Goal: Task Accomplishment & Management: Complete application form

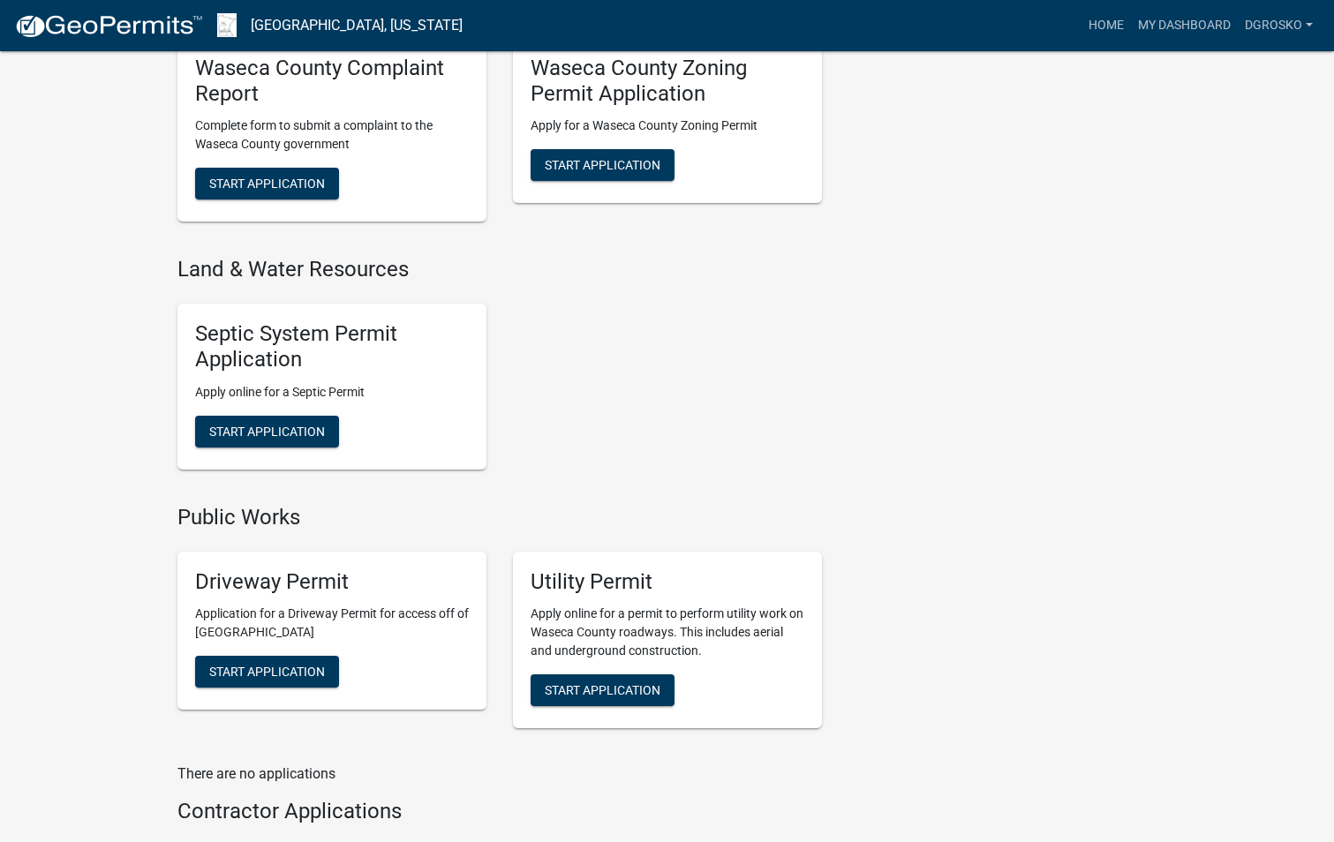
scroll to position [1295, 0]
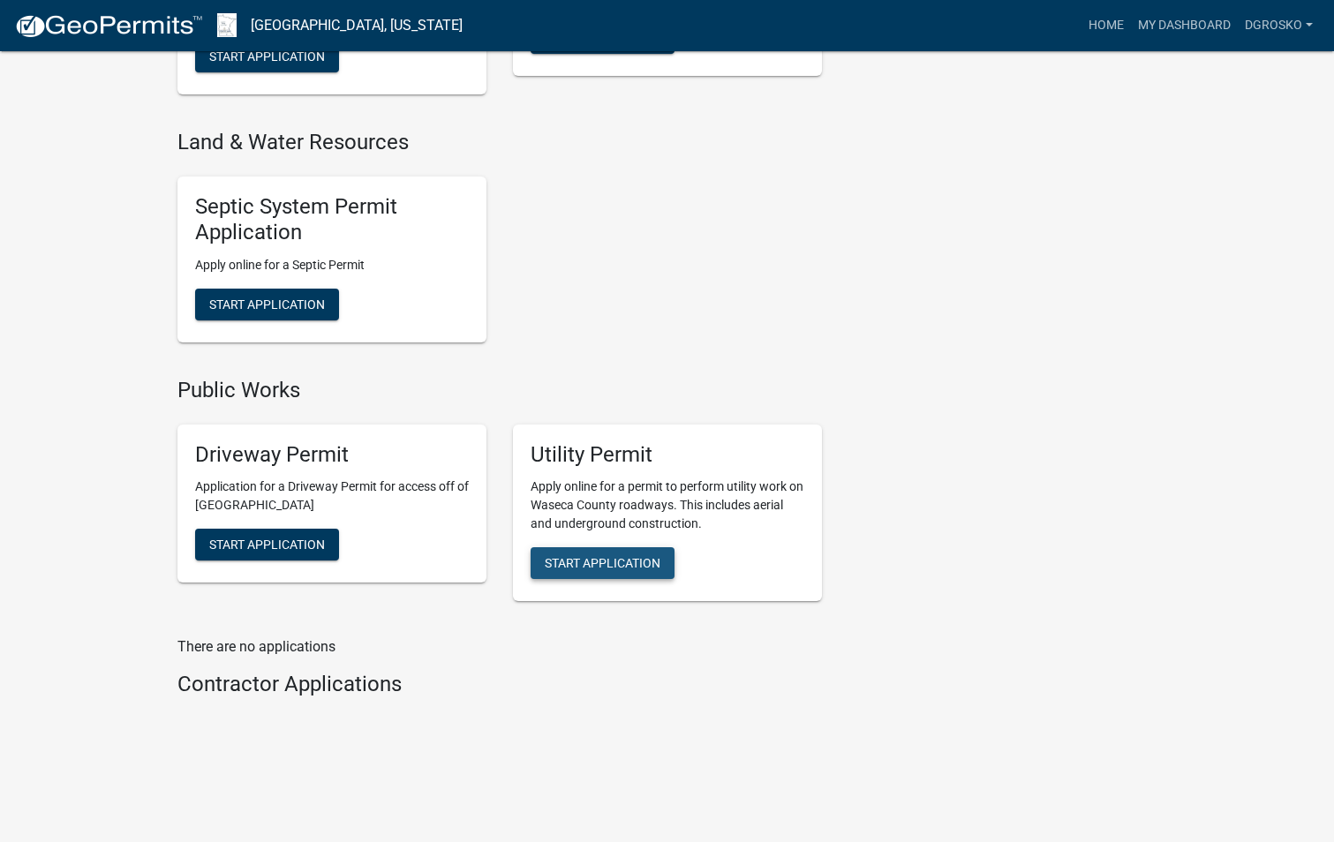
click at [612, 560] on span "Start Application" at bounding box center [603, 563] width 116 height 14
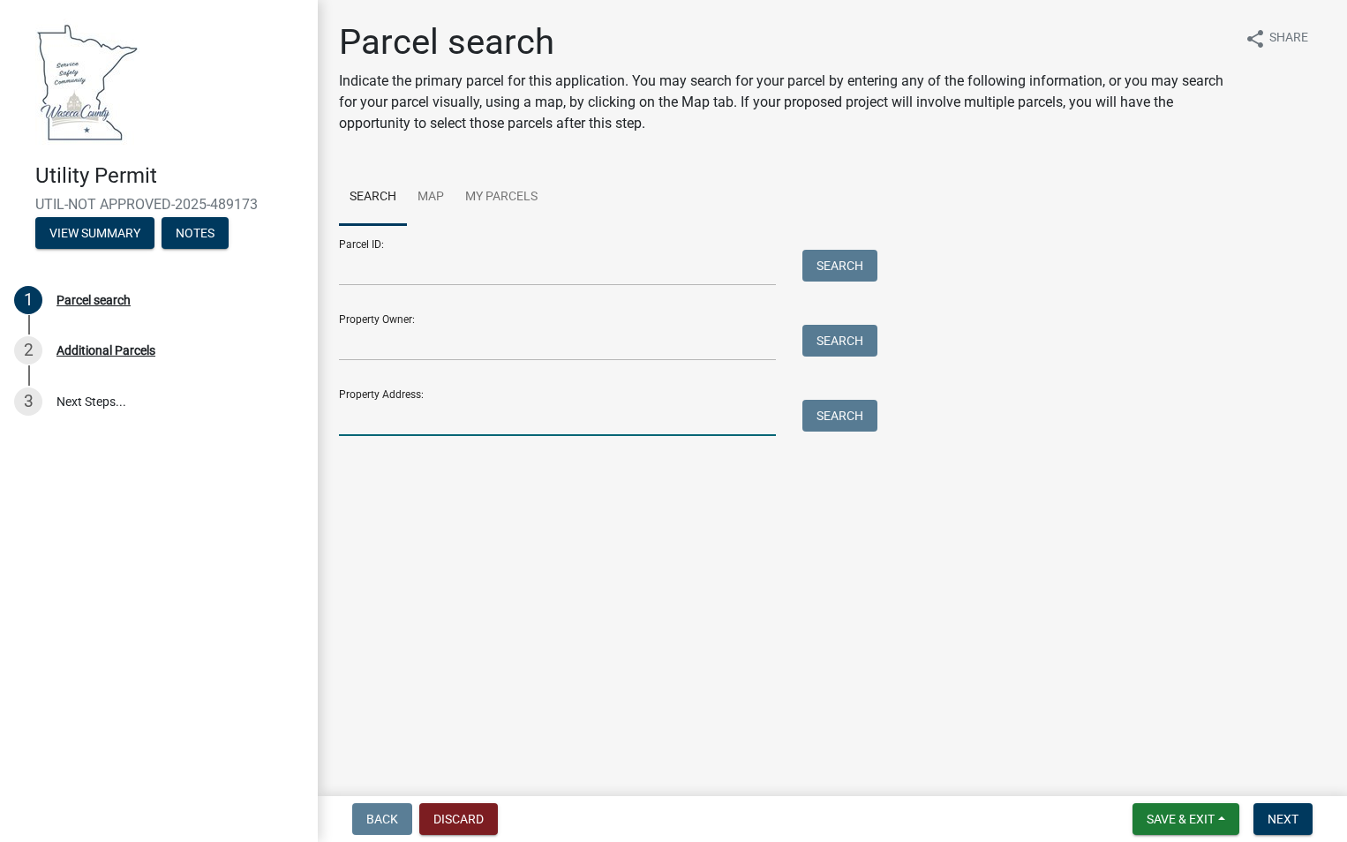
click at [357, 420] on input "Property Address:" at bounding box center [557, 418] width 437 height 36
paste input "[STREET_ADDRESS]"
type input "[STREET_ADDRESS]"
click at [840, 419] on button "Search" at bounding box center [839, 416] width 75 height 32
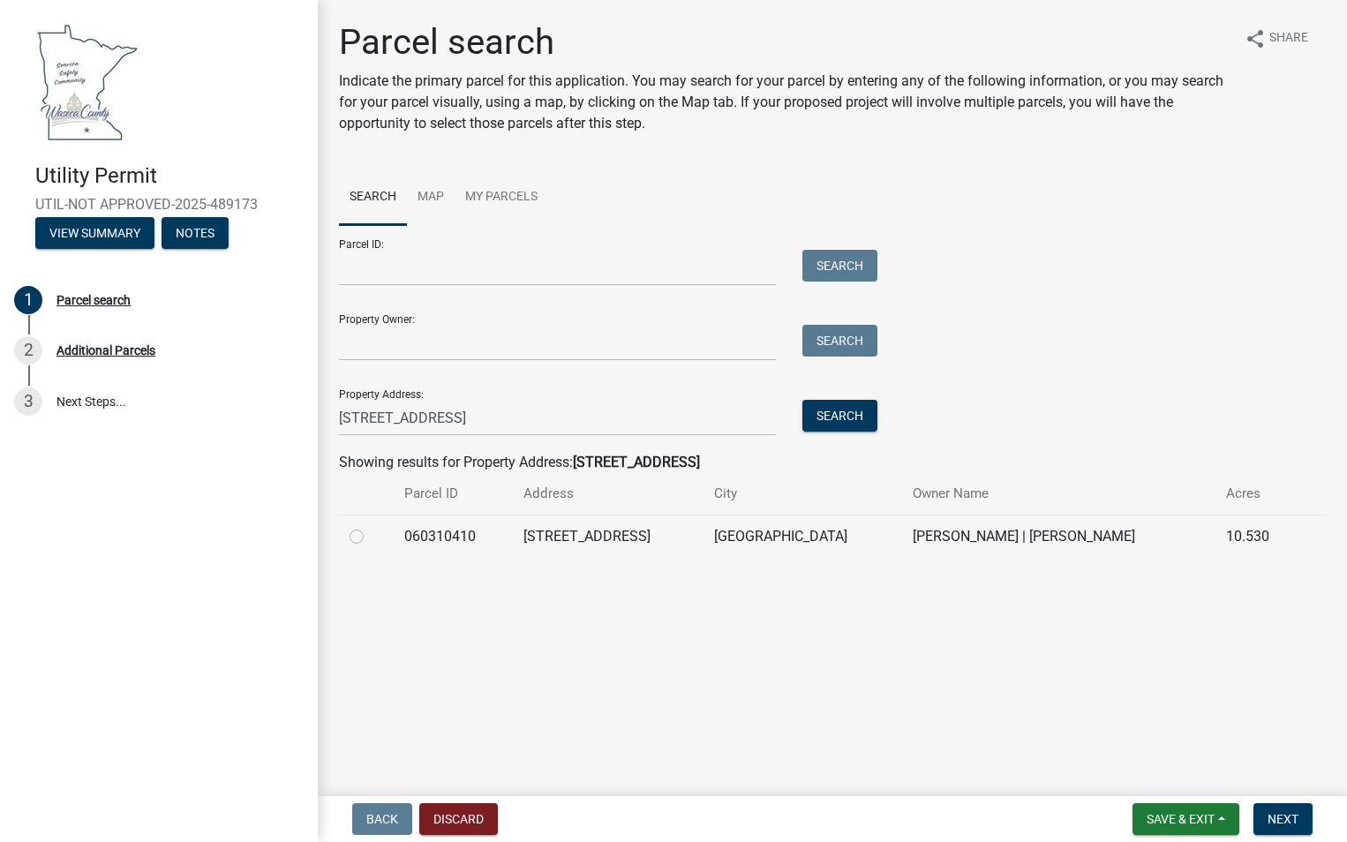
click at [371, 526] on label at bounding box center [371, 526] width 0 height 0
click at [371, 536] on input "radio" at bounding box center [376, 531] width 11 height 11
radio input "true"
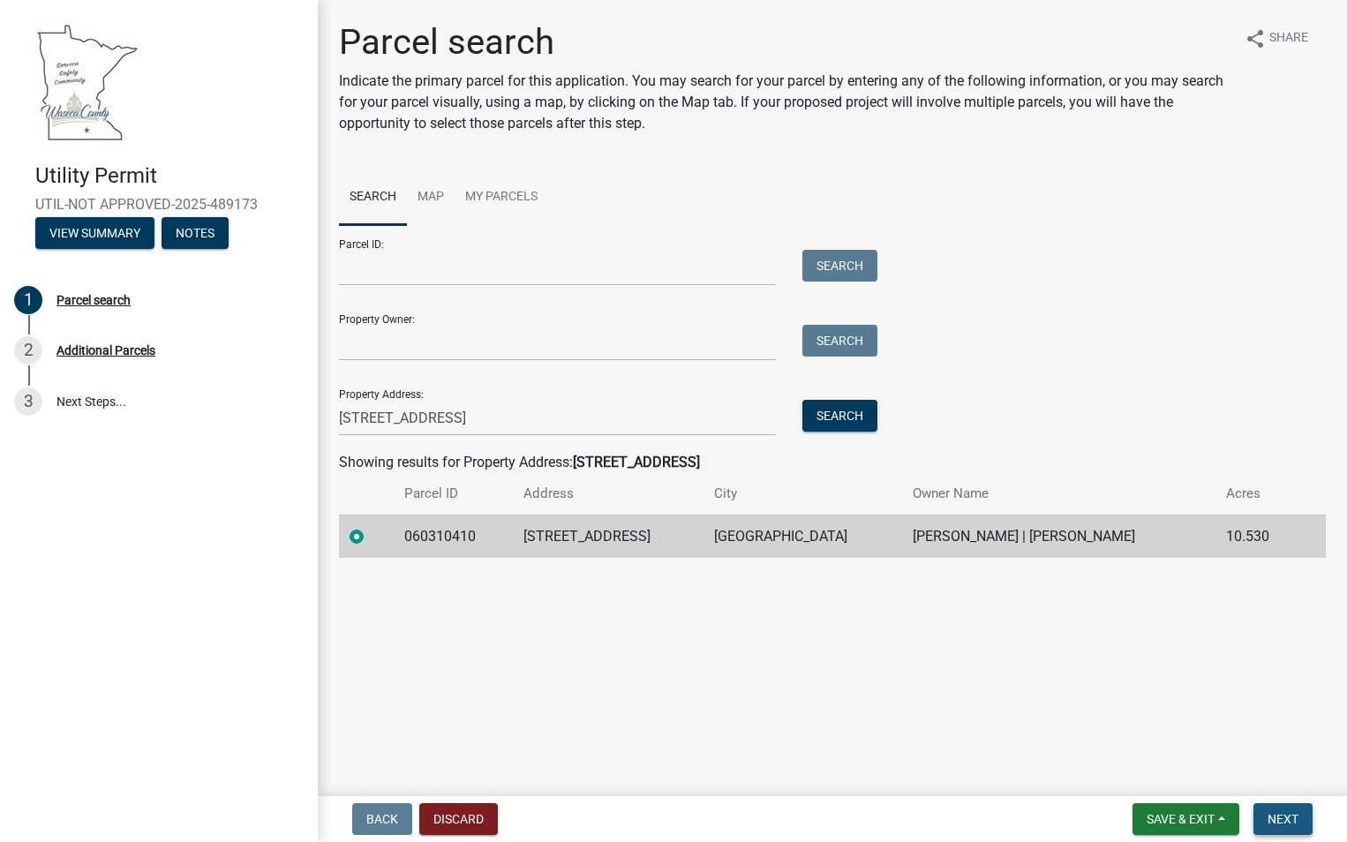
click at [1290, 820] on span "Next" at bounding box center [1283, 819] width 31 height 14
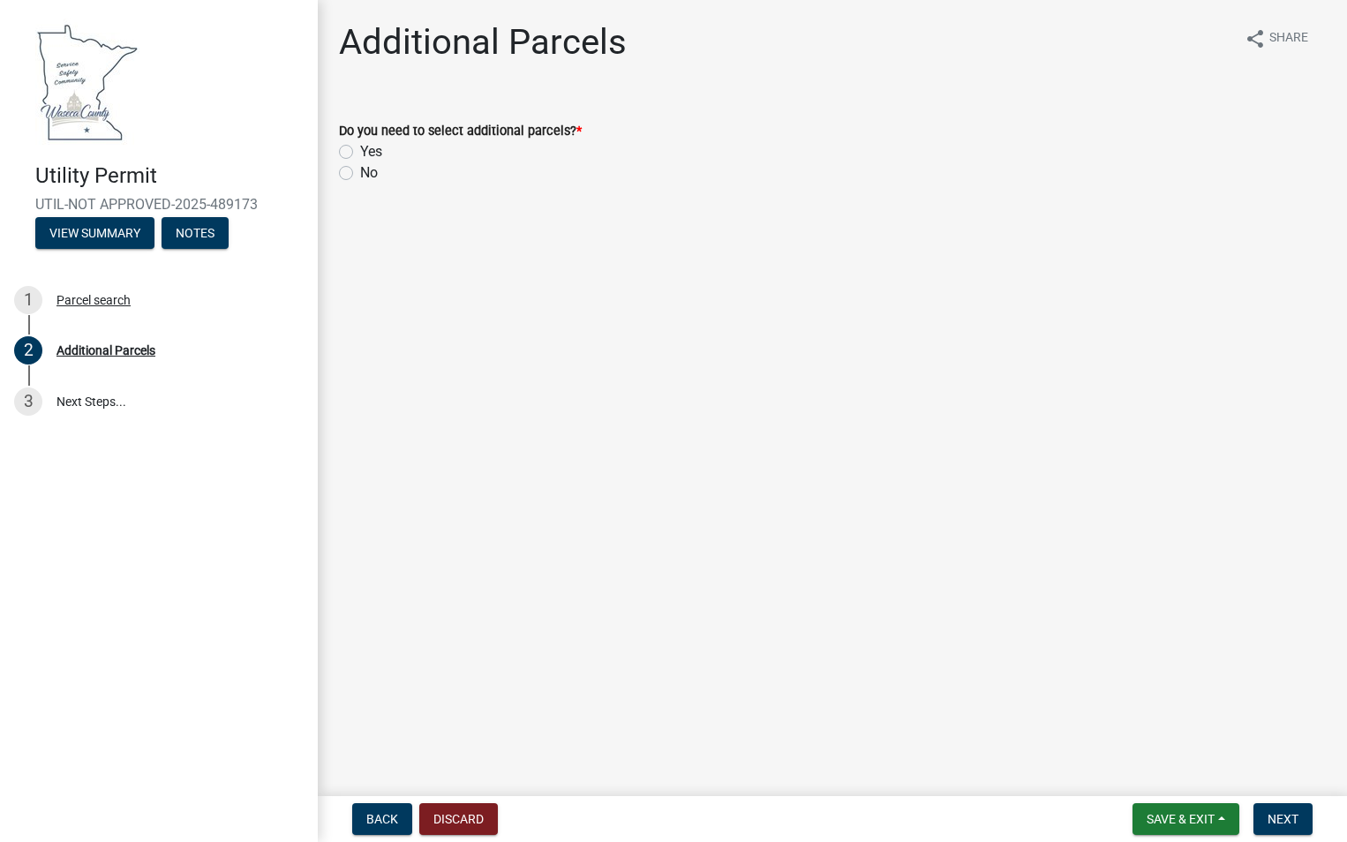
click at [360, 171] on label "No" at bounding box center [369, 172] width 18 height 21
click at [360, 171] on input "No" at bounding box center [365, 167] width 11 height 11
radio input "true"
click at [1290, 814] on span "Next" at bounding box center [1283, 819] width 31 height 14
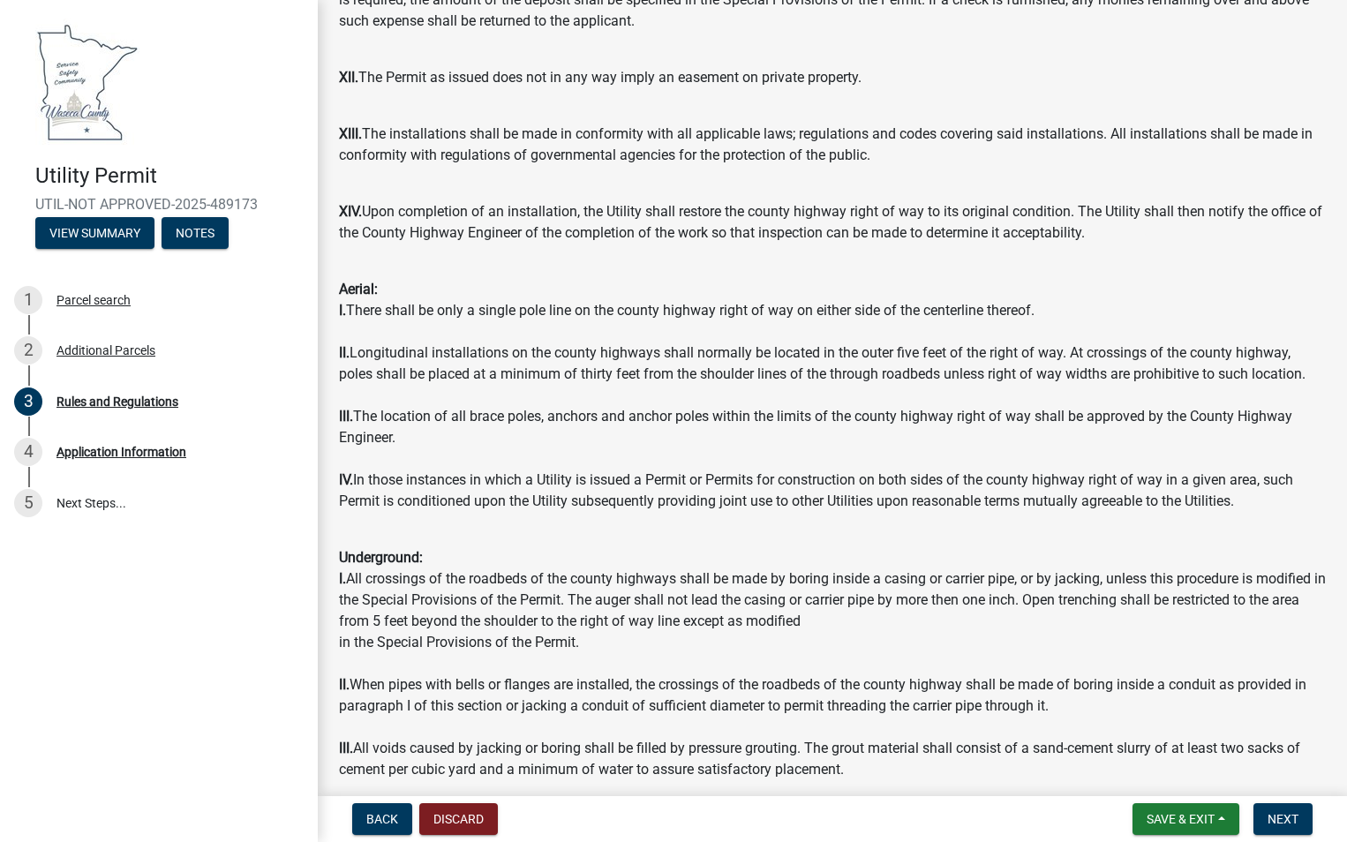
scroll to position [1736, 0]
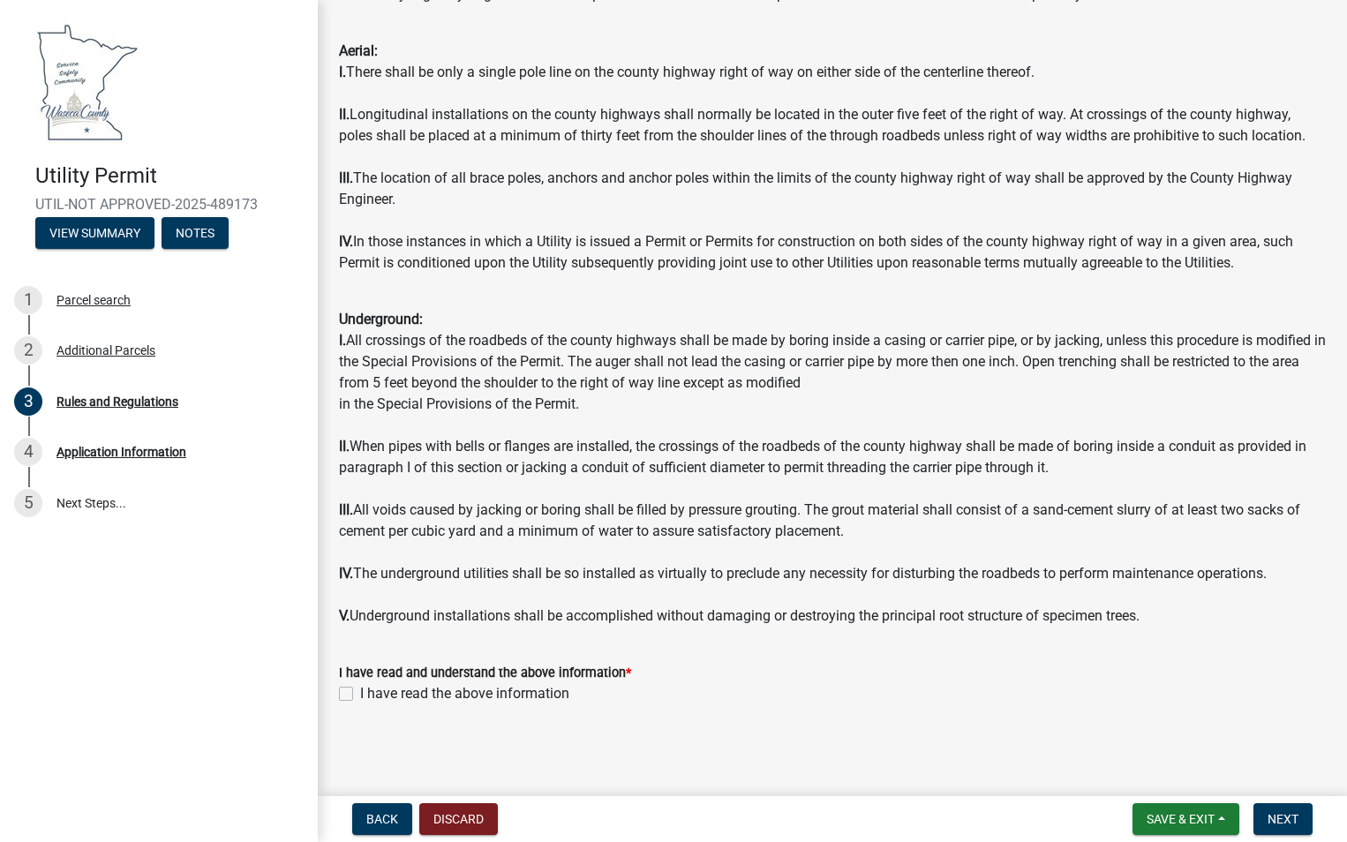
click at [514, 695] on label "I have read the above information" at bounding box center [464, 693] width 209 height 21
click at [372, 695] on input "I have read the above information" at bounding box center [365, 688] width 11 height 11
checkbox input "true"
click at [1285, 816] on span "Next" at bounding box center [1283, 819] width 31 height 14
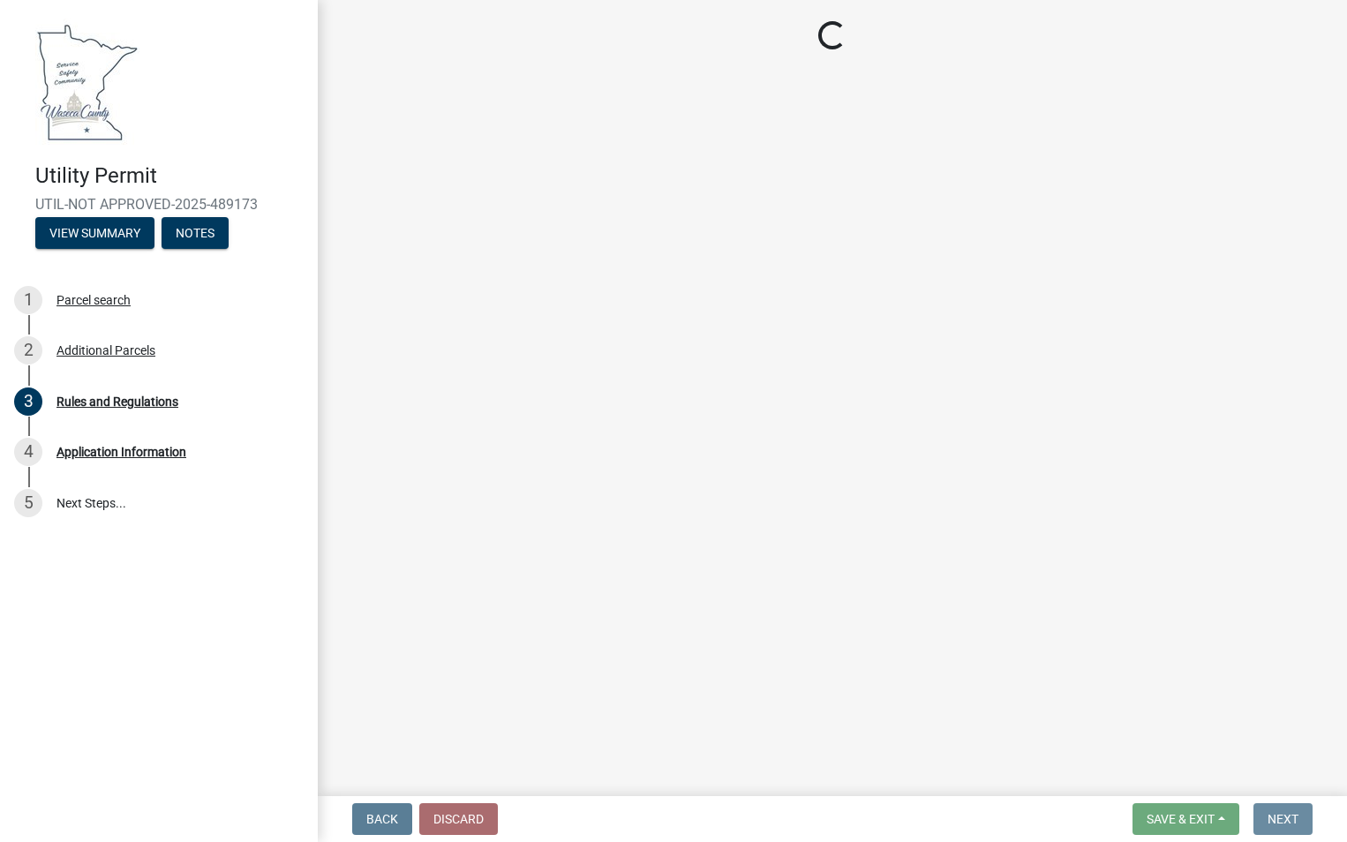
scroll to position [0, 0]
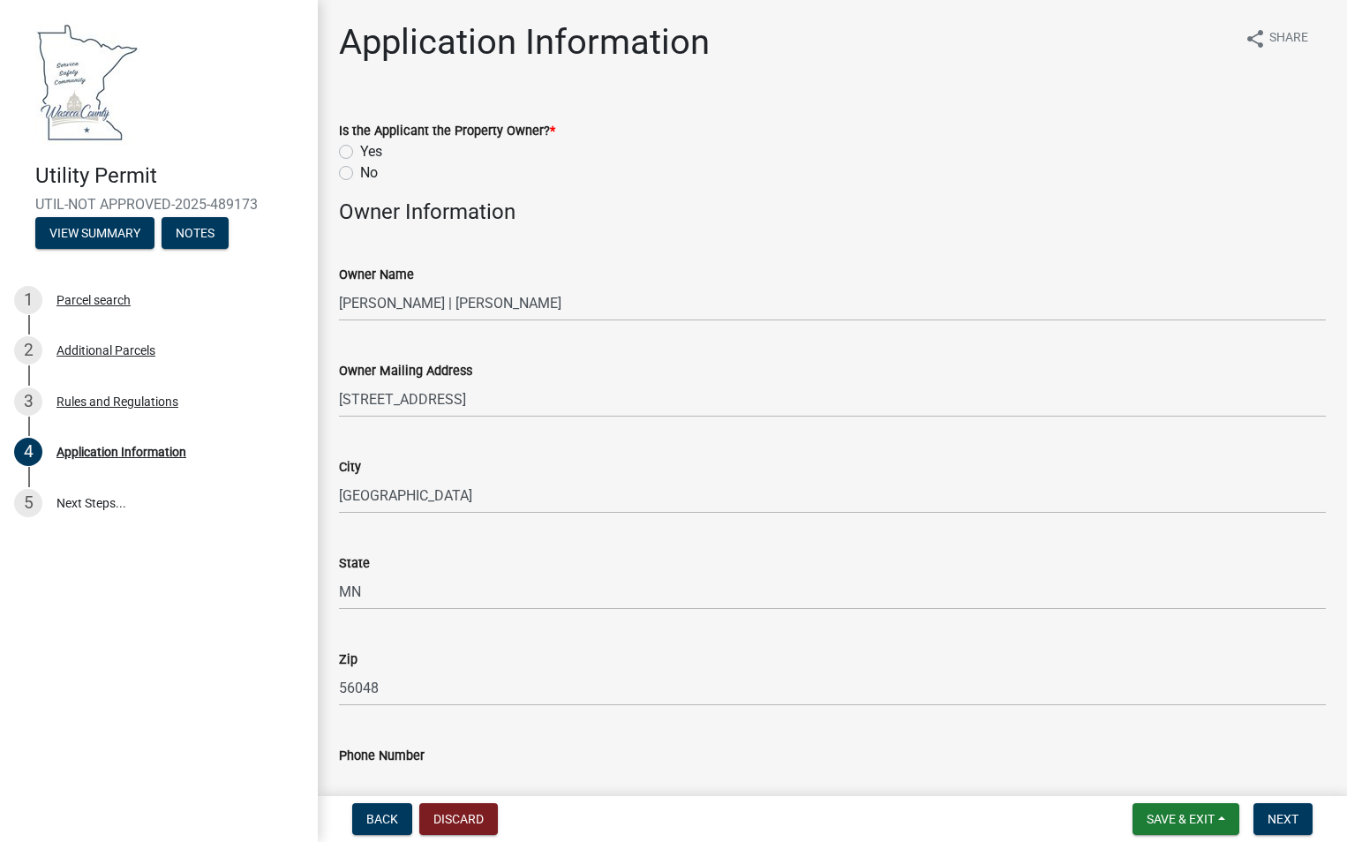
click at [360, 177] on label "No" at bounding box center [369, 172] width 18 height 21
click at [360, 174] on input "No" at bounding box center [365, 167] width 11 height 11
radio input "true"
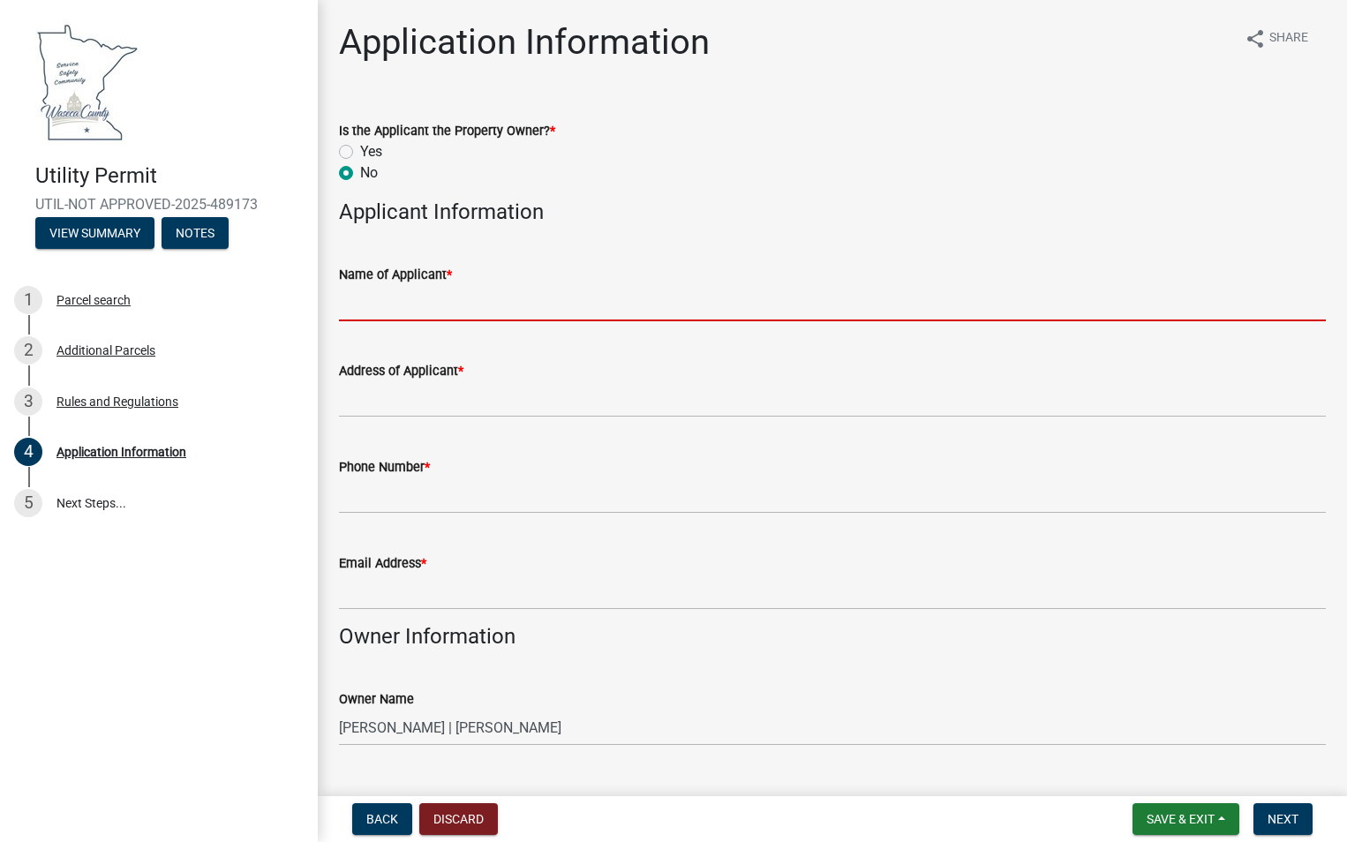
click at [433, 310] on input "Name of Applicant *" at bounding box center [832, 303] width 987 height 36
type input "Xcel Energy"
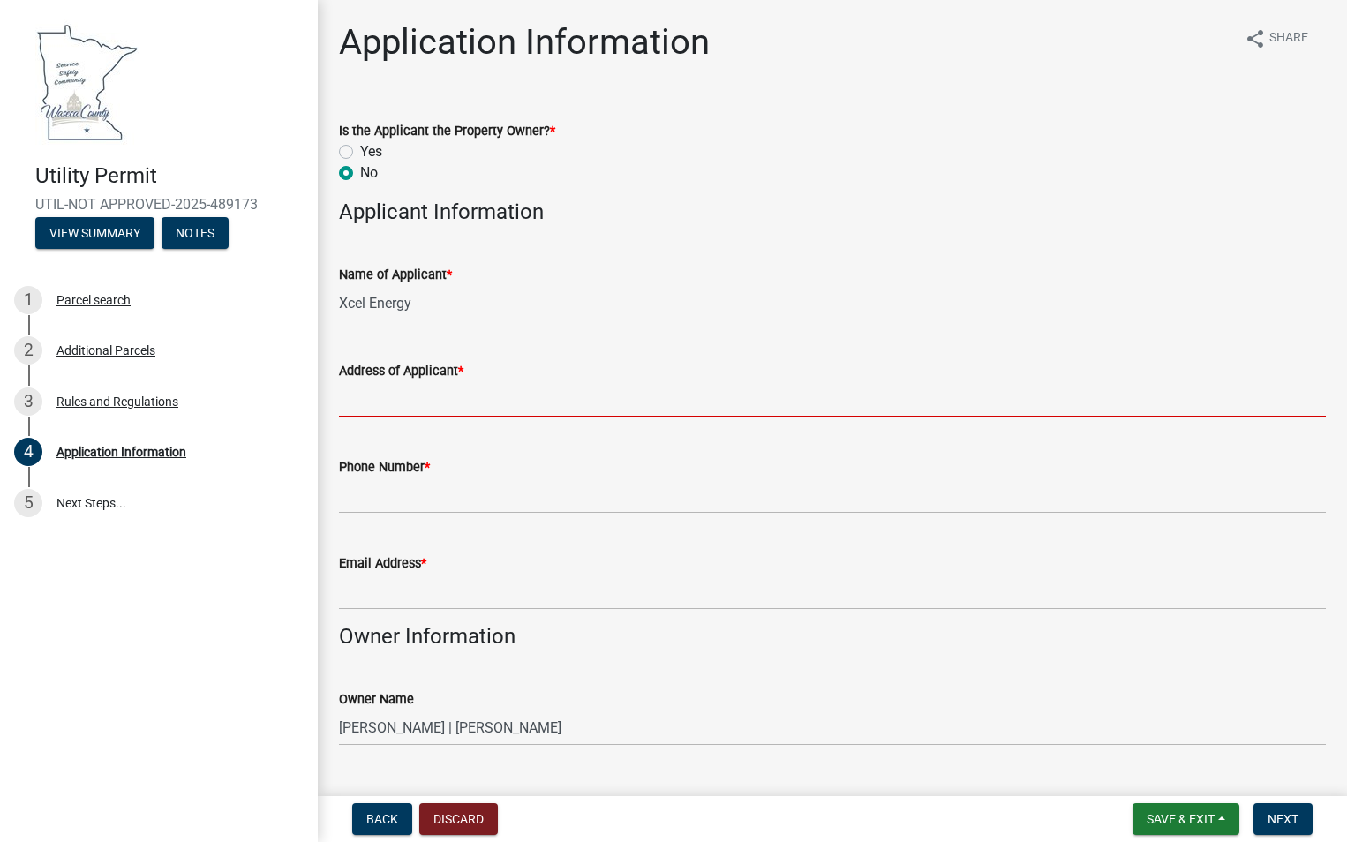
click at [440, 405] on input "Address of Applicant *" at bounding box center [832, 399] width 987 height 36
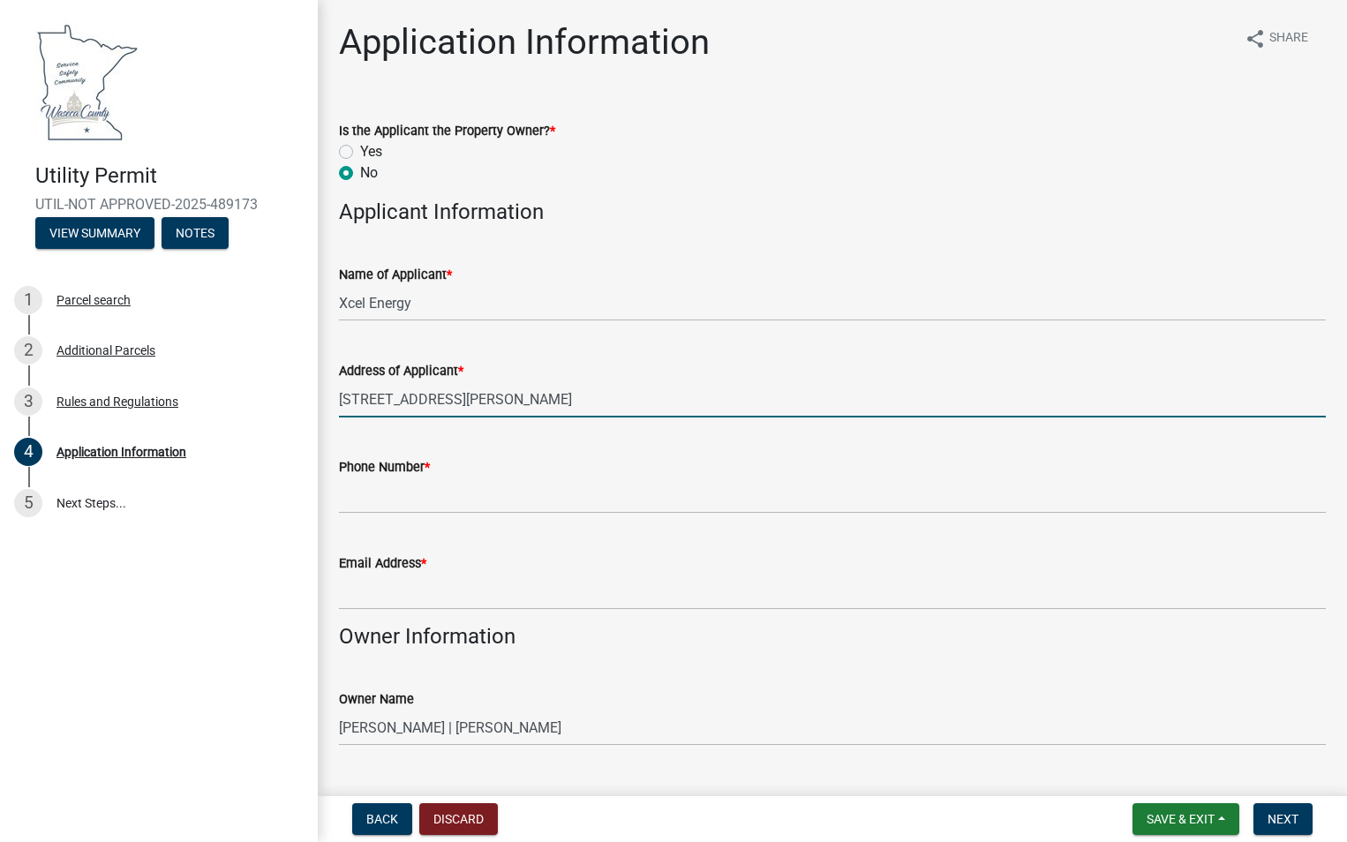
type input "[STREET_ADDRESS][PERSON_NAME]"
click at [529, 508] on input "Phone Number *" at bounding box center [832, 496] width 987 height 36
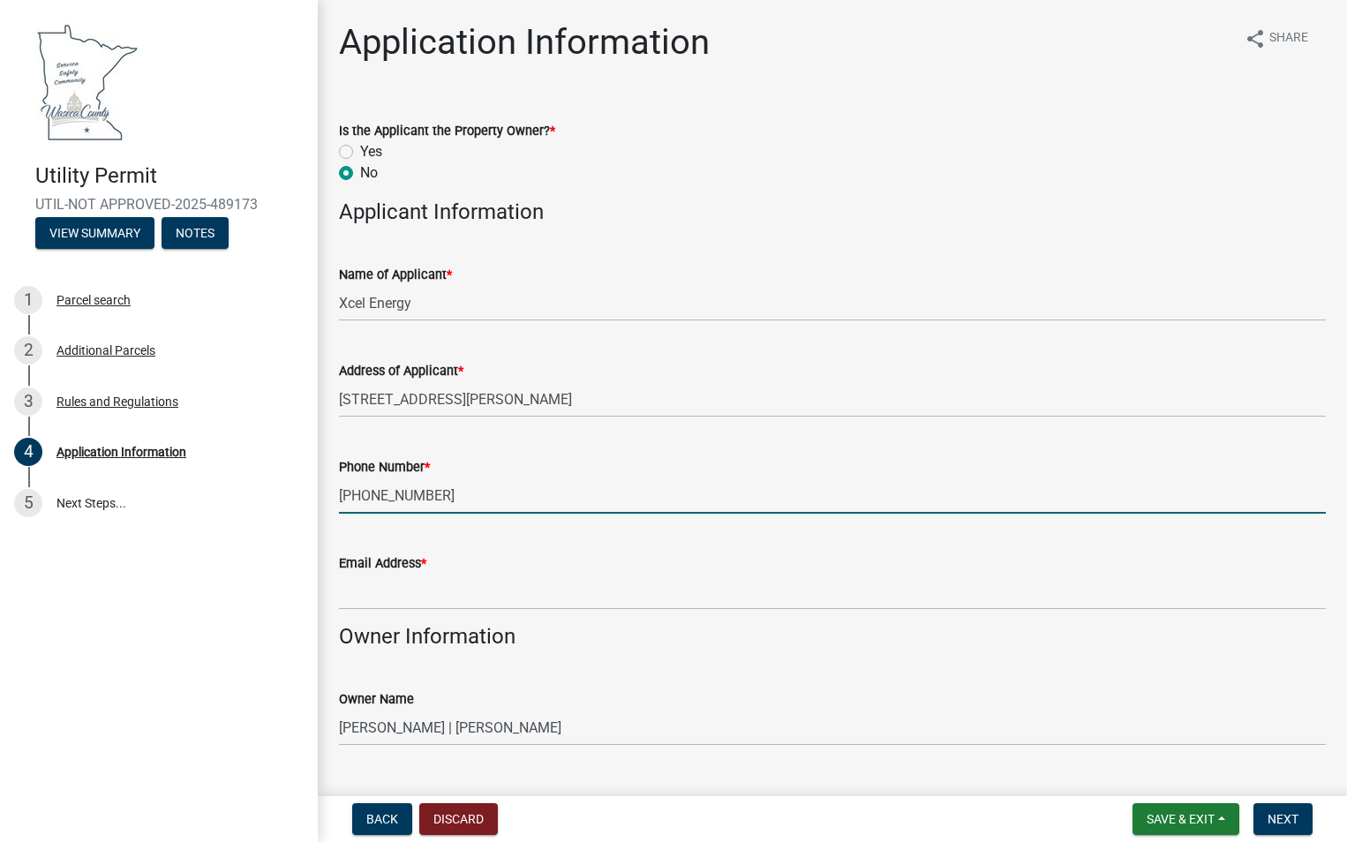
type input "[PHONE_NUMBER]"
click at [443, 595] on input "Email Address *" at bounding box center [832, 592] width 987 height 36
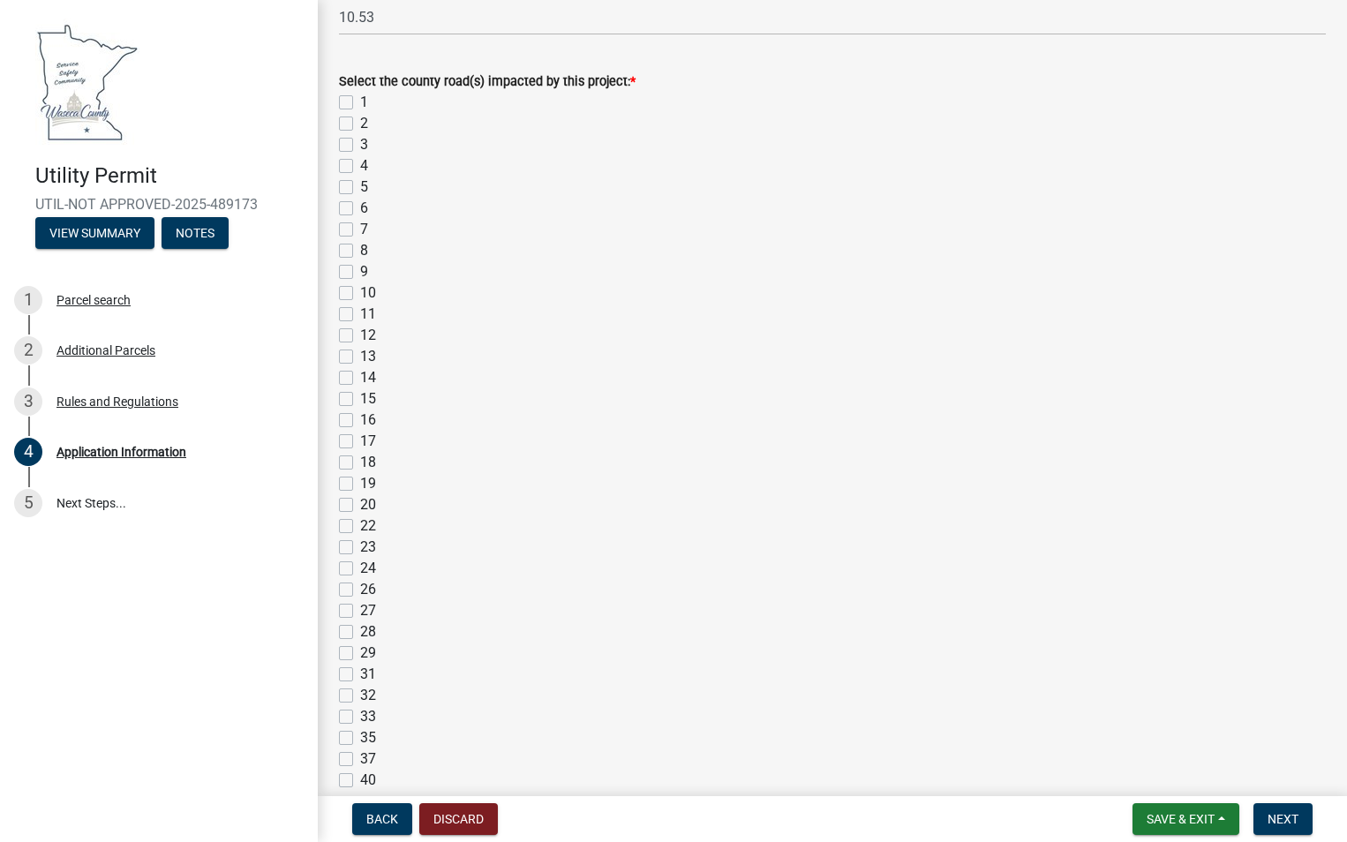
scroll to position [2030, 0]
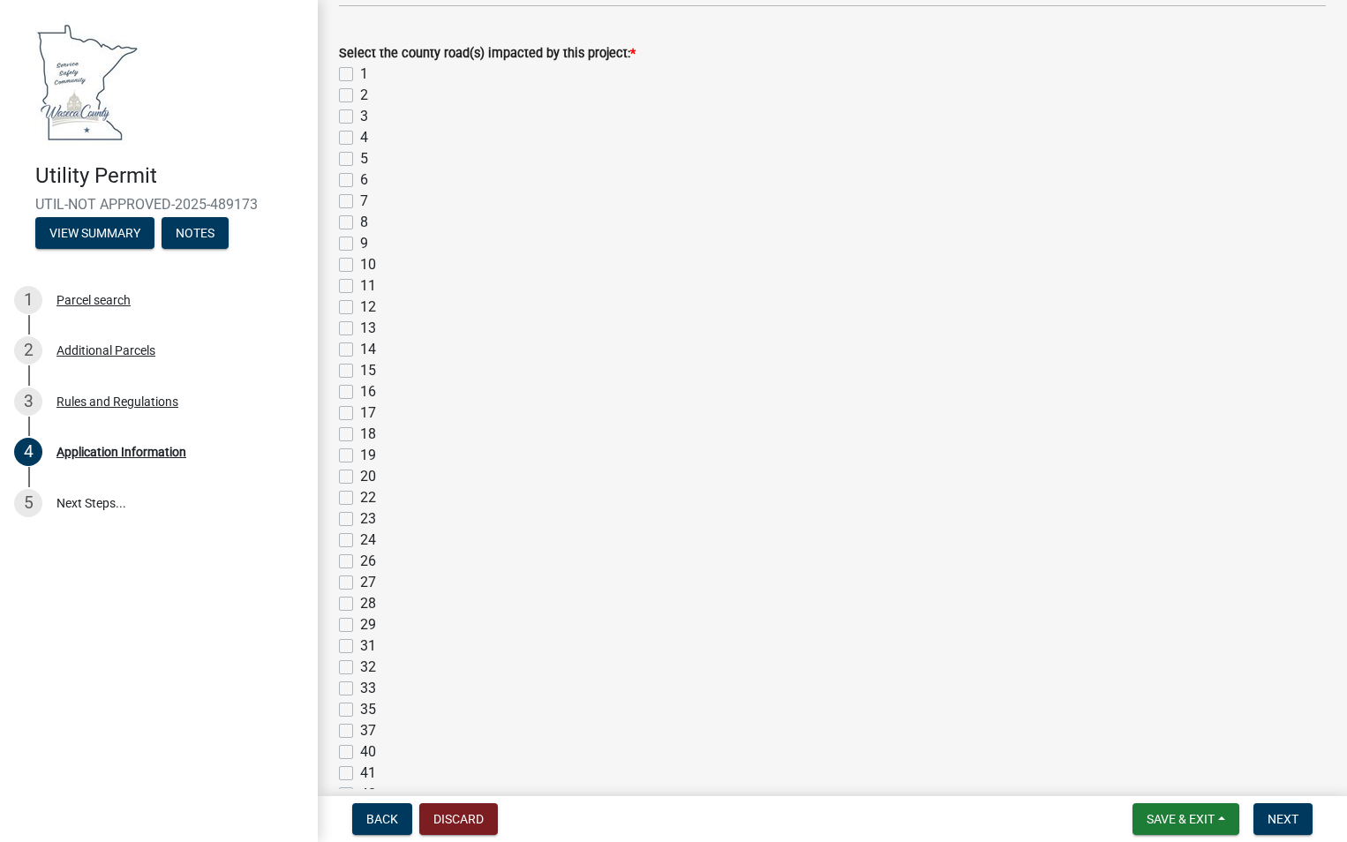
type input "[PERSON_NAME][EMAIL_ADDRESS][PERSON_NAME][DOMAIN_NAME]"
click at [360, 351] on label "14" at bounding box center [368, 349] width 16 height 21
click at [360, 350] on input "14" at bounding box center [365, 344] width 11 height 11
checkbox input "true"
checkbox input "false"
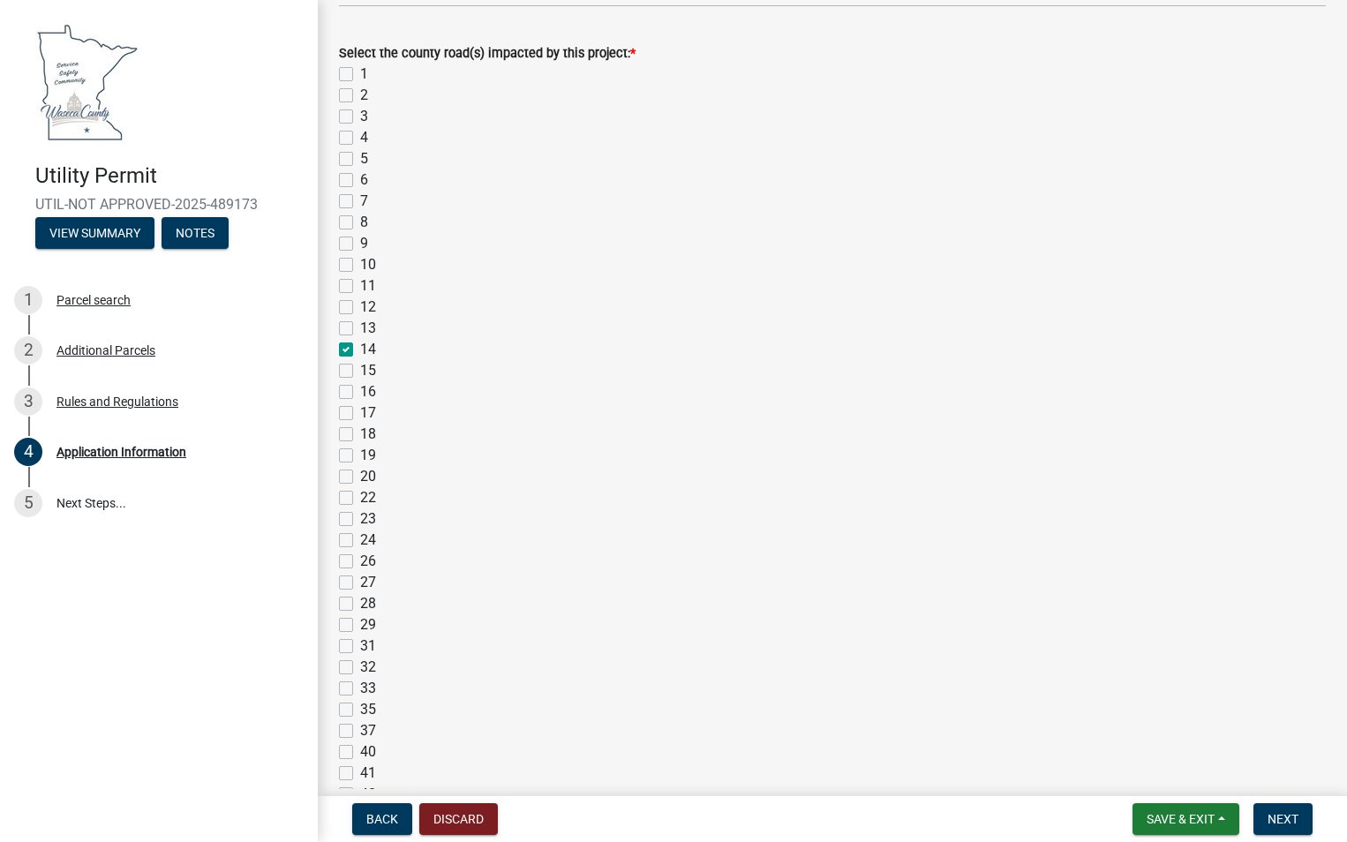
checkbox input "false"
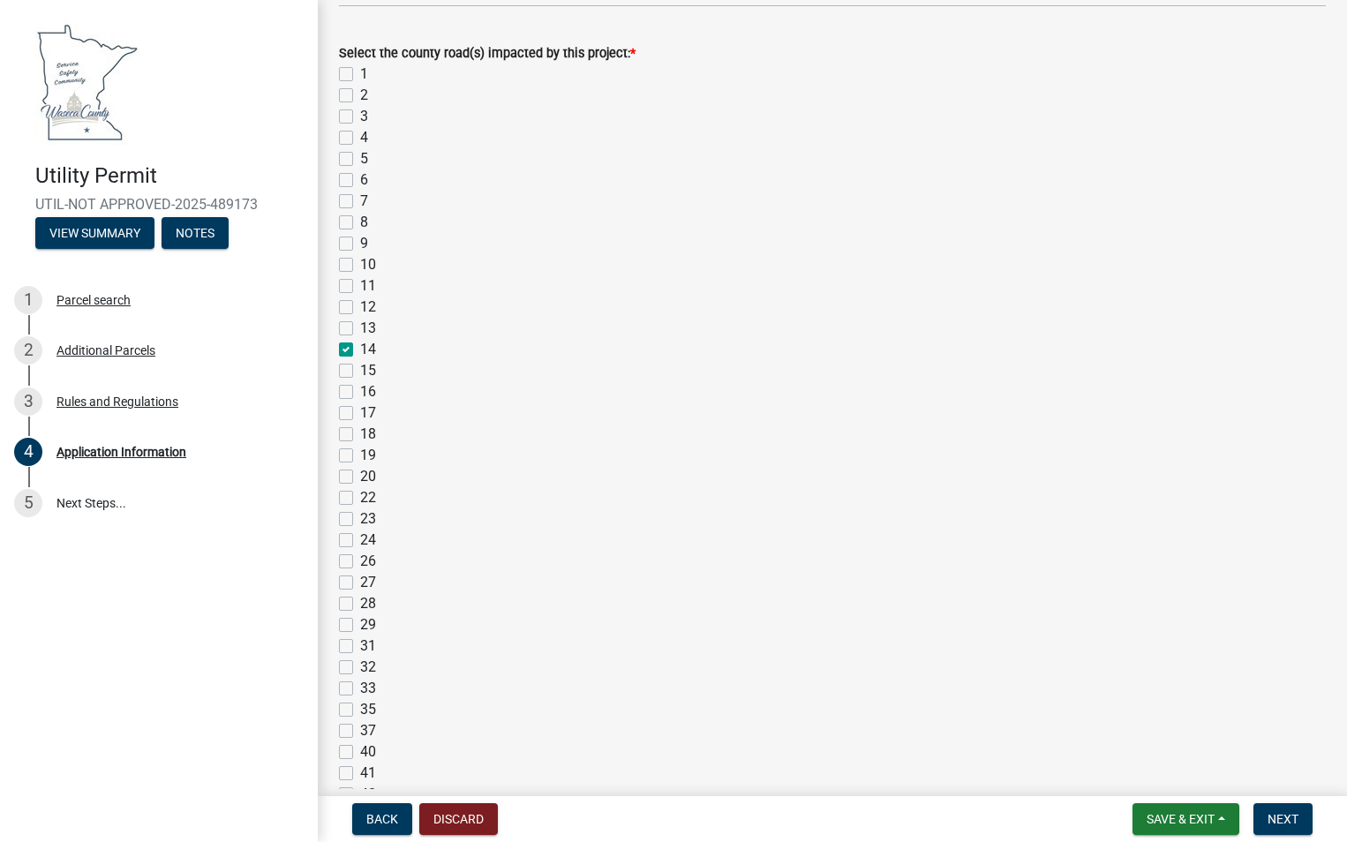
checkbox input "false"
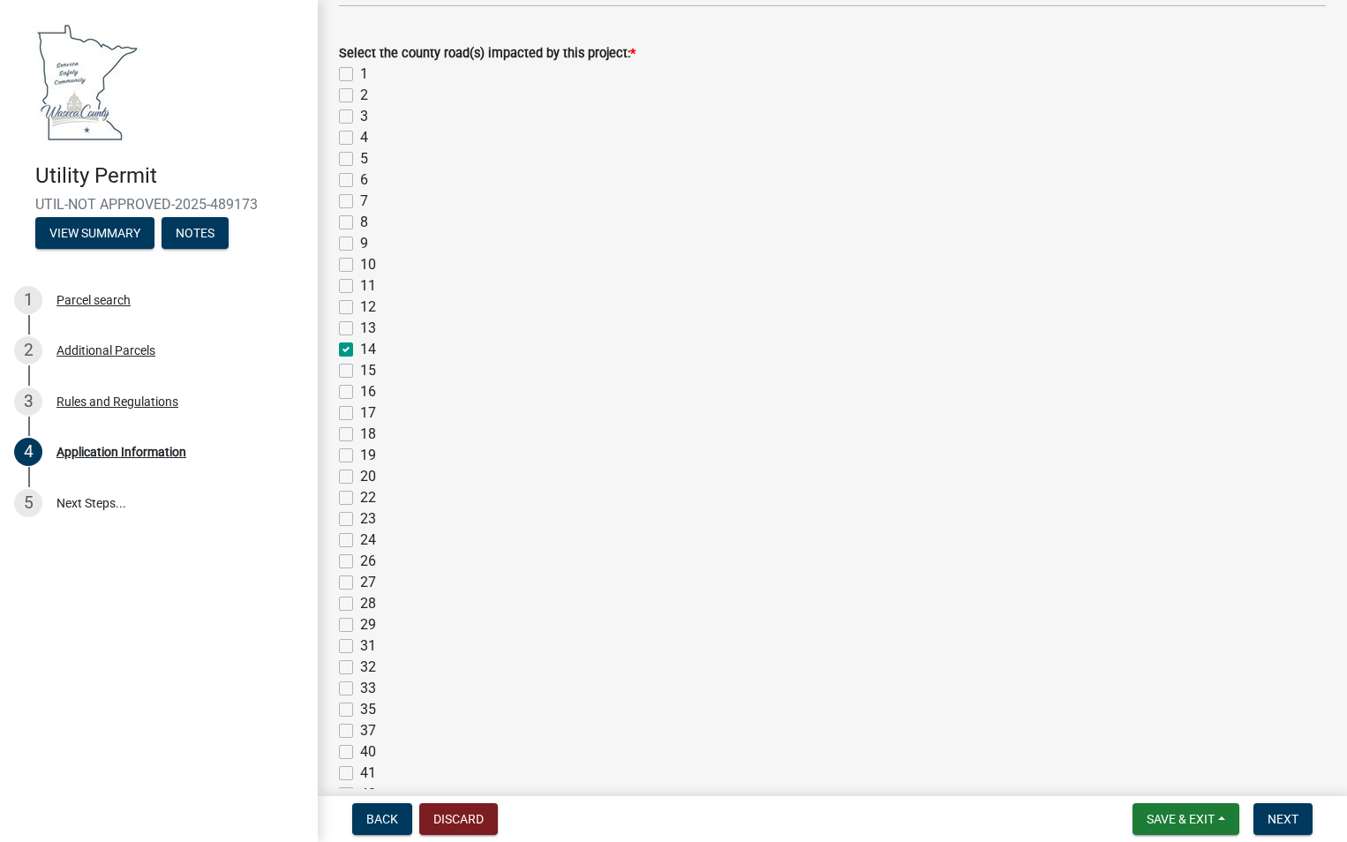
checkbox input "false"
checkbox input "true"
checkbox input "false"
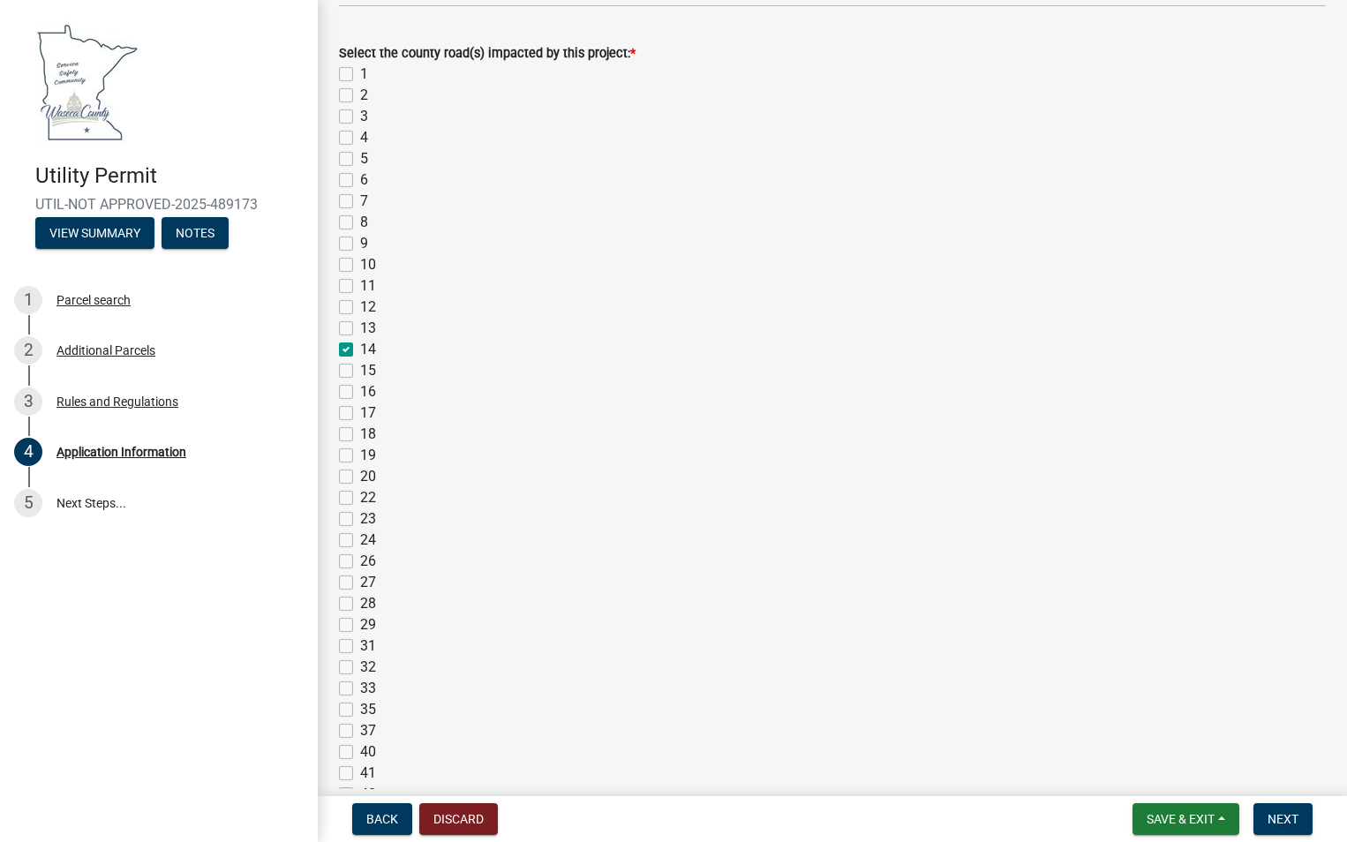
checkbox input "false"
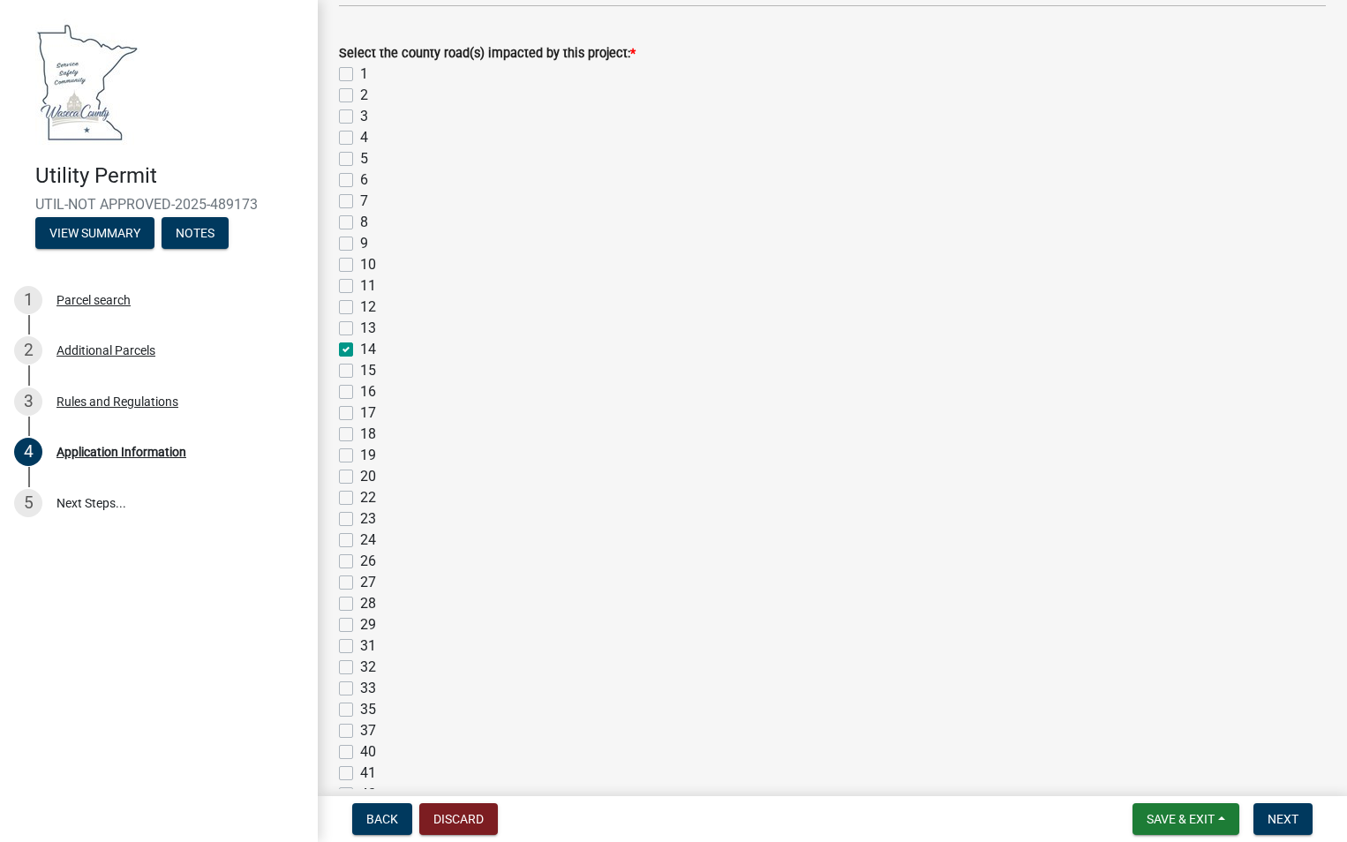
checkbox input "false"
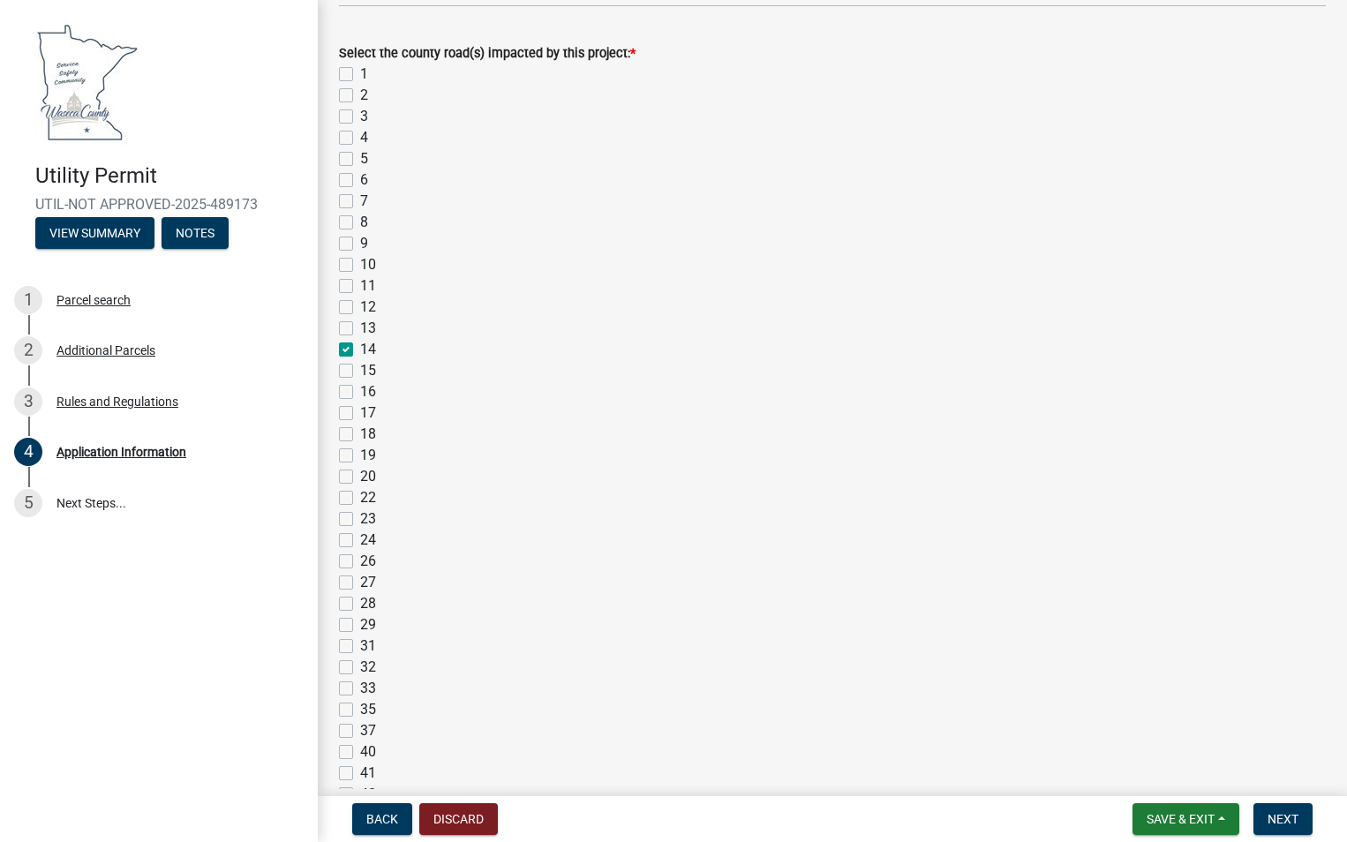
checkbox input "false"
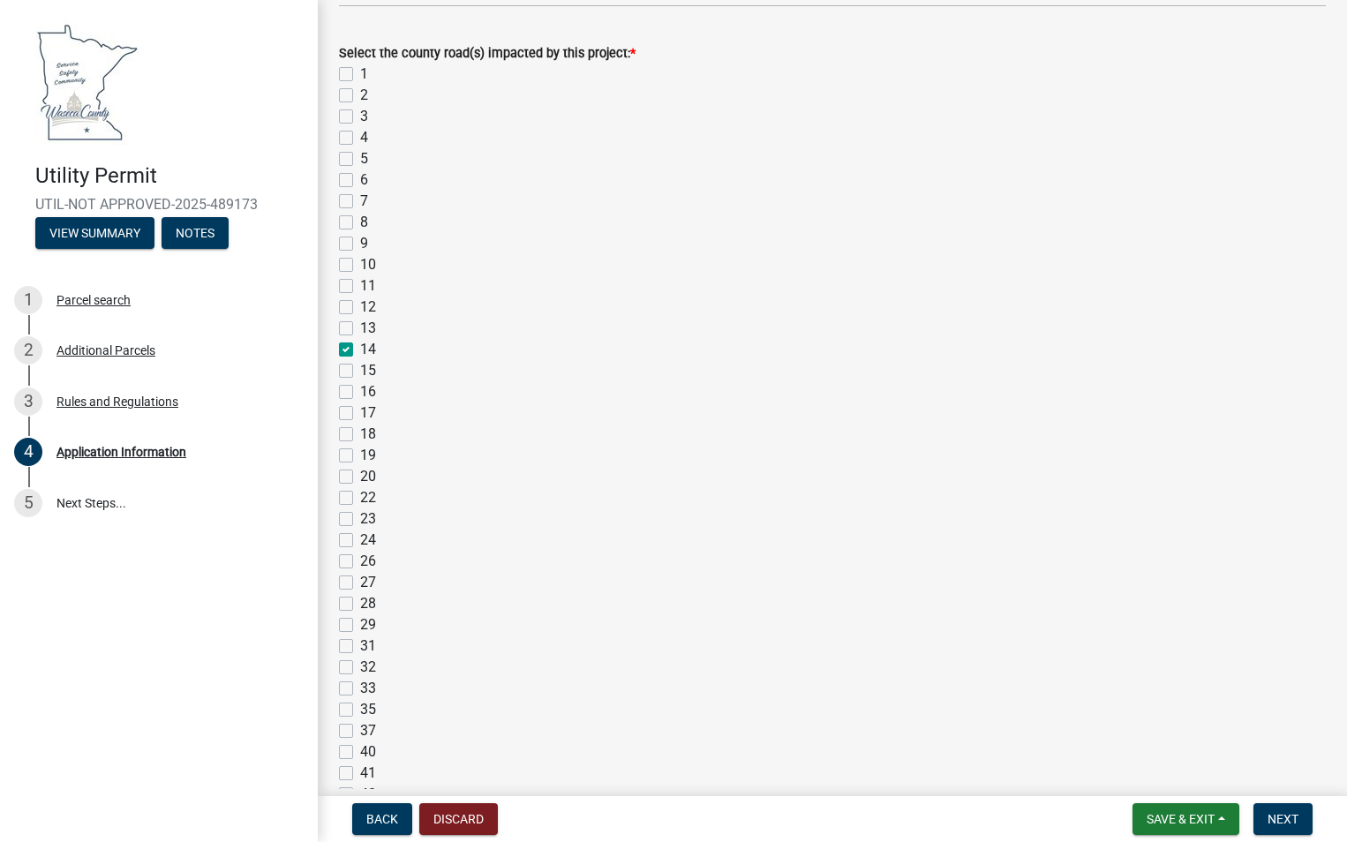
checkbox input "false"
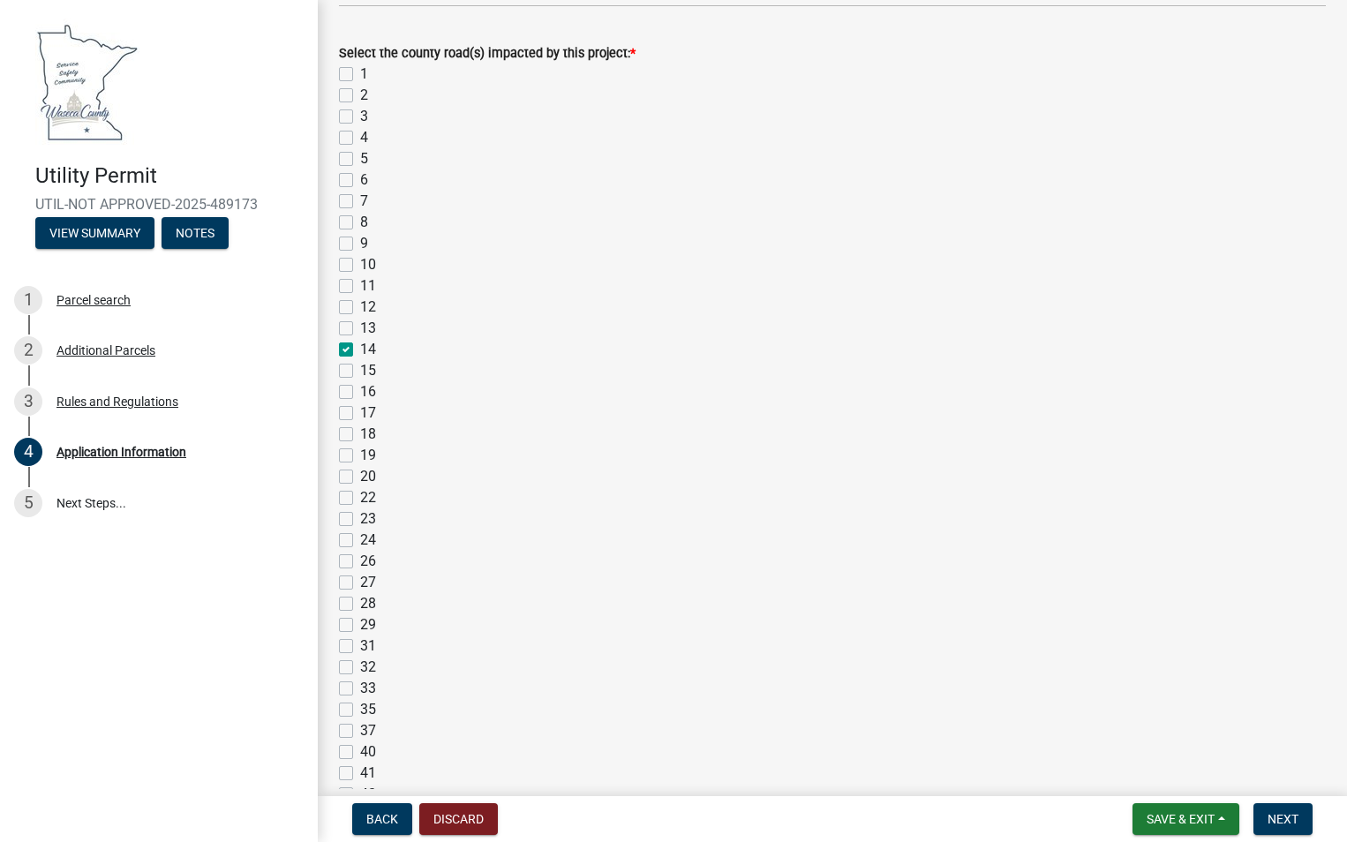
checkbox input "false"
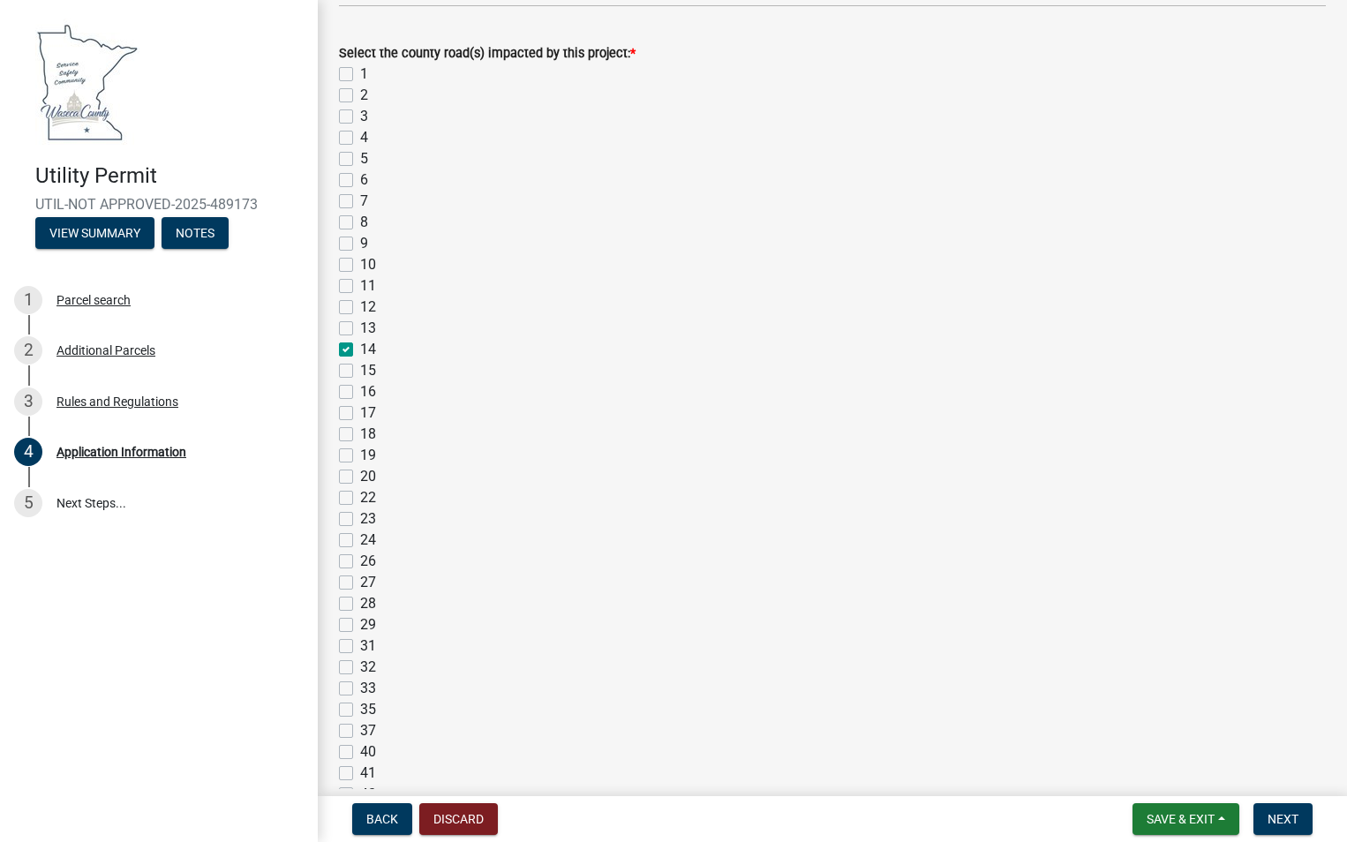
checkbox input "false"
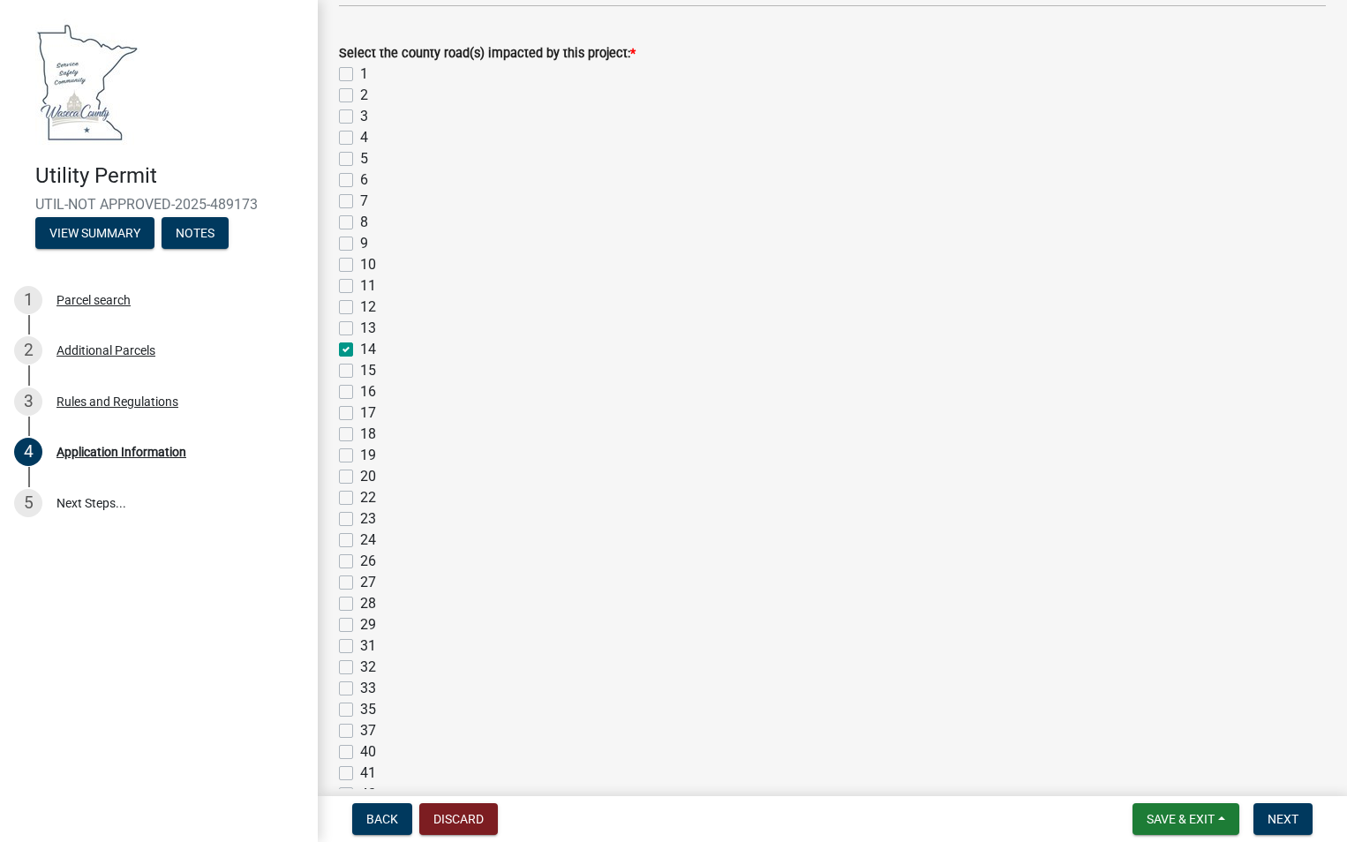
checkbox input "false"
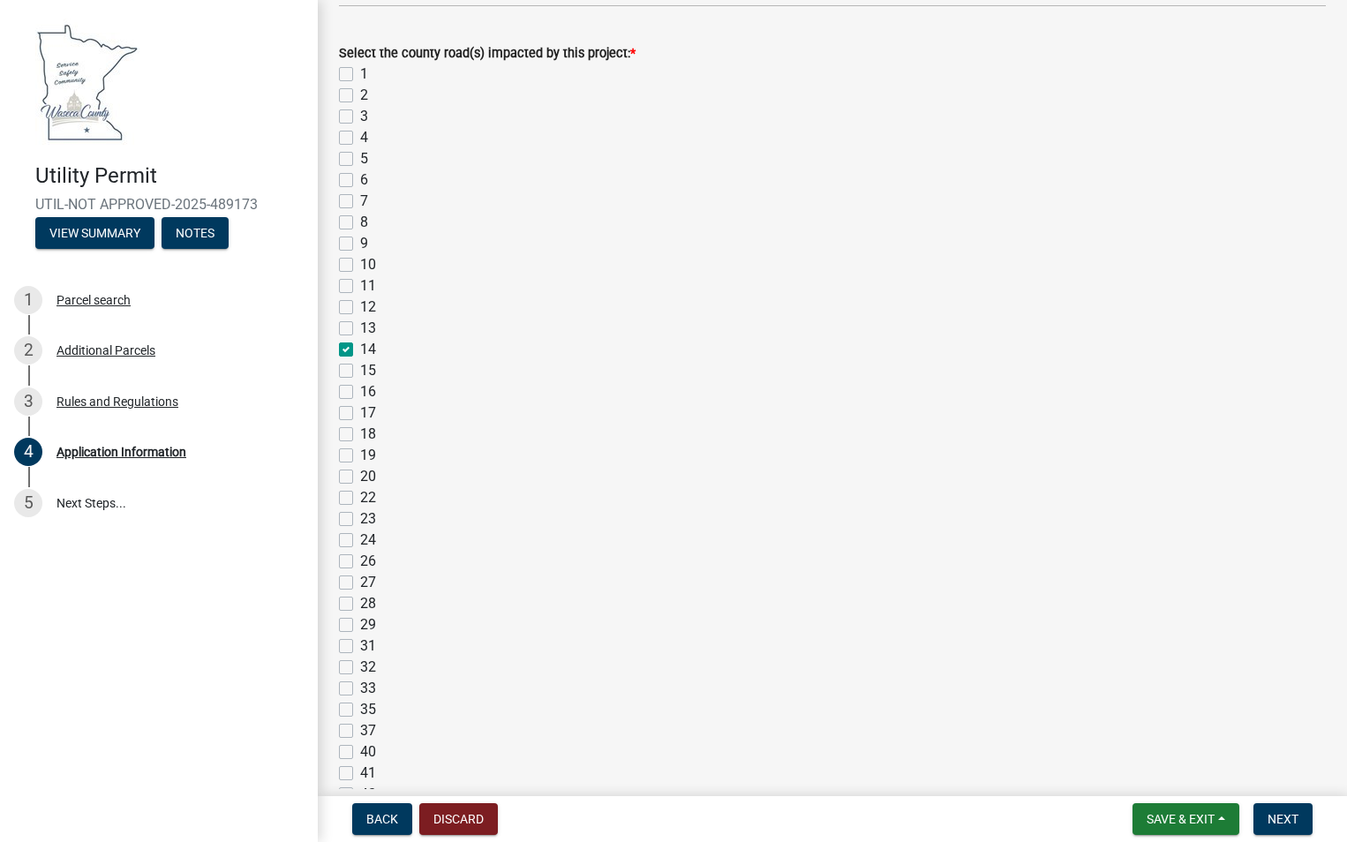
checkbox input "false"
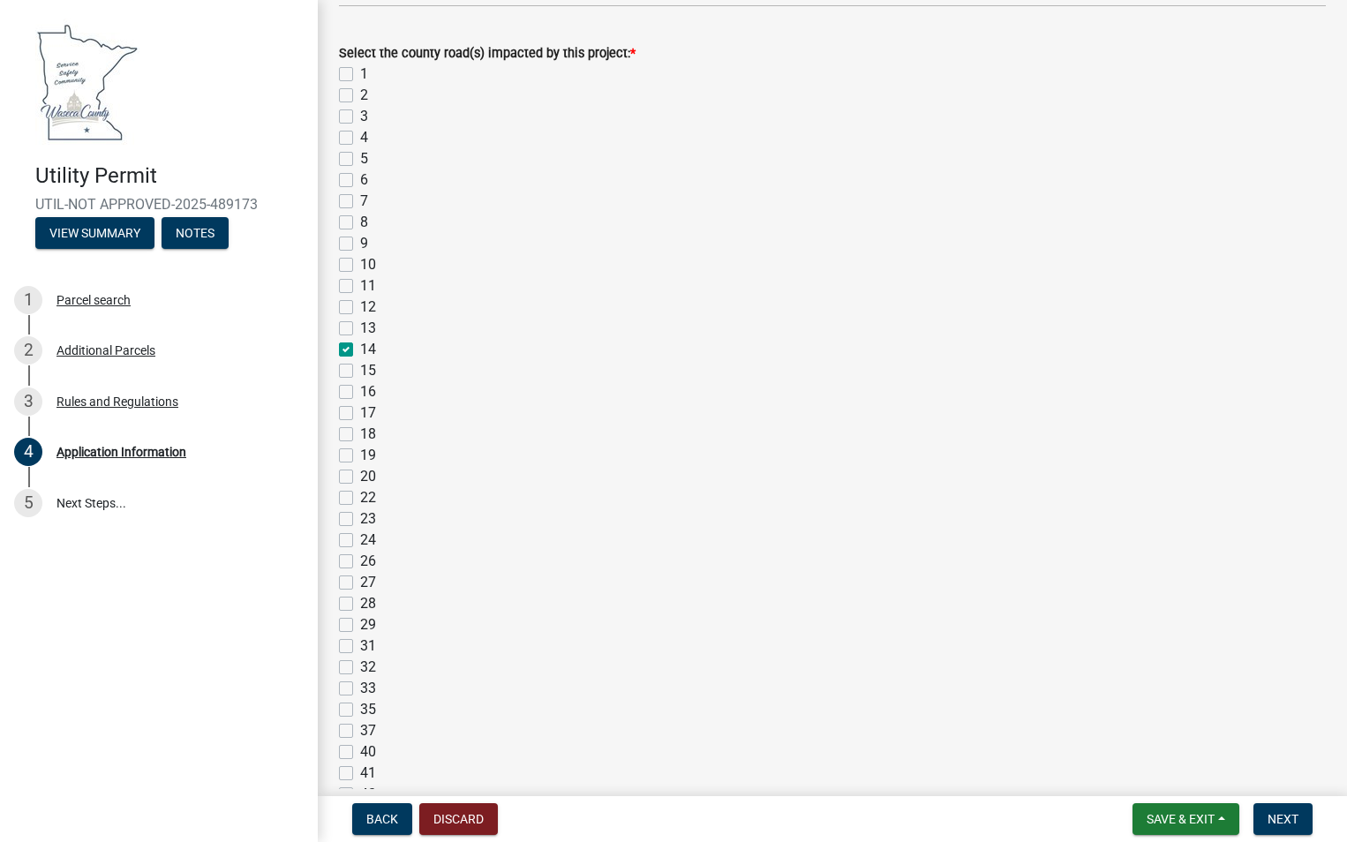
checkbox input "false"
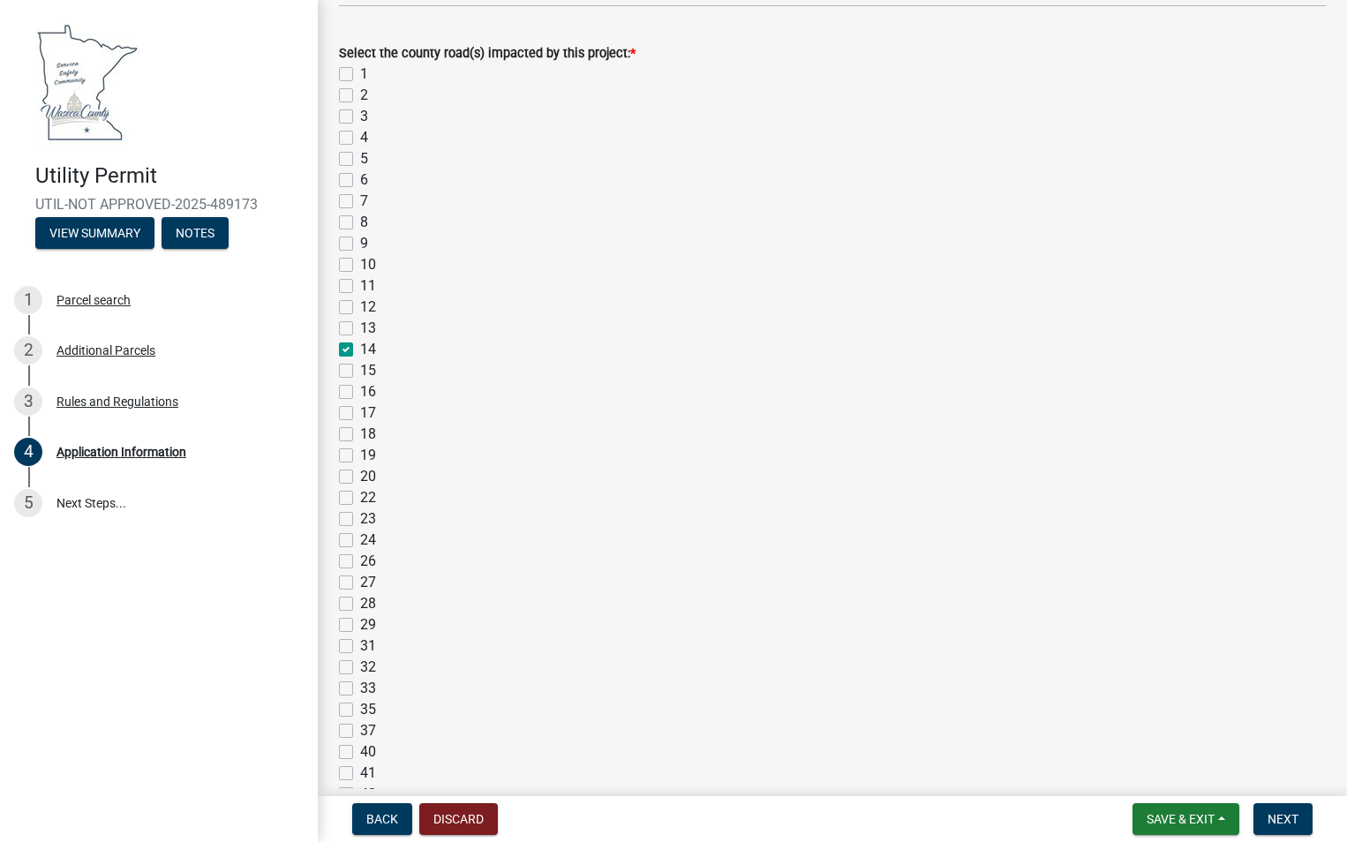
checkbox input "false"
click at [360, 734] on label "37" at bounding box center [368, 730] width 16 height 21
click at [360, 732] on input "37" at bounding box center [365, 725] width 11 height 11
checkbox input "true"
checkbox input "false"
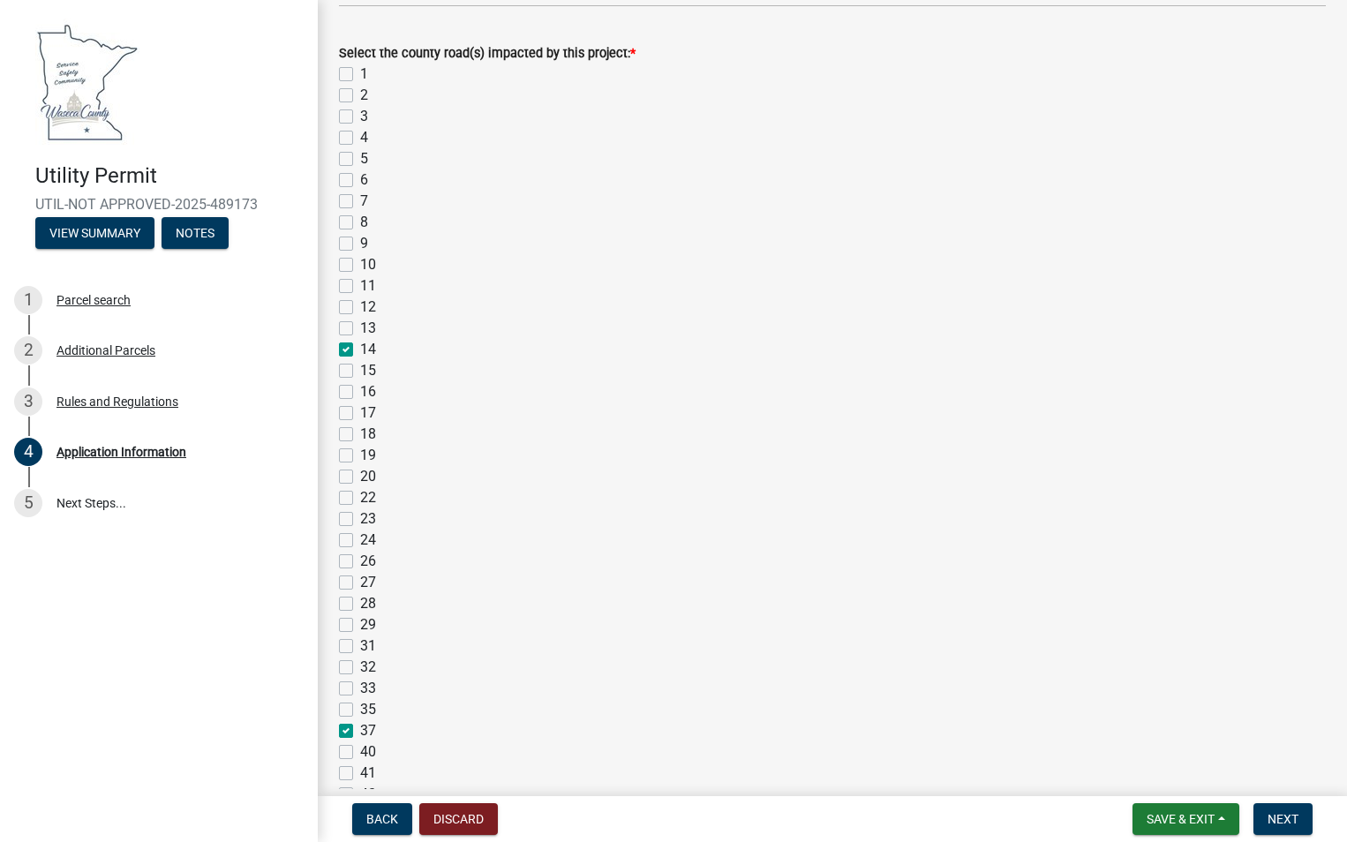
checkbox input "false"
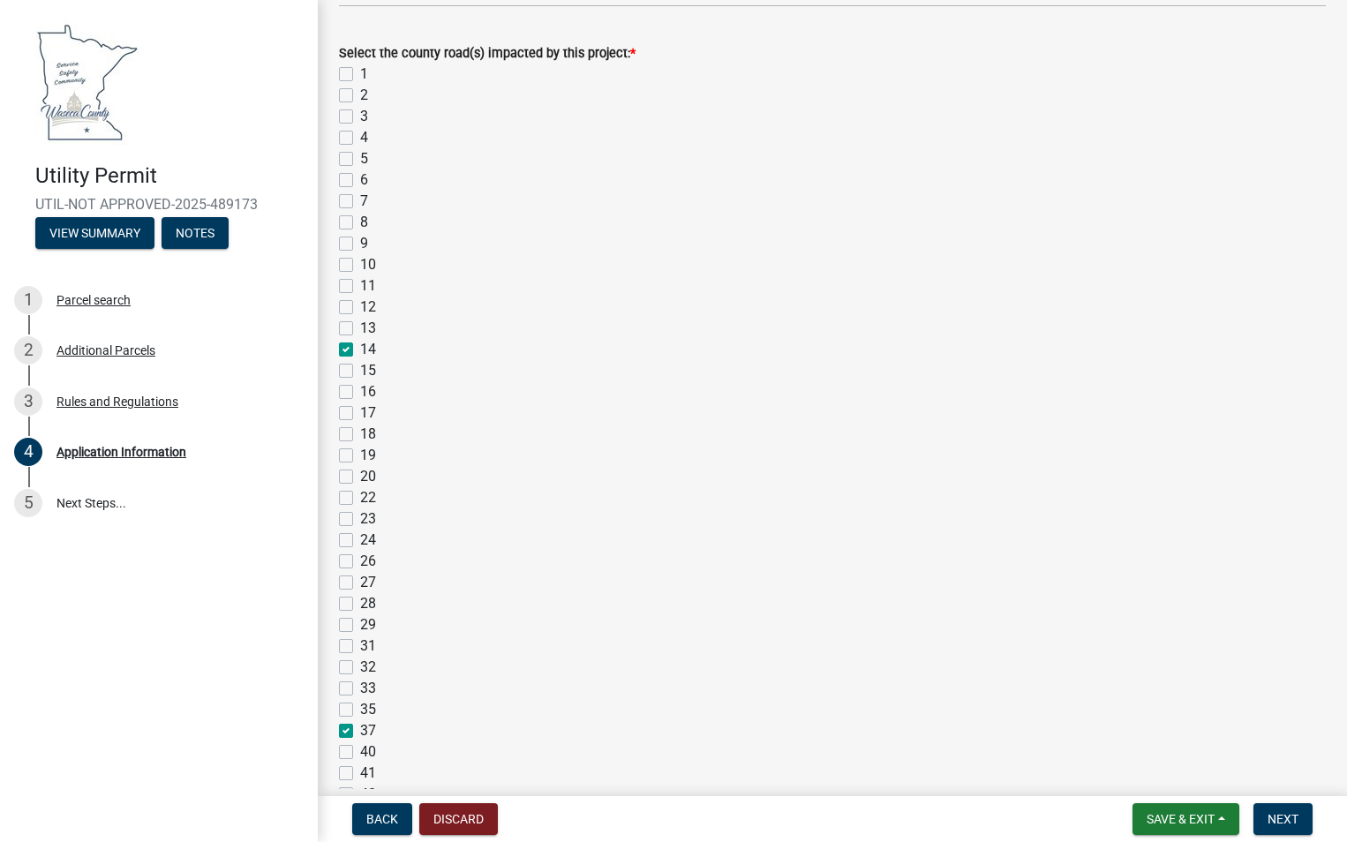
checkbox input "false"
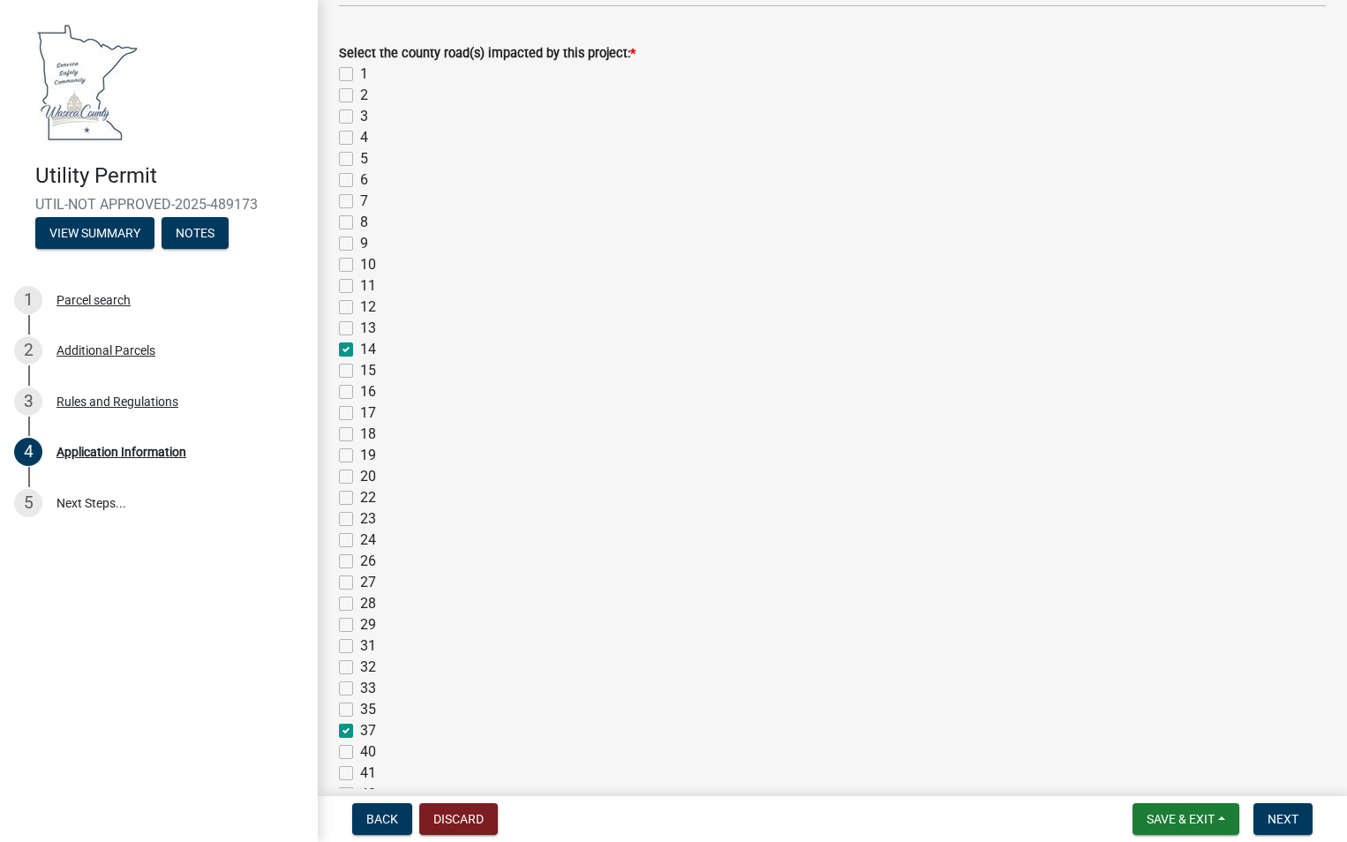
checkbox input "false"
checkbox input "true"
checkbox input "false"
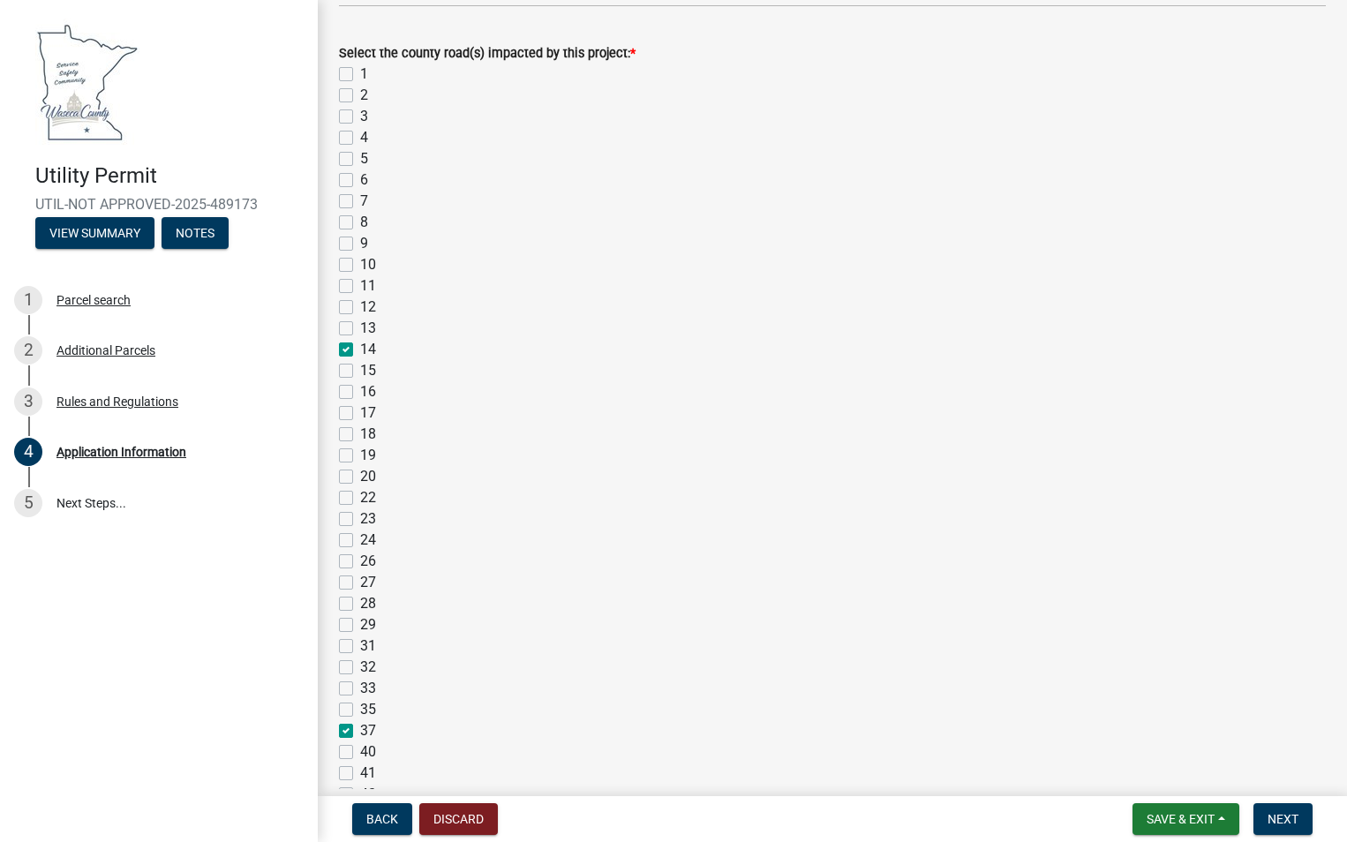
checkbox input "false"
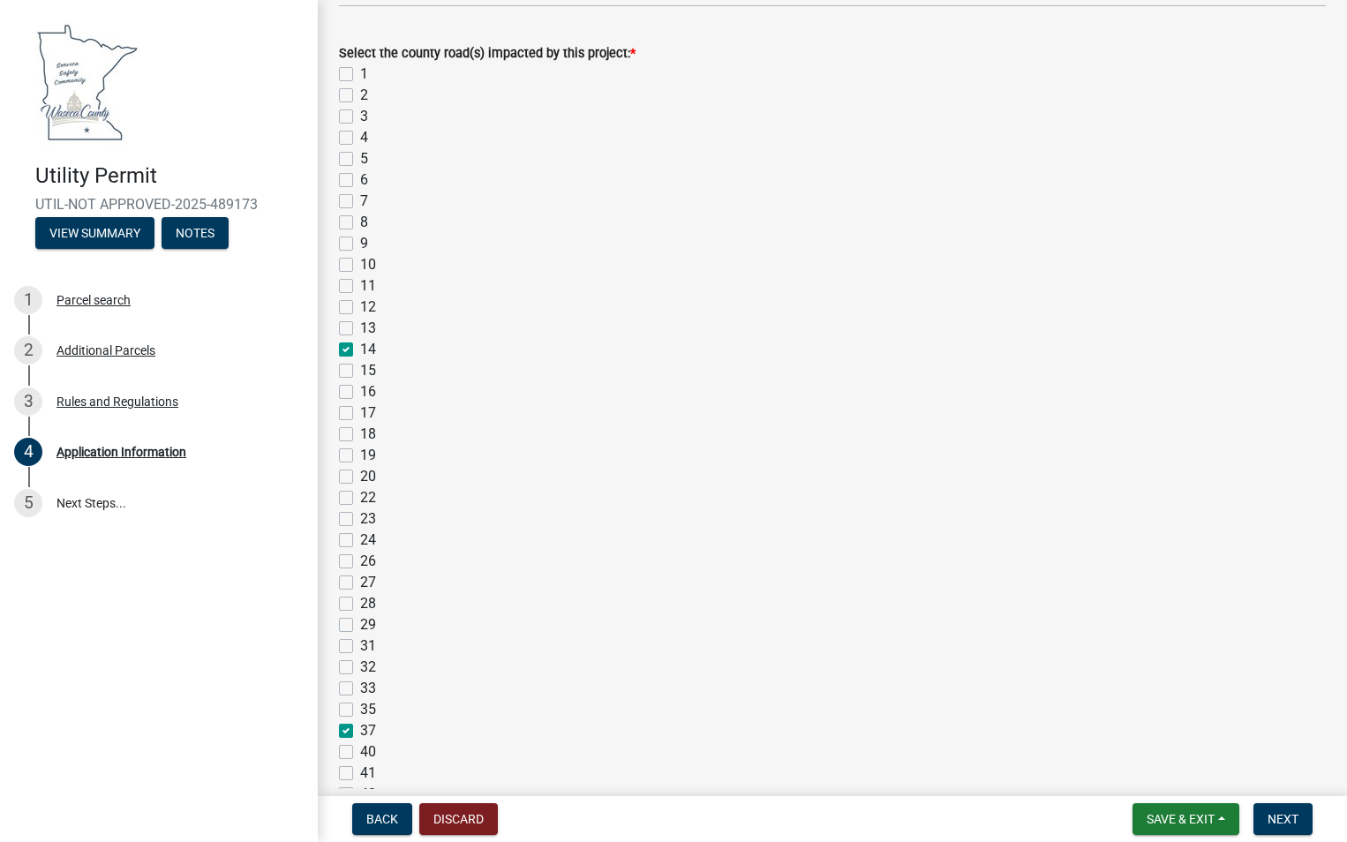
checkbox input "false"
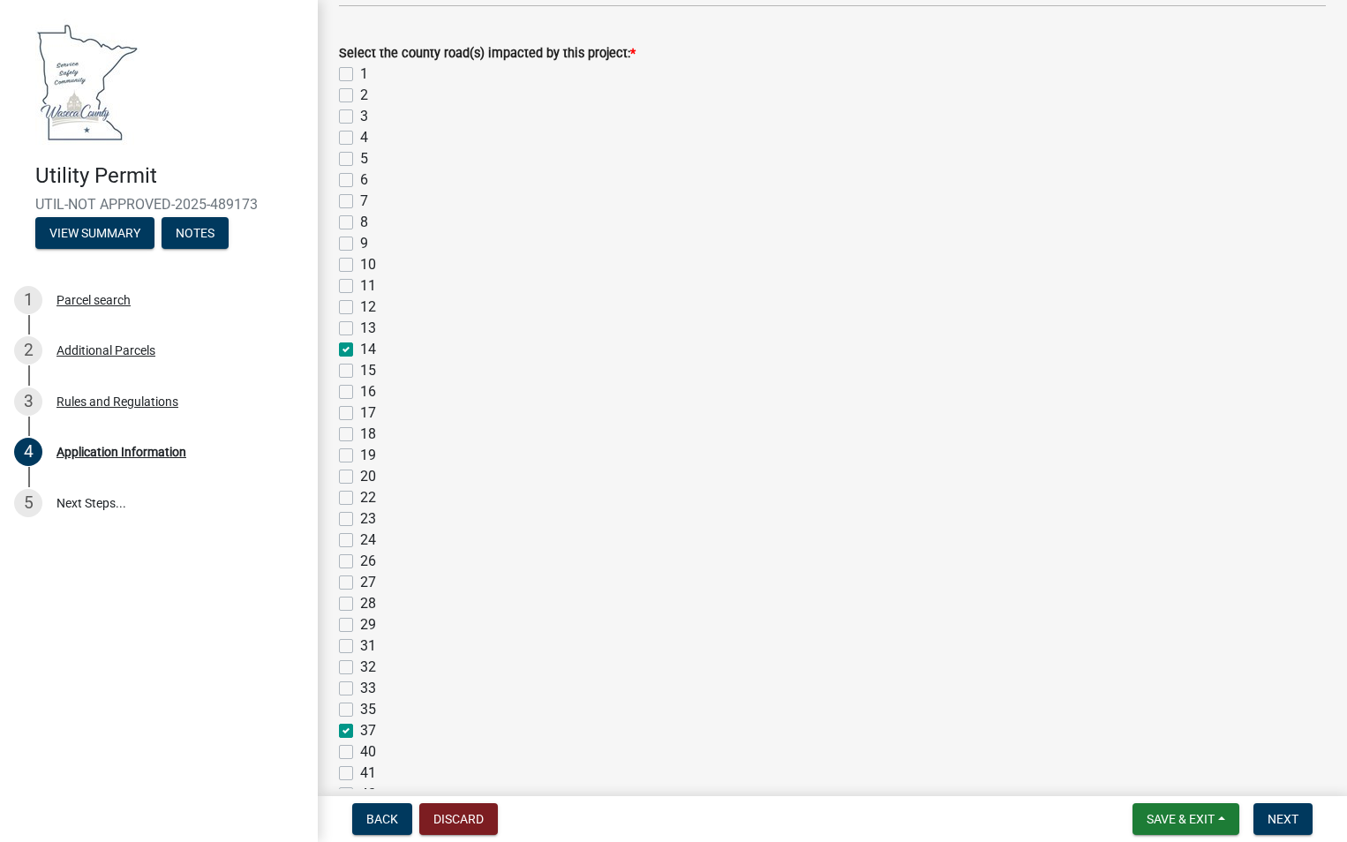
checkbox input "false"
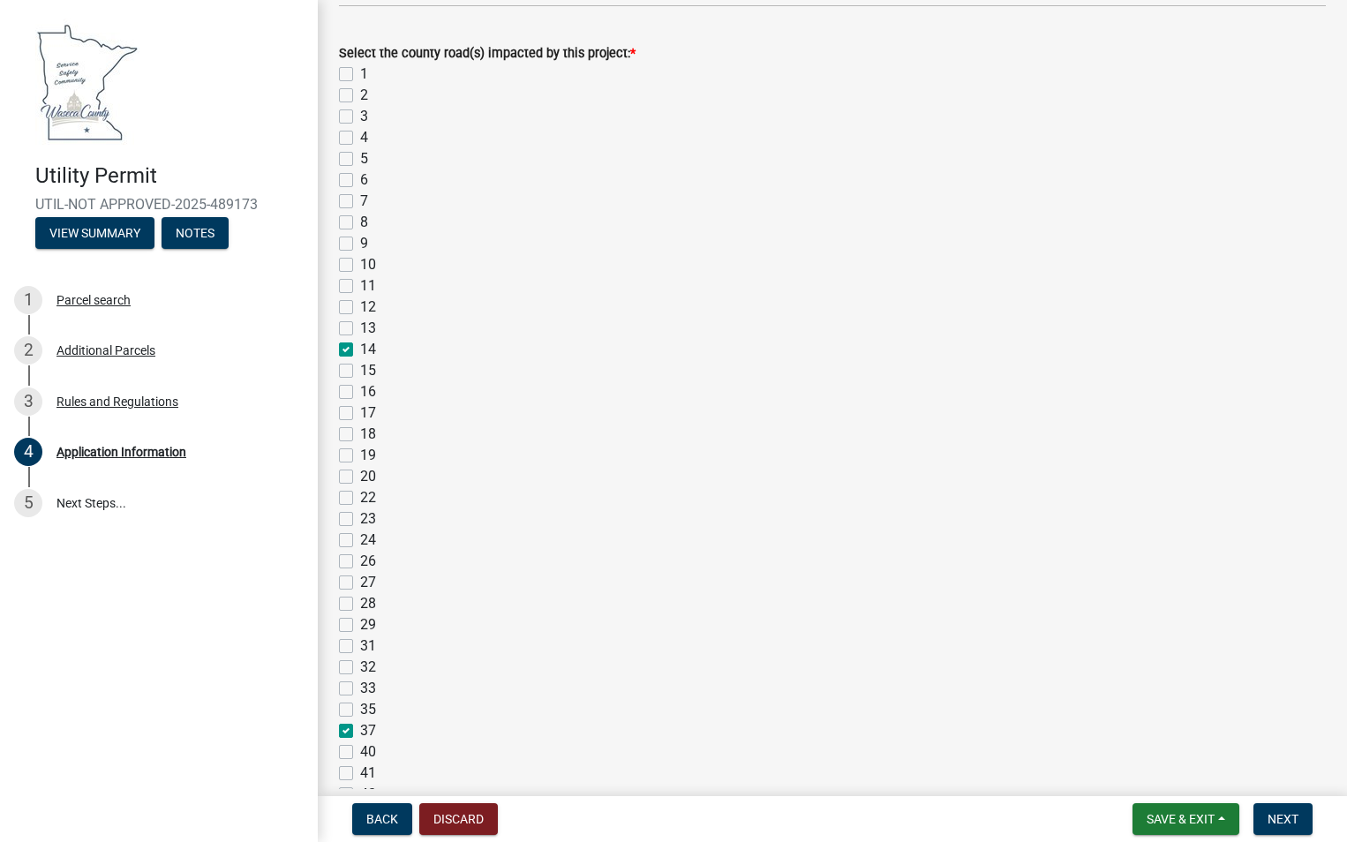
checkbox input "true"
checkbox input "false"
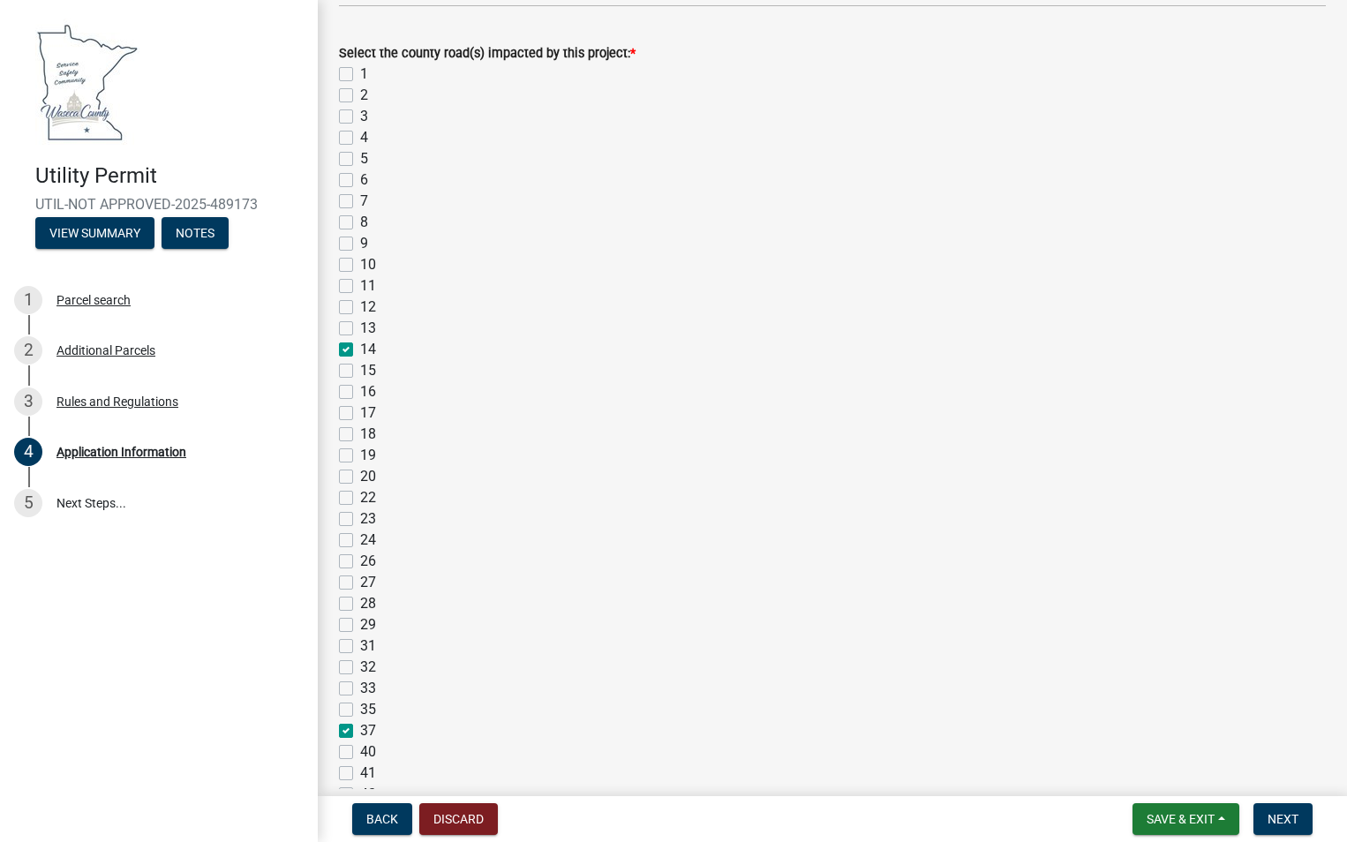
checkbox input "false"
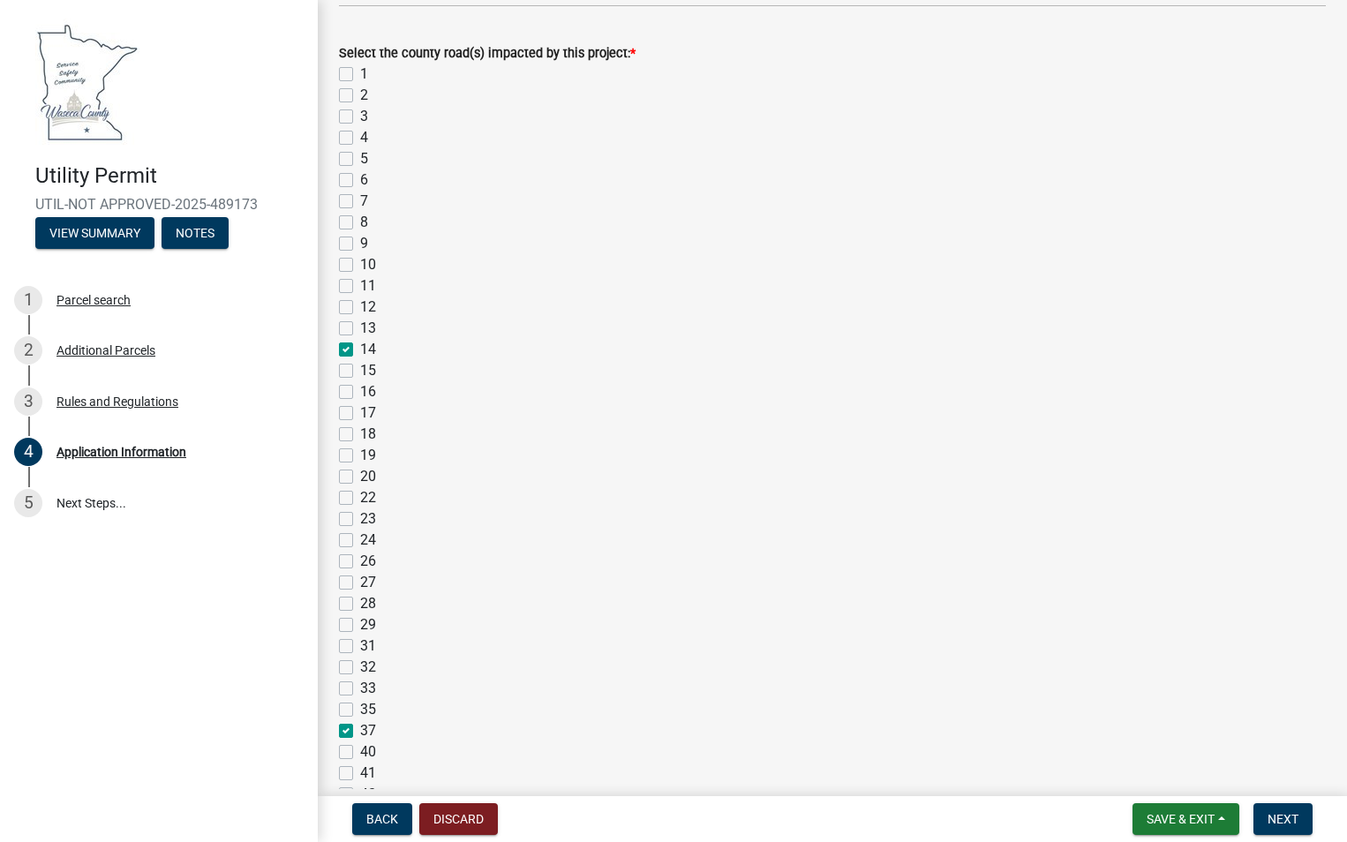
checkbox input "false"
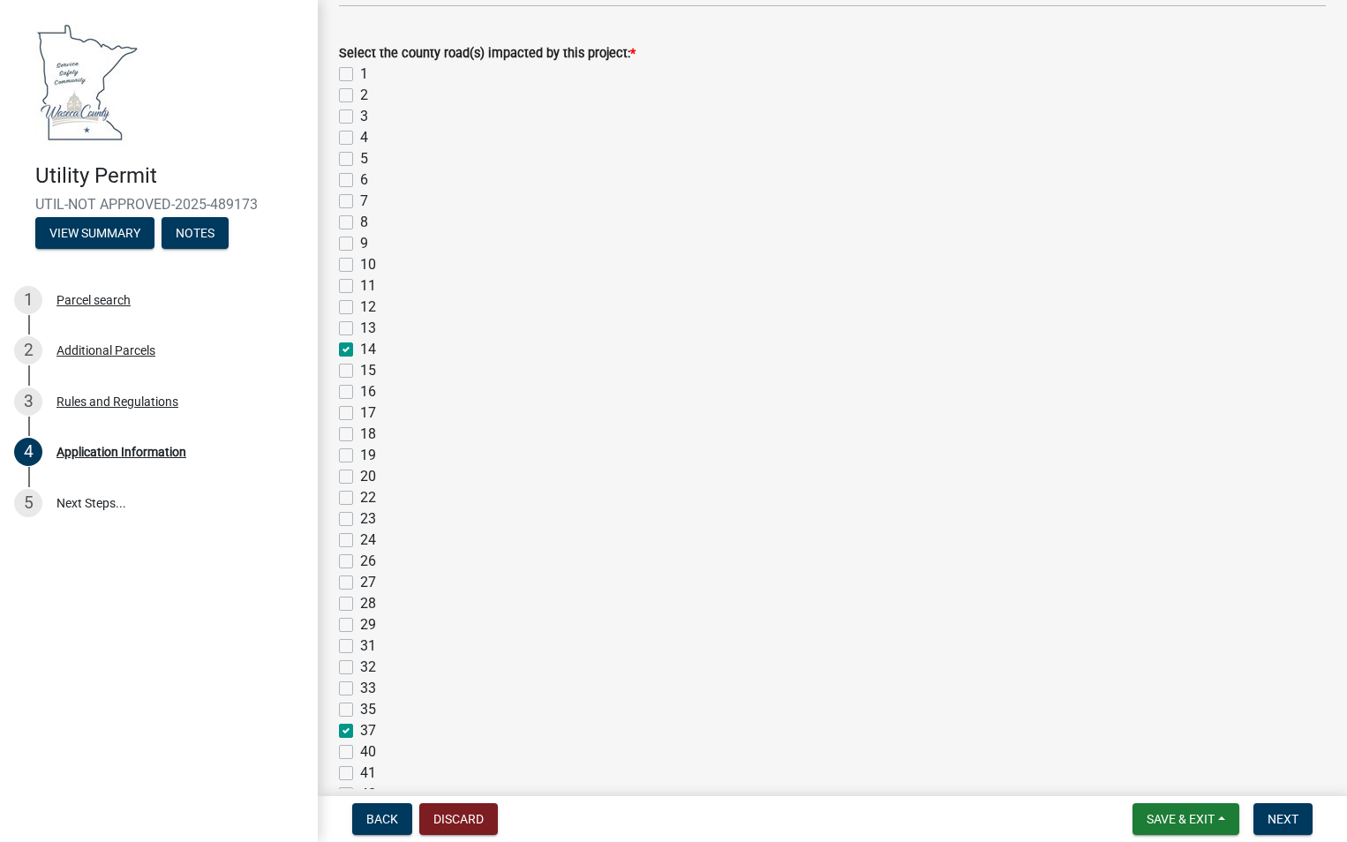
checkbox input "false"
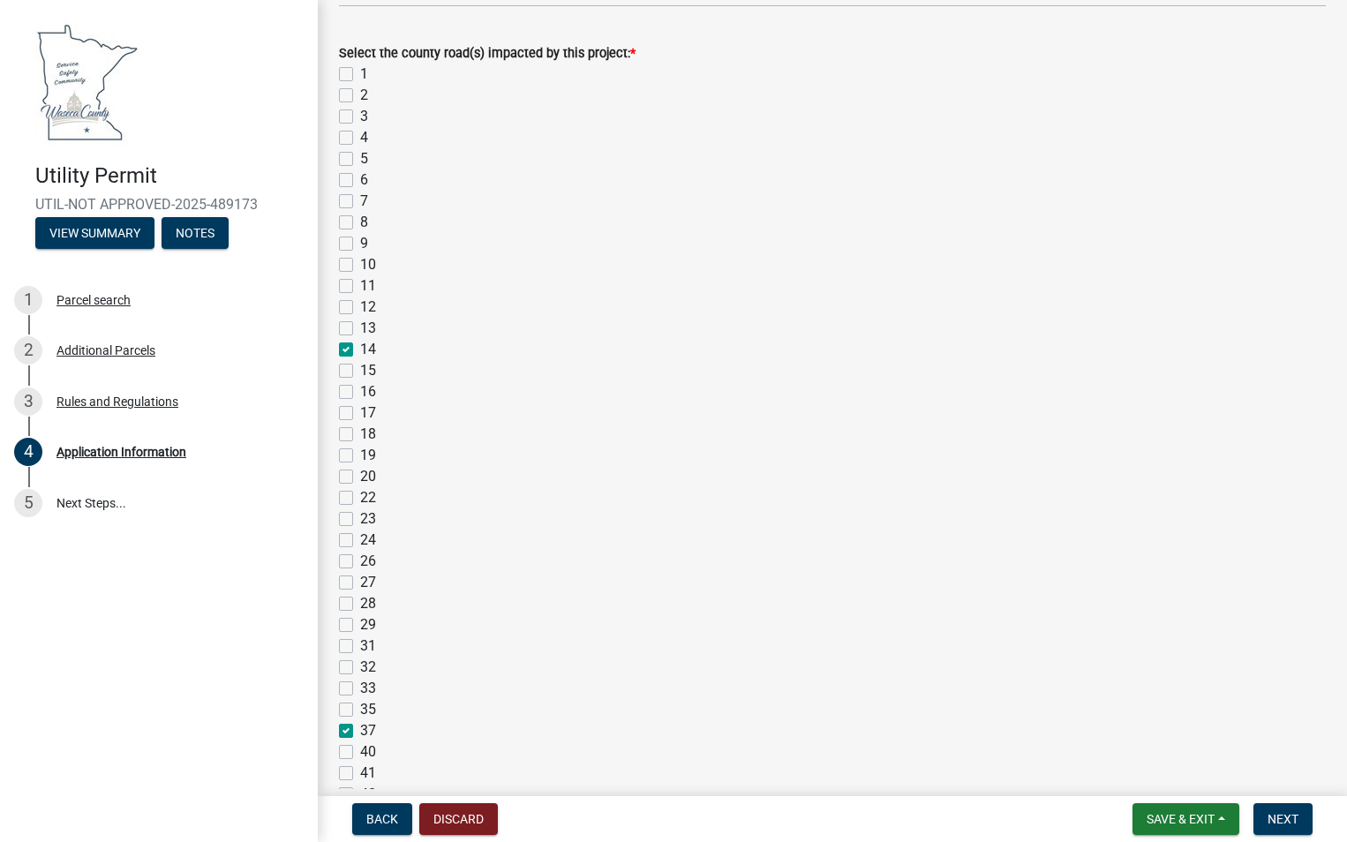
checkbox input "false"
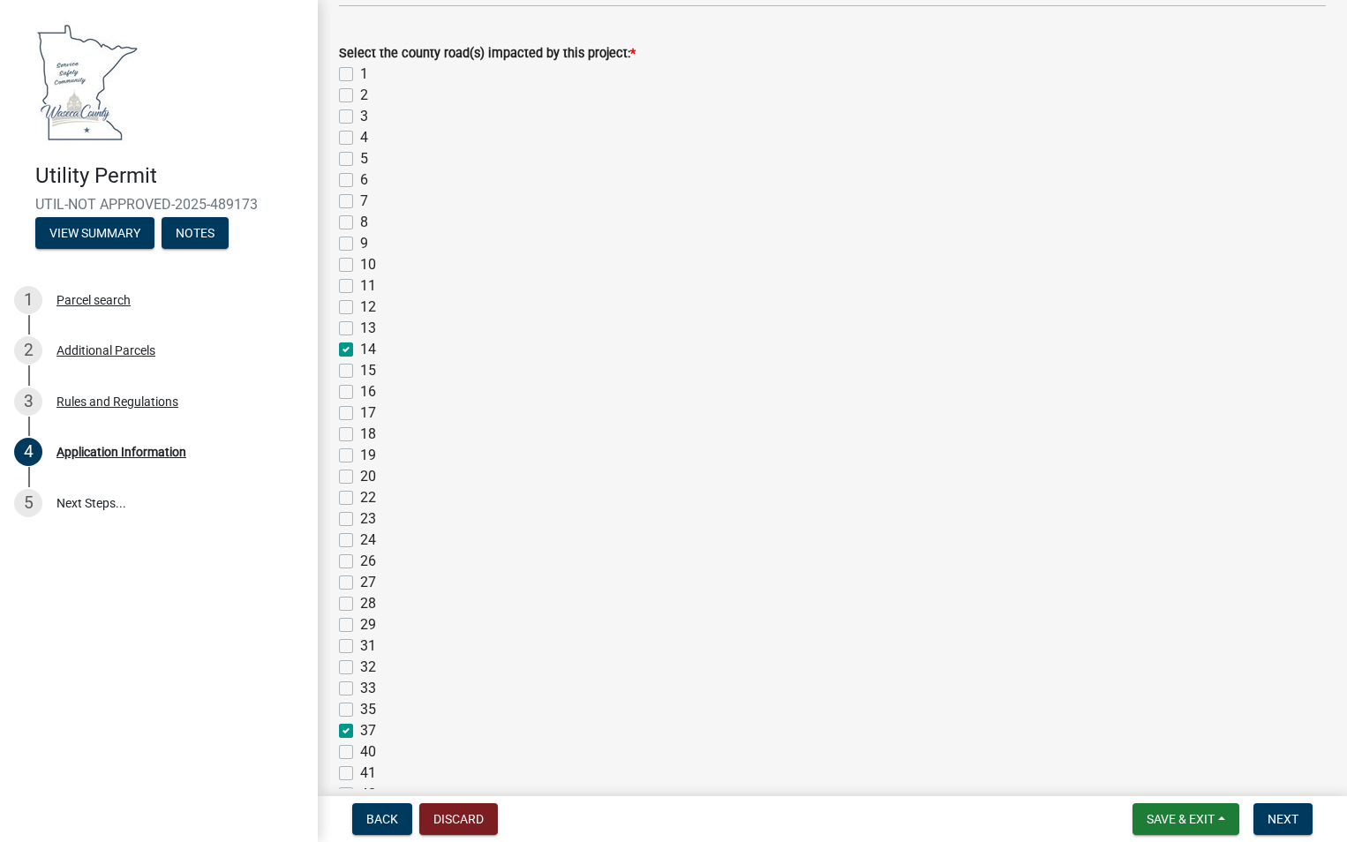
checkbox input "false"
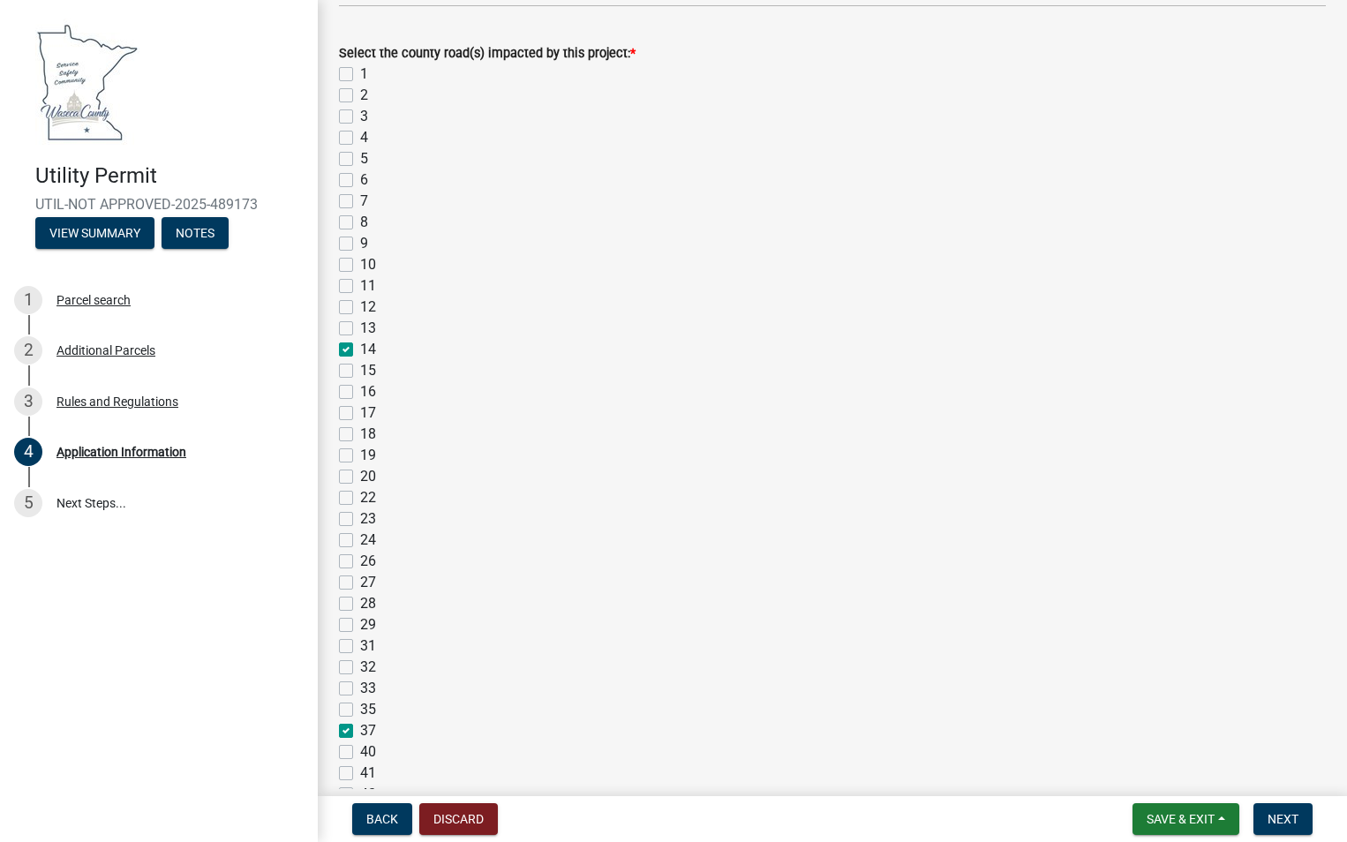
checkbox input "false"
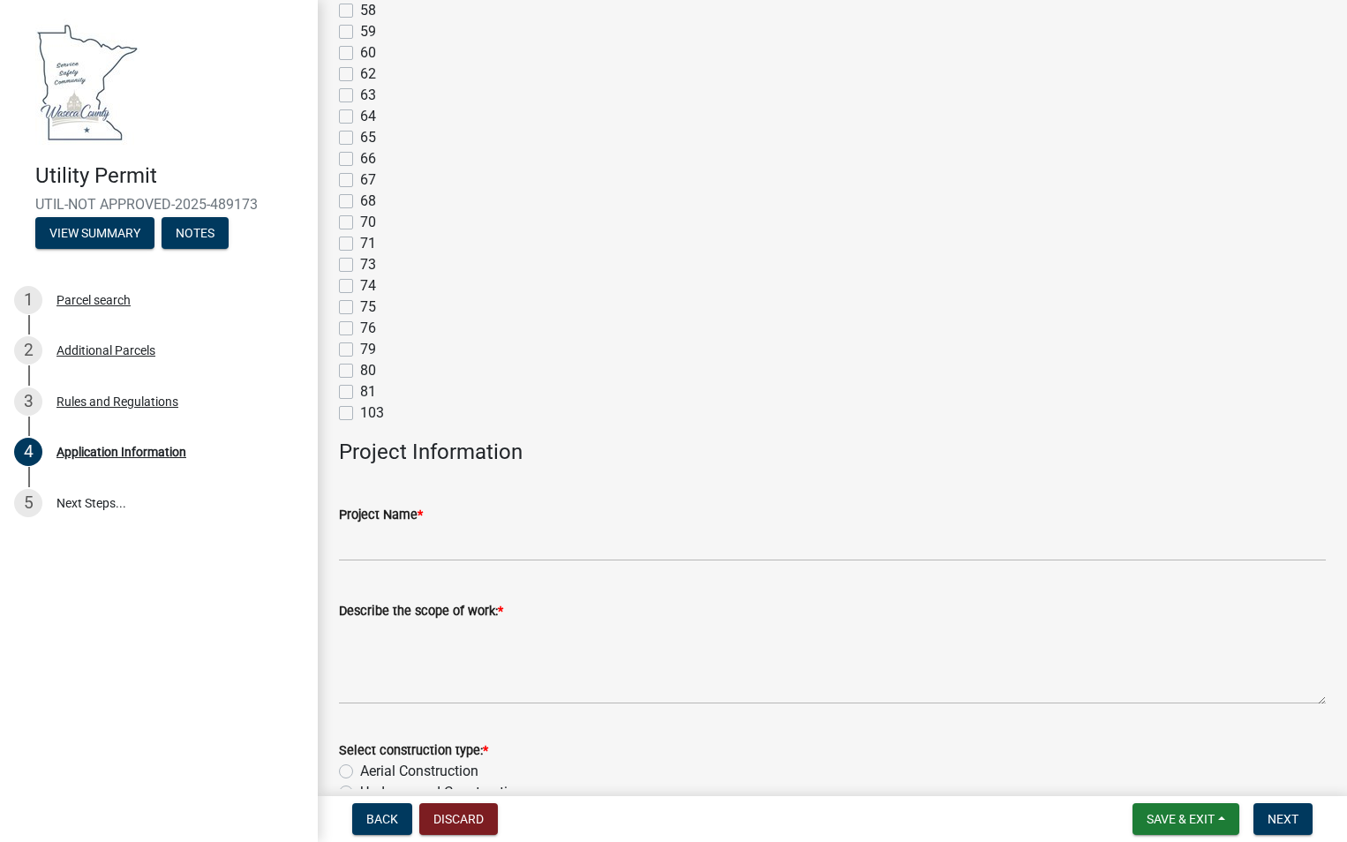
scroll to position [3001, 0]
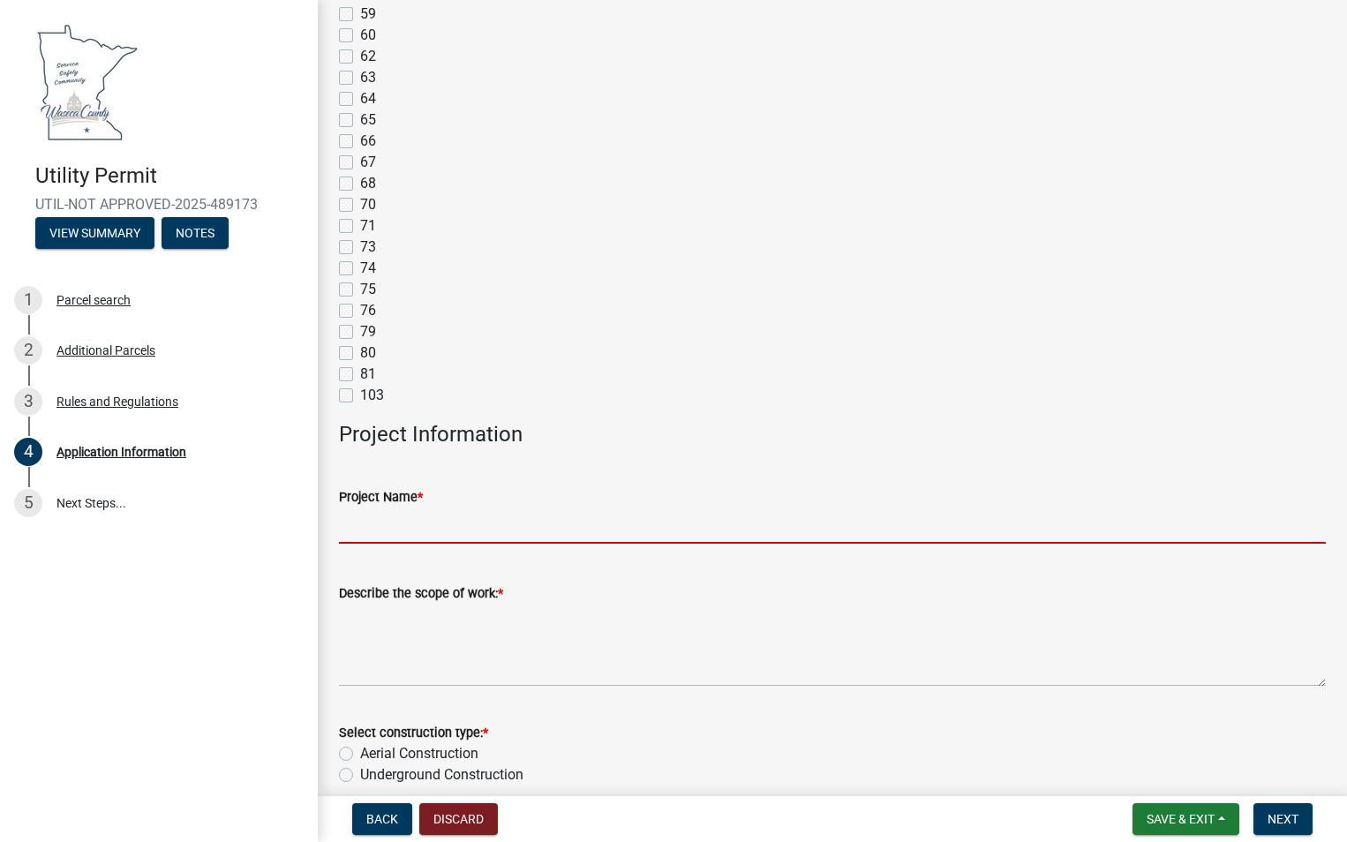
click at [380, 529] on input "Project Name *" at bounding box center [832, 526] width 987 height 36
type input "Pole replacement"
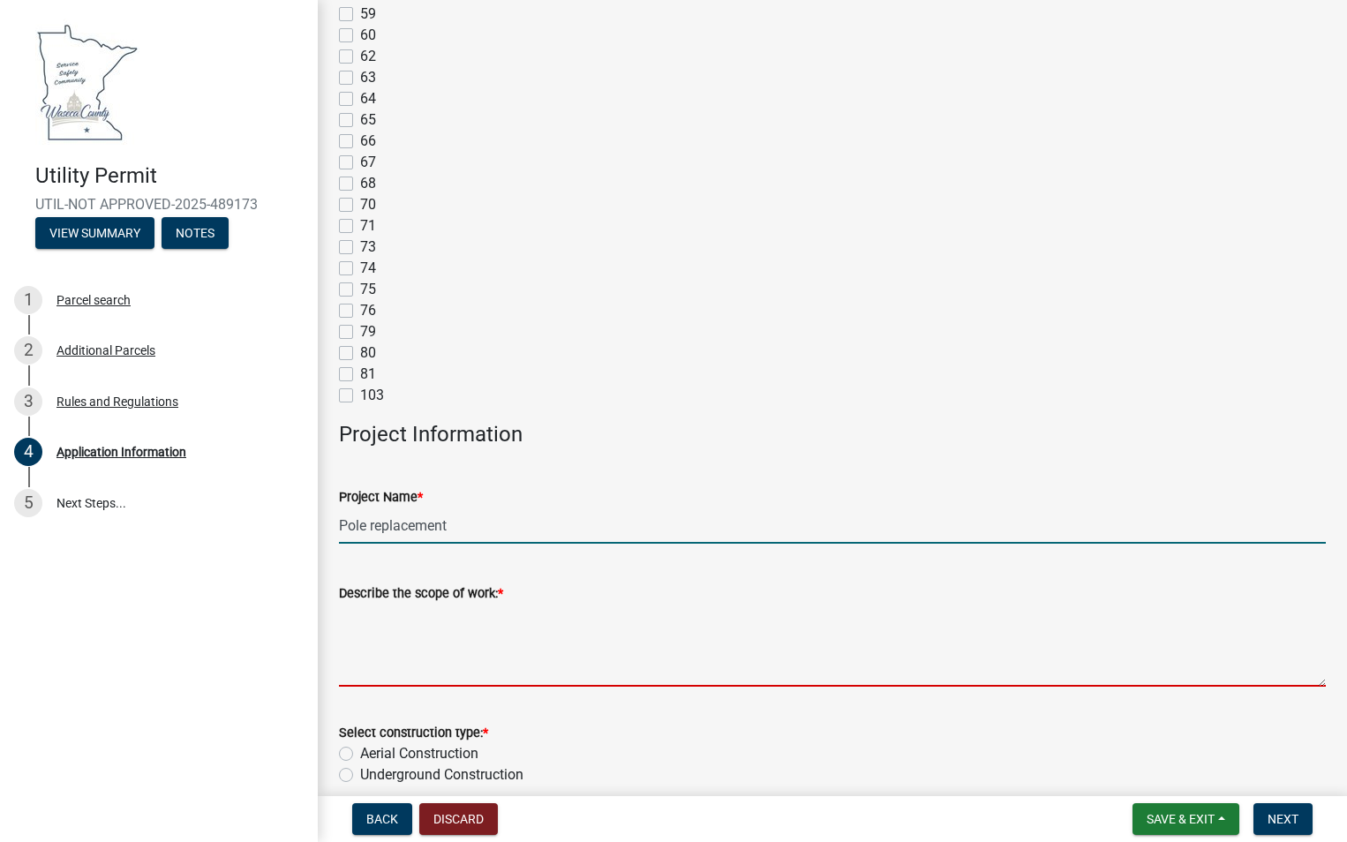
click at [446, 681] on textarea "Describe the scope of work: *" at bounding box center [832, 645] width 987 height 83
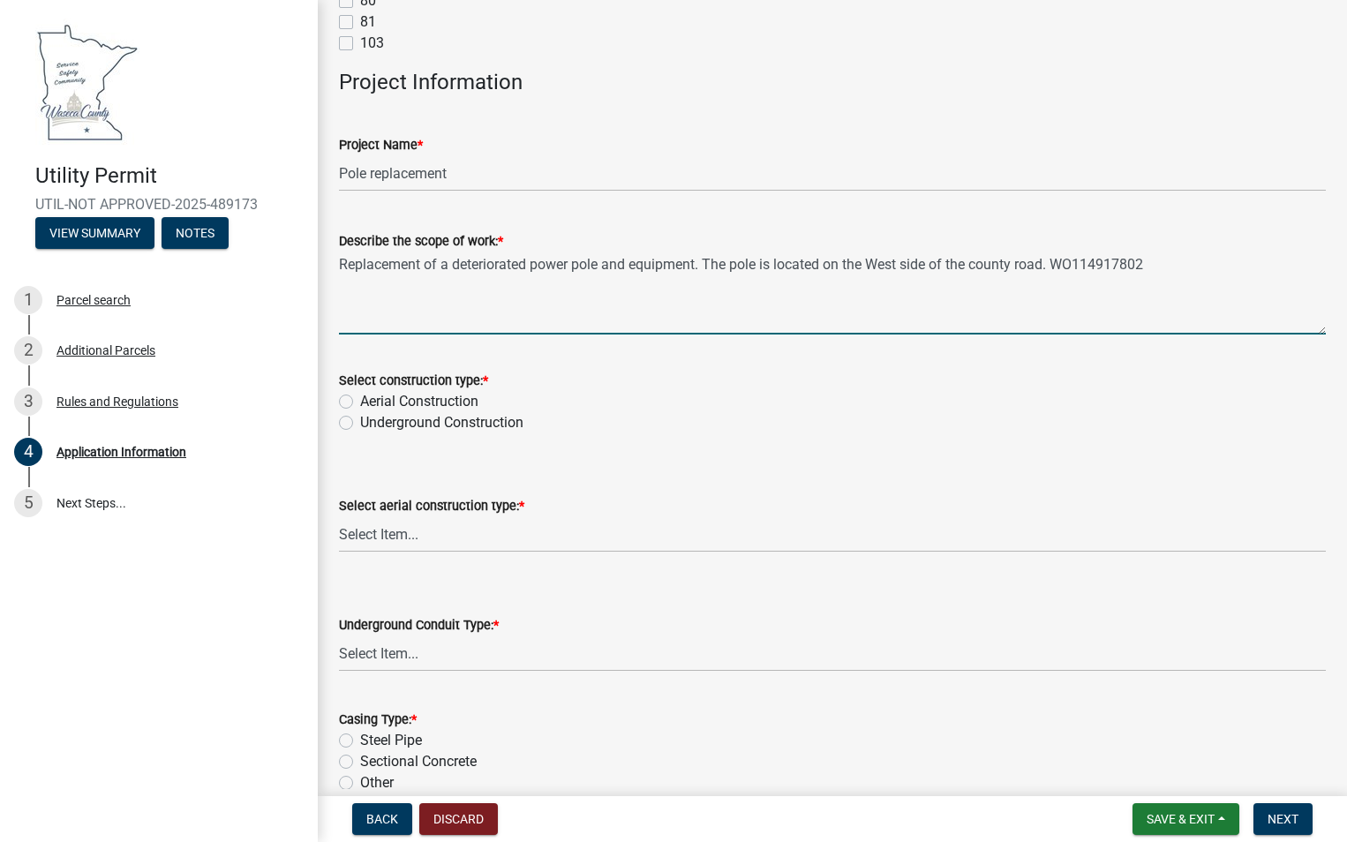
scroll to position [3354, 0]
type textarea "Replacement of a deteriorated power pole and equipment. The pole is located on …"
click at [360, 401] on label "Aerial Construction" at bounding box center [419, 400] width 118 height 21
click at [360, 401] on input "Aerial Construction" at bounding box center [365, 395] width 11 height 11
radio input "true"
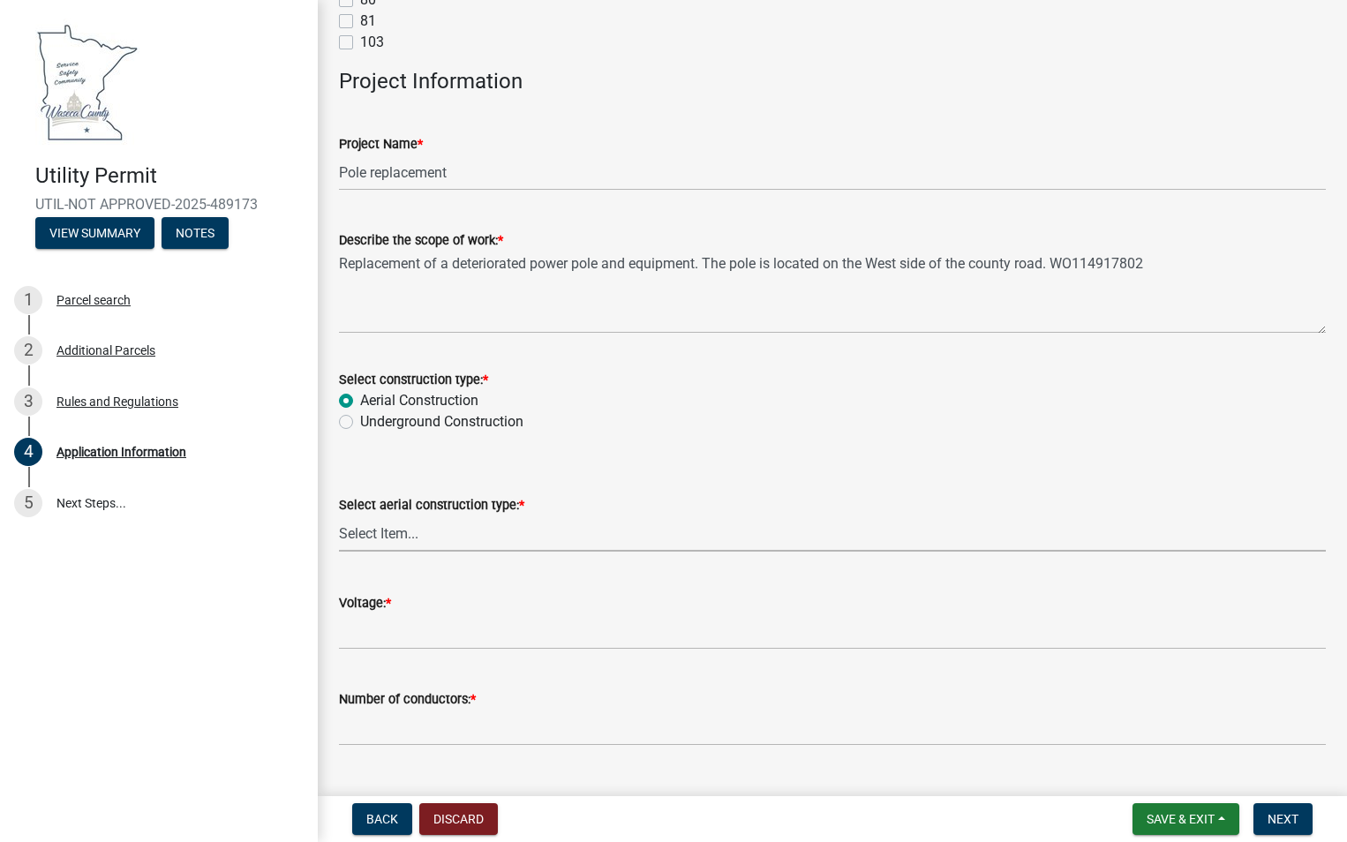
click at [697, 517] on select "Select Item... Single Pole H-Frame Single Pole and H-Frame Steel Tower Open Wir…" at bounding box center [832, 533] width 987 height 36
click at [339, 515] on select "Select Item... Single Pole H-Frame Single Pole and H-Frame Steel Tower Open Wir…" at bounding box center [832, 533] width 987 height 36
select select "19304c16-e6a5-4f91-ab96-d6aebb4c23b6"
click at [439, 643] on input "Voltage: *" at bounding box center [832, 631] width 987 height 36
type input "7.2"
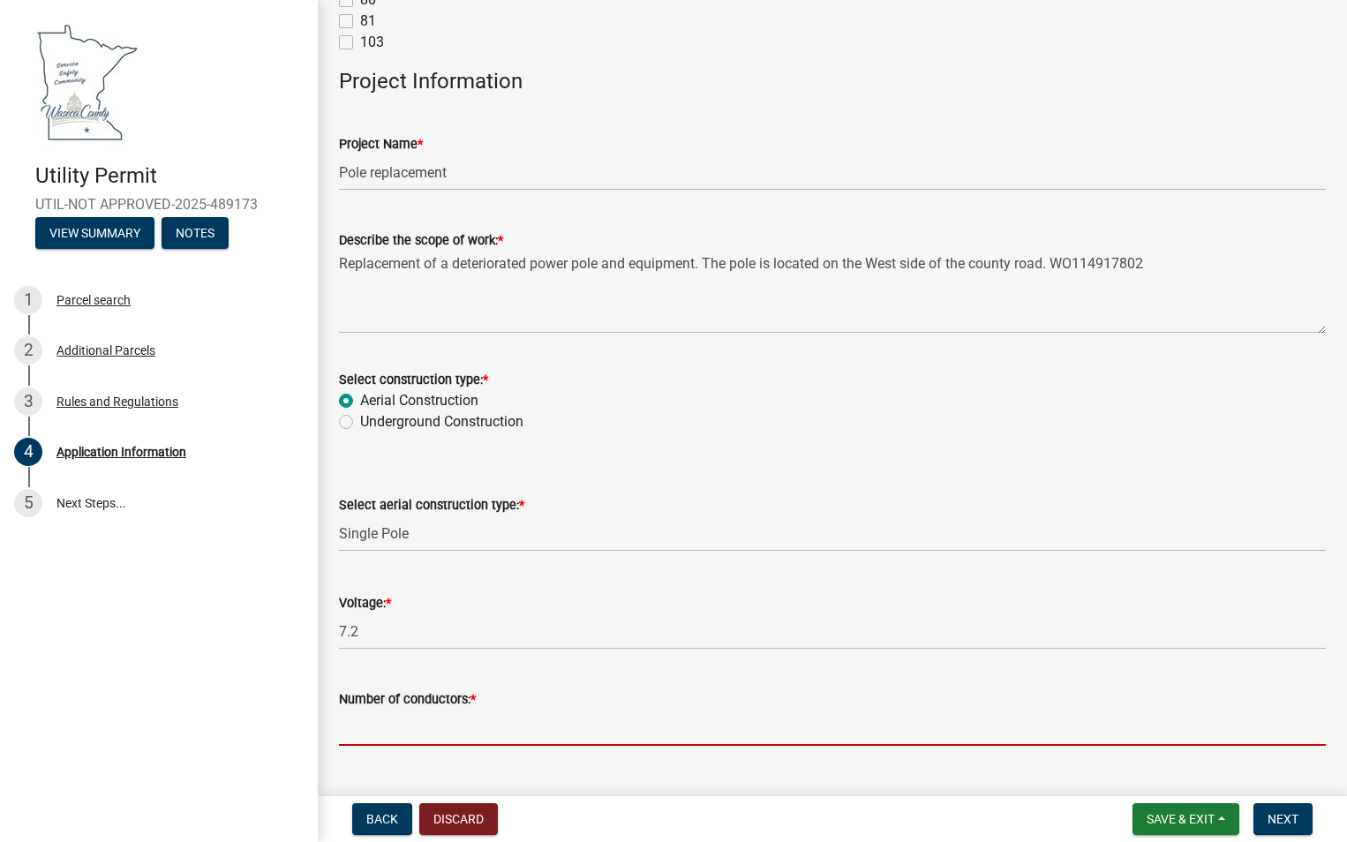
click at [422, 740] on input "Number of conductors: *" at bounding box center [832, 728] width 987 height 36
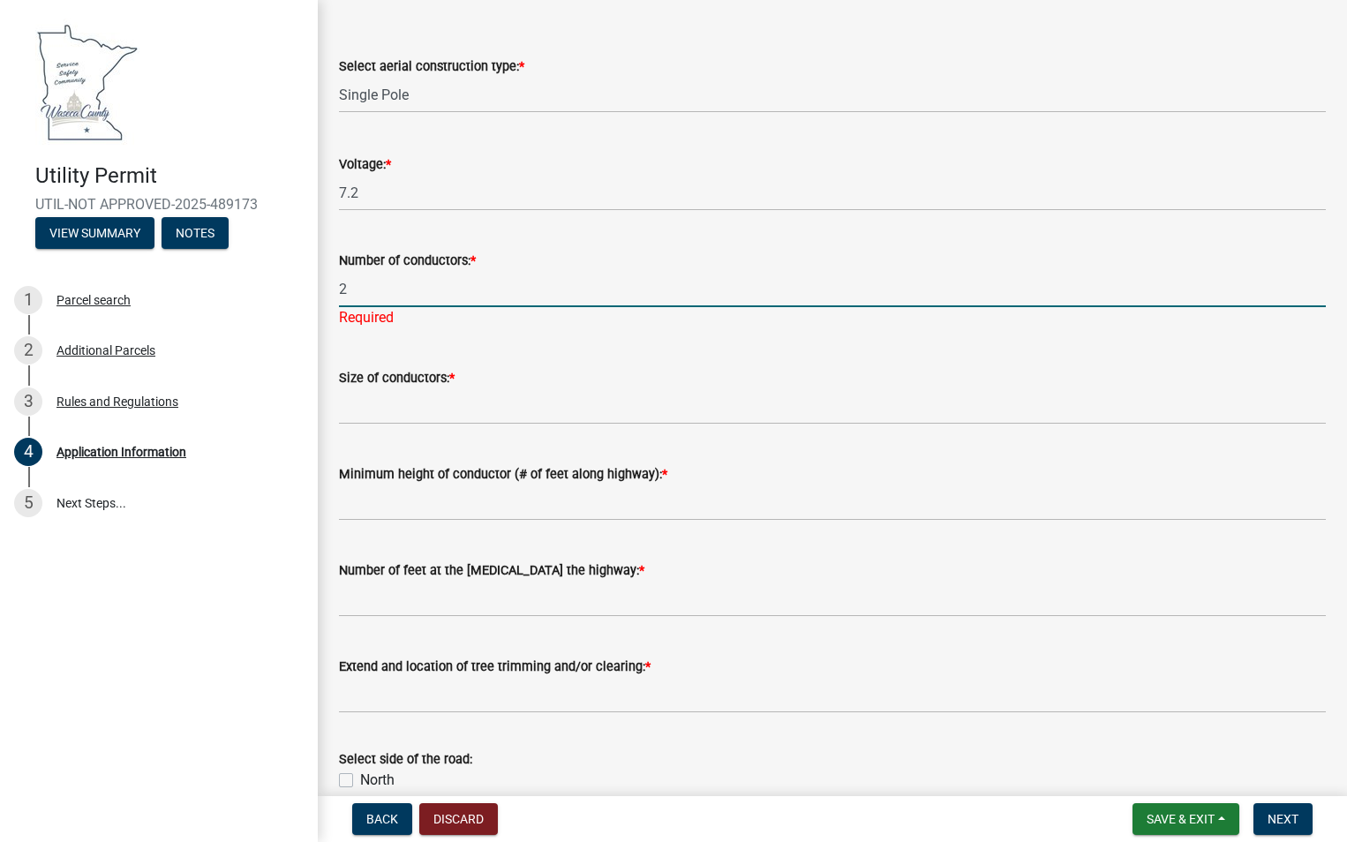
scroll to position [3796, 0]
type input "2"
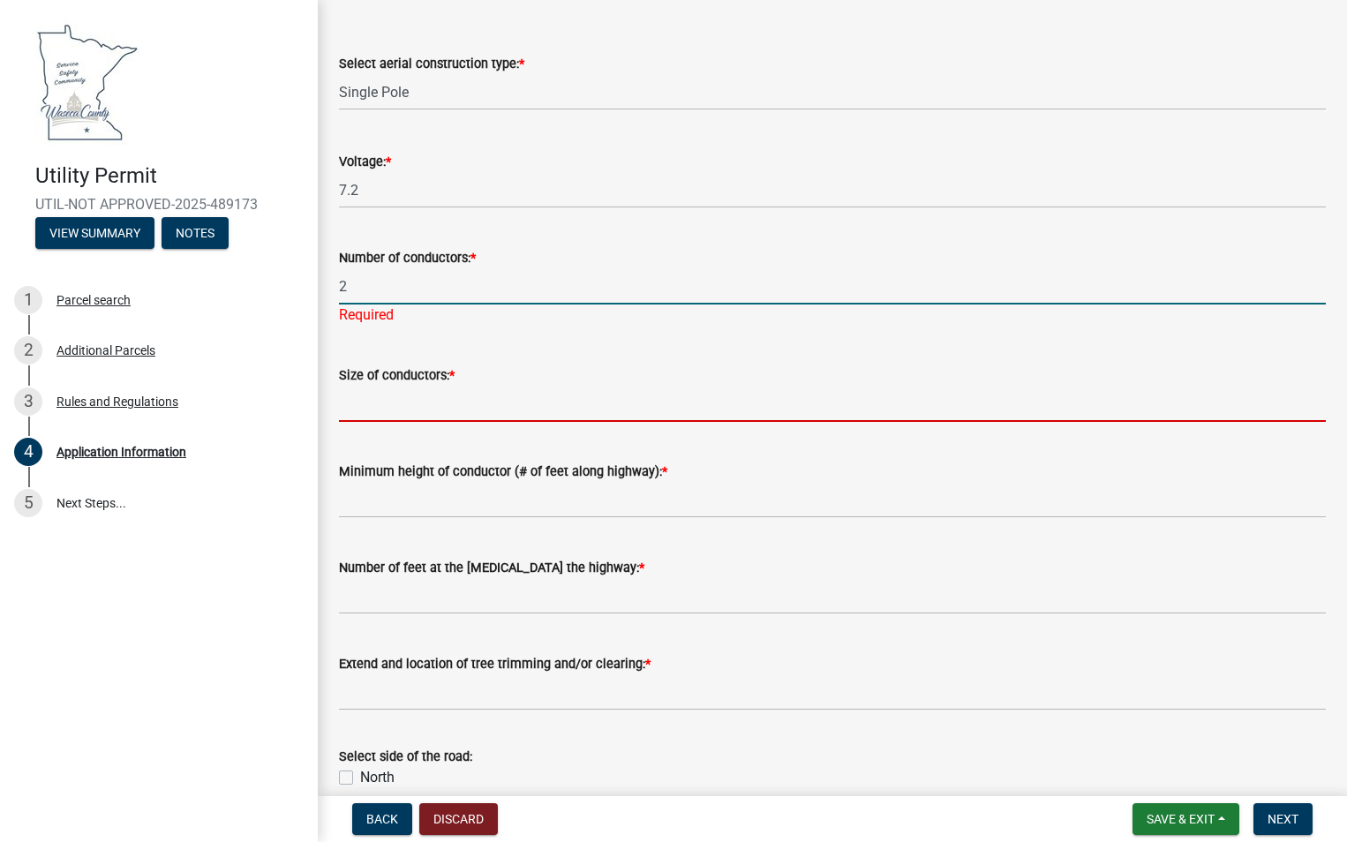
click at [424, 410] on wm-data-entity-input "Size of conductors: *" at bounding box center [832, 388] width 987 height 96
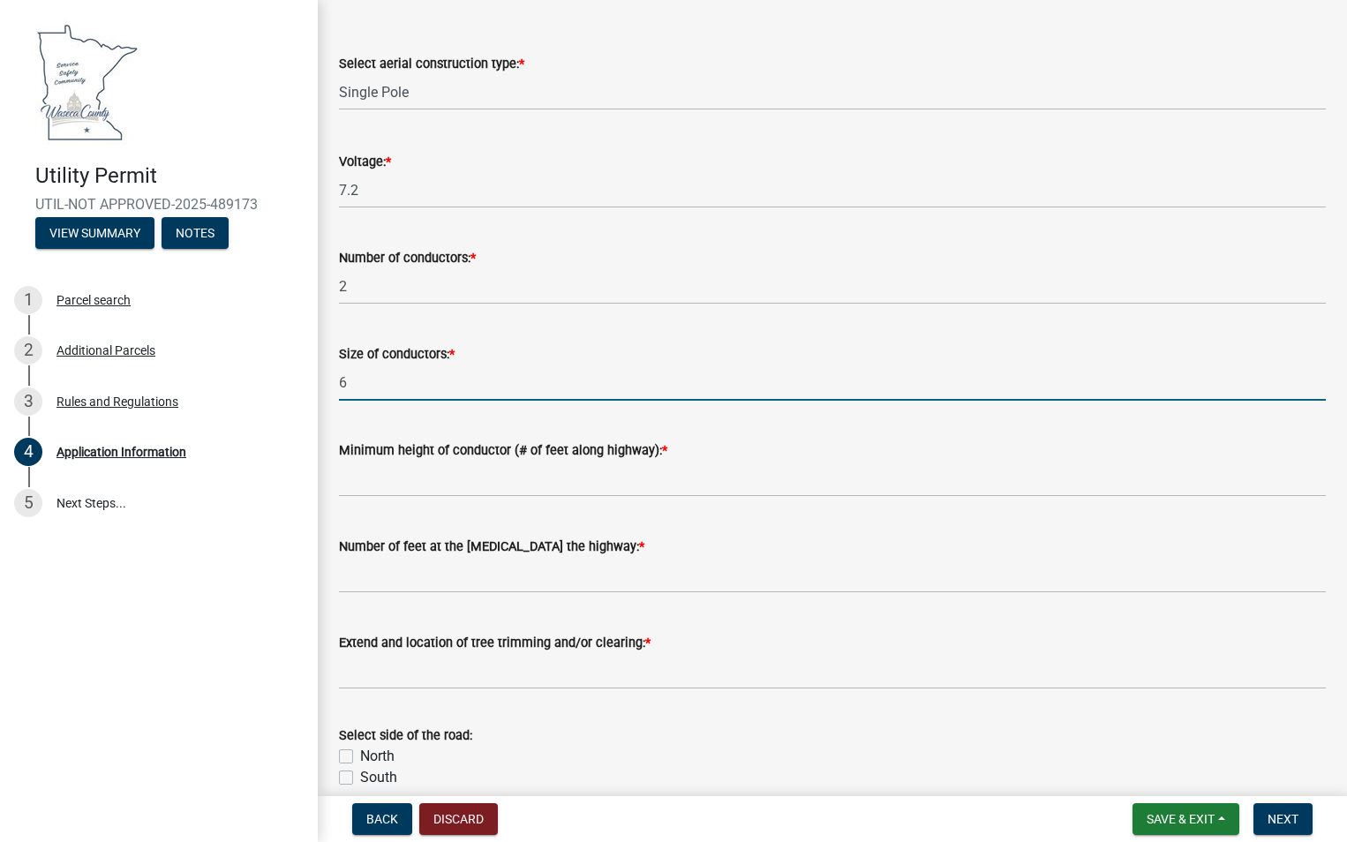
type input "6"
click at [422, 485] on input "Minimum height of conductor (# of feet along highway): *" at bounding box center [832, 479] width 987 height 36
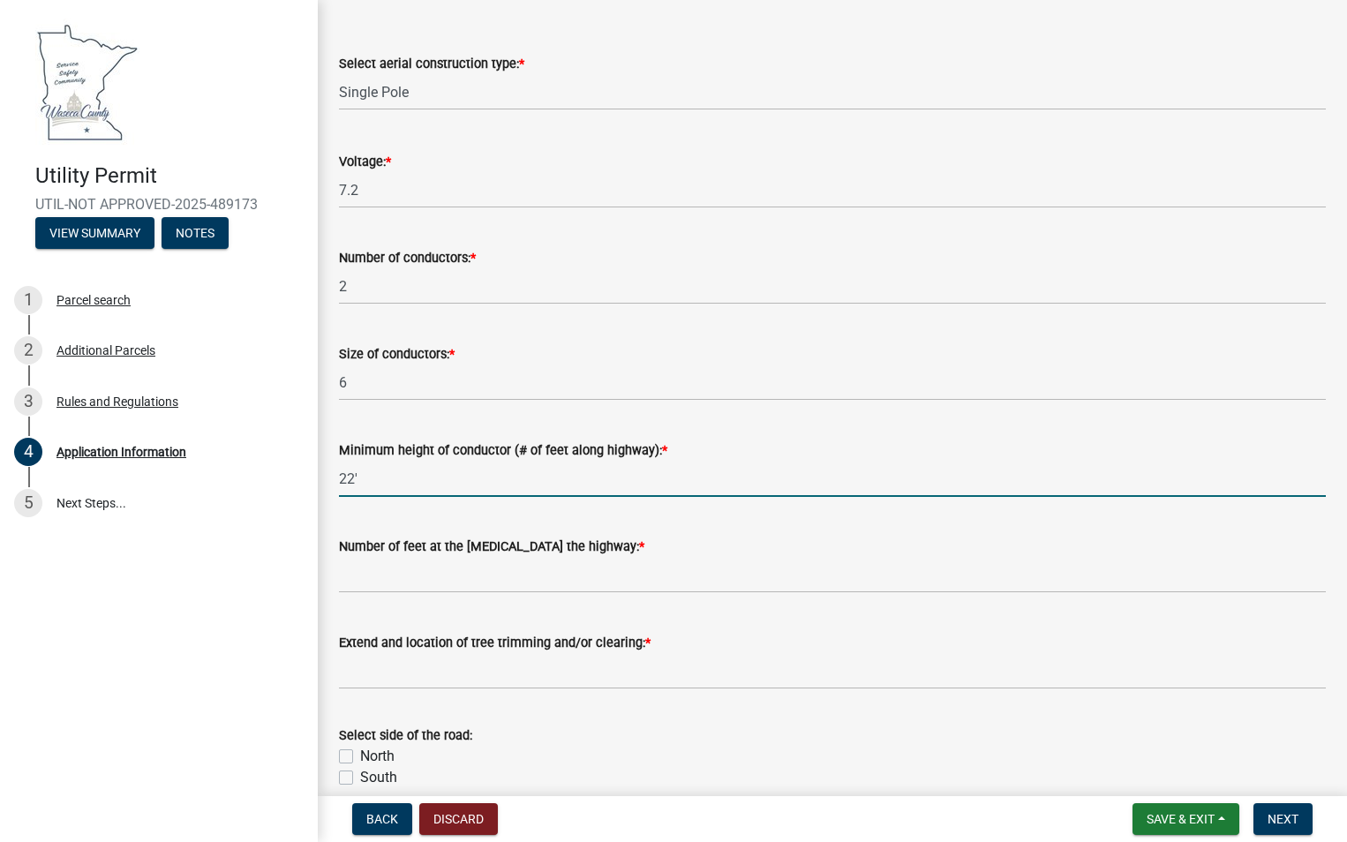
type input "22'"
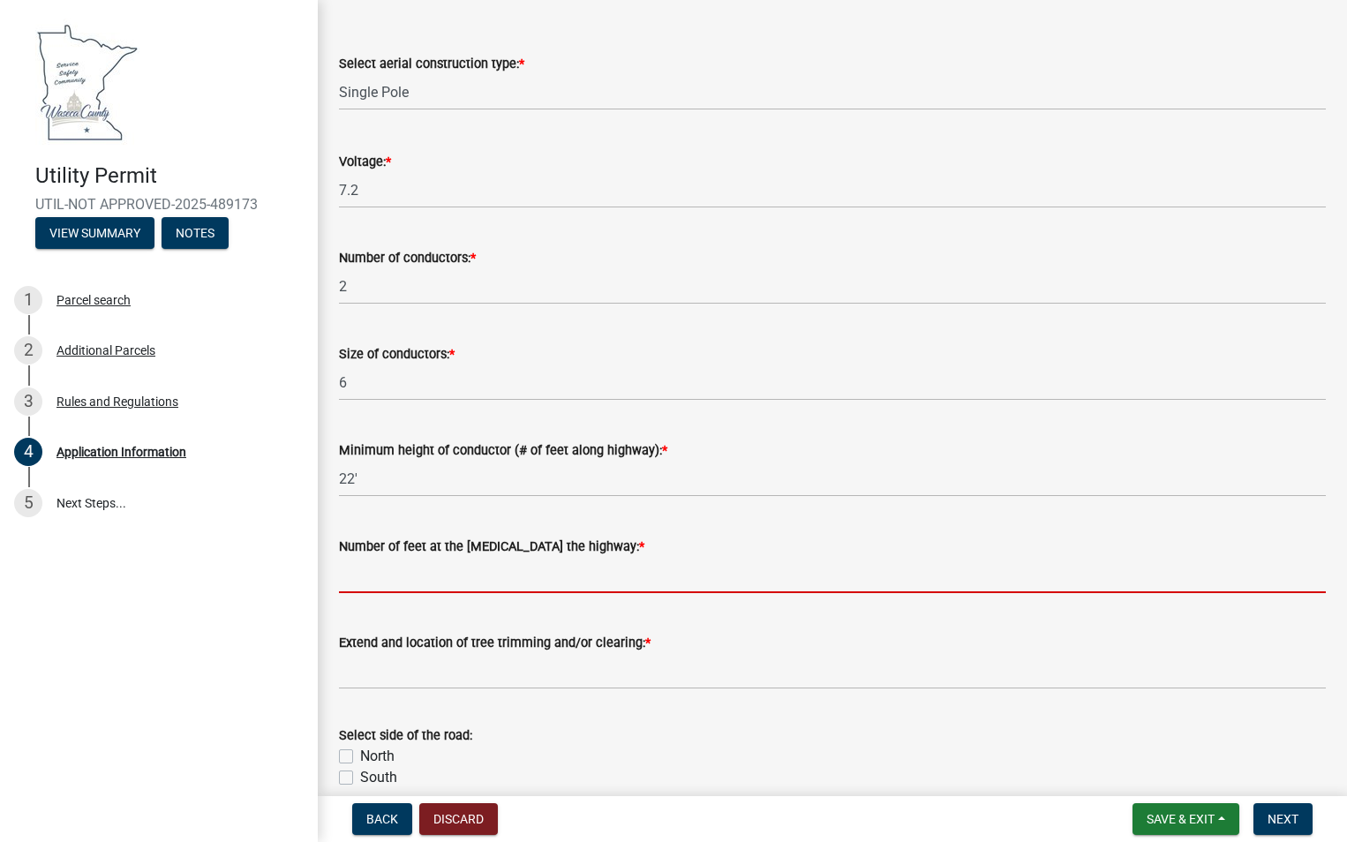
click at [837, 574] on input "Number of feet at the [MEDICAL_DATA] the highway: *" at bounding box center [832, 575] width 987 height 36
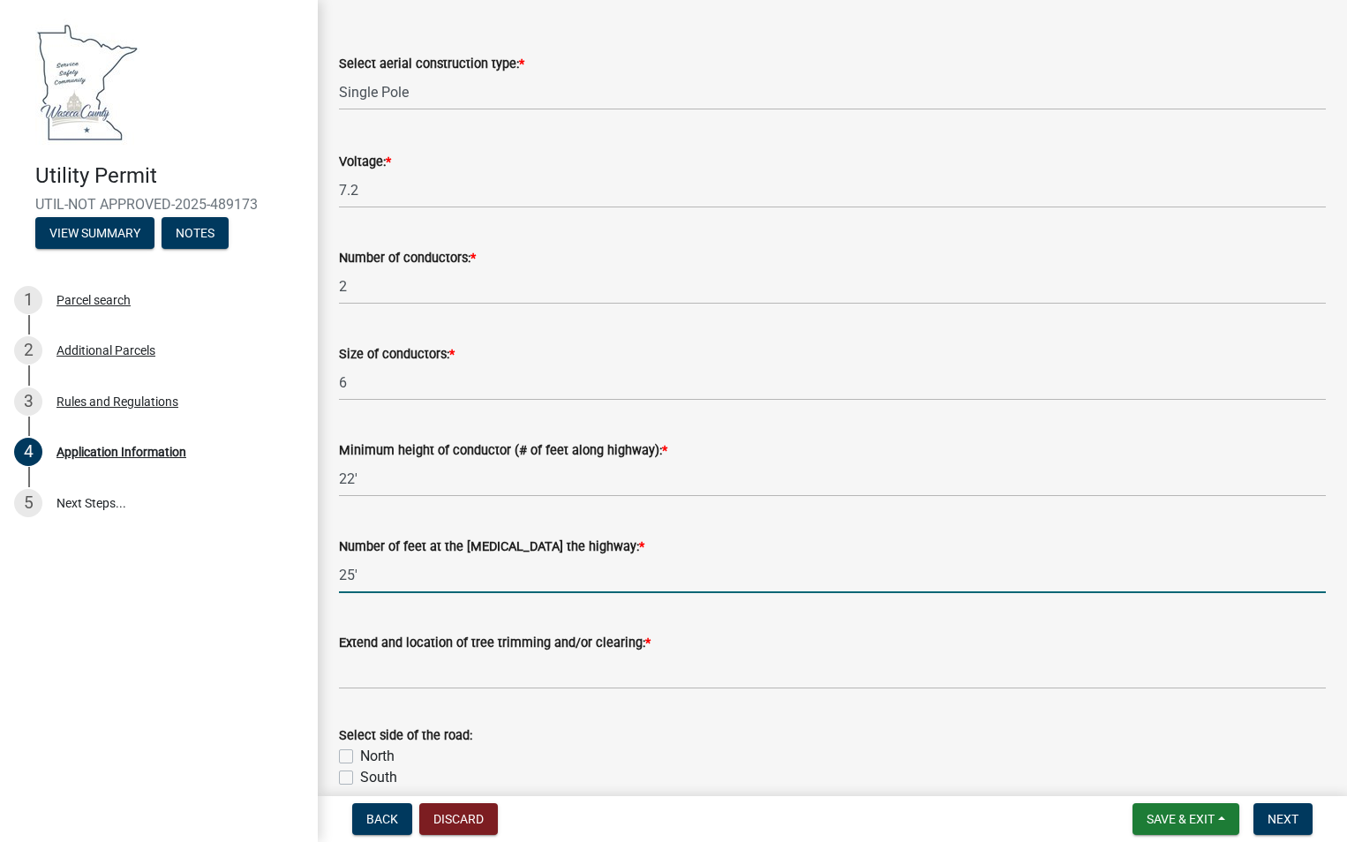
type input "25'"
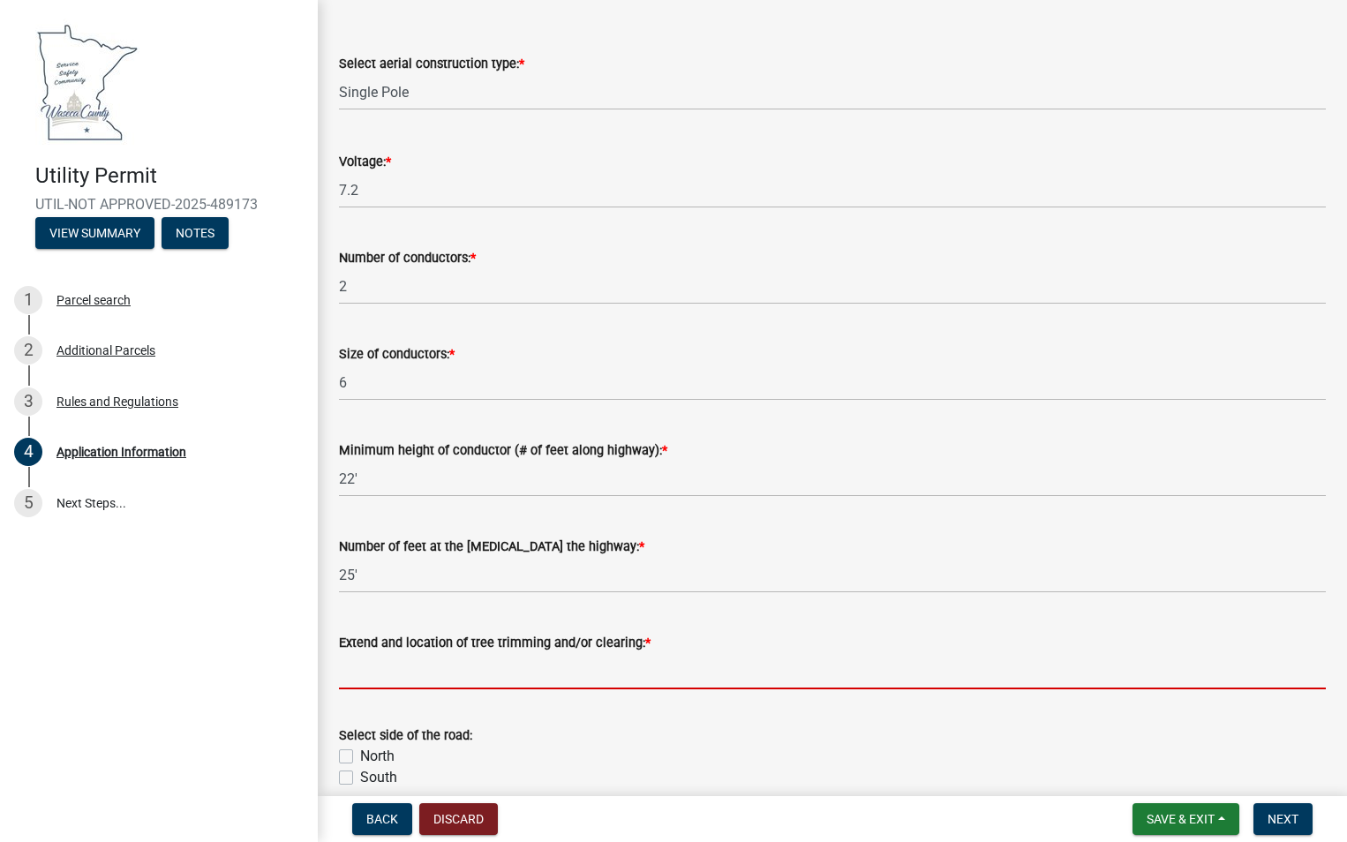
click at [626, 673] on input "Extend and location of tree trimming and/or clearing: *" at bounding box center [832, 671] width 987 height 36
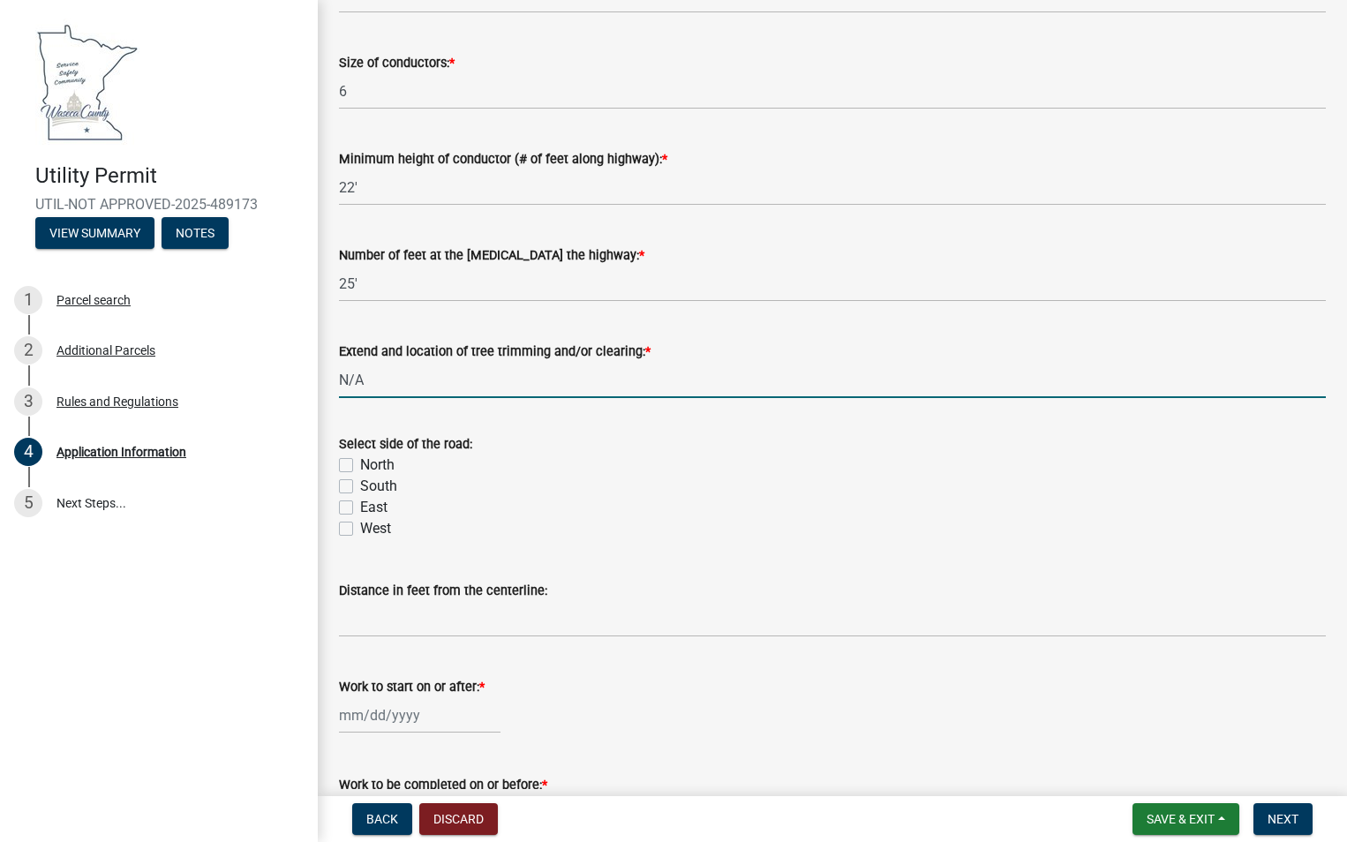
scroll to position [4149, 0]
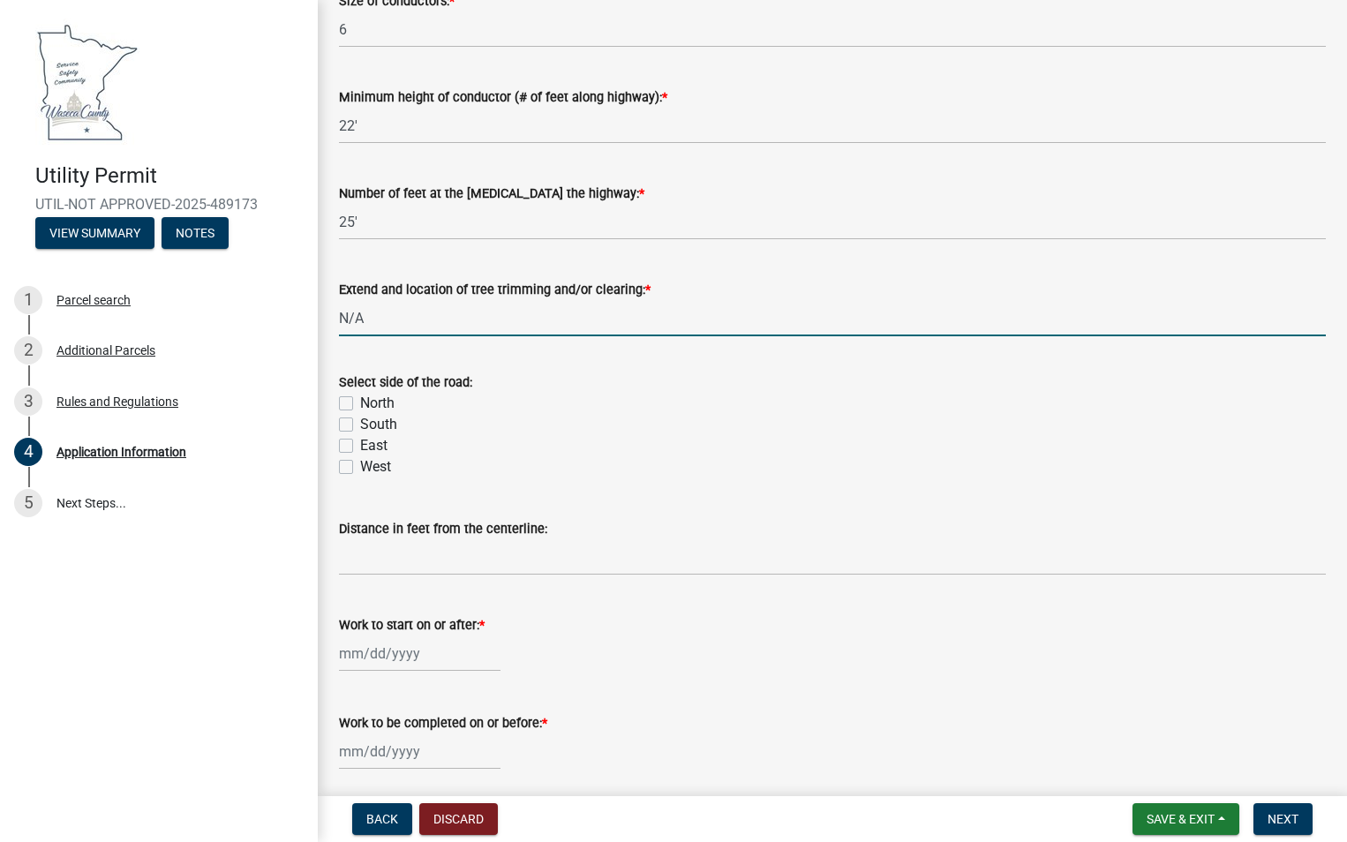
type input "N/A"
click at [360, 467] on label "West" at bounding box center [375, 466] width 31 height 21
click at [360, 467] on input "West" at bounding box center [365, 461] width 11 height 11
checkbox input "true"
checkbox input "false"
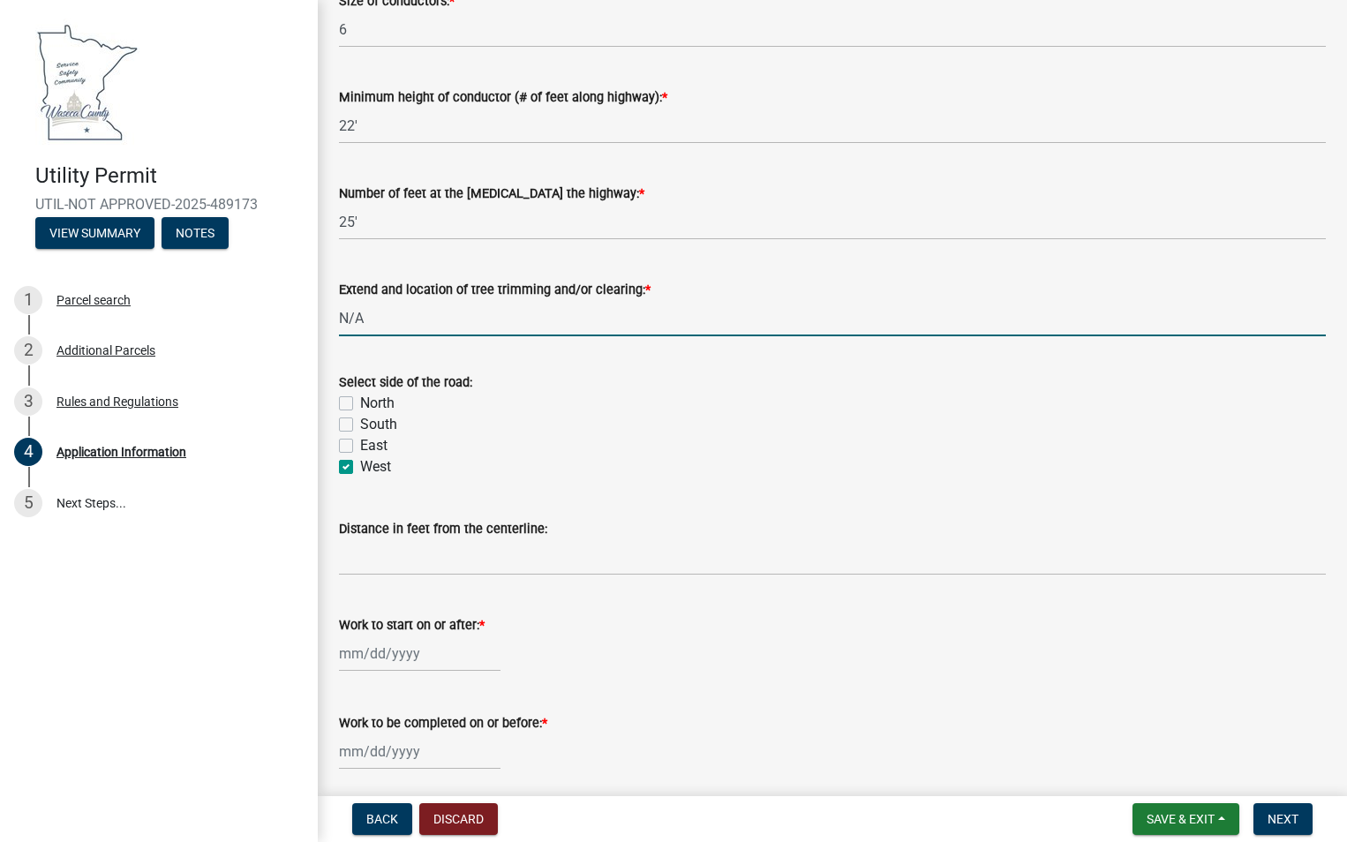
checkbox input "false"
checkbox input "true"
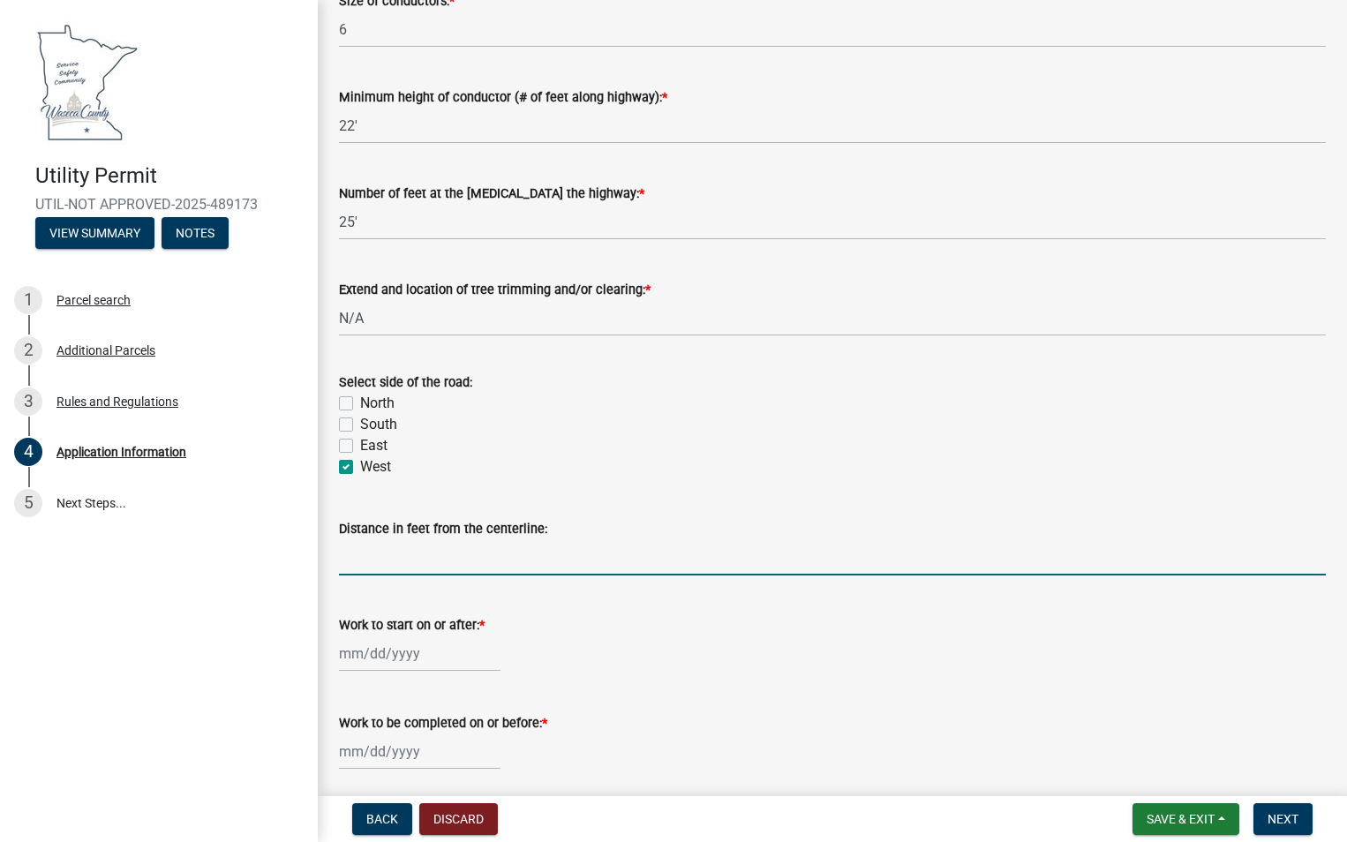
click at [464, 564] on input "Distance in feet from the centerline:" at bounding box center [832, 557] width 987 height 36
type input "53'"
click at [387, 661] on div at bounding box center [420, 654] width 162 height 36
select select "10"
select select "2025"
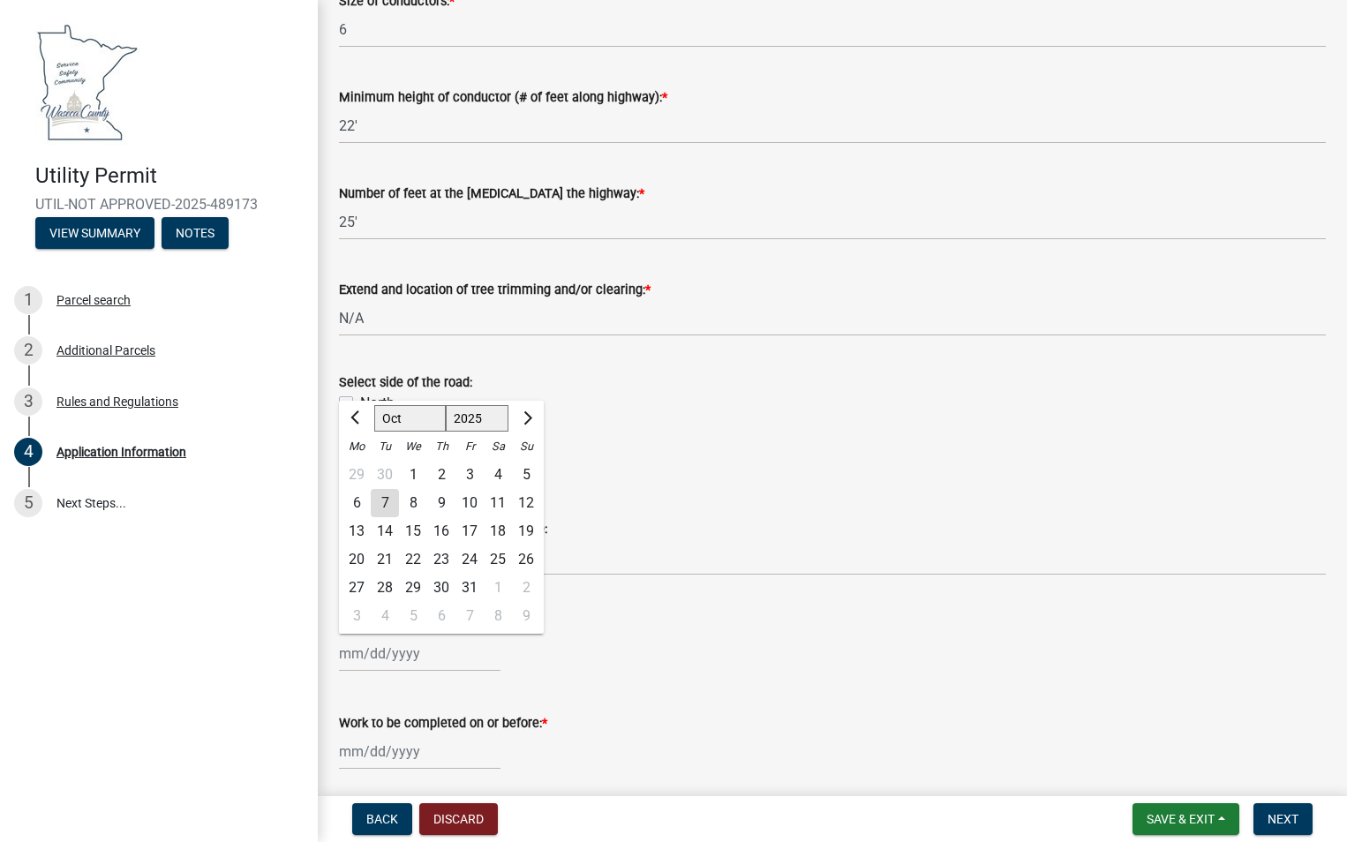
click at [469, 502] on div "10" at bounding box center [469, 503] width 28 height 28
type input "[DATE]"
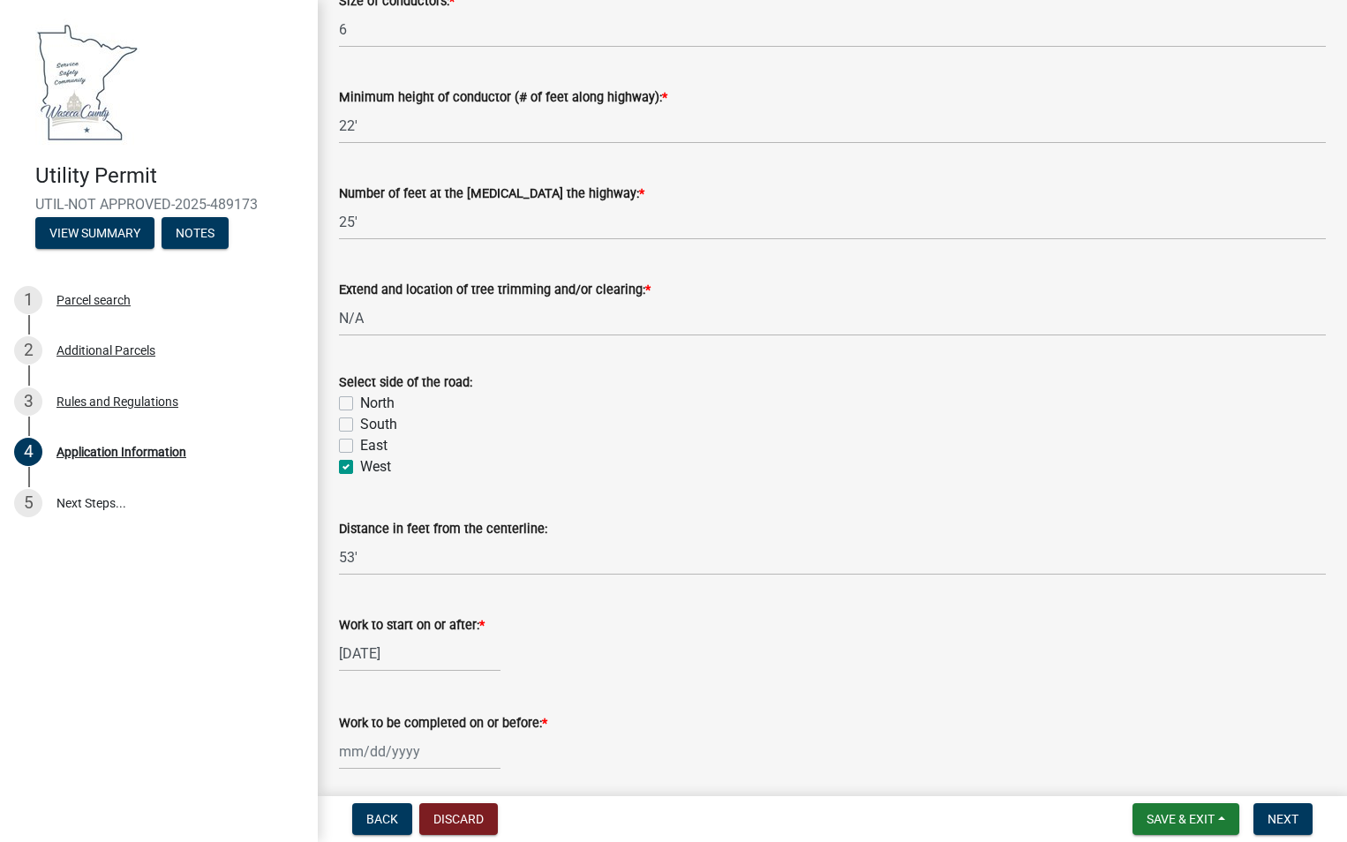
click at [436, 761] on div at bounding box center [420, 752] width 162 height 36
select select "10"
select select "2025"
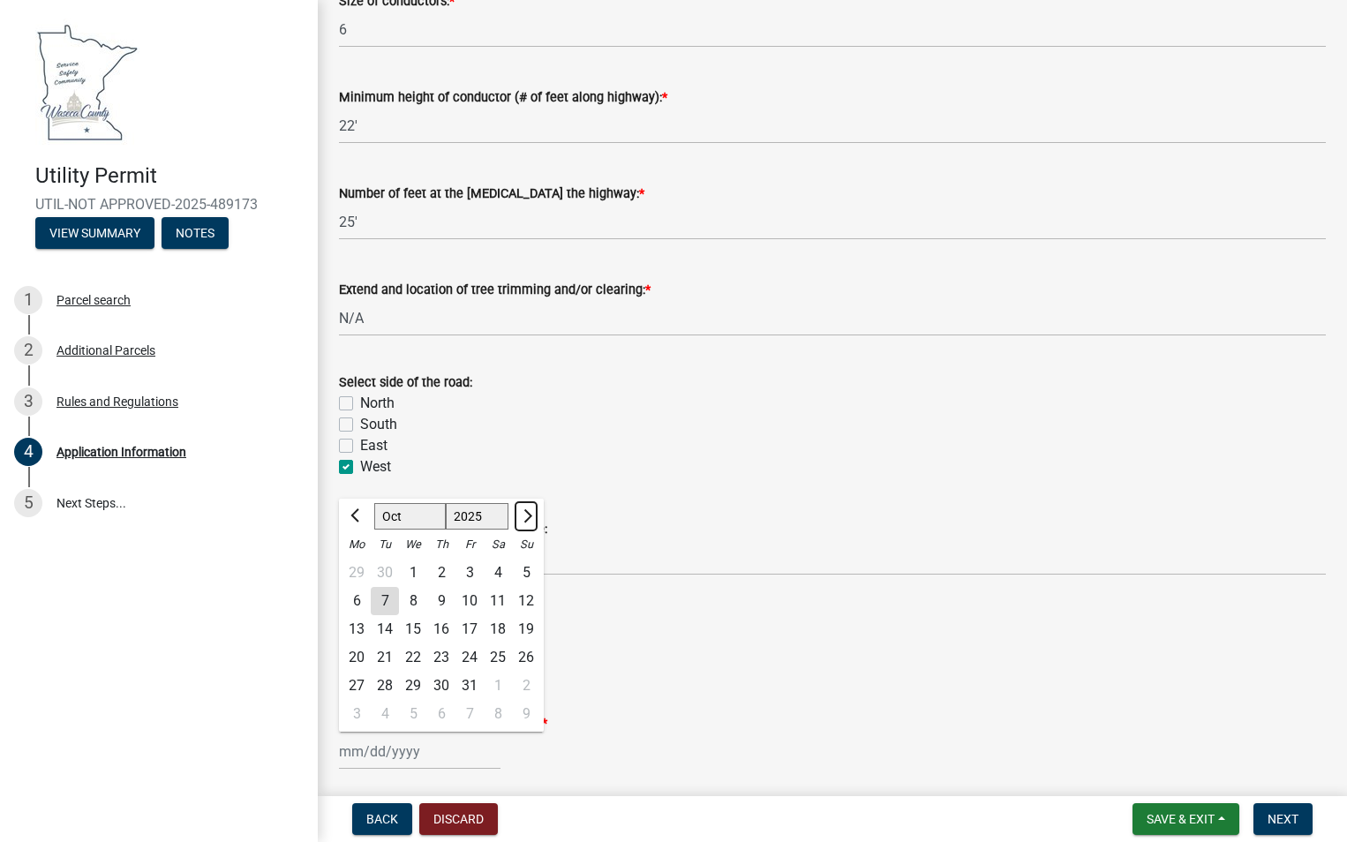
click at [526, 510] on span "Next month" at bounding box center [525, 515] width 13 height 13
select select "12"
click at [384, 627] on div "16" at bounding box center [385, 629] width 28 height 28
type input "[DATE]"
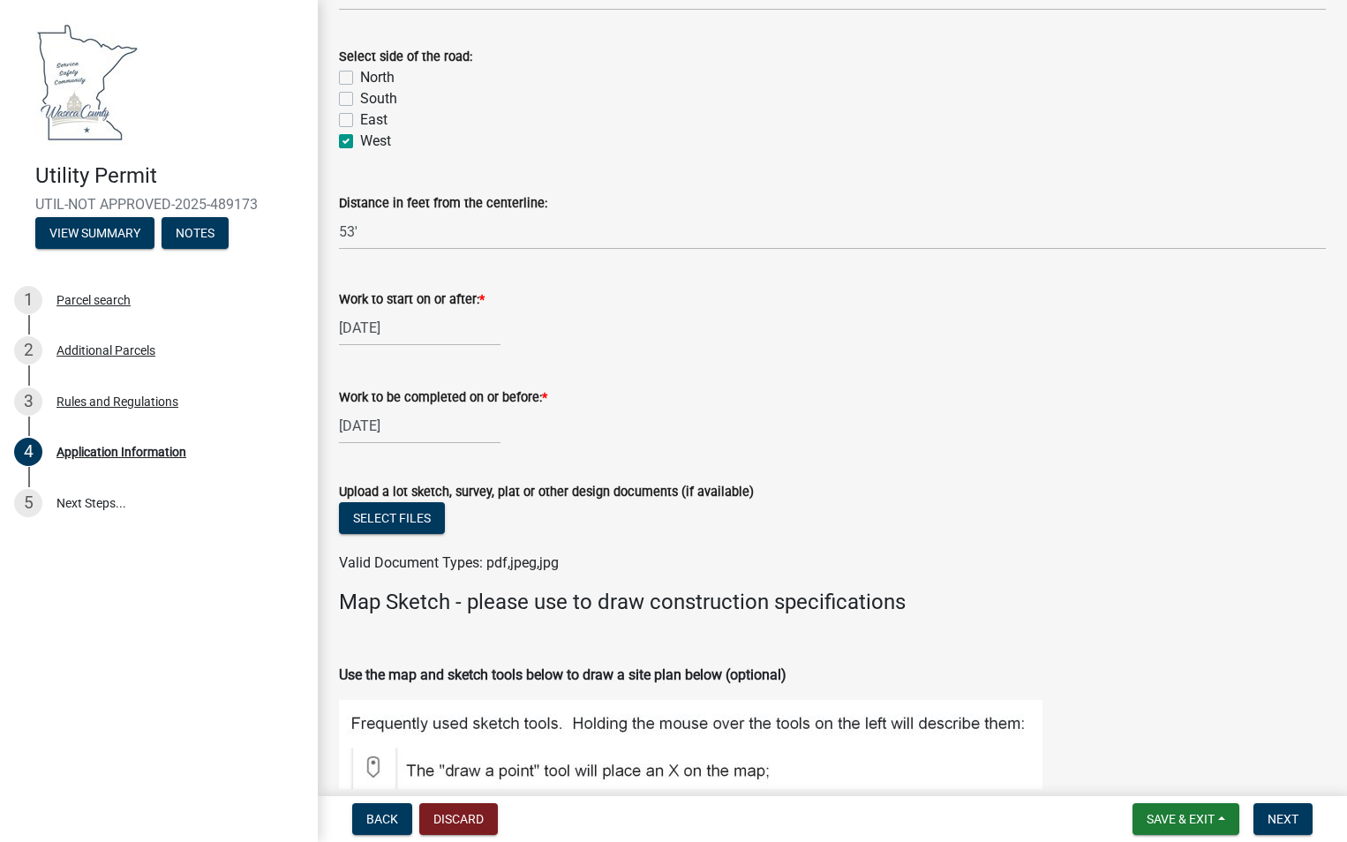
scroll to position [4502, 0]
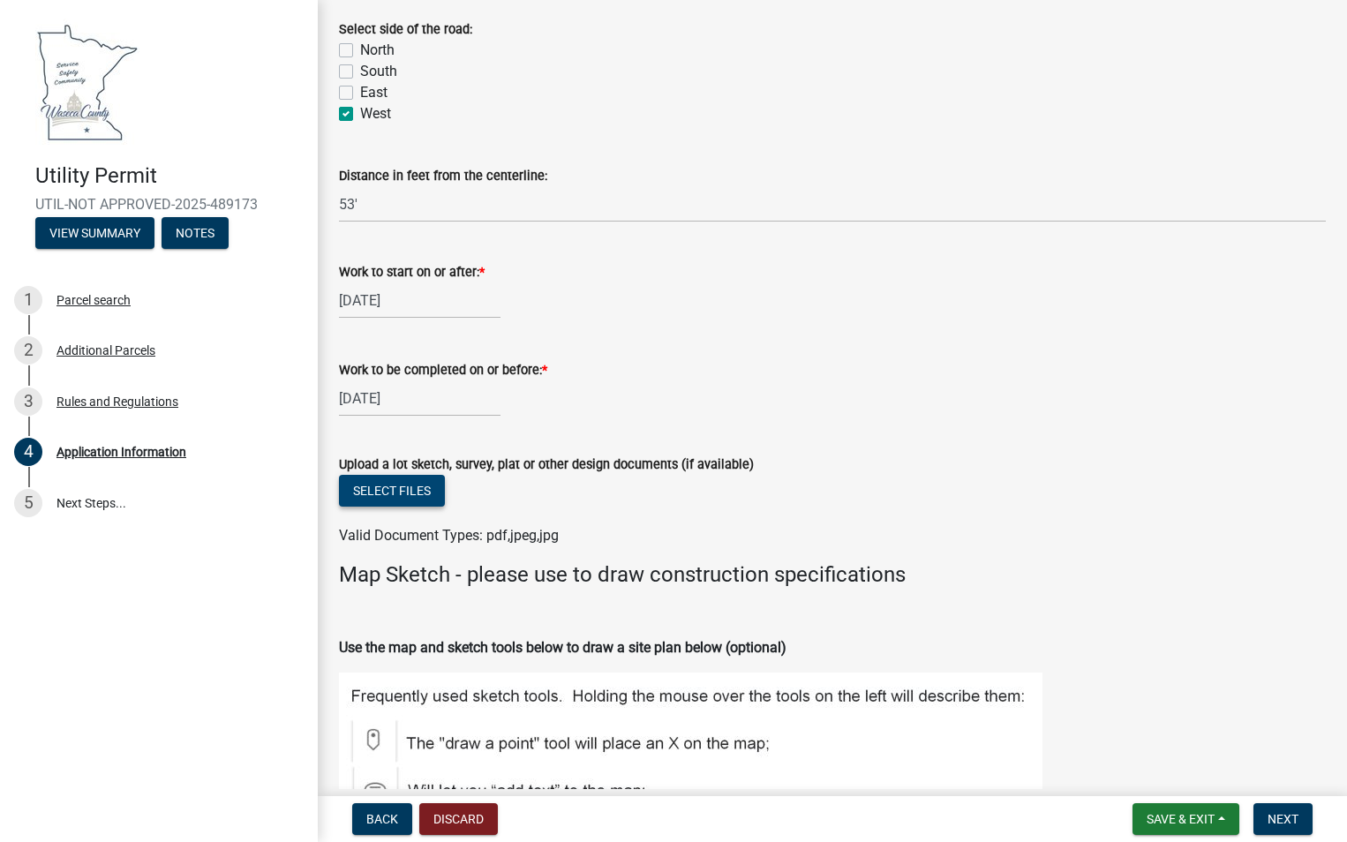
click at [424, 492] on button "Select files" at bounding box center [392, 491] width 106 height 32
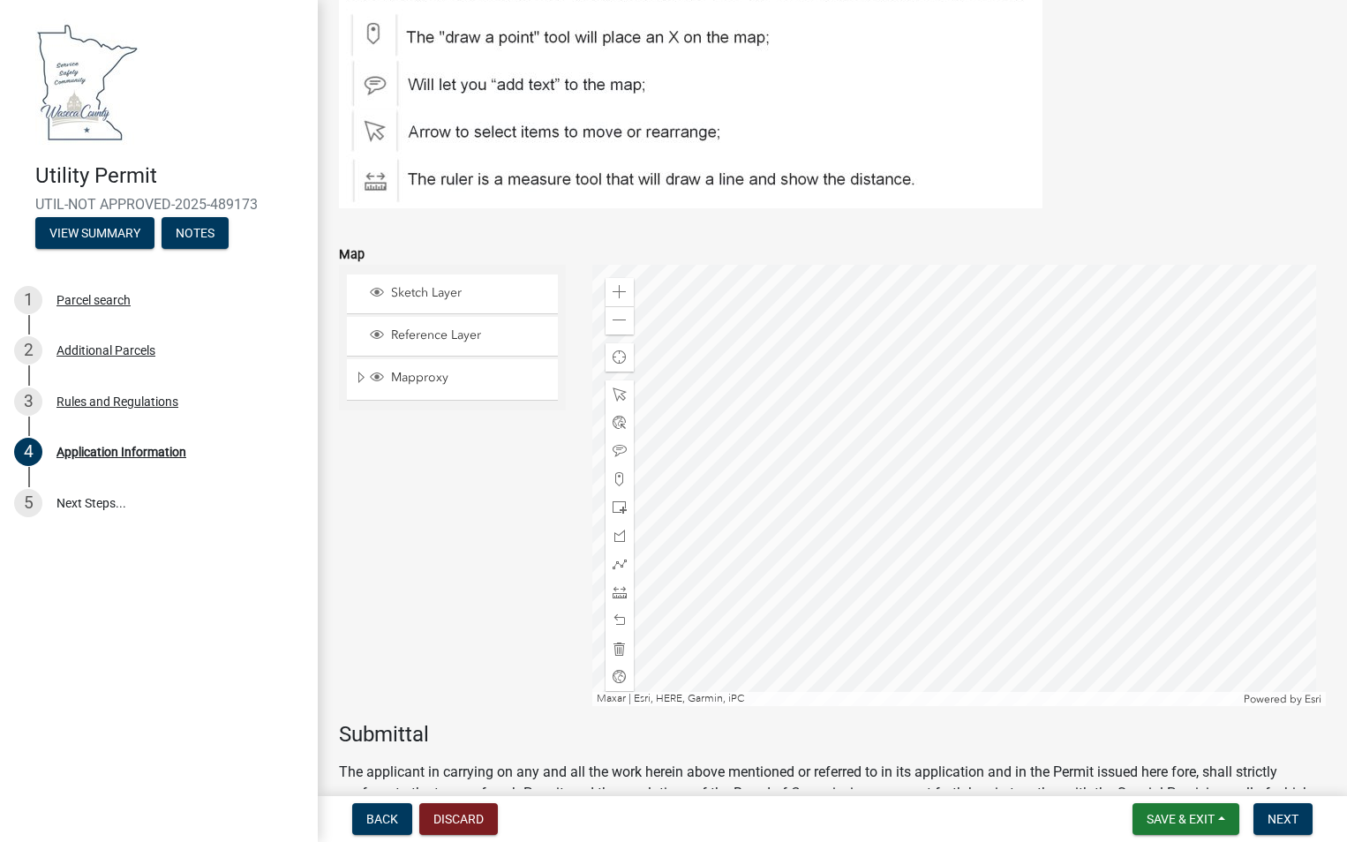
scroll to position [5296, 0]
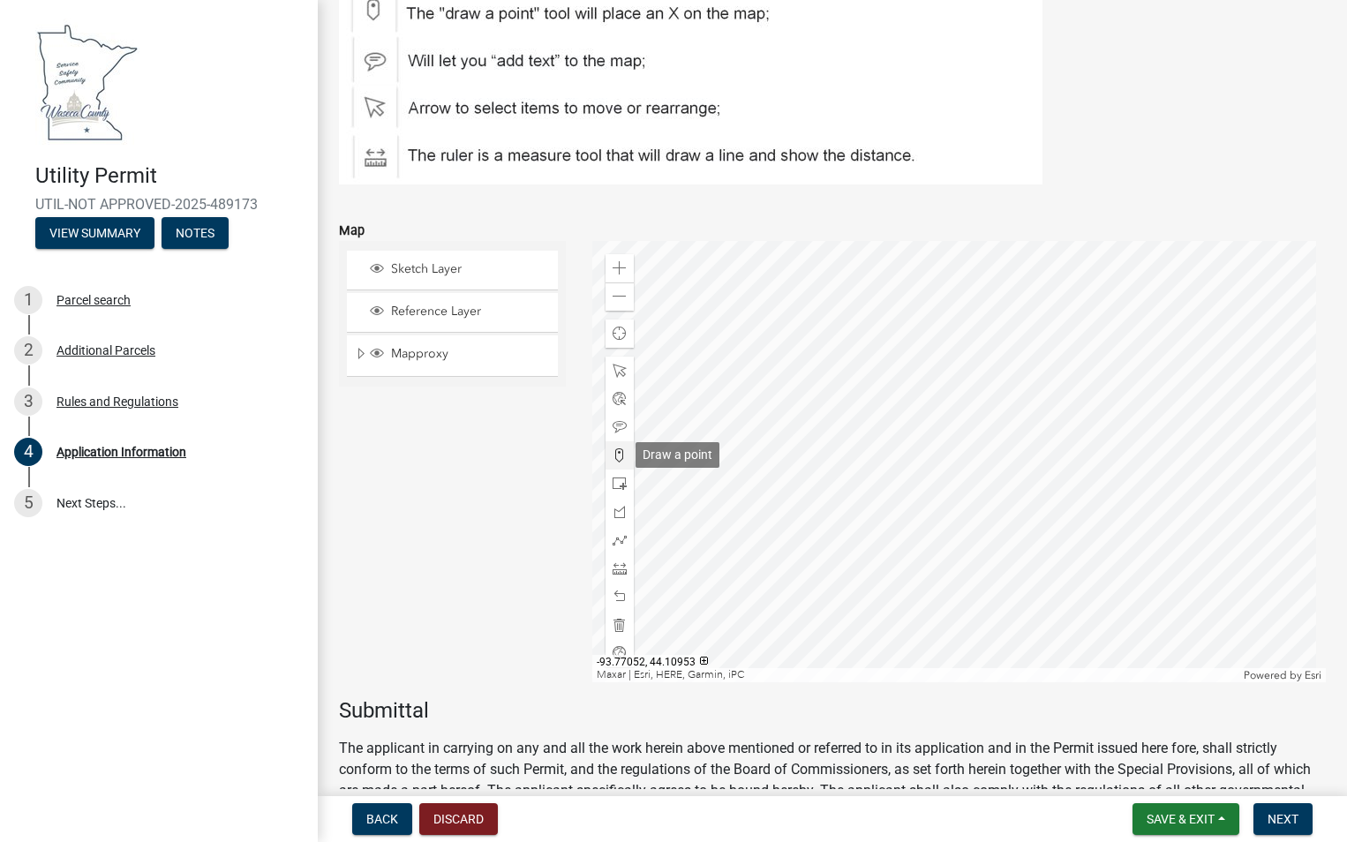
click at [615, 454] on span at bounding box center [620, 455] width 14 height 14
click at [821, 354] on div at bounding box center [959, 461] width 734 height 441
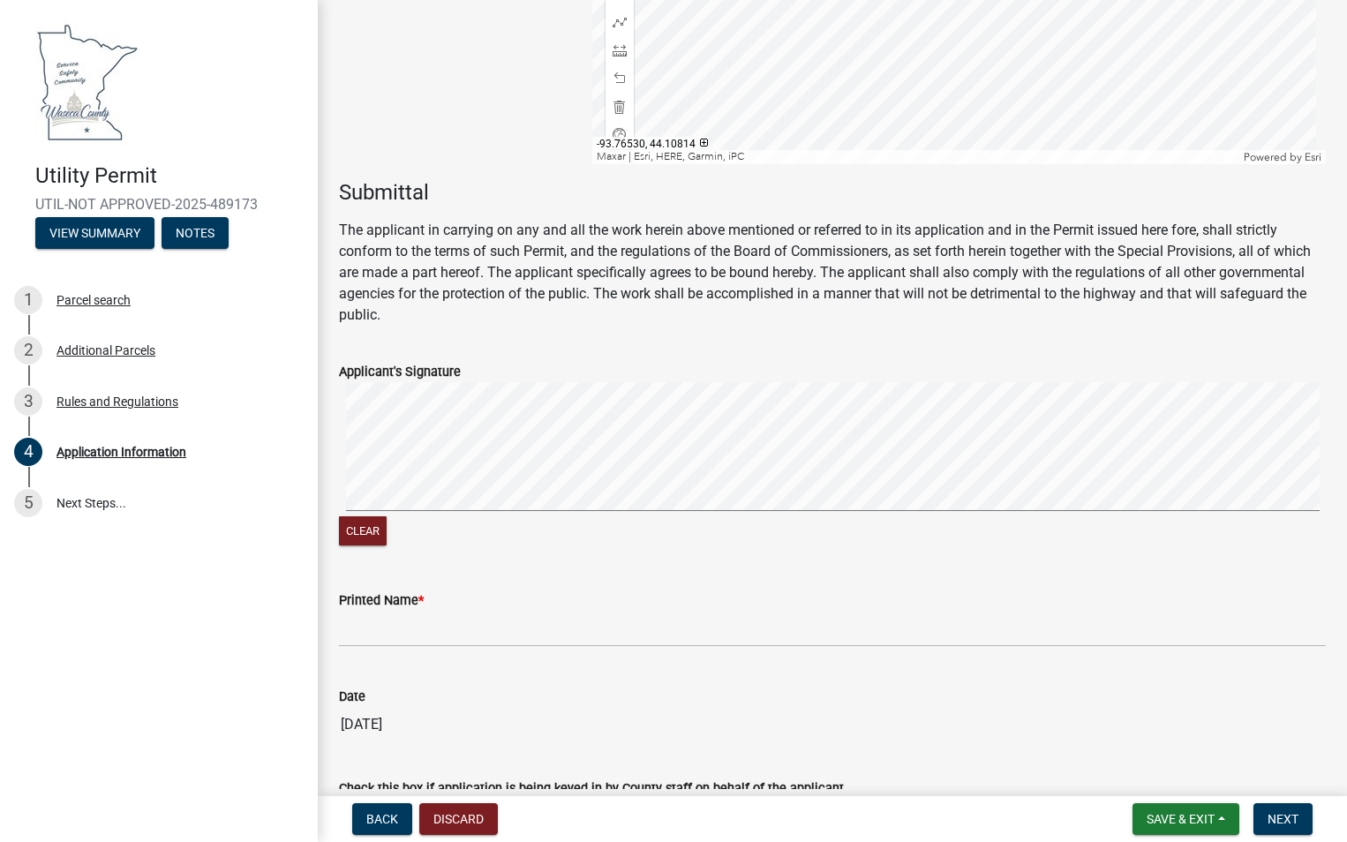
scroll to position [5826, 0]
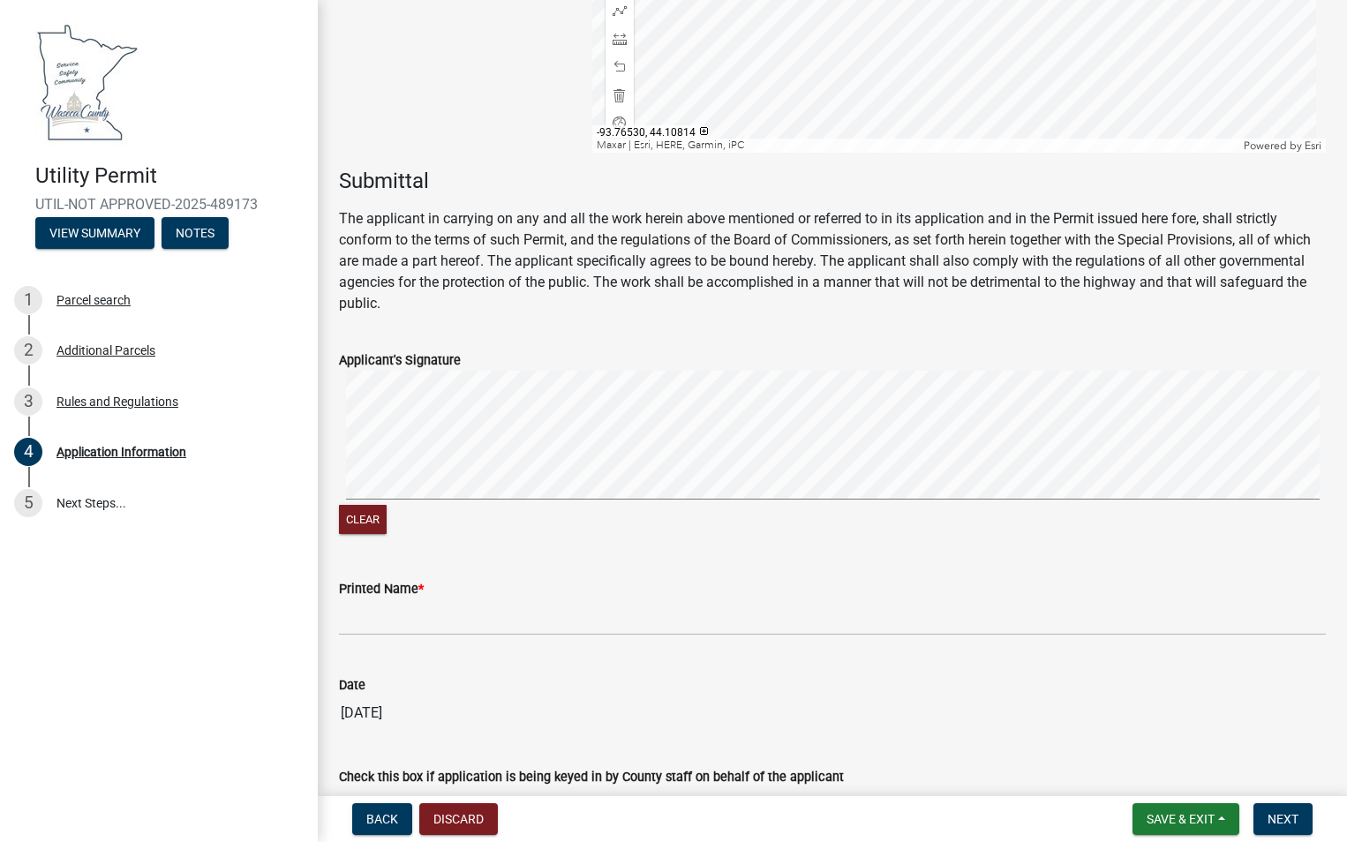
click at [326, 500] on div "Applicant's Signature Clear" at bounding box center [832, 433] width 1013 height 210
click at [627, 500] on signature-pad at bounding box center [832, 438] width 987 height 134
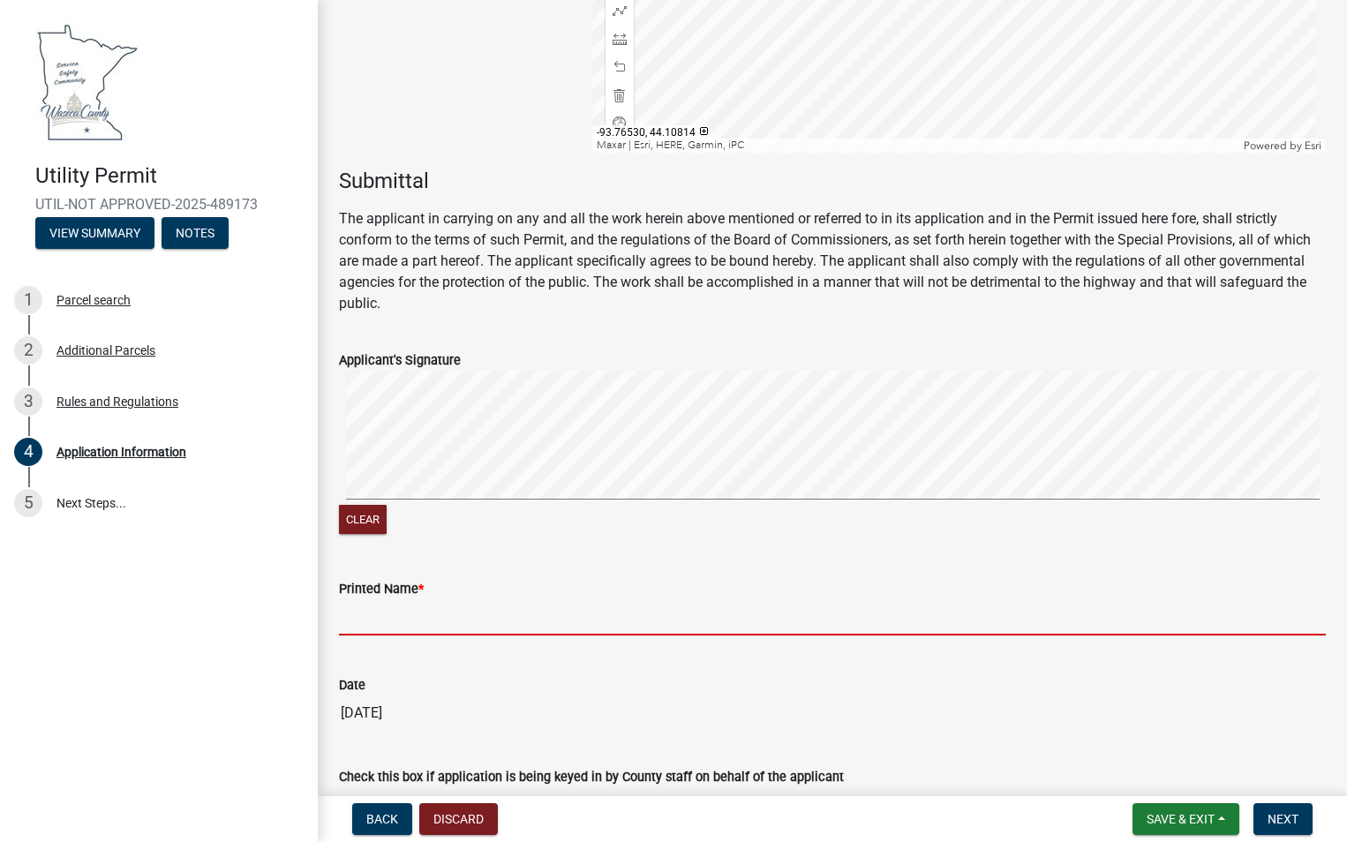
click at [379, 614] on input "Printed Name *" at bounding box center [832, 617] width 987 height 36
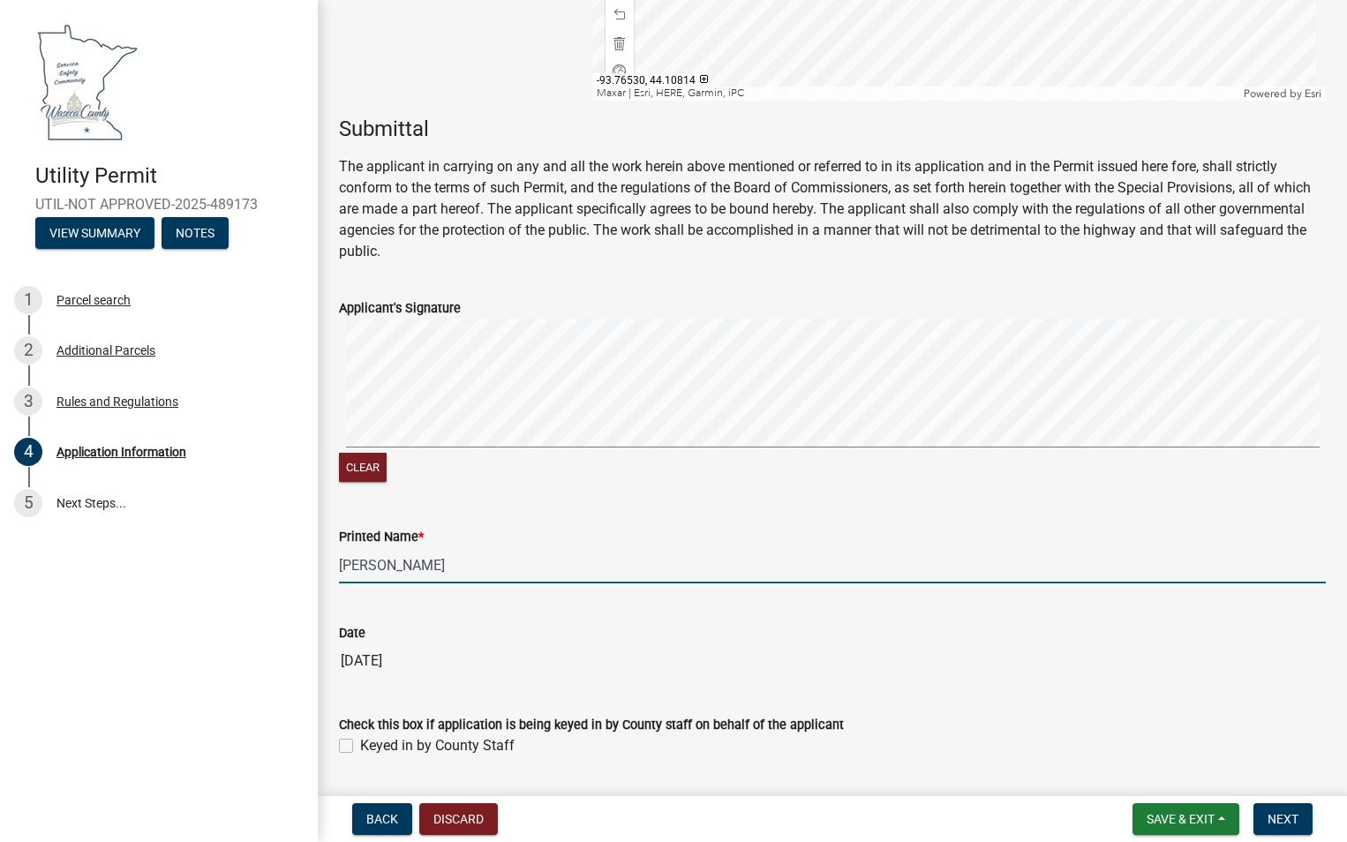
scroll to position [5930, 0]
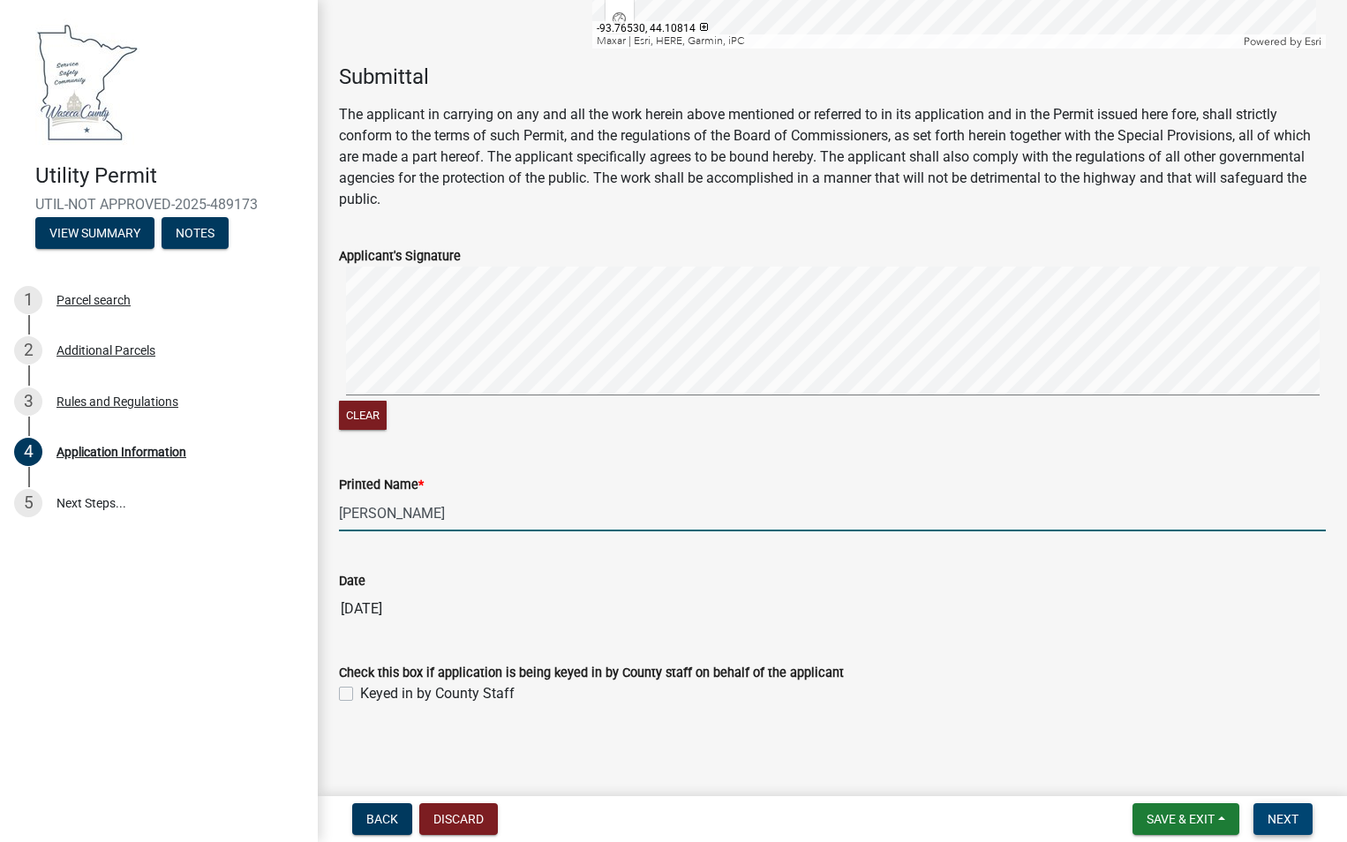
type input "[PERSON_NAME]"
click at [1277, 817] on span "Next" at bounding box center [1283, 819] width 31 height 14
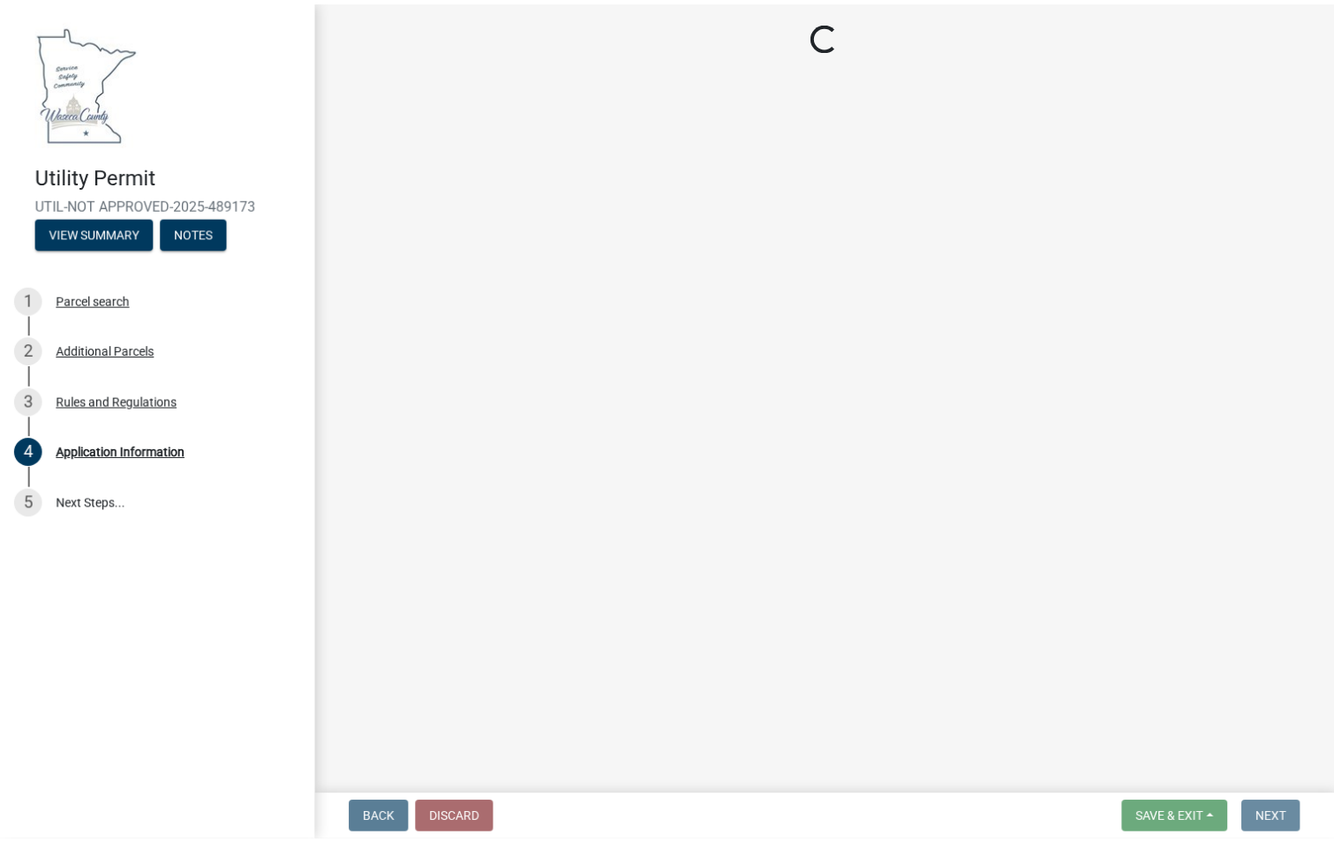
scroll to position [0, 0]
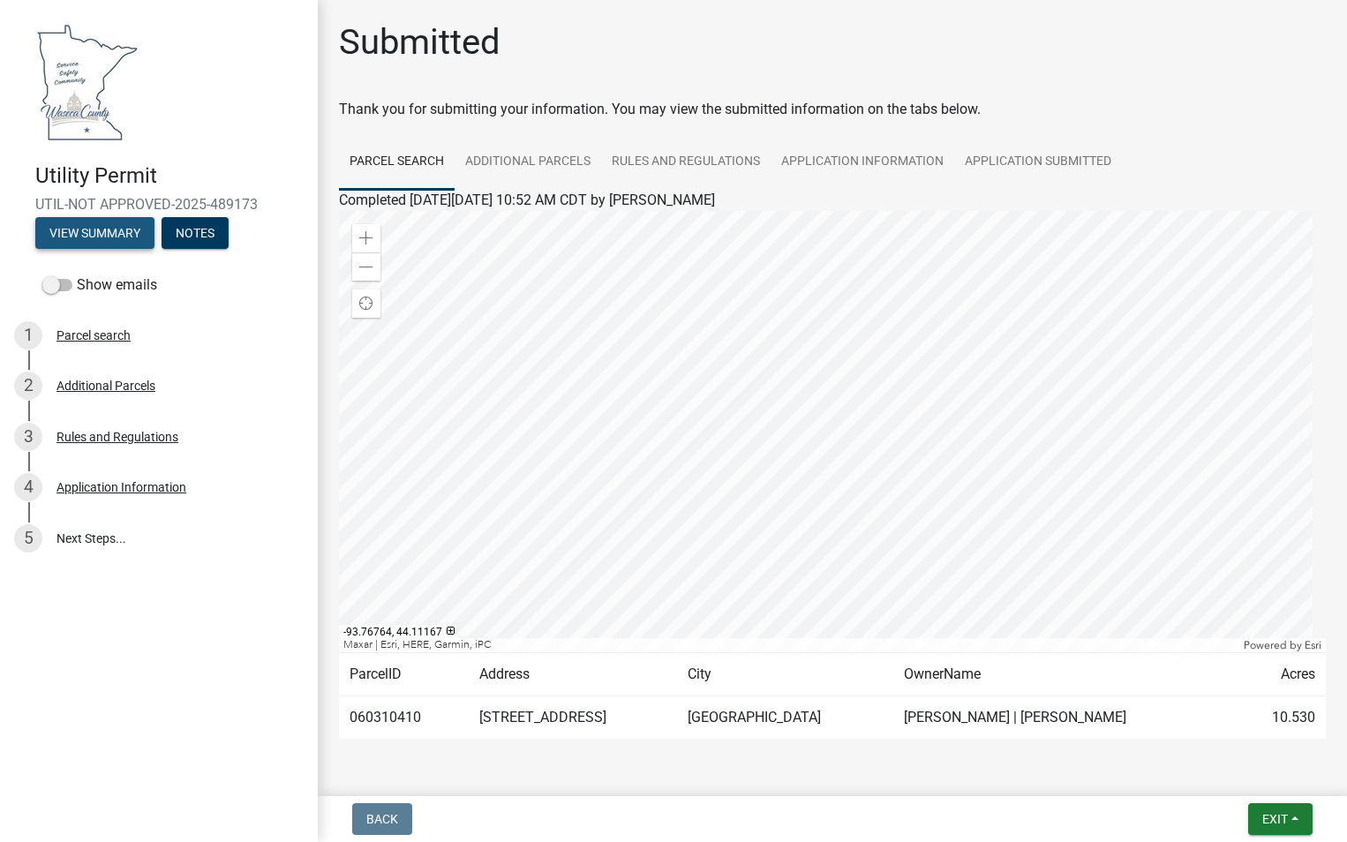
click at [110, 231] on button "View Summary" at bounding box center [94, 233] width 119 height 32
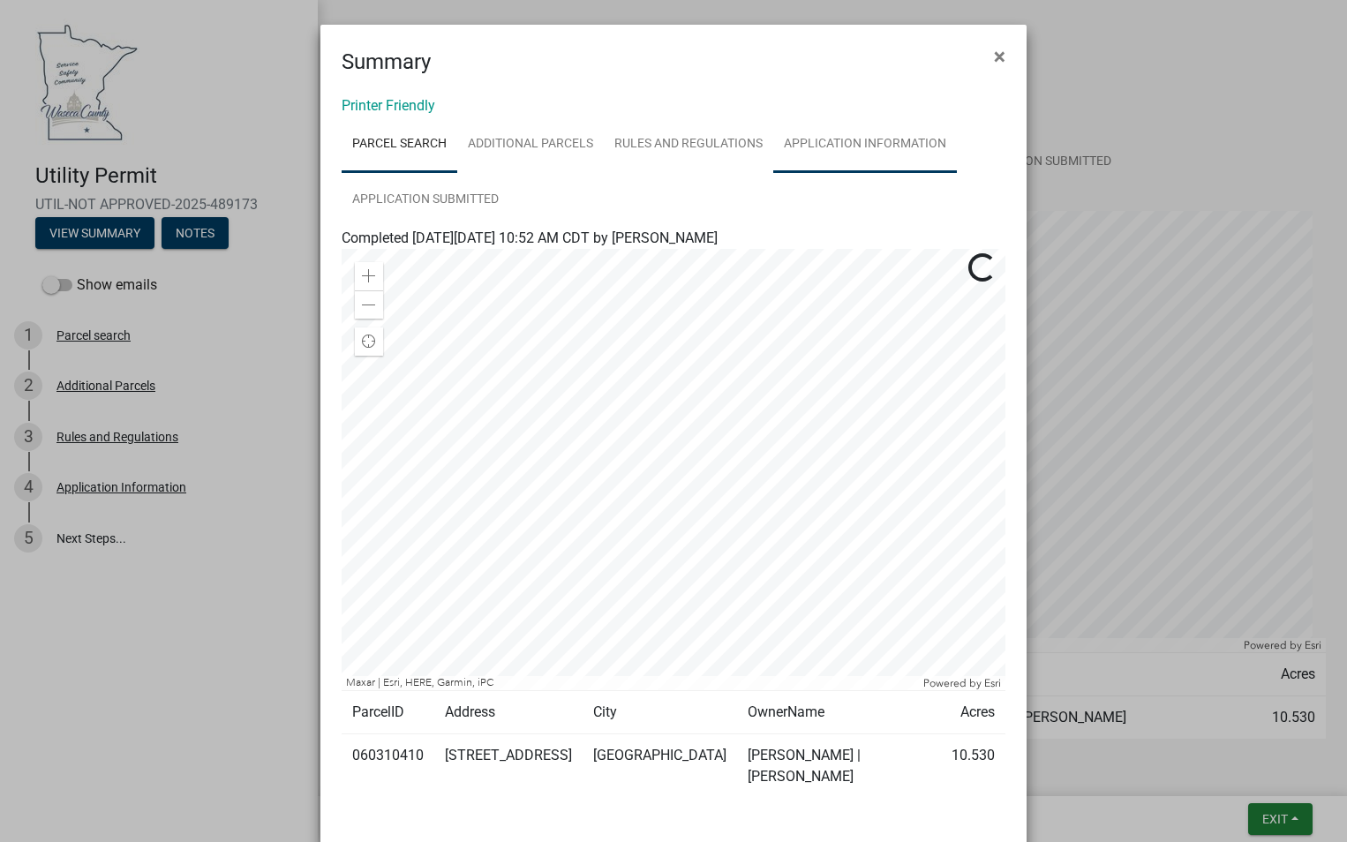
click at [853, 147] on link "Application Information" at bounding box center [865, 145] width 184 height 56
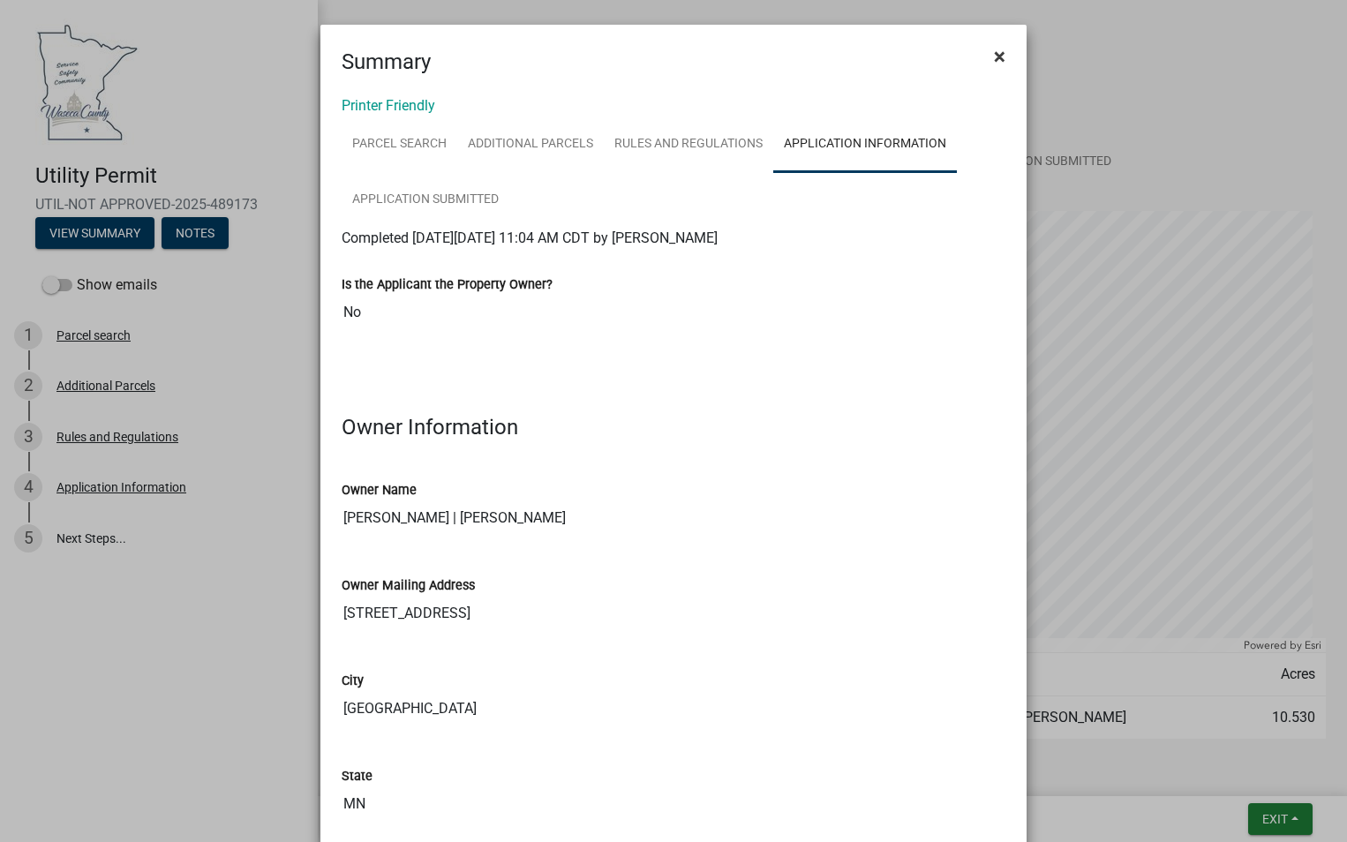
click at [994, 58] on span "×" at bounding box center [999, 56] width 11 height 25
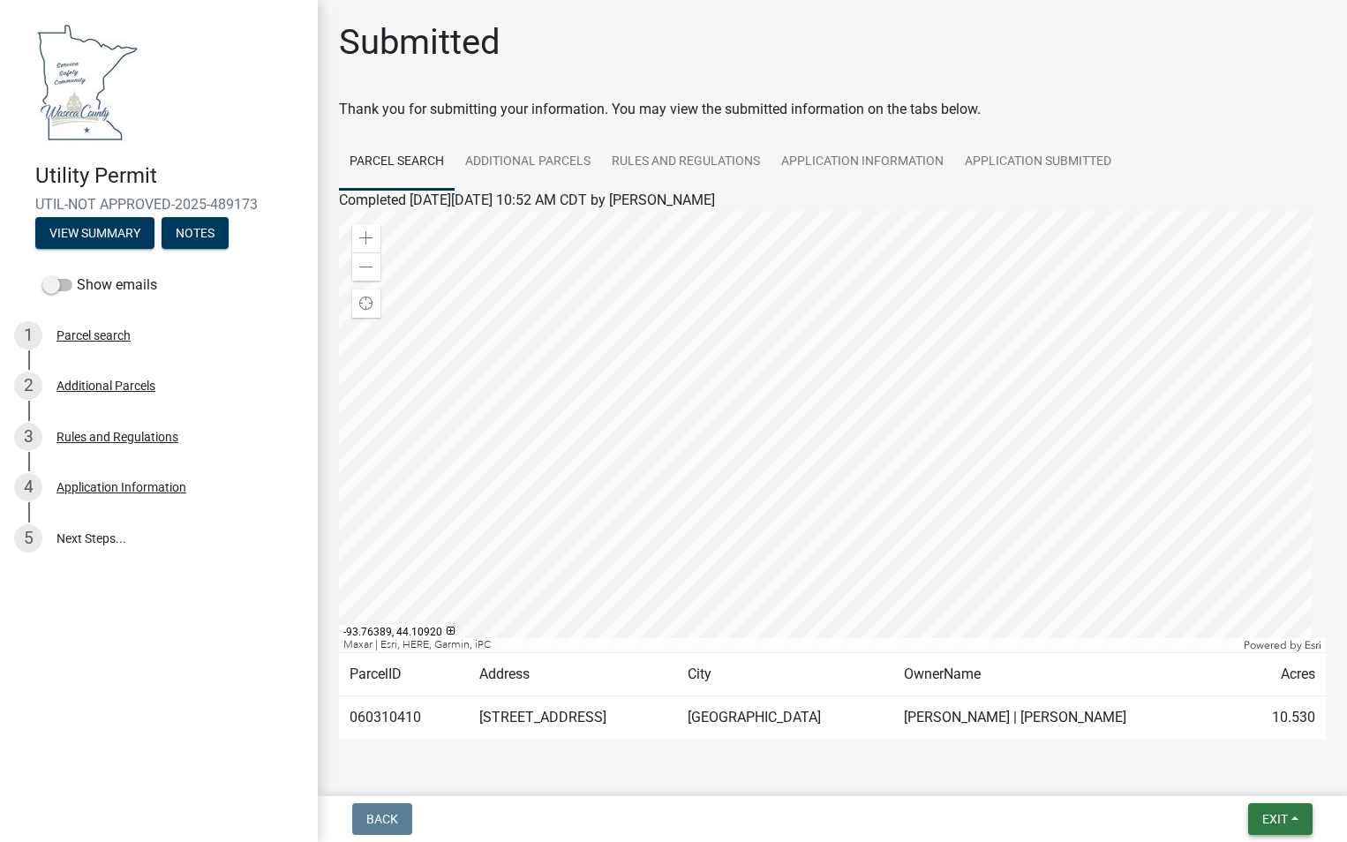
click at [1272, 819] on span "Exit" at bounding box center [1275, 819] width 26 height 14
click at [1205, 779] on button "Save & Exit" at bounding box center [1241, 773] width 141 height 42
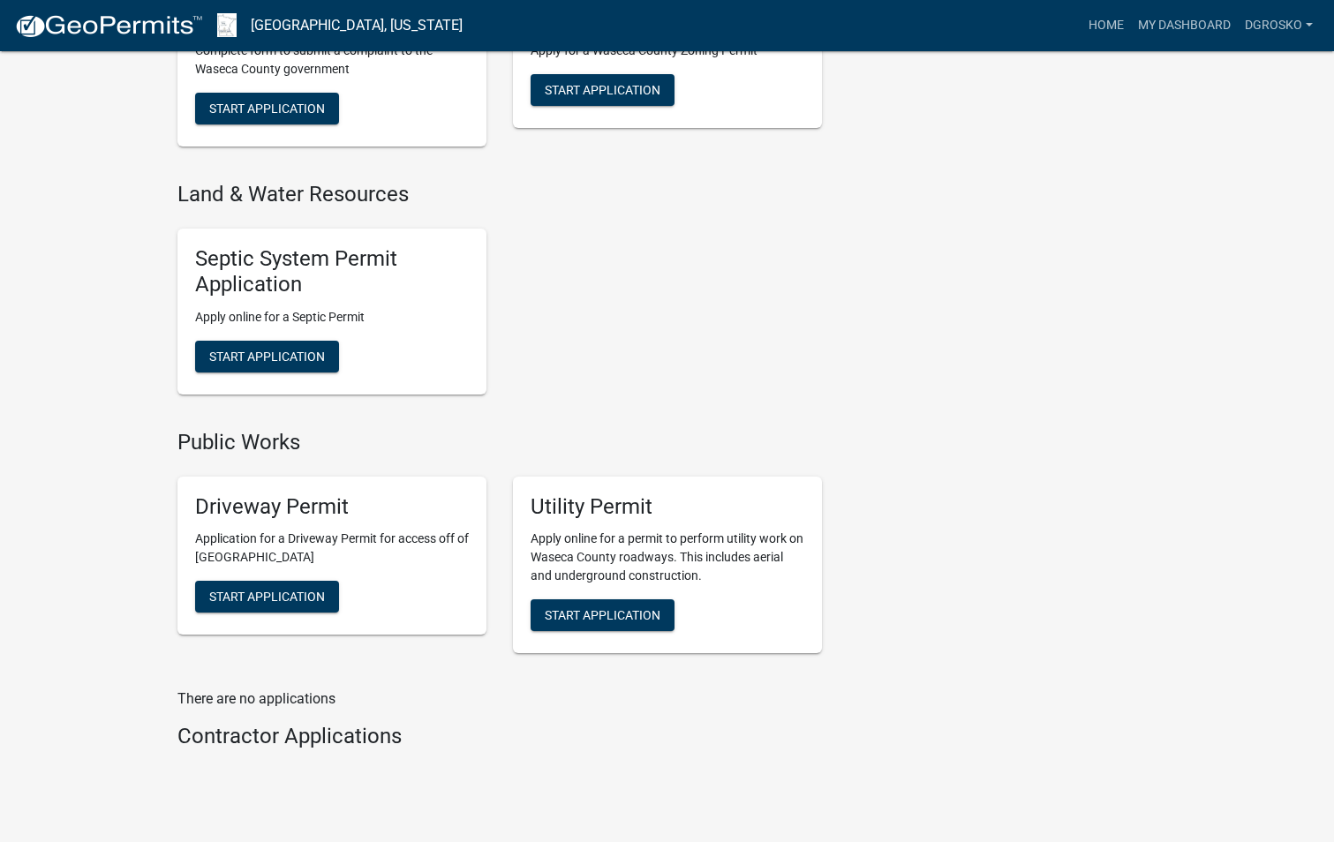
scroll to position [1295, 0]
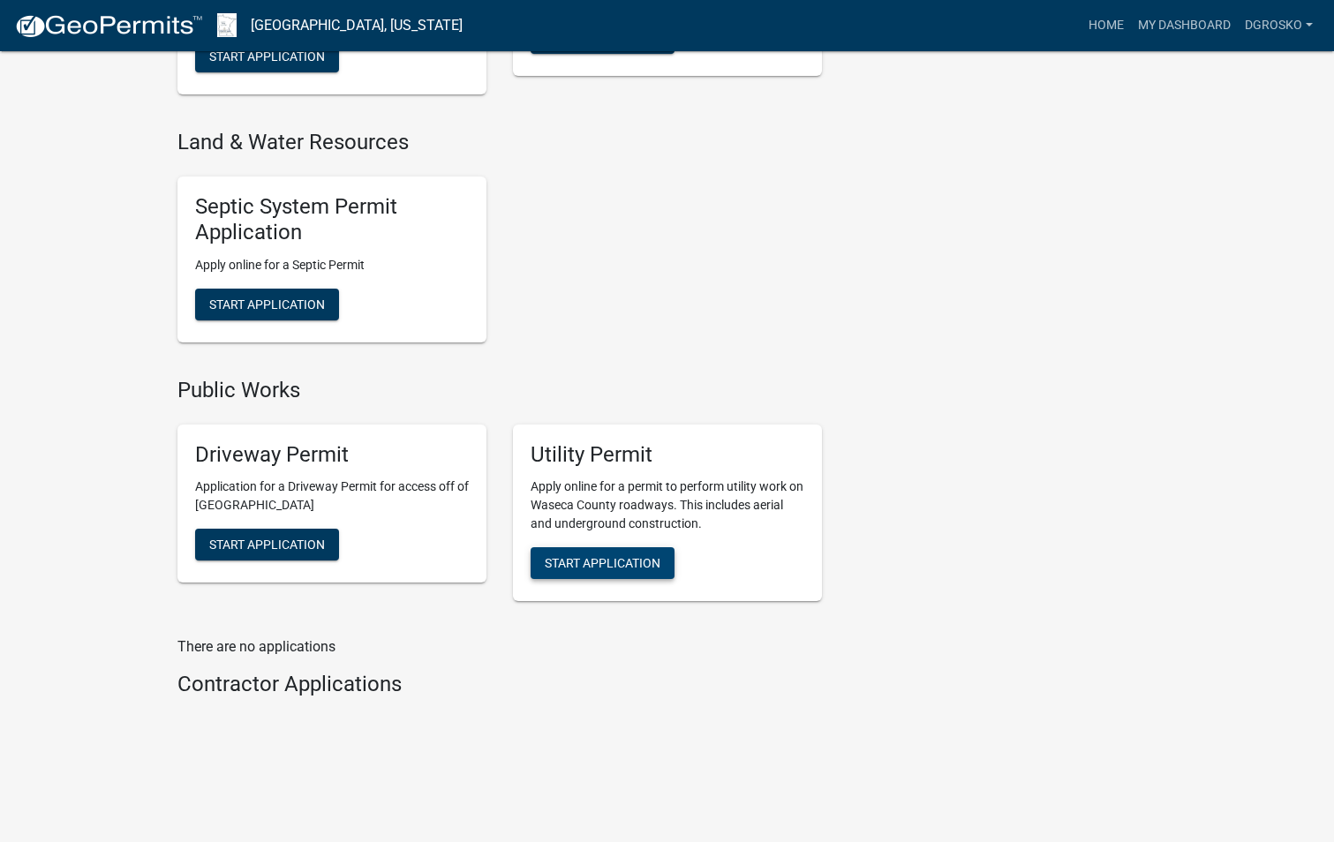
click at [605, 560] on span "Start Application" at bounding box center [603, 563] width 116 height 14
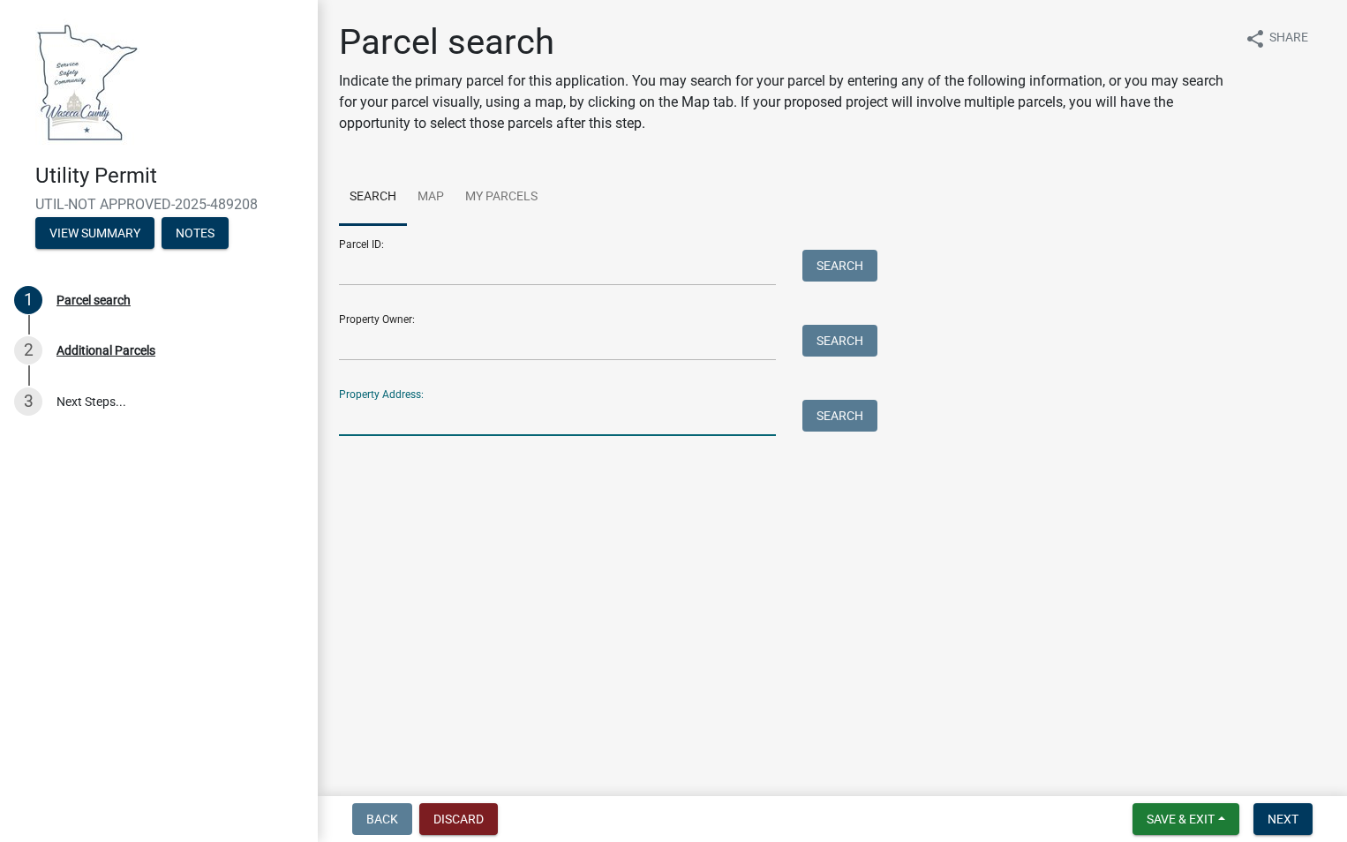
click at [345, 430] on input "Property Address:" at bounding box center [557, 418] width 437 height 36
paste input "N_O [STREET_ADDRESS]"
click at [817, 417] on button "Search" at bounding box center [839, 416] width 75 height 32
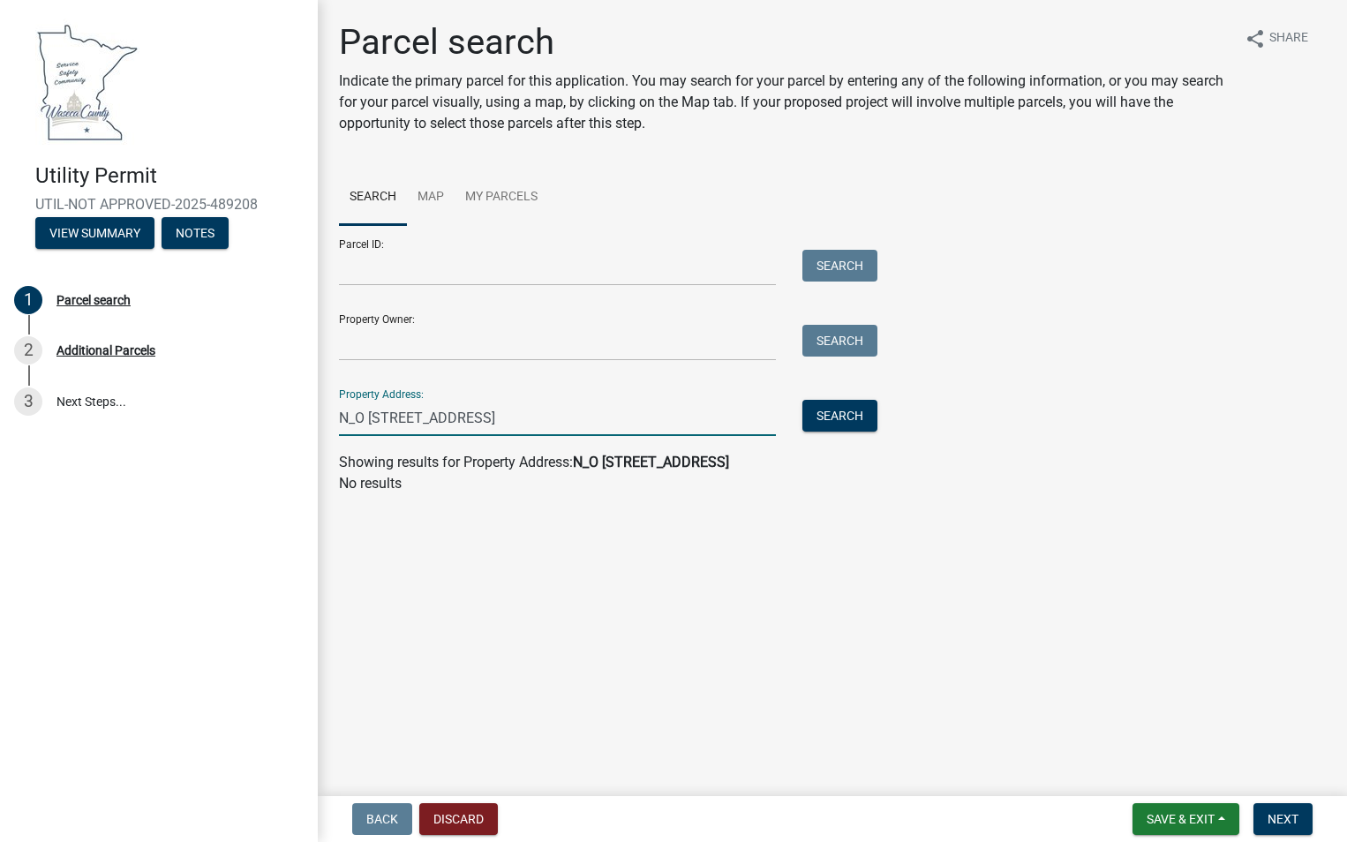
click at [370, 421] on input "N_O [STREET_ADDRESS]" at bounding box center [557, 418] width 437 height 36
type input "[STREET_ADDRESS]"
click at [857, 419] on button "Search" at bounding box center [839, 416] width 75 height 32
click at [410, 418] on input "[STREET_ADDRESS]" at bounding box center [557, 418] width 437 height 36
click at [547, 423] on input "[STREET_ADDRESS]" at bounding box center [557, 418] width 437 height 36
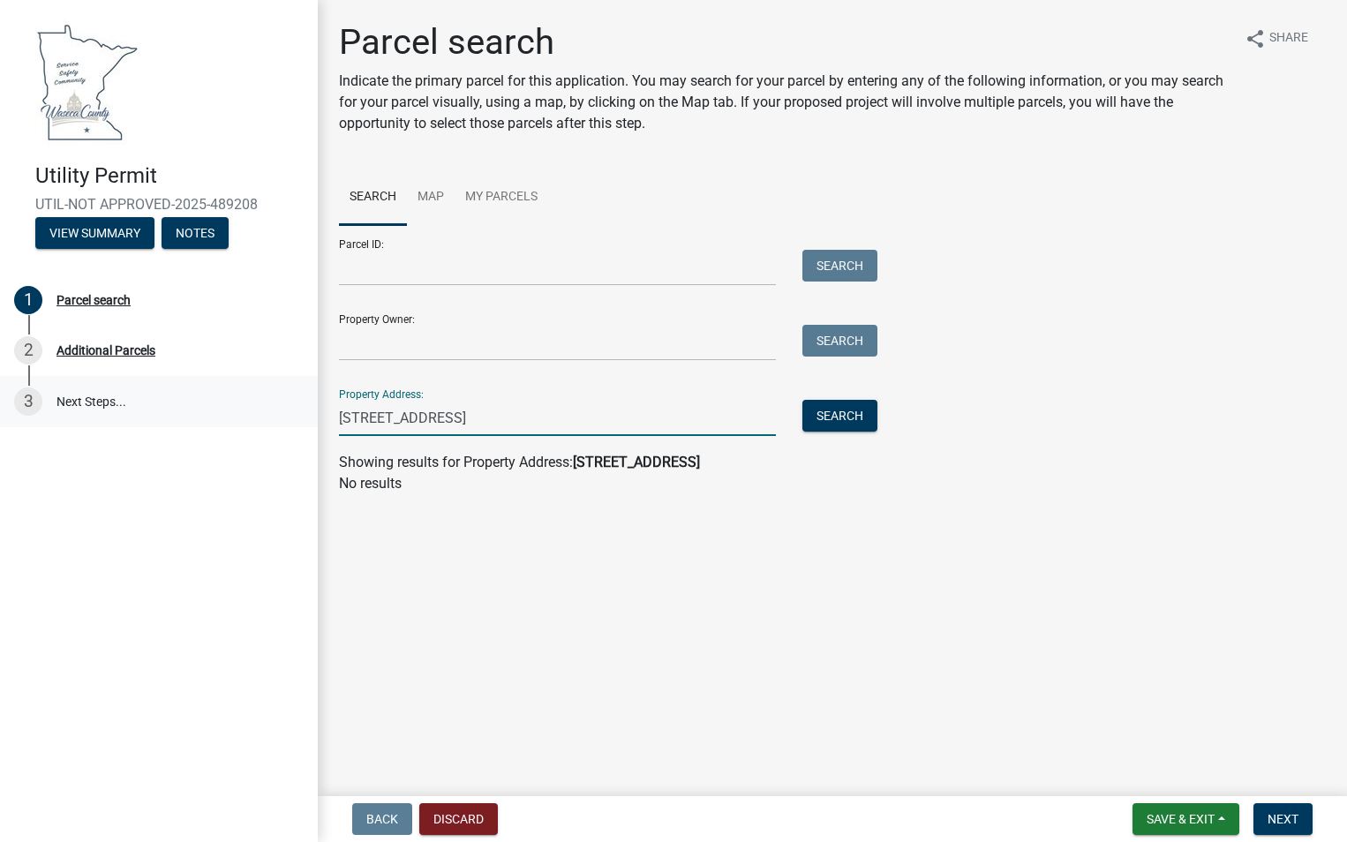
drag, startPoint x: 513, startPoint y: 424, endPoint x: 314, endPoint y: 424, distance: 198.6
click at [314, 424] on div "Utility Permit UTIL-NOT APPROVED-2025-489208 View Summary Notes 1 Parcel search…" at bounding box center [673, 421] width 1347 height 842
paste input "[STREET_ADDRESS]"
click at [809, 407] on button "Search" at bounding box center [839, 416] width 75 height 32
drag, startPoint x: 457, startPoint y: 425, endPoint x: 298, endPoint y: 427, distance: 158.9
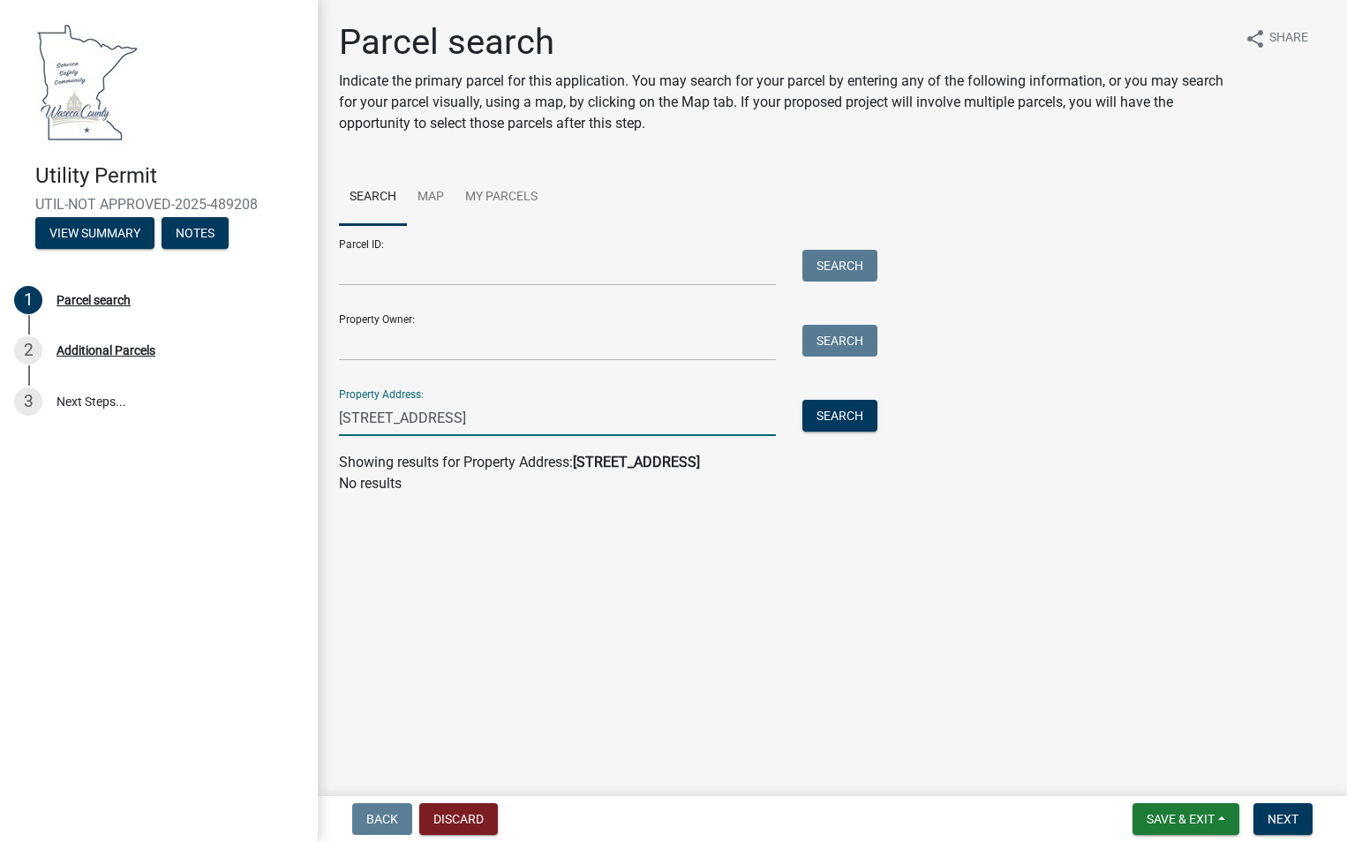
click at [312, 418] on div "Utility Permit UTIL-NOT APPROVED-2025-489208 View Summary Notes 1 Parcel search…" at bounding box center [673, 421] width 1347 height 842
paste input "44.10724 -93.768249"
type input "44.10724 -93.768249"
click at [850, 421] on button "Search" at bounding box center [839, 416] width 75 height 32
click at [436, 816] on button "Discard" at bounding box center [458, 819] width 79 height 32
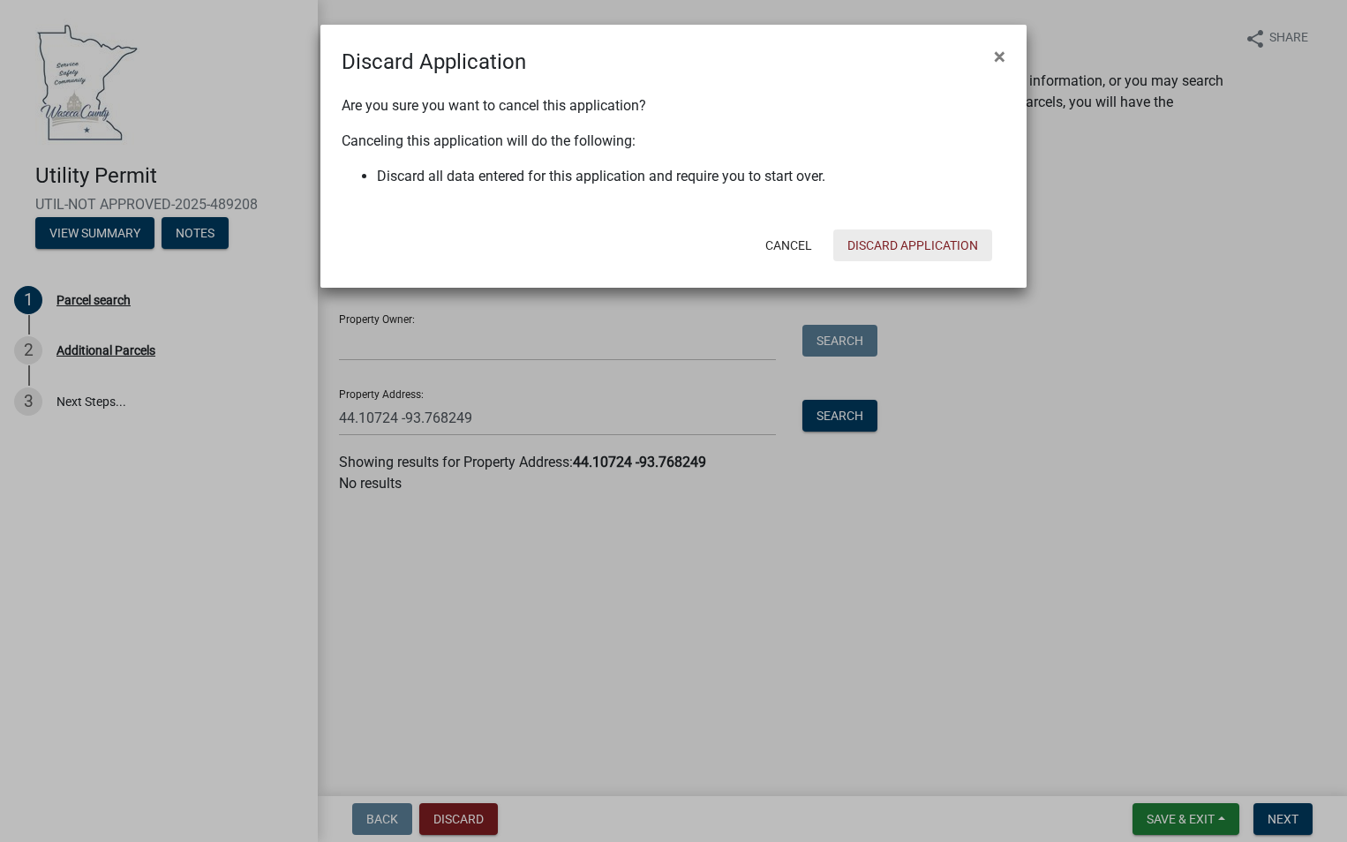
click at [927, 241] on button "Discard Application" at bounding box center [912, 245] width 159 height 32
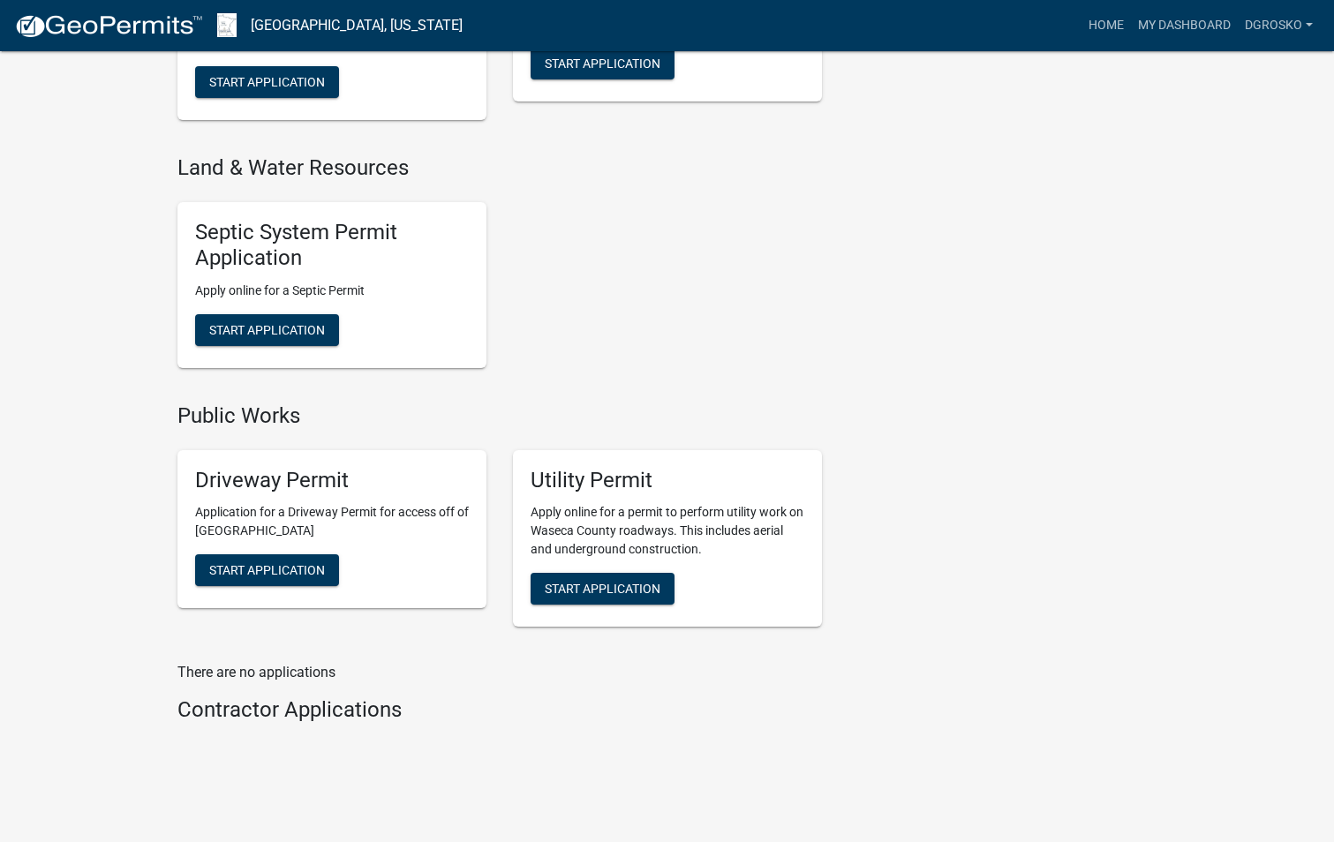
scroll to position [1295, 0]
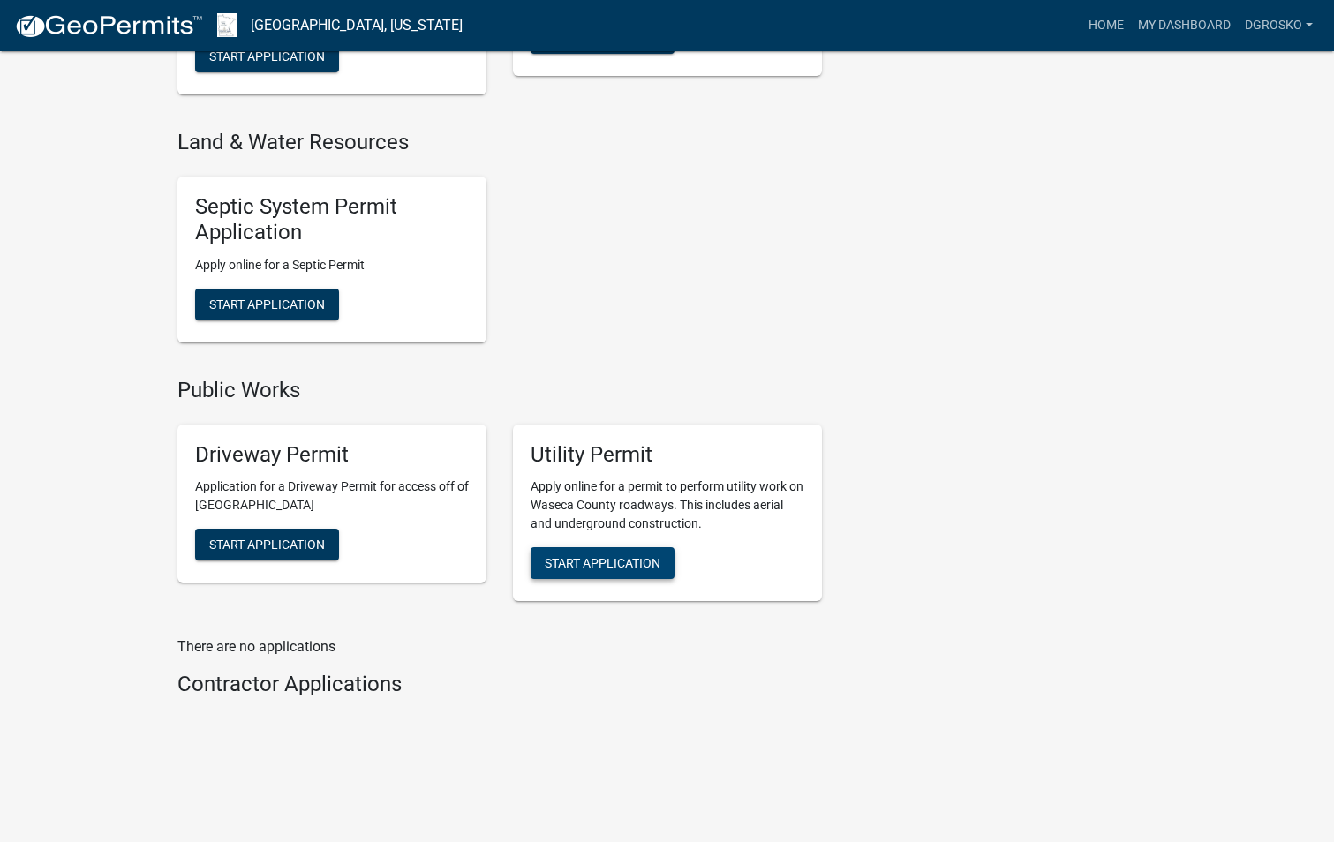
click at [620, 561] on span "Start Application" at bounding box center [603, 563] width 116 height 14
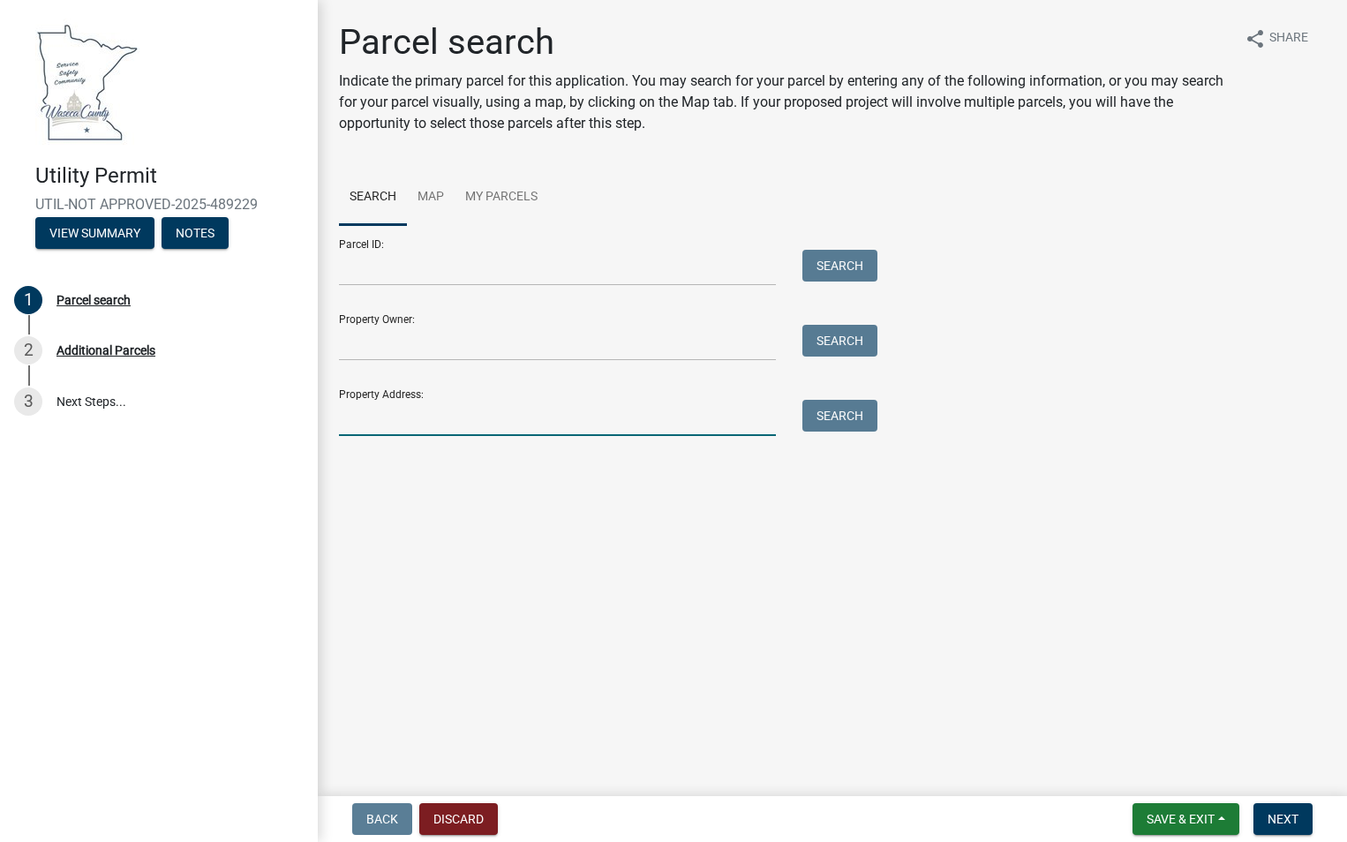
click at [357, 420] on input "Property Address:" at bounding box center [557, 418] width 437 height 36
paste input "[STREET_ADDRESS]"
click at [841, 417] on button "Search" at bounding box center [839, 416] width 75 height 32
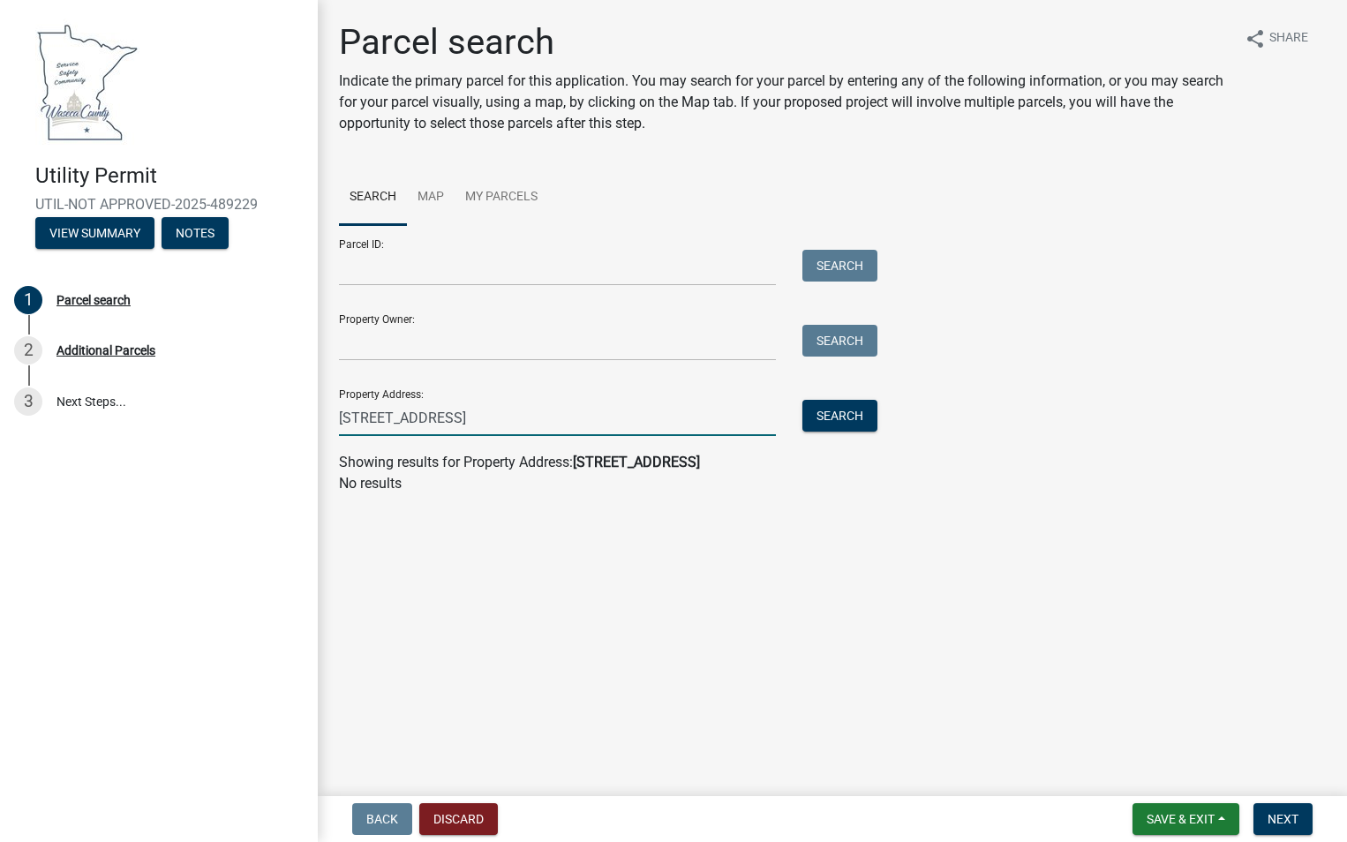
click at [377, 421] on input "[STREET_ADDRESS]" at bounding box center [557, 418] width 437 height 36
click at [831, 422] on button "Search" at bounding box center [839, 416] width 75 height 32
drag, startPoint x: 485, startPoint y: 410, endPoint x: 327, endPoint y: 402, distance: 159.1
click at [326, 403] on div "[STREET_ADDRESS]" at bounding box center [557, 418] width 463 height 36
paste input "[STREET_ADDRESS]"
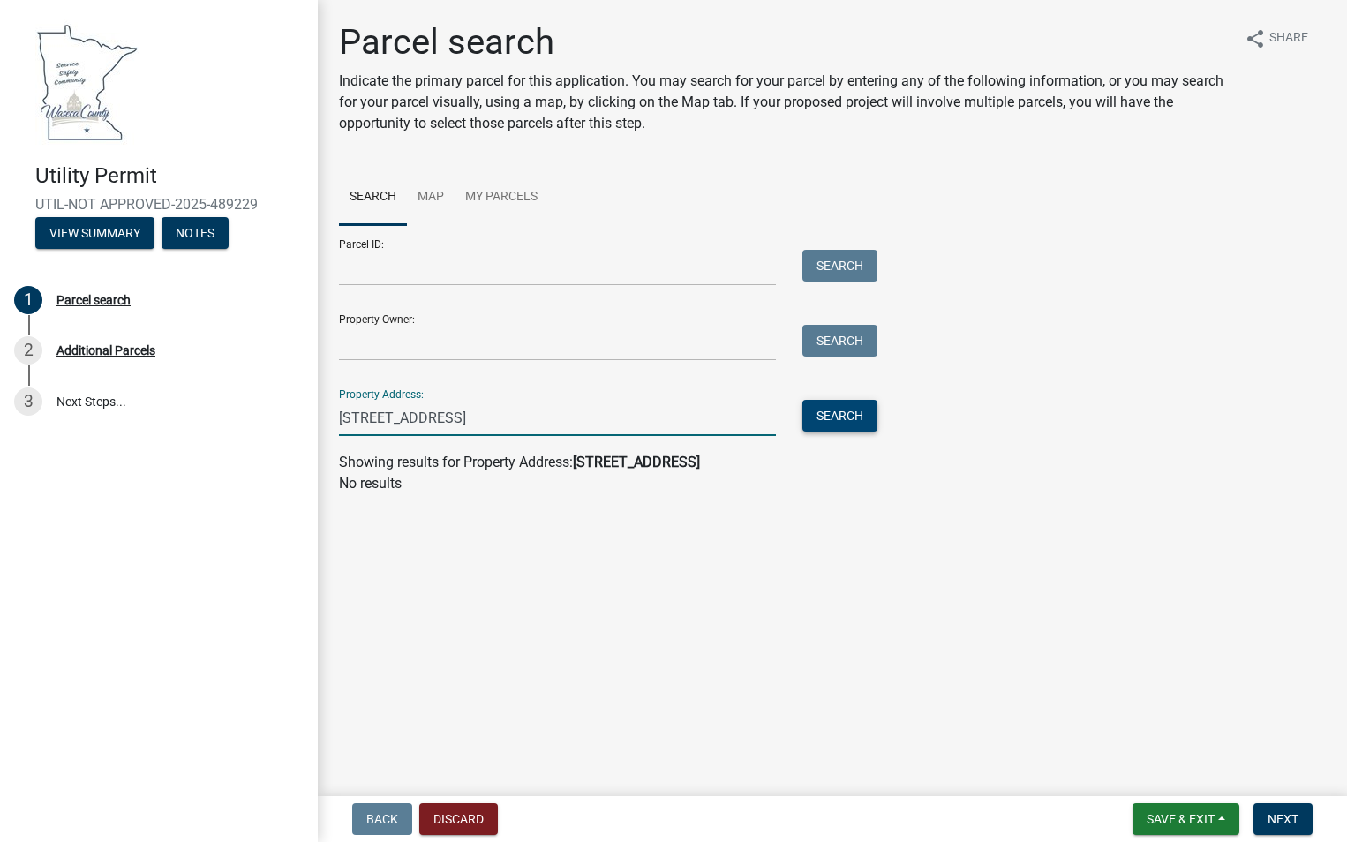
type input "[STREET_ADDRESS]"
click at [849, 418] on button "Search" at bounding box center [839, 416] width 75 height 32
drag, startPoint x: 637, startPoint y: 425, endPoint x: 297, endPoint y: 372, distance: 344.8
click at [297, 372] on div "Utility Permit UTIL-NOT APPROVED-2025-489229 View Summary Notes 1 Parcel search…" at bounding box center [673, 421] width 1347 height 842
click at [467, 819] on button "Discard" at bounding box center [458, 819] width 79 height 32
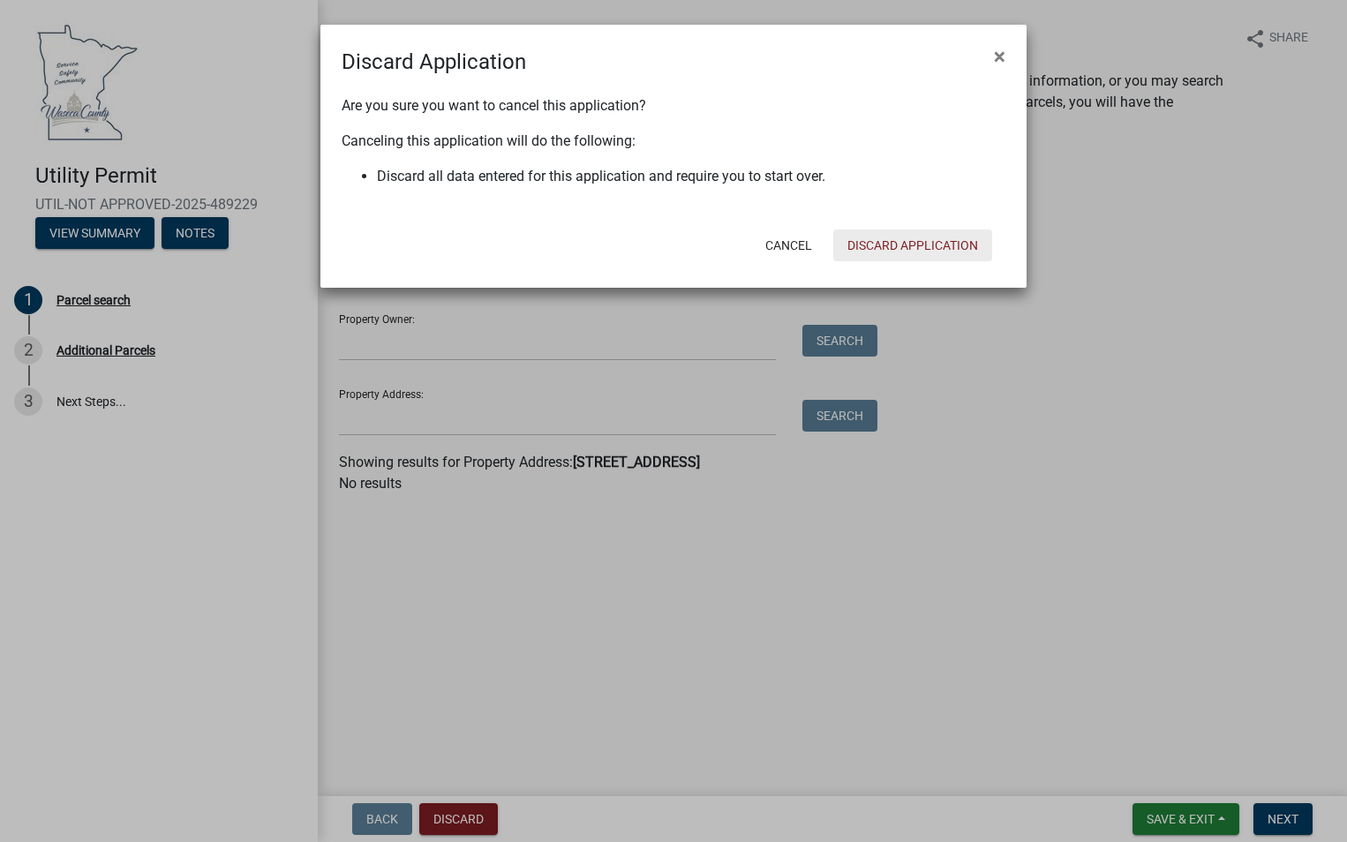
click at [946, 236] on button "Discard Application" at bounding box center [912, 245] width 159 height 32
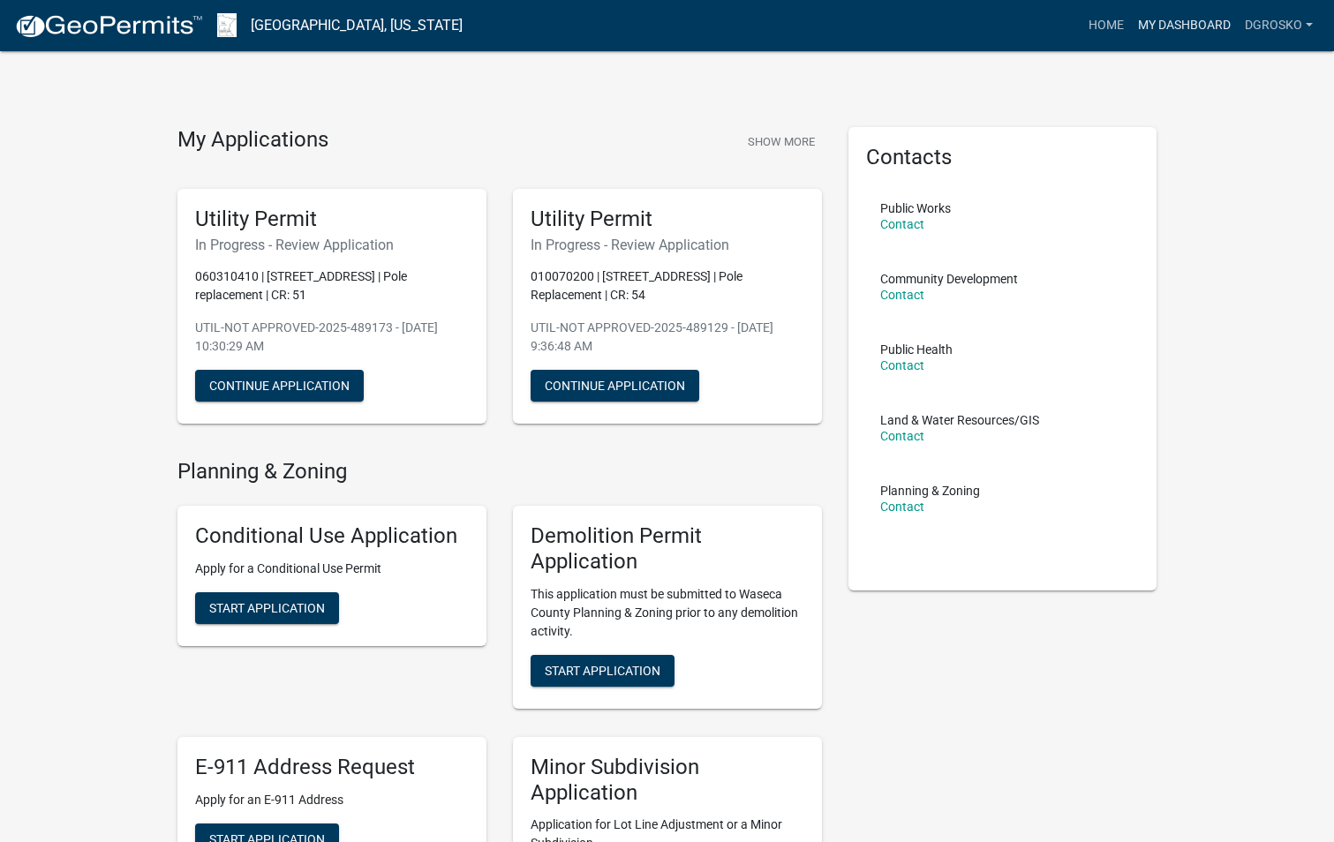
click at [1190, 19] on link "My Dashboard" at bounding box center [1184, 26] width 107 height 34
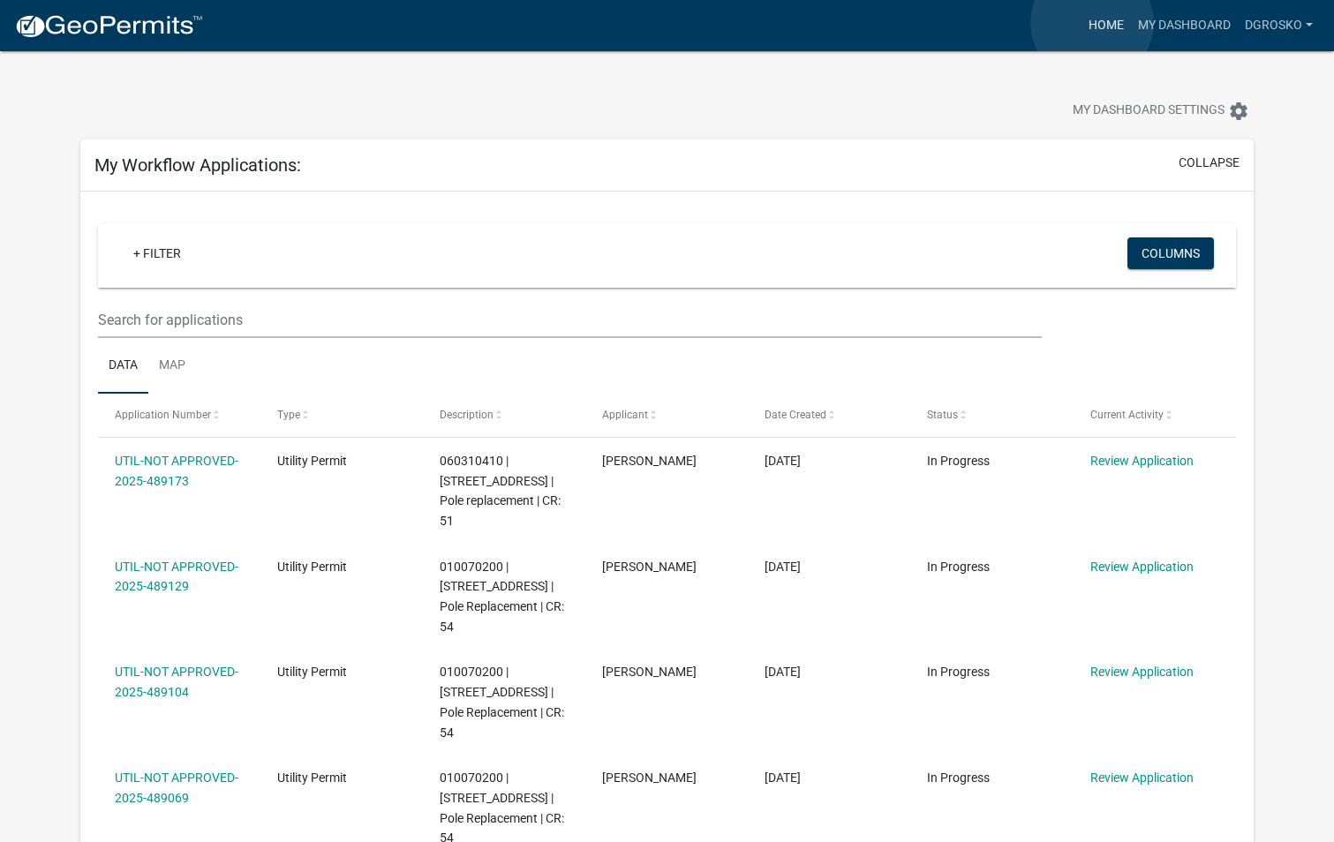
click at [1092, 23] on link "Home" at bounding box center [1105, 26] width 49 height 34
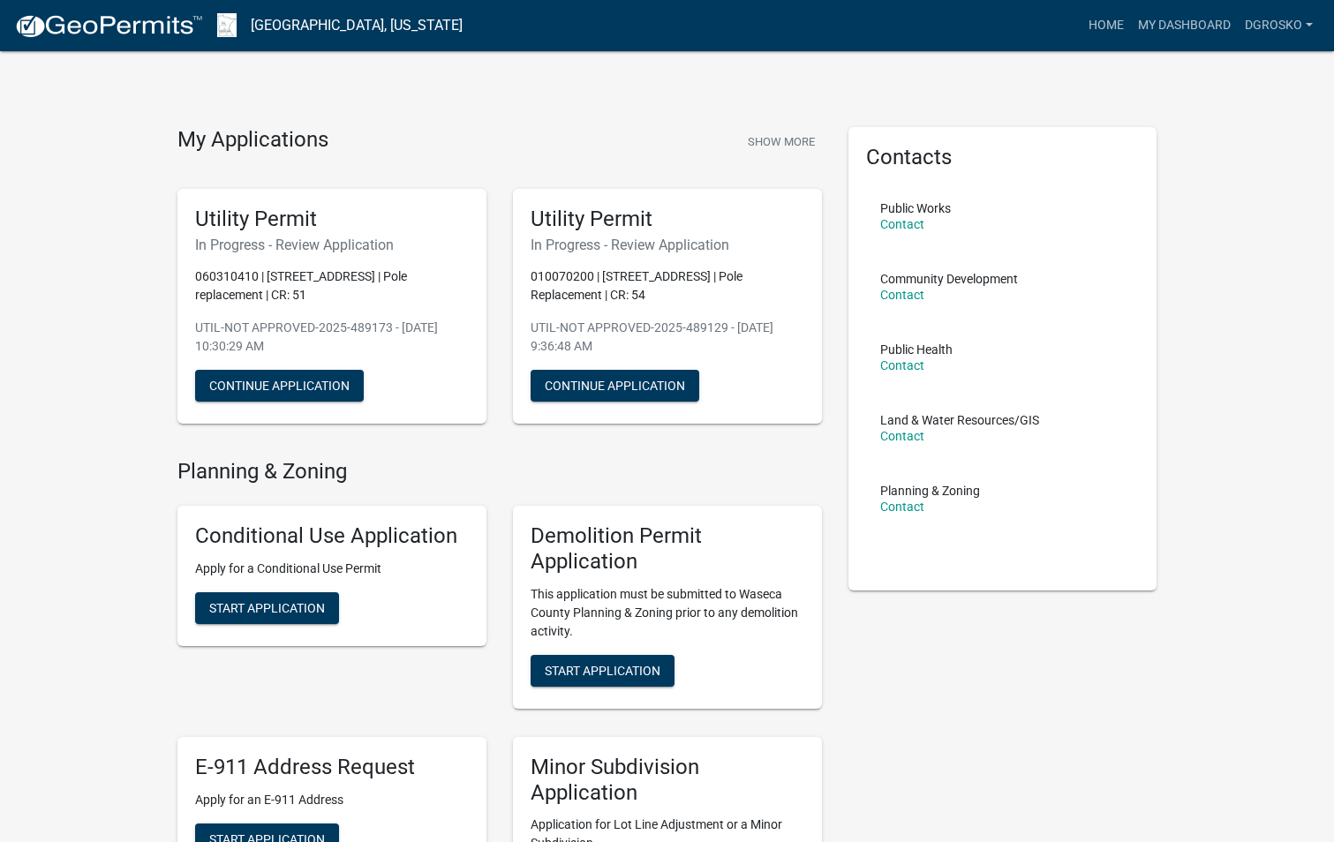
click at [323, 27] on link "[GEOGRAPHIC_DATA], [US_STATE]" at bounding box center [357, 26] width 212 height 30
click at [1305, 26] on link "dgrosko" at bounding box center [1279, 26] width 82 height 34
click at [787, 142] on button "Show More" at bounding box center [781, 141] width 81 height 29
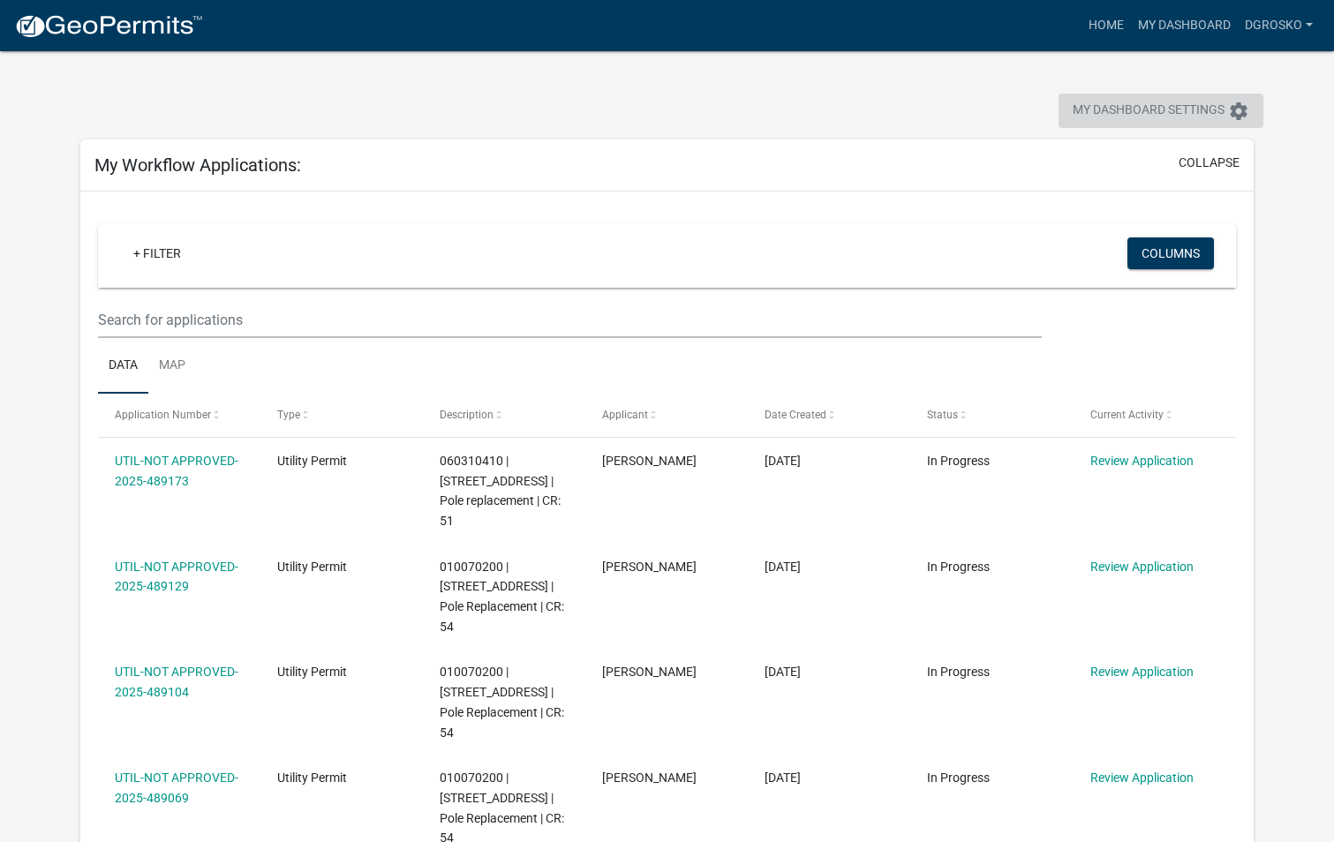
click at [1235, 113] on icon "settings" at bounding box center [1238, 111] width 21 height 21
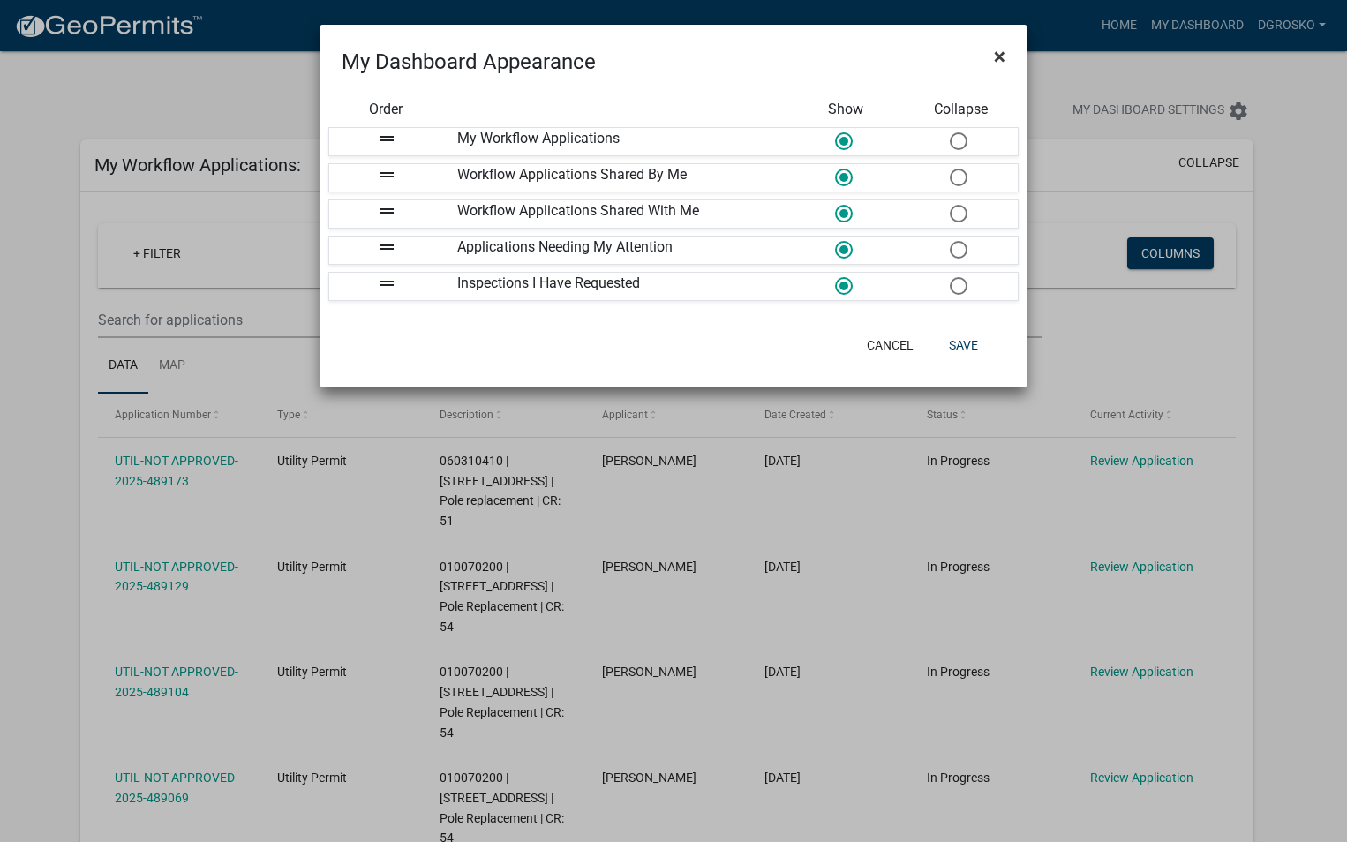
click at [995, 56] on span "×" at bounding box center [999, 56] width 11 height 25
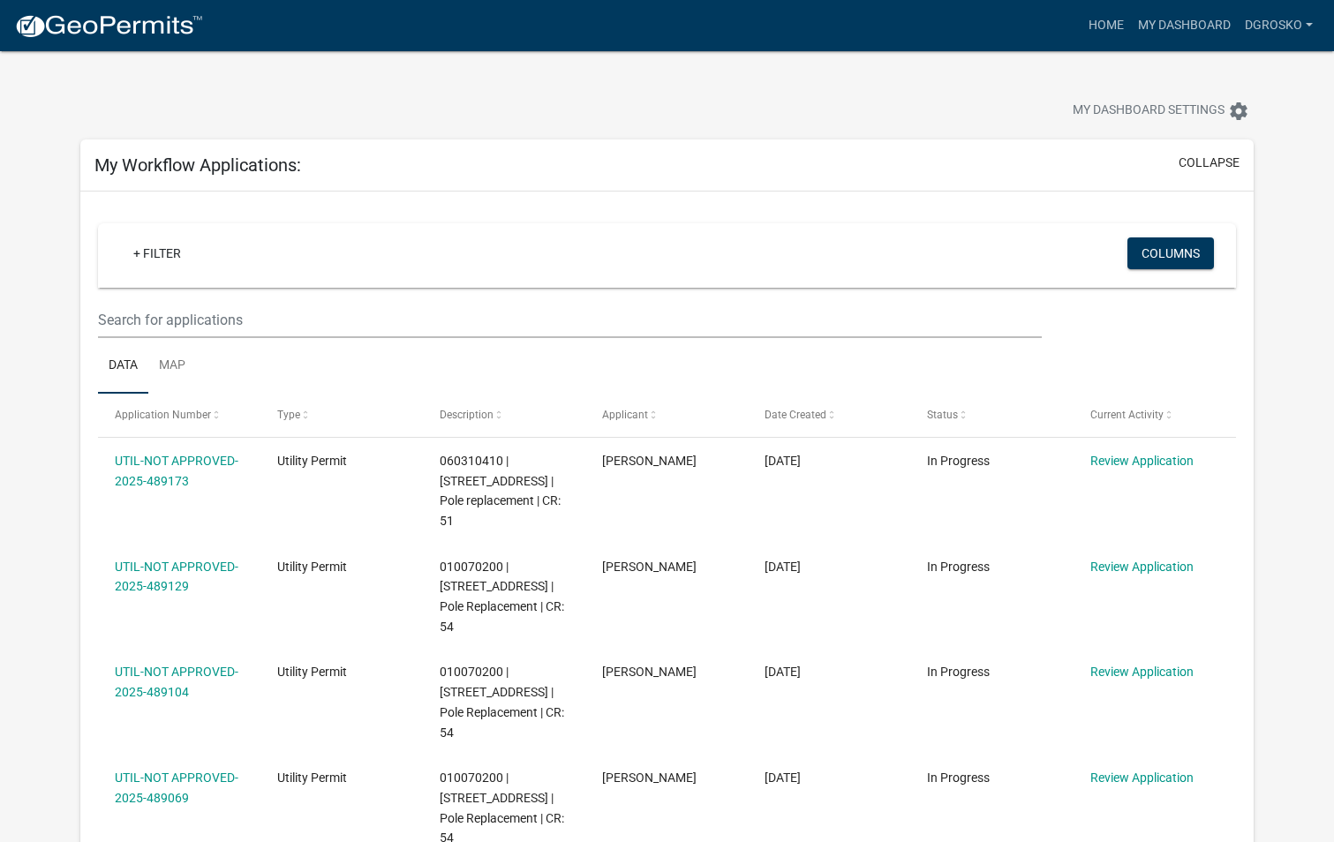
click at [170, 25] on img at bounding box center [108, 26] width 189 height 26
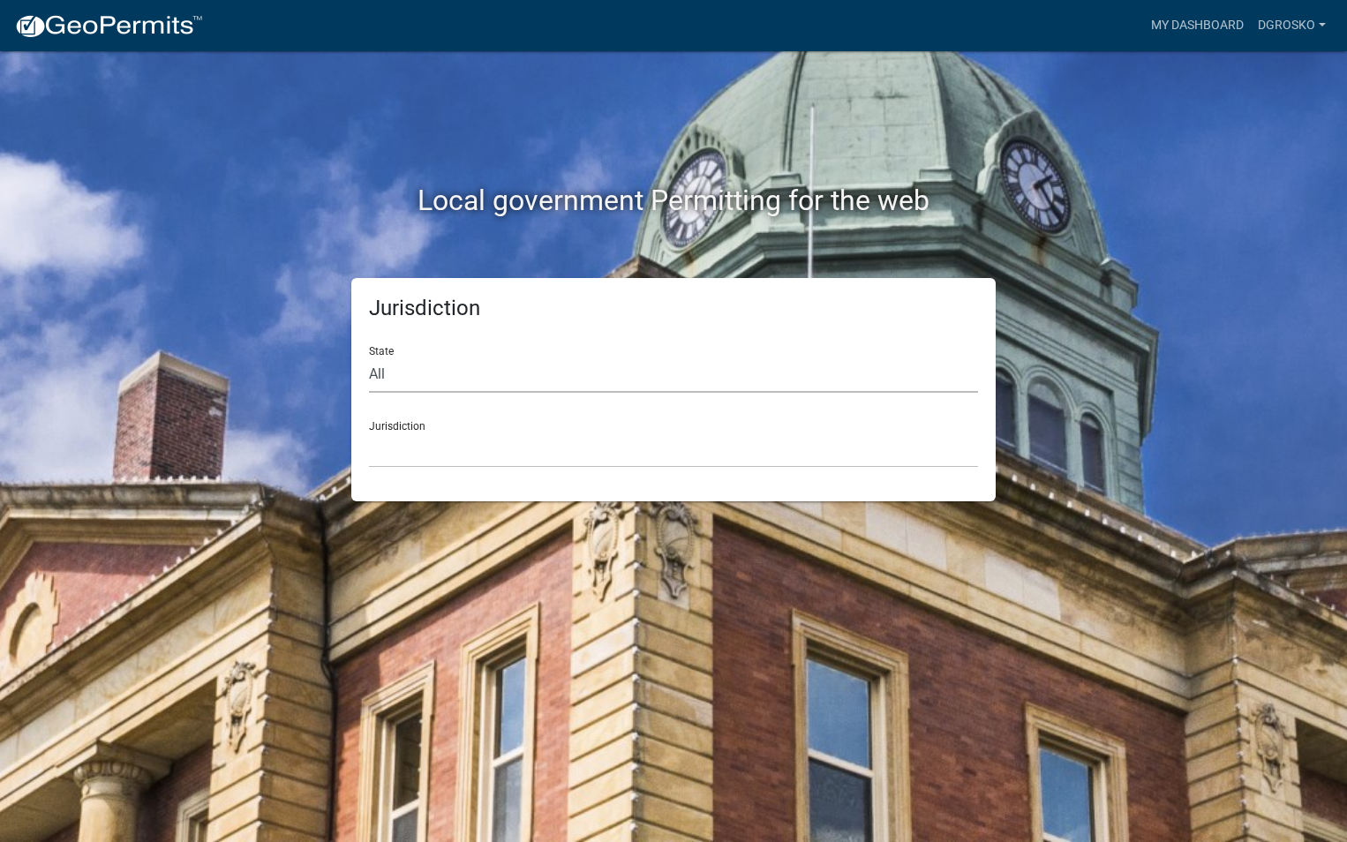
click at [380, 374] on select "All [US_STATE] [US_STATE] [US_STATE] [US_STATE] [US_STATE] [US_STATE] [US_STATE…" at bounding box center [673, 375] width 609 height 36
select select "[US_STATE]"
click at [369, 357] on select "All [US_STATE] [US_STATE] [US_STATE] [US_STATE] [US_STATE] [US_STATE] [US_STATE…" at bounding box center [673, 375] width 609 height 36
click at [395, 455] on select "[GEOGRAPHIC_DATA], [US_STATE] [GEOGRAPHIC_DATA], [US_STATE] [GEOGRAPHIC_DATA], …" at bounding box center [673, 450] width 609 height 36
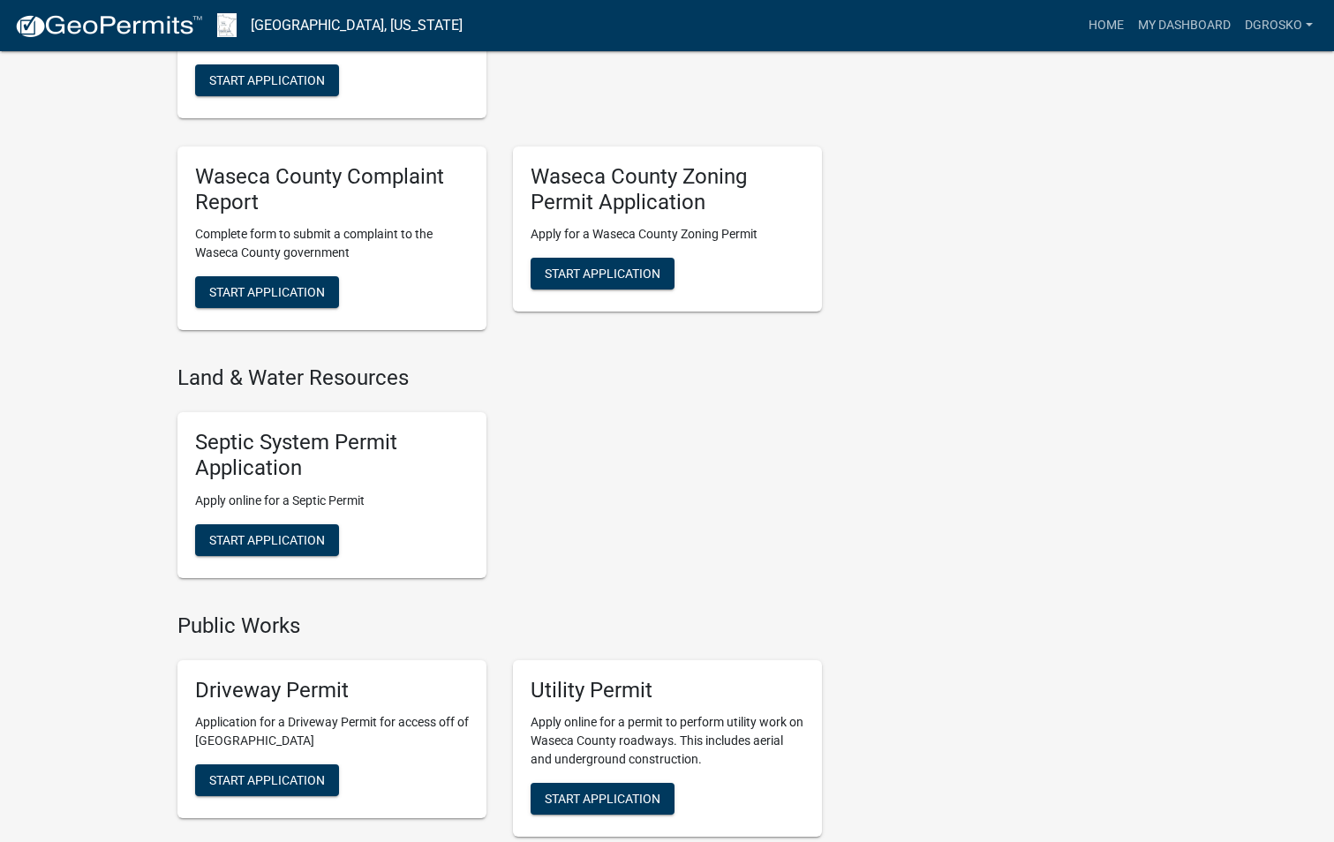
scroll to position [1295, 0]
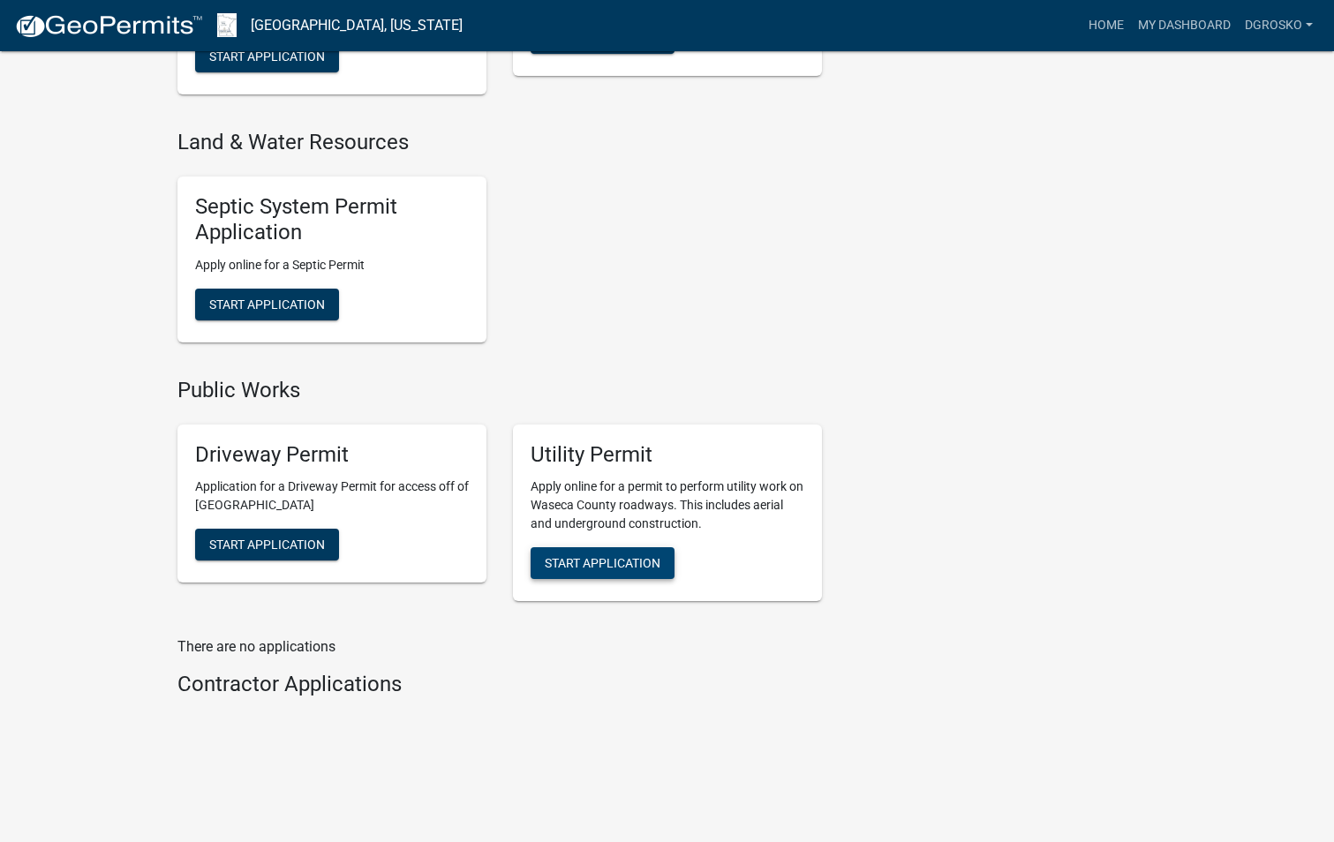
click at [631, 566] on span "Start Application" at bounding box center [603, 563] width 116 height 14
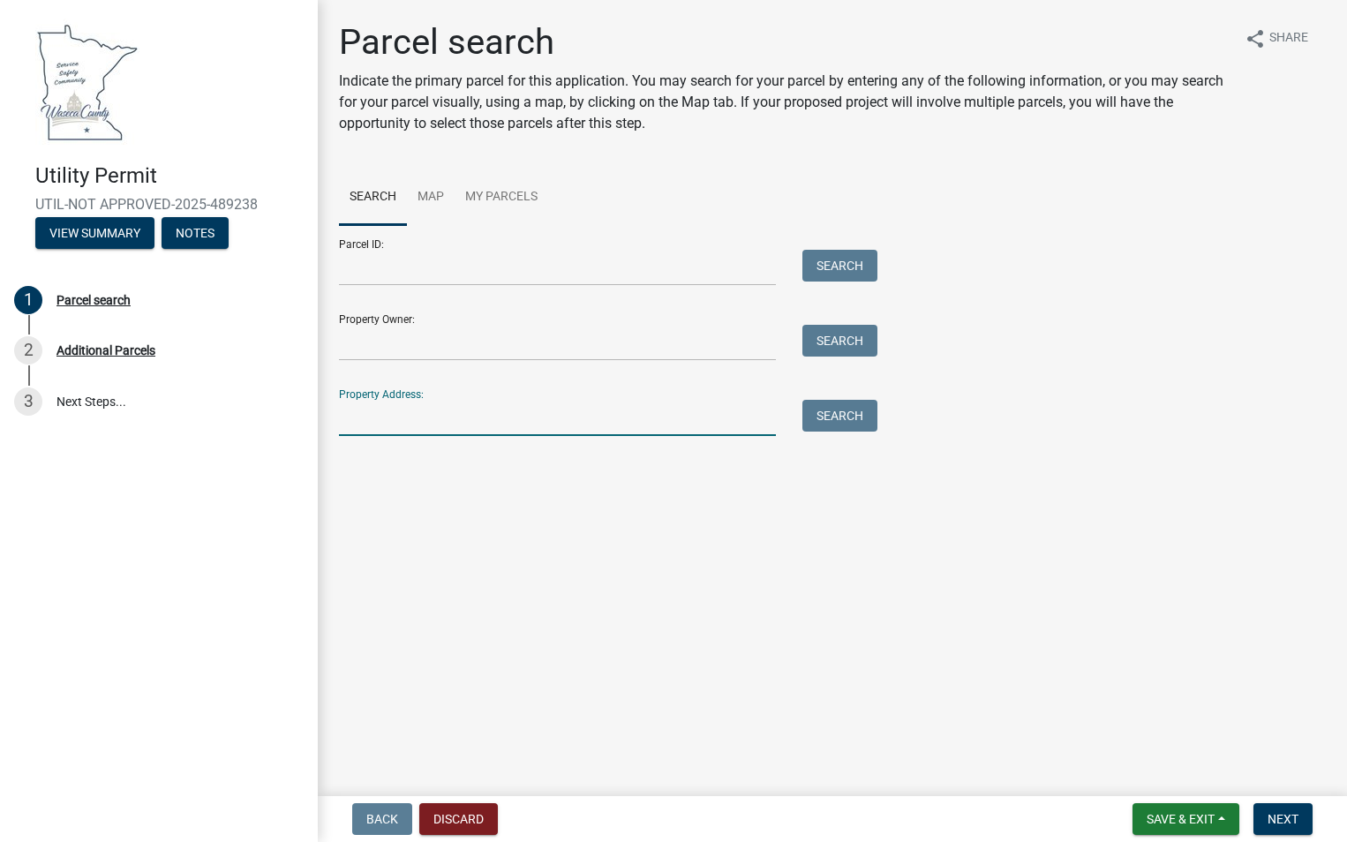
click at [376, 425] on input "Property Address:" at bounding box center [557, 418] width 437 height 36
paste input "[STREET_ADDRESS]"
click at [824, 423] on button "Search" at bounding box center [839, 416] width 75 height 32
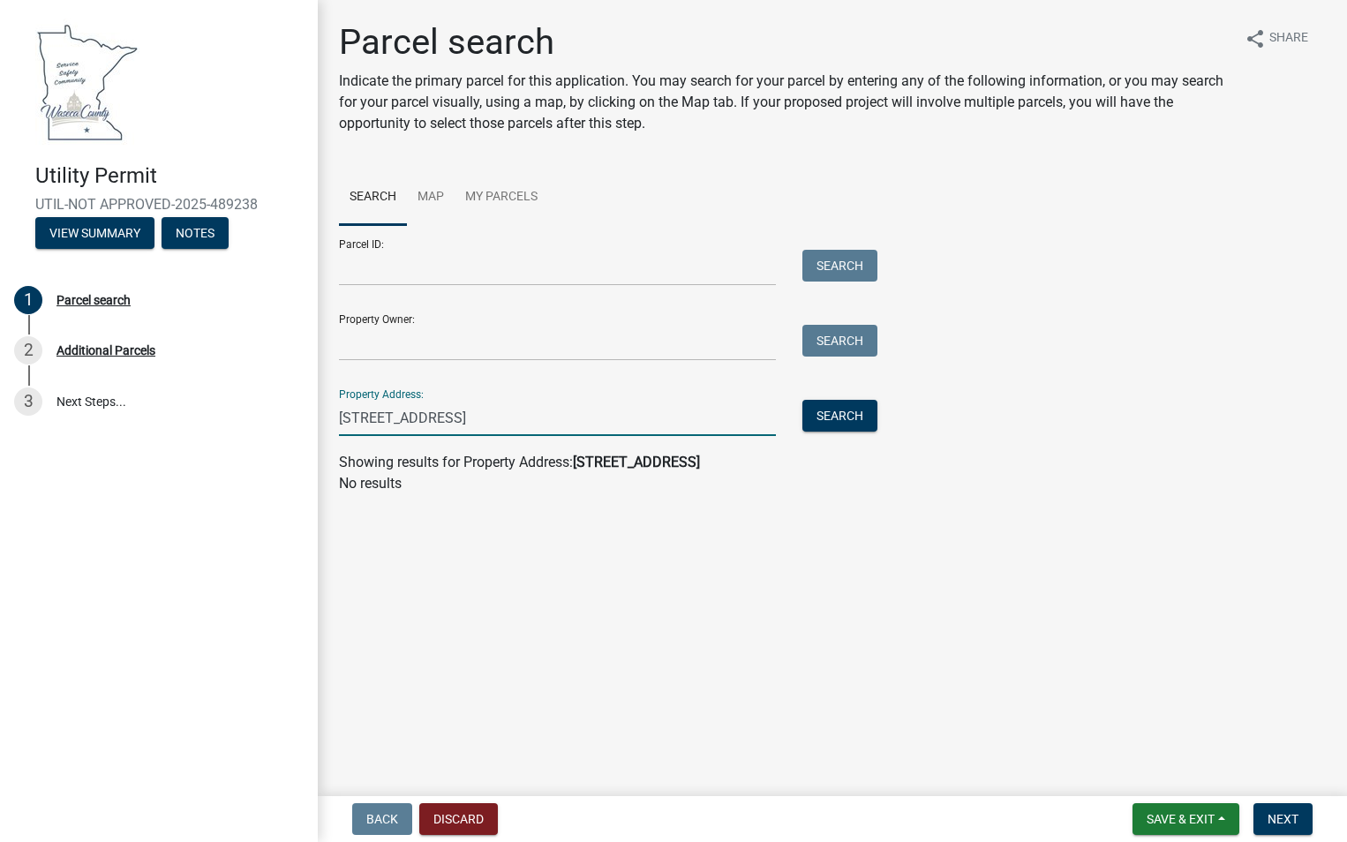
drag, startPoint x: 596, startPoint y: 418, endPoint x: 327, endPoint y: 395, distance: 270.1
click at [327, 395] on div "Parcel search Indicate the primary parcel for this application. You may search …" at bounding box center [832, 265] width 1013 height 489
paste input "W County Line Rd"
click at [838, 416] on button "Search" at bounding box center [839, 416] width 75 height 32
drag, startPoint x: 507, startPoint y: 423, endPoint x: 338, endPoint y: 417, distance: 168.7
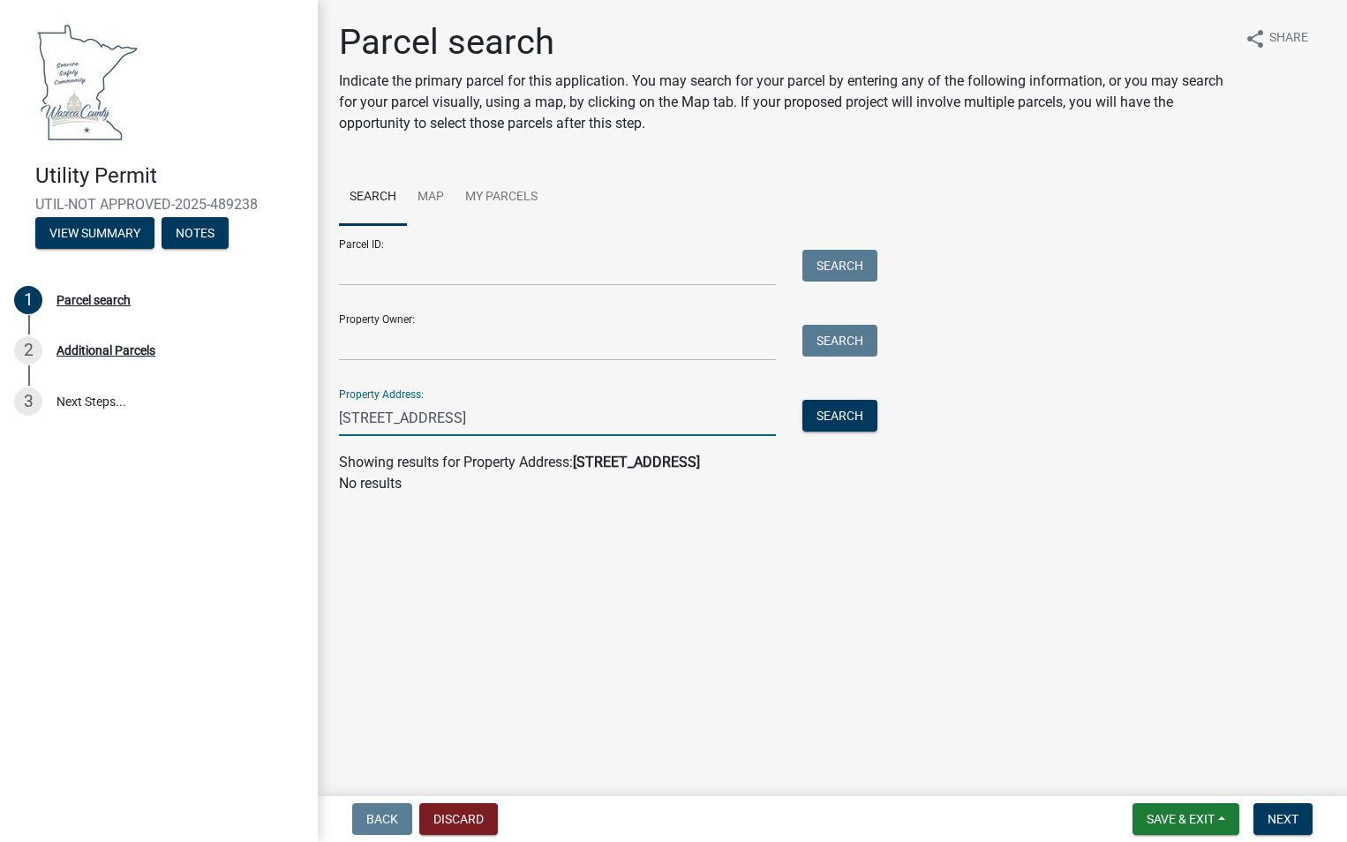
click at [338, 417] on div "[STREET_ADDRESS]" at bounding box center [557, 418] width 463 height 36
drag, startPoint x: 583, startPoint y: 429, endPoint x: 336, endPoint y: 425, distance: 246.3
click at [327, 425] on div "[STREET_ADDRESS]" at bounding box center [557, 418] width 463 height 36
paste input ", [GEOGRAPHIC_DATA], [GEOGRAPHIC_DATA]"
type input "[STREET_ADDRESS]"
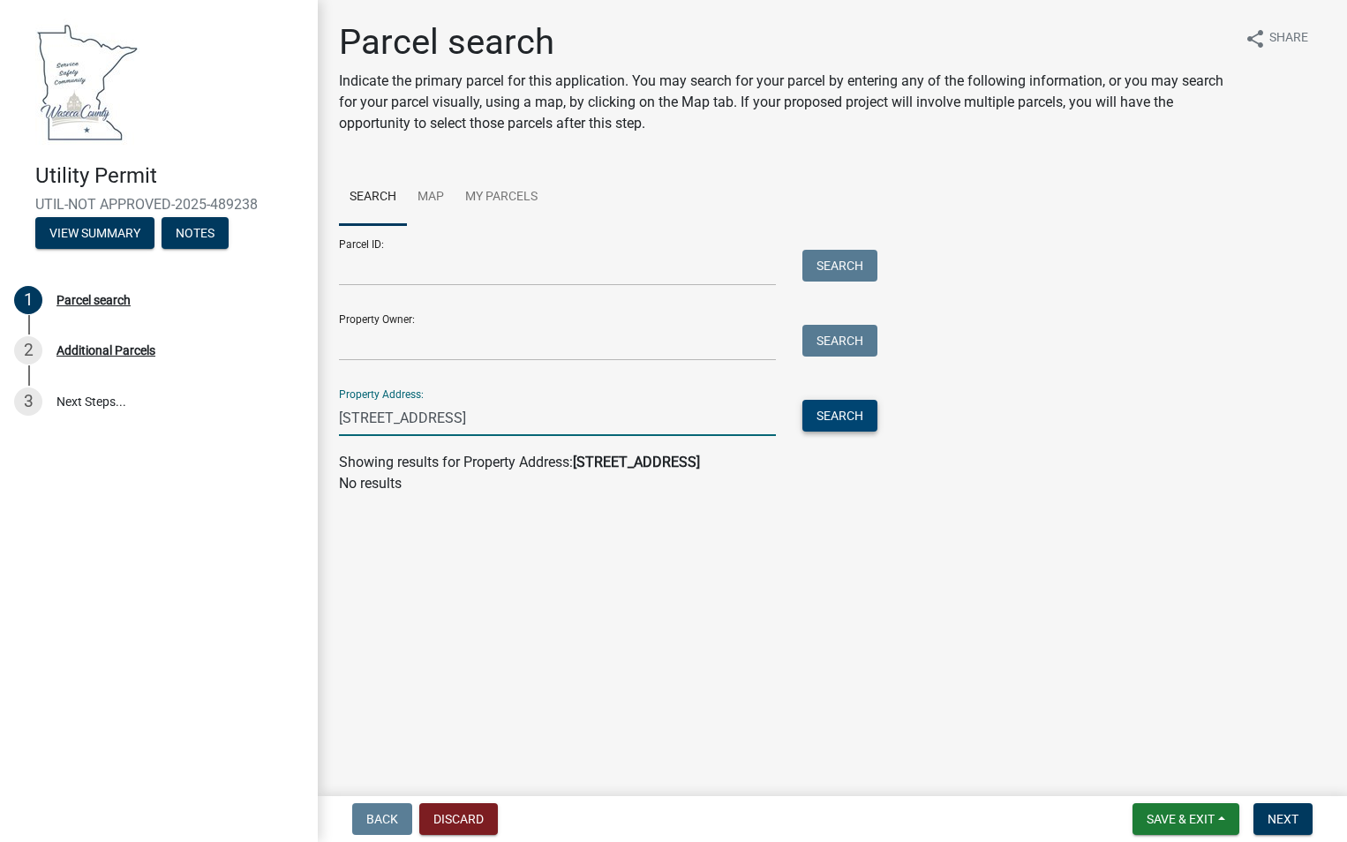
click at [846, 414] on button "Search" at bounding box center [839, 416] width 75 height 32
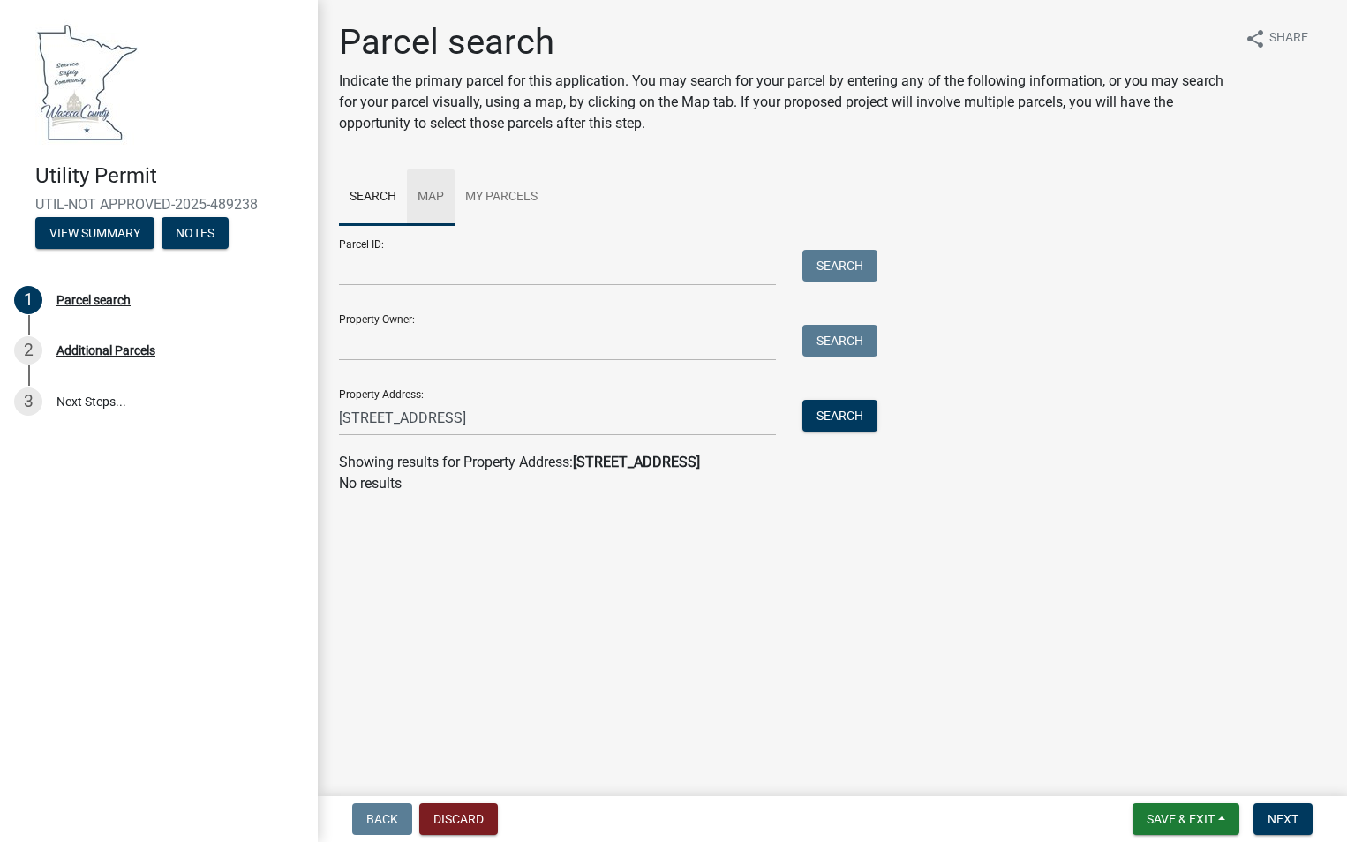
click at [431, 196] on link "Map" at bounding box center [431, 197] width 48 height 56
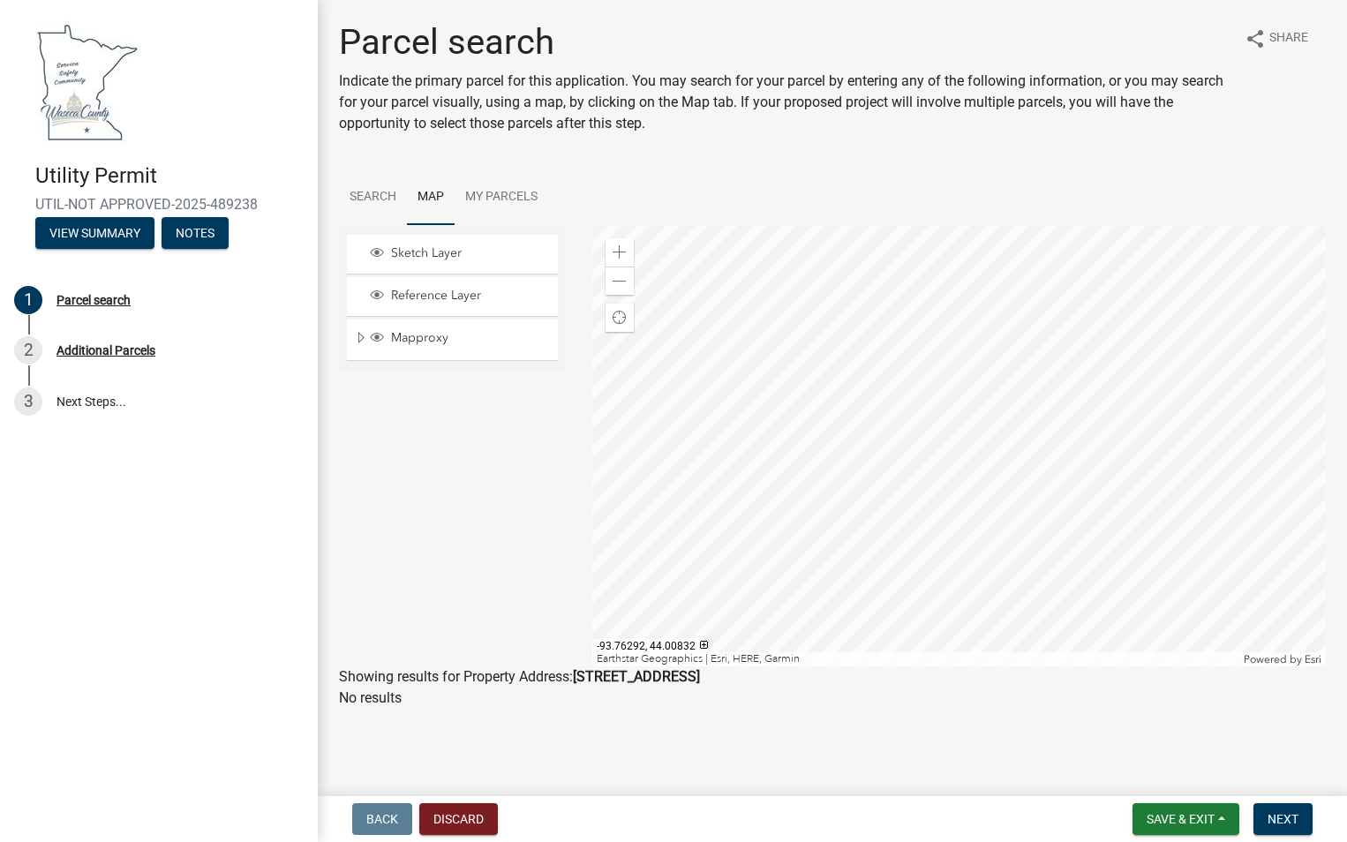
click at [841, 469] on div at bounding box center [959, 445] width 734 height 441
click at [651, 461] on div at bounding box center [959, 445] width 734 height 441
click at [918, 322] on div at bounding box center [959, 445] width 734 height 441
click at [920, 236] on div at bounding box center [959, 445] width 734 height 441
click at [528, 198] on link "My Parcels" at bounding box center [502, 197] width 94 height 56
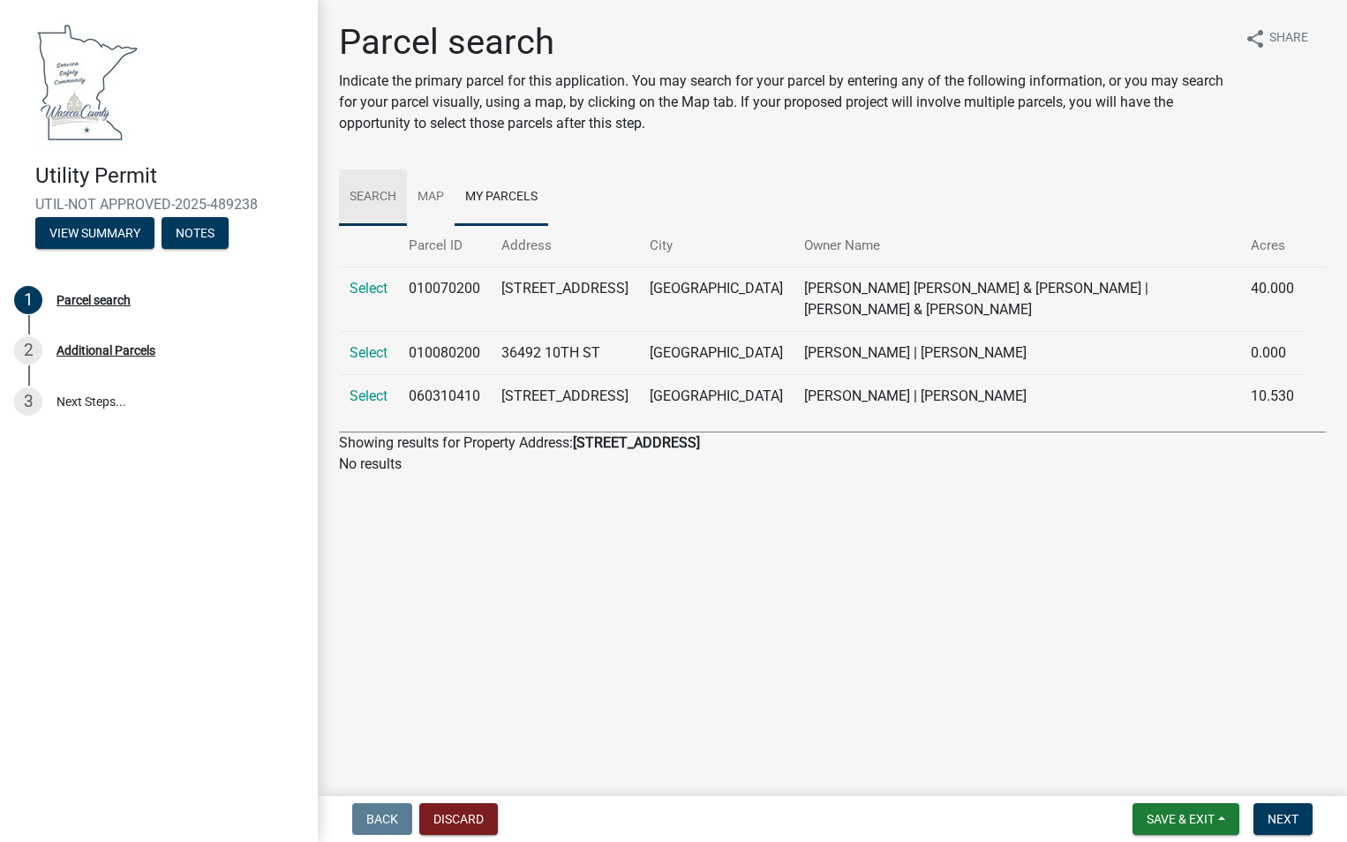
click at [366, 194] on link "Search" at bounding box center [373, 197] width 68 height 56
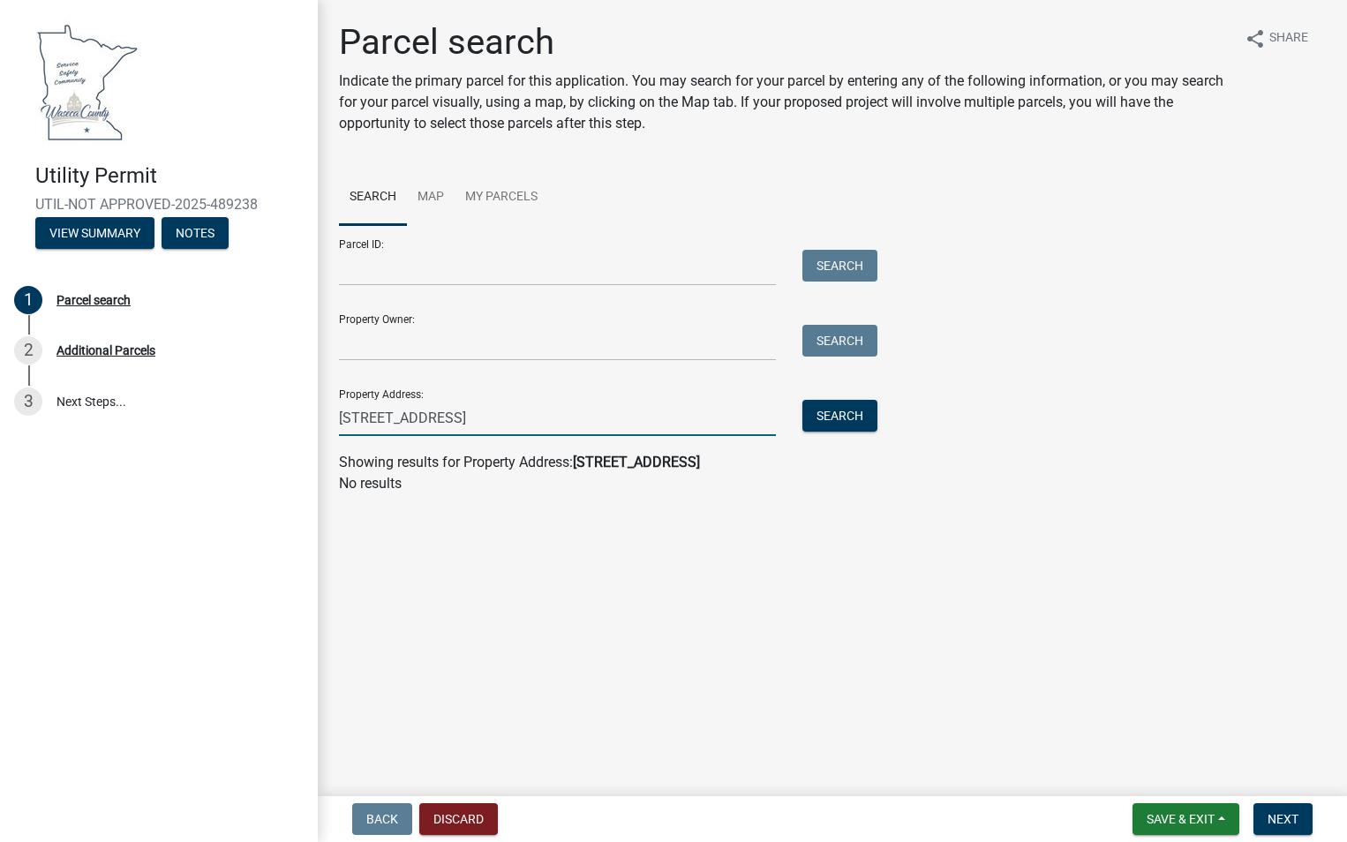
click at [668, 423] on input "[STREET_ADDRESS]" at bounding box center [557, 418] width 437 height 36
drag, startPoint x: 668, startPoint y: 423, endPoint x: 378, endPoint y: 434, distance: 290.6
click at [378, 434] on input "[STREET_ADDRESS]" at bounding box center [557, 418] width 437 height 36
type input "37790"
click at [843, 415] on button "Search" at bounding box center [839, 416] width 75 height 32
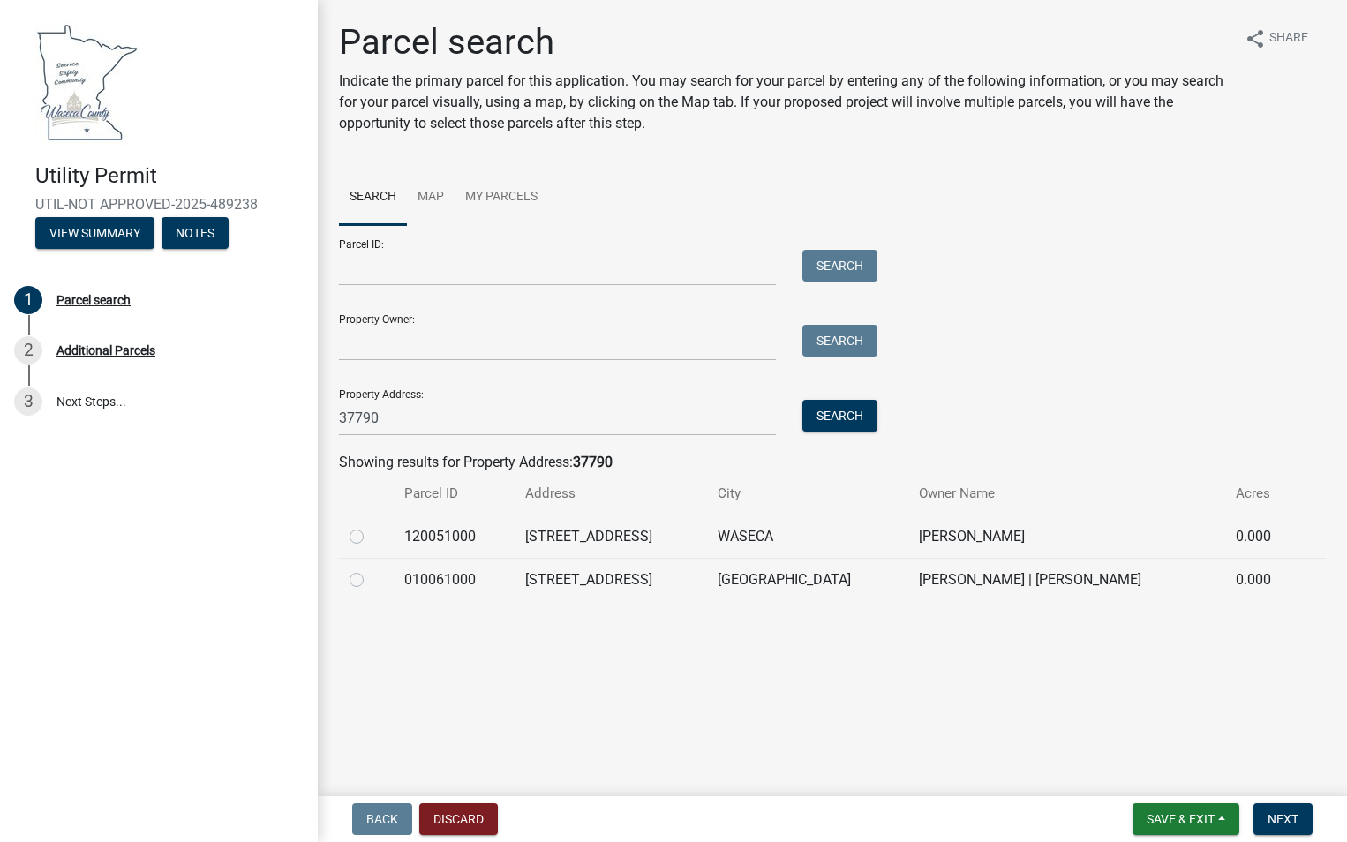
click at [371, 569] on label at bounding box center [371, 569] width 0 height 0
click at [371, 580] on input "radio" at bounding box center [376, 574] width 11 height 11
radio input "true"
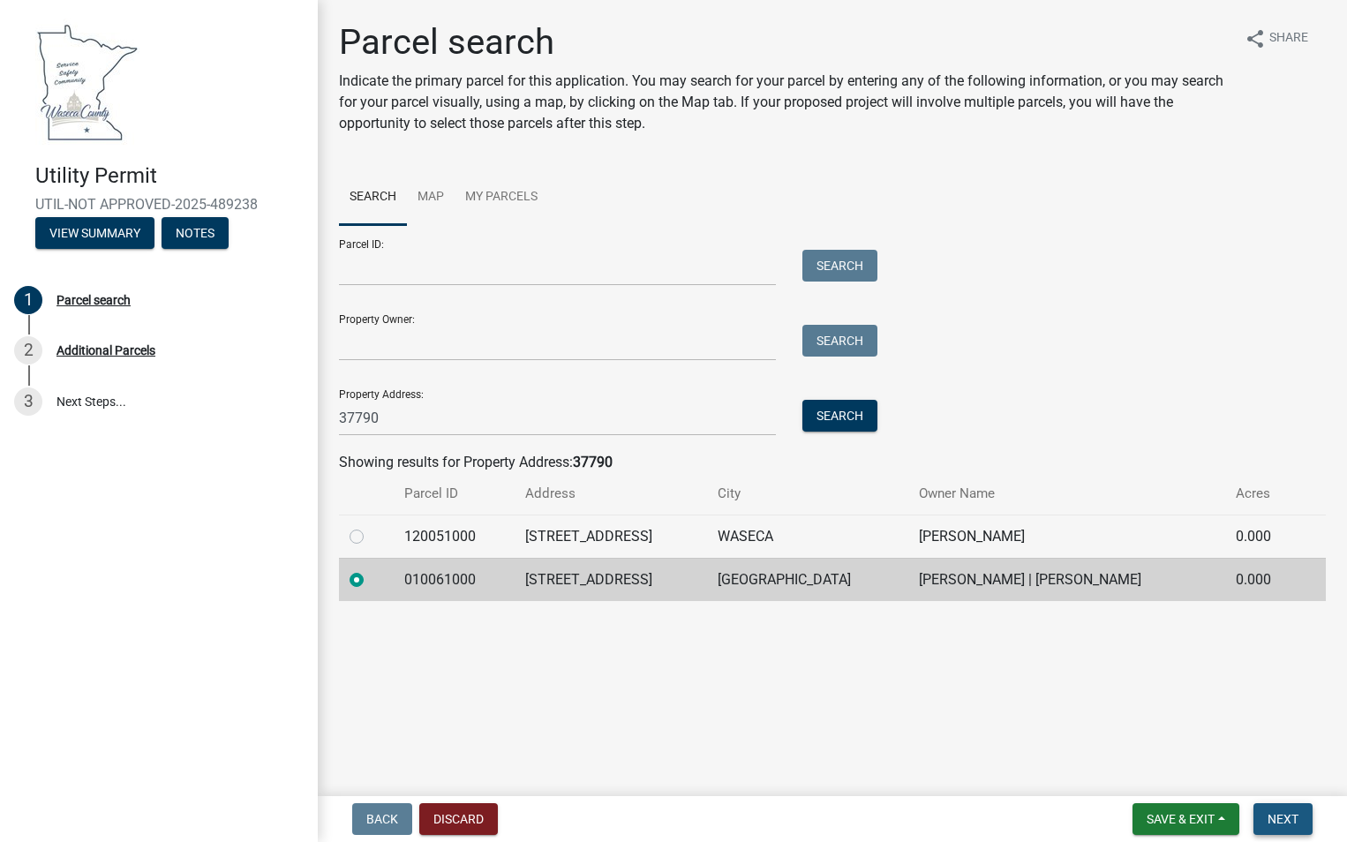
click at [1275, 818] on span "Next" at bounding box center [1283, 819] width 31 height 14
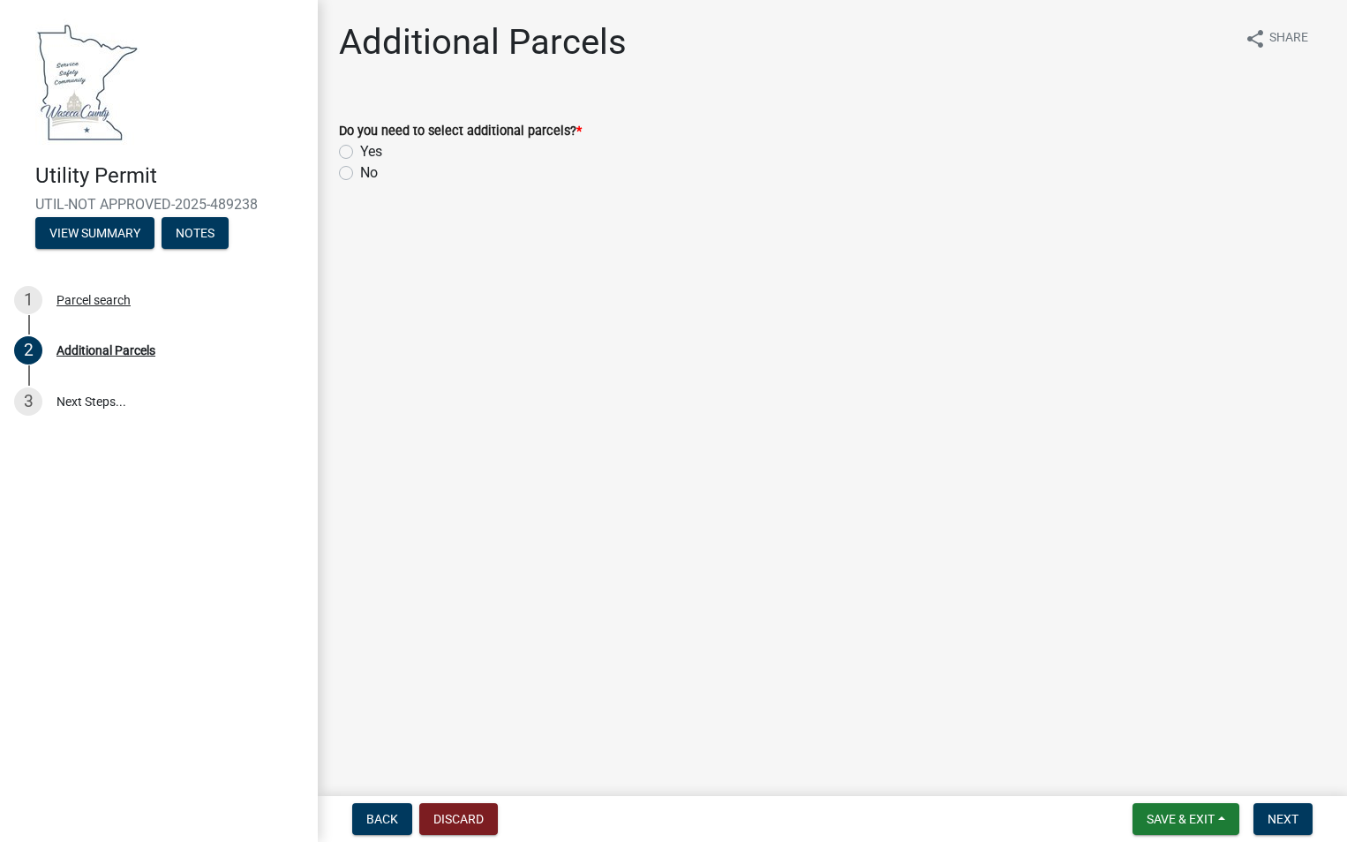
click at [360, 174] on label "No" at bounding box center [369, 172] width 18 height 21
click at [360, 174] on input "No" at bounding box center [365, 167] width 11 height 11
radio input "true"
click at [1295, 821] on span "Next" at bounding box center [1283, 819] width 31 height 14
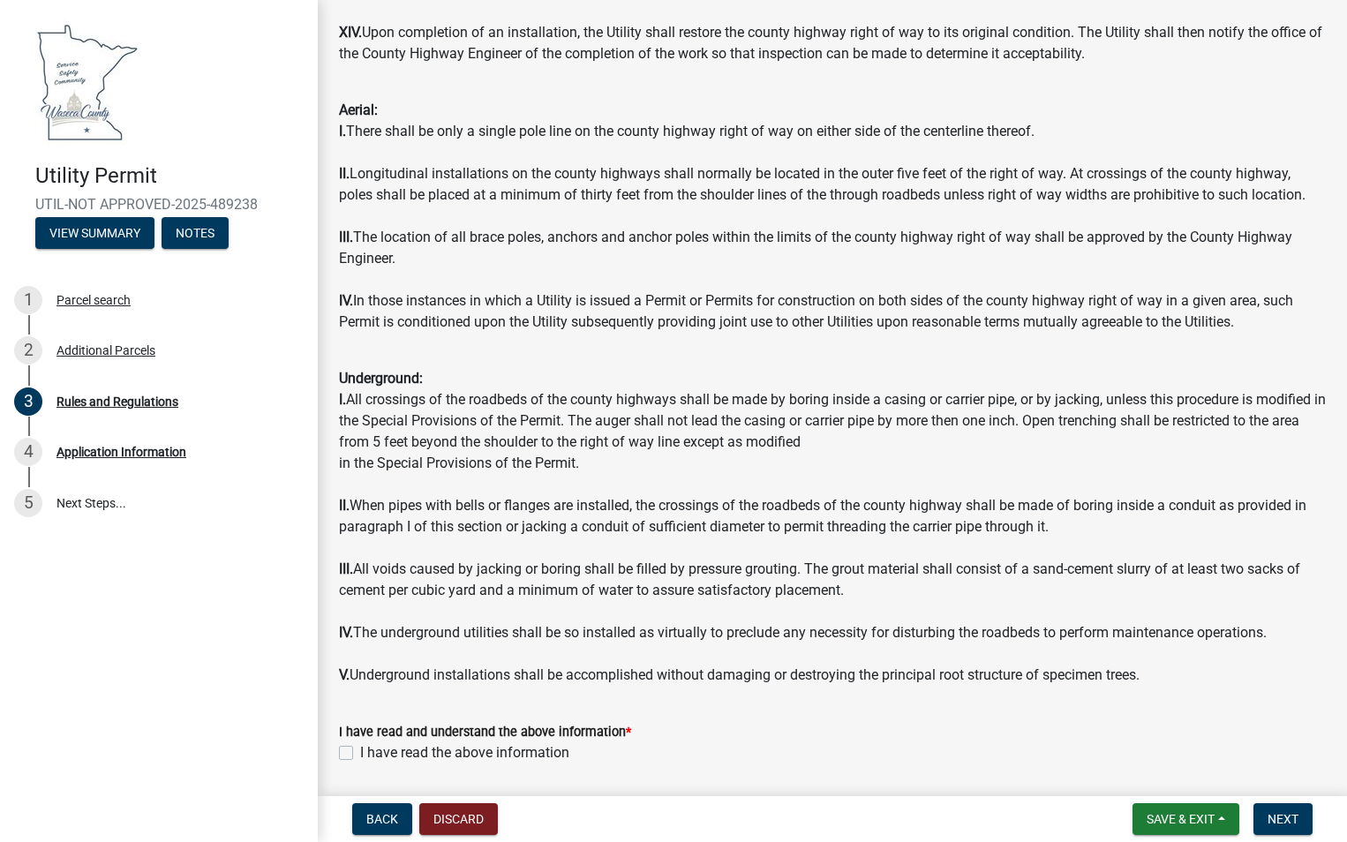
scroll to position [1736, 0]
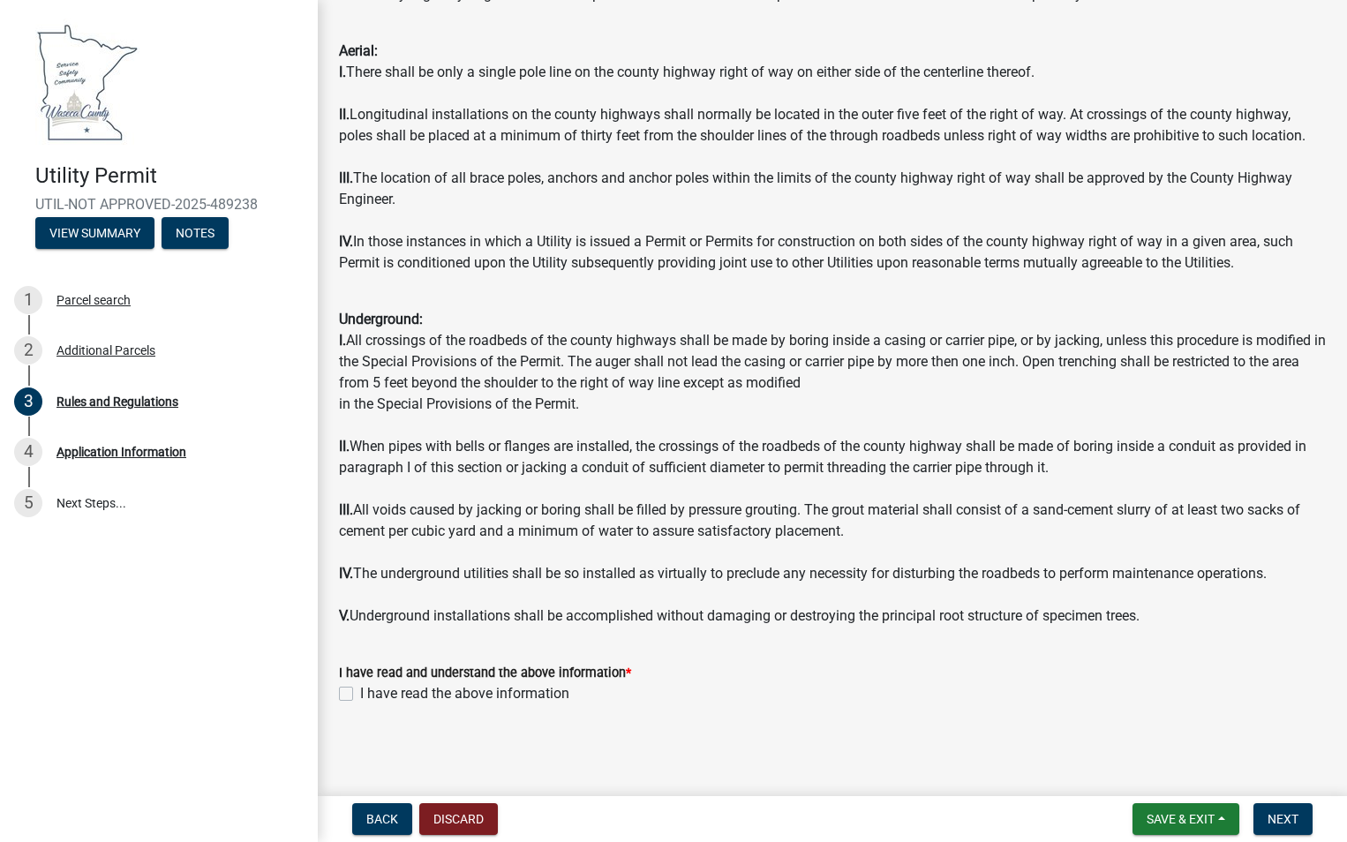
click at [360, 694] on label "I have read the above information" at bounding box center [464, 693] width 209 height 21
click at [360, 694] on input "I have read the above information" at bounding box center [365, 688] width 11 height 11
checkbox input "true"
click at [1273, 824] on span "Next" at bounding box center [1283, 819] width 31 height 14
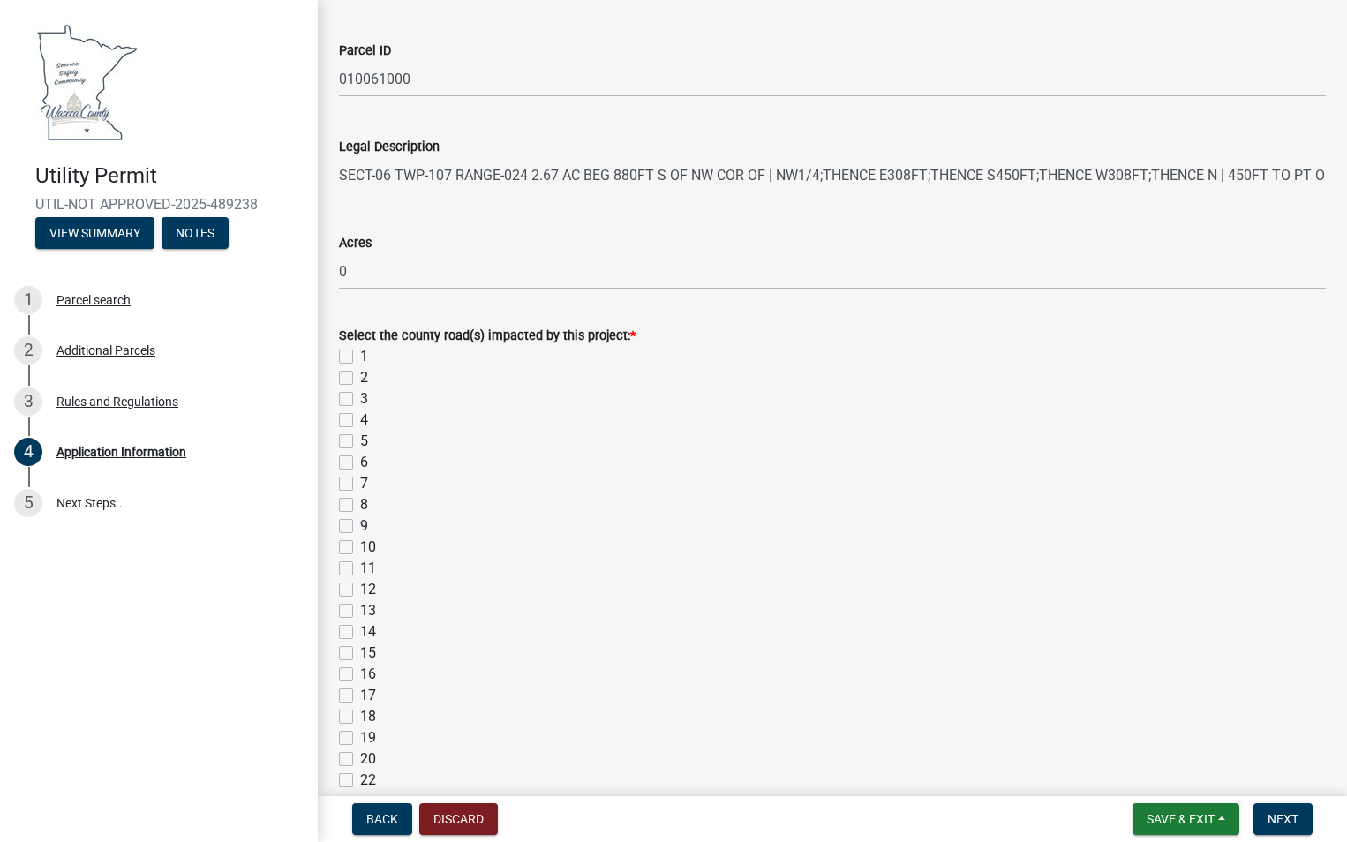
scroll to position [1412, 0]
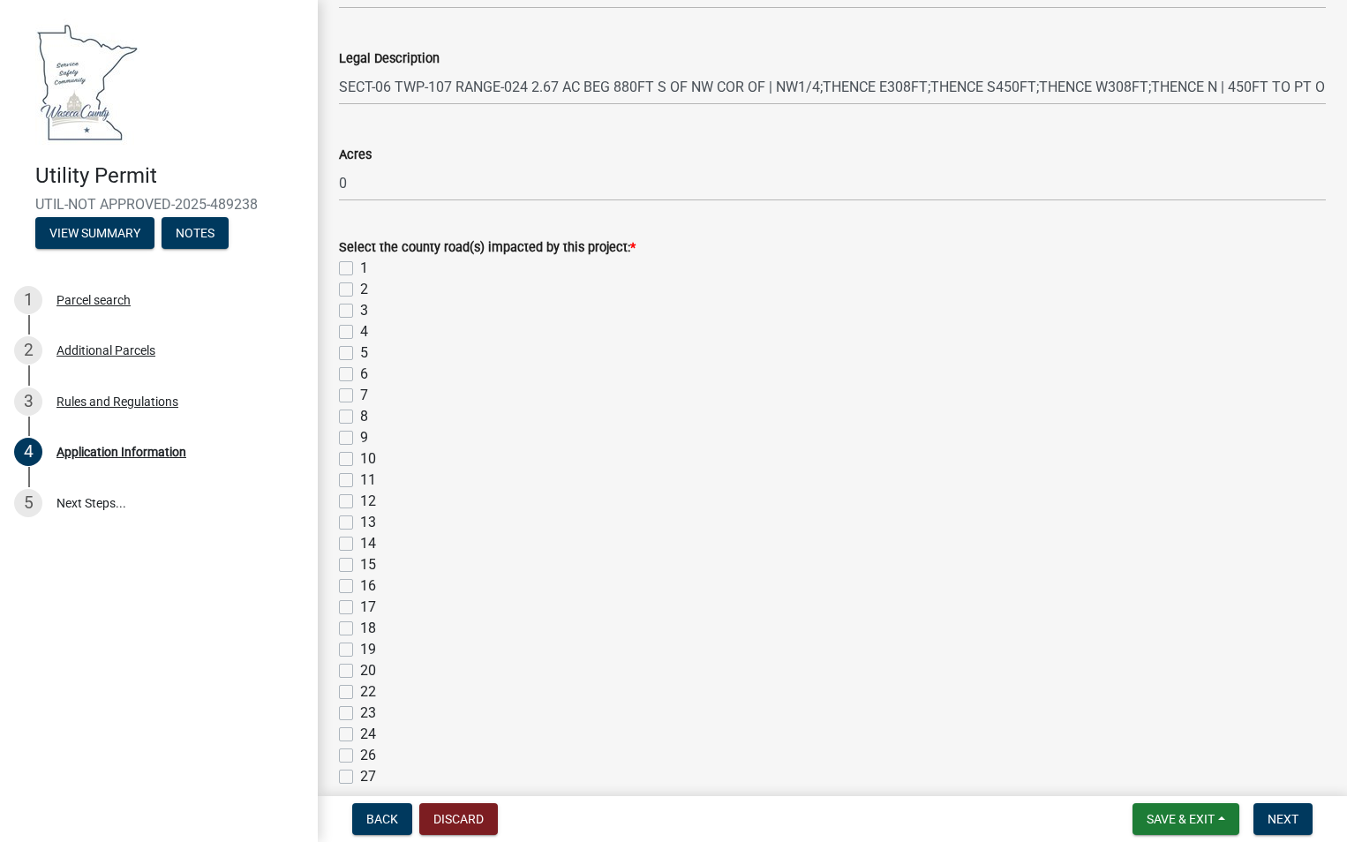
click at [360, 545] on label "14" at bounding box center [368, 543] width 16 height 21
click at [360, 545] on input "14" at bounding box center [365, 538] width 11 height 11
checkbox input "true"
checkbox input "false"
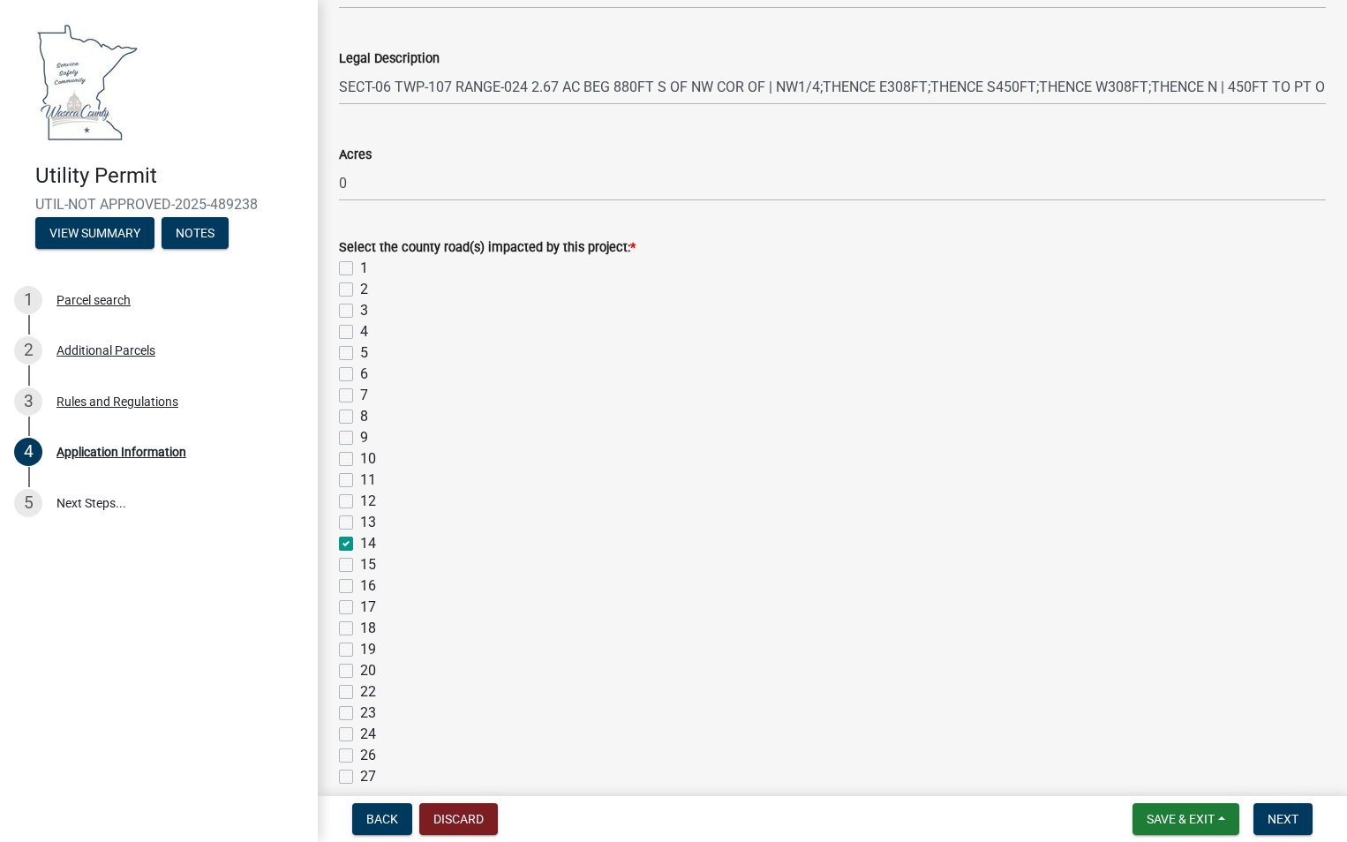
checkbox input "false"
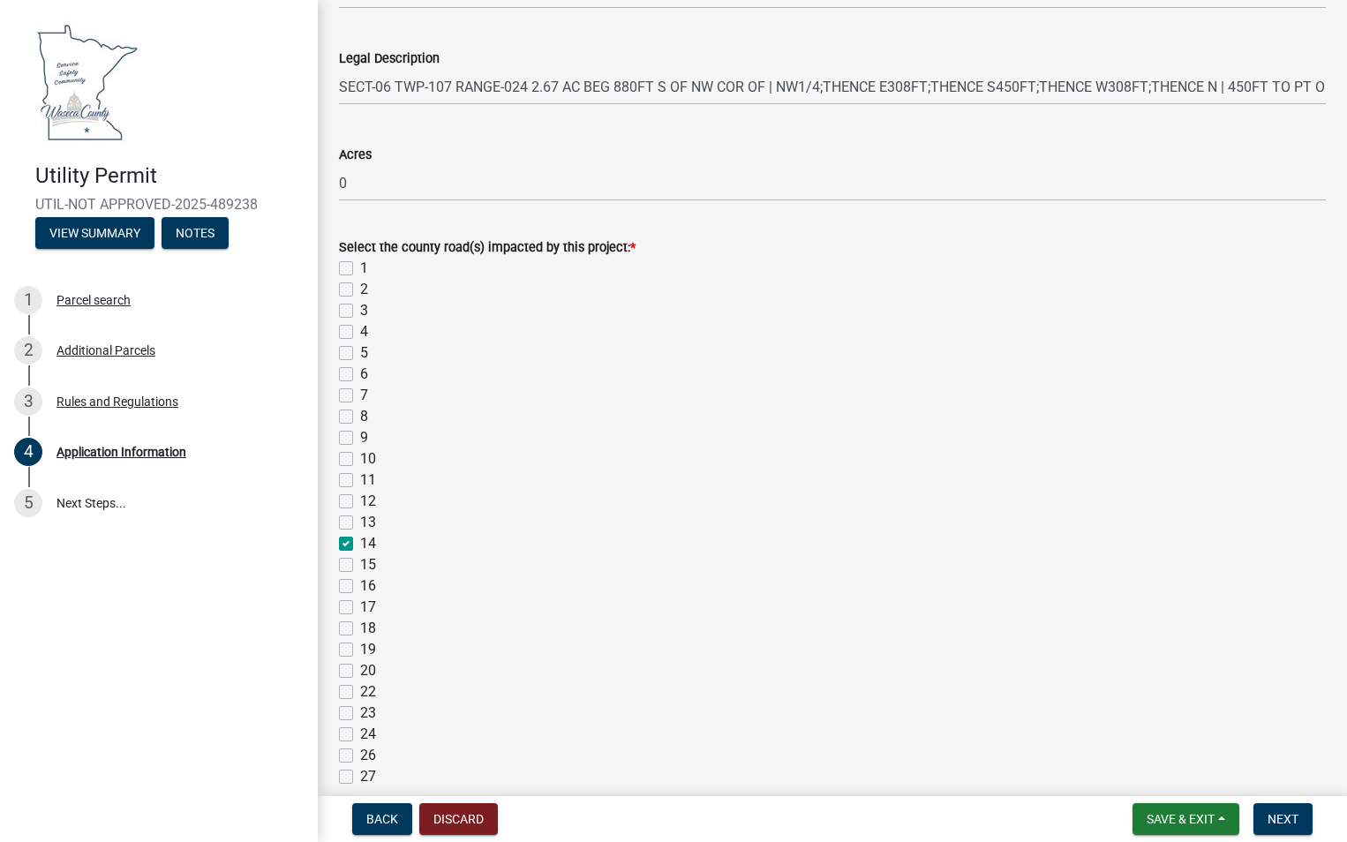
checkbox input "false"
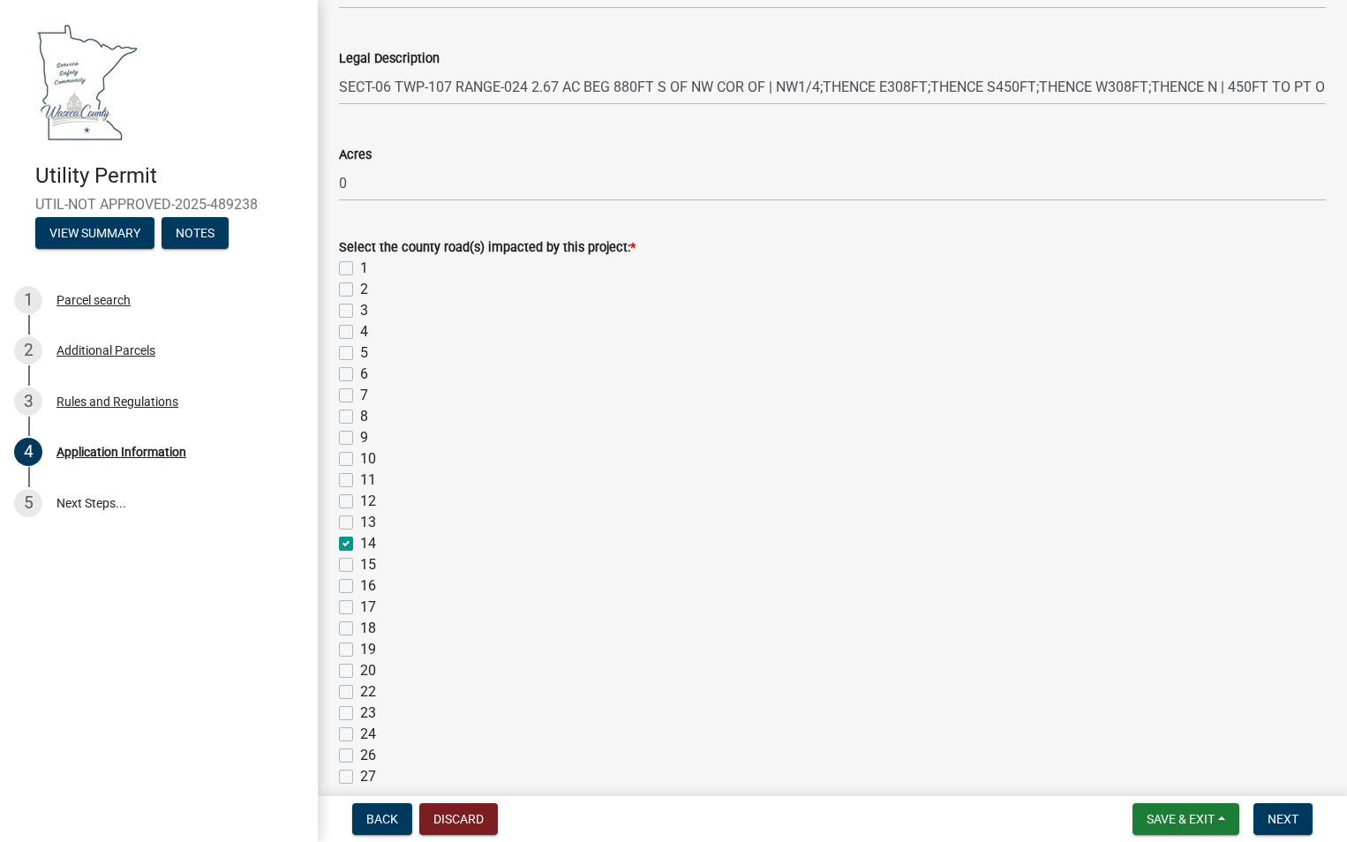
checkbox input "false"
checkbox input "true"
checkbox input "false"
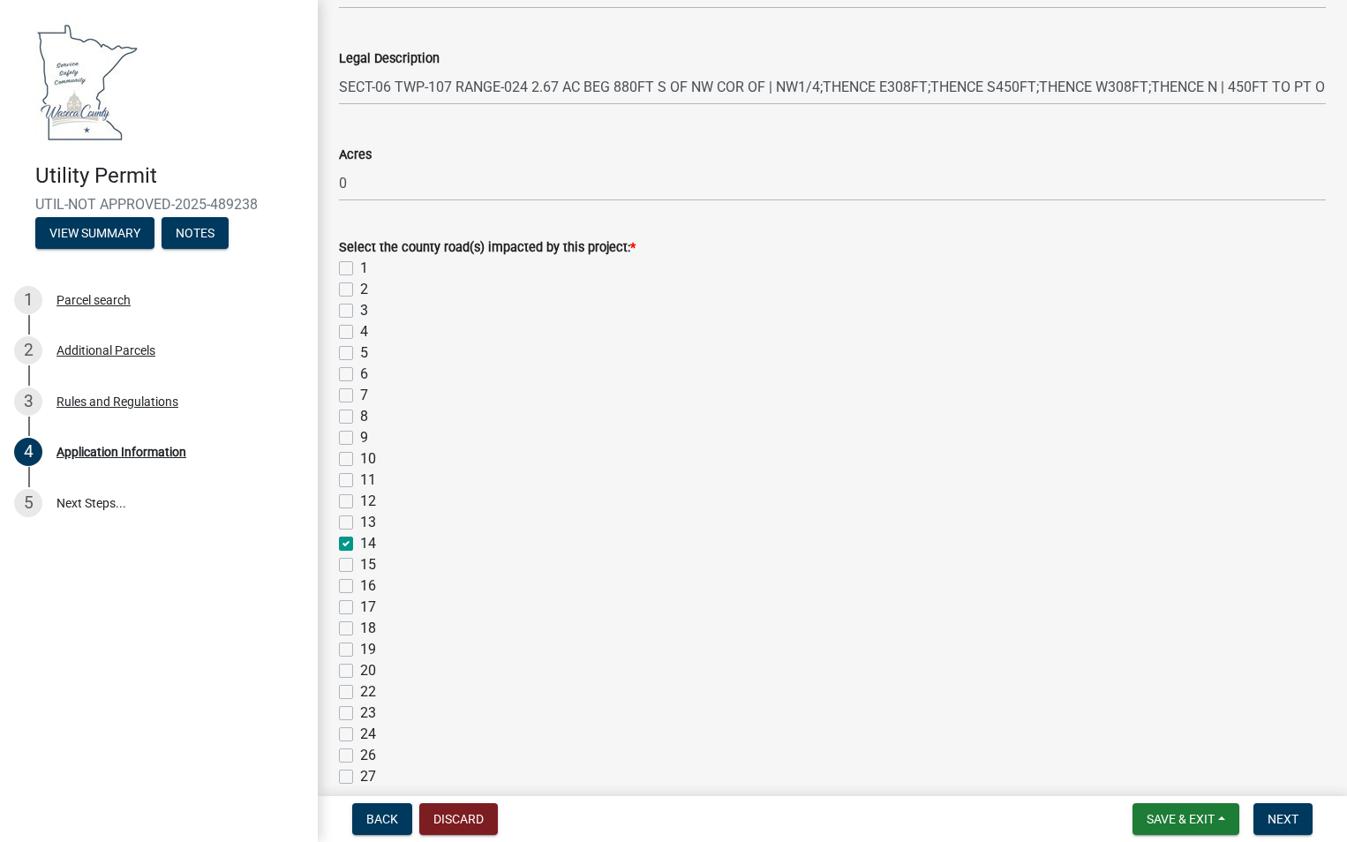
checkbox input "false"
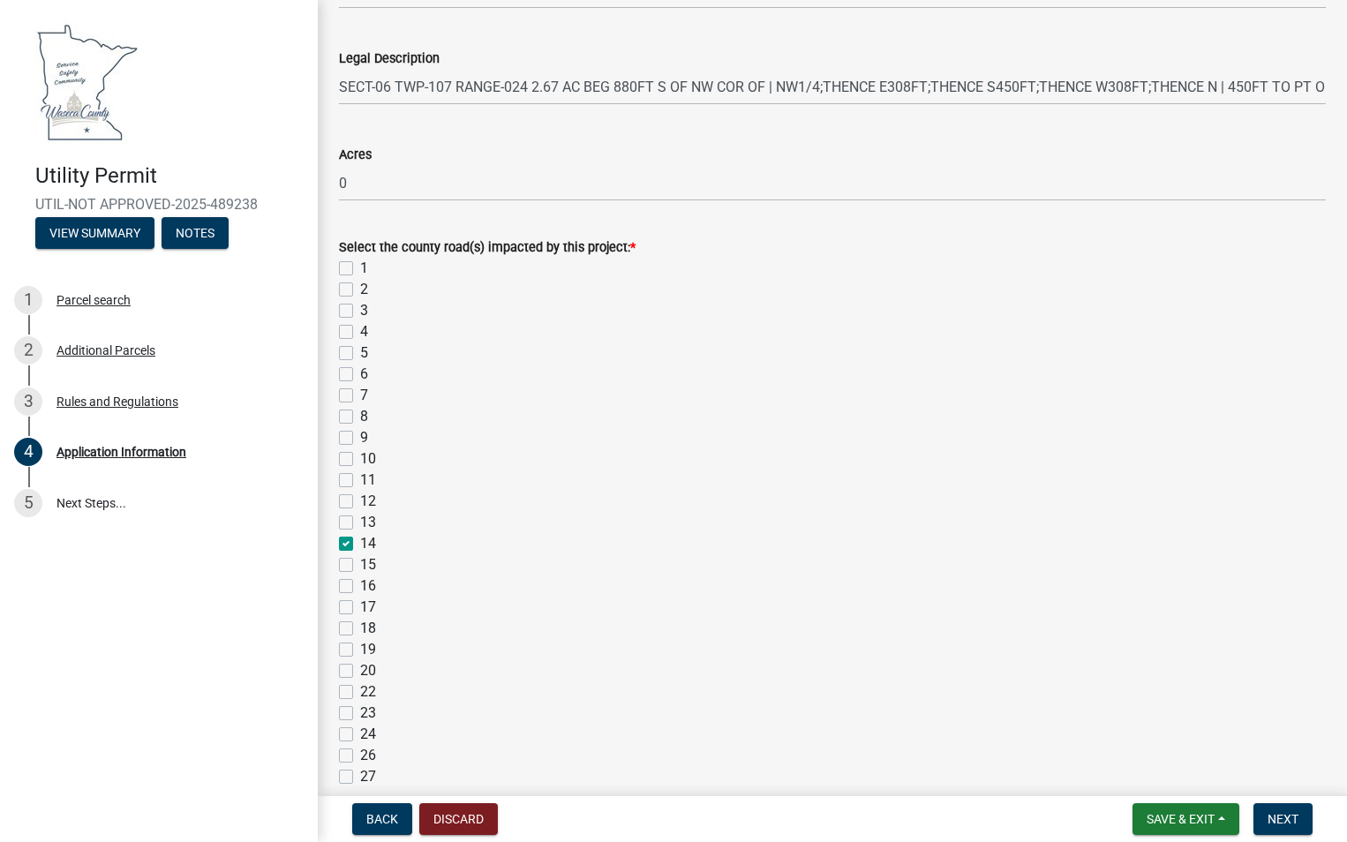
checkbox input "false"
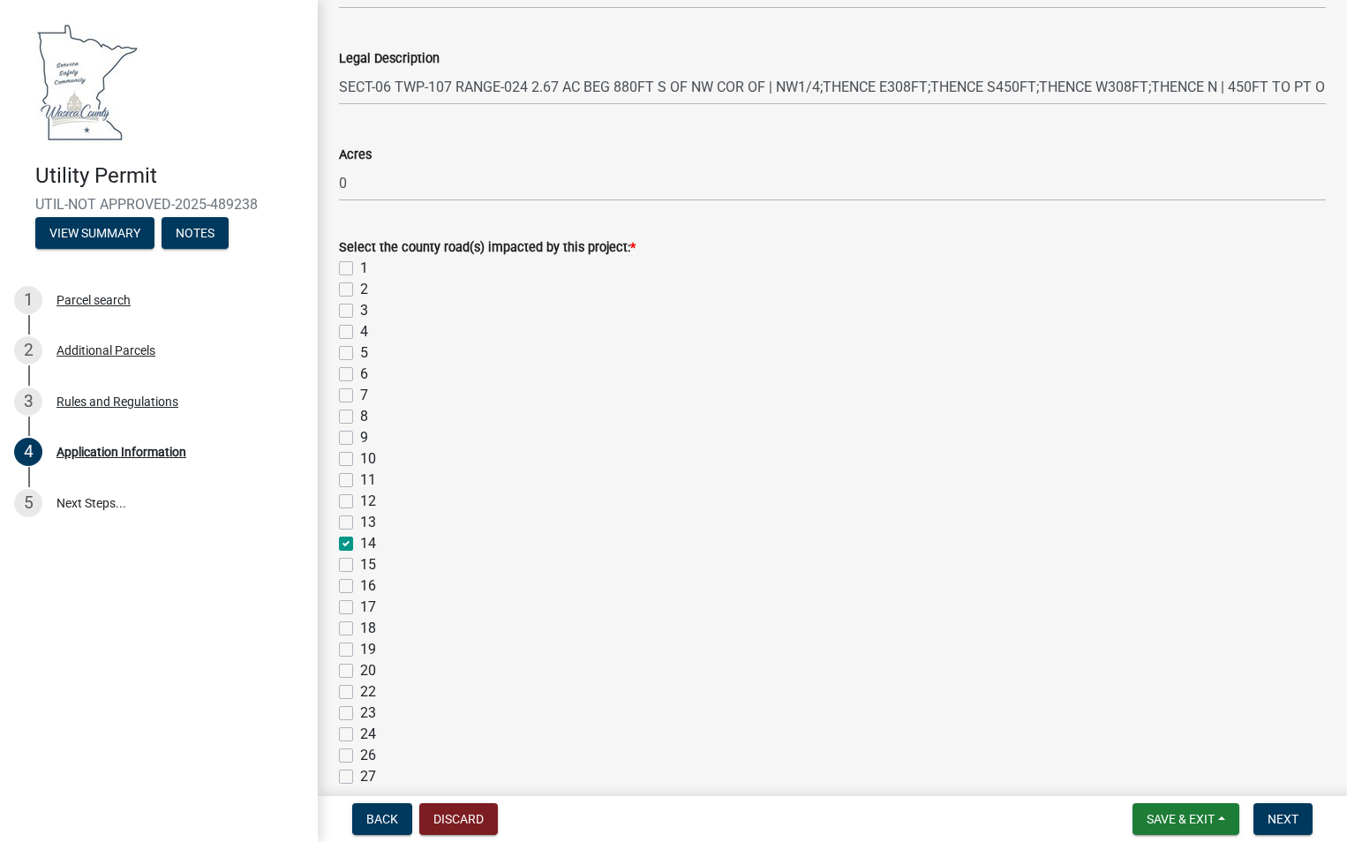
checkbox input "false"
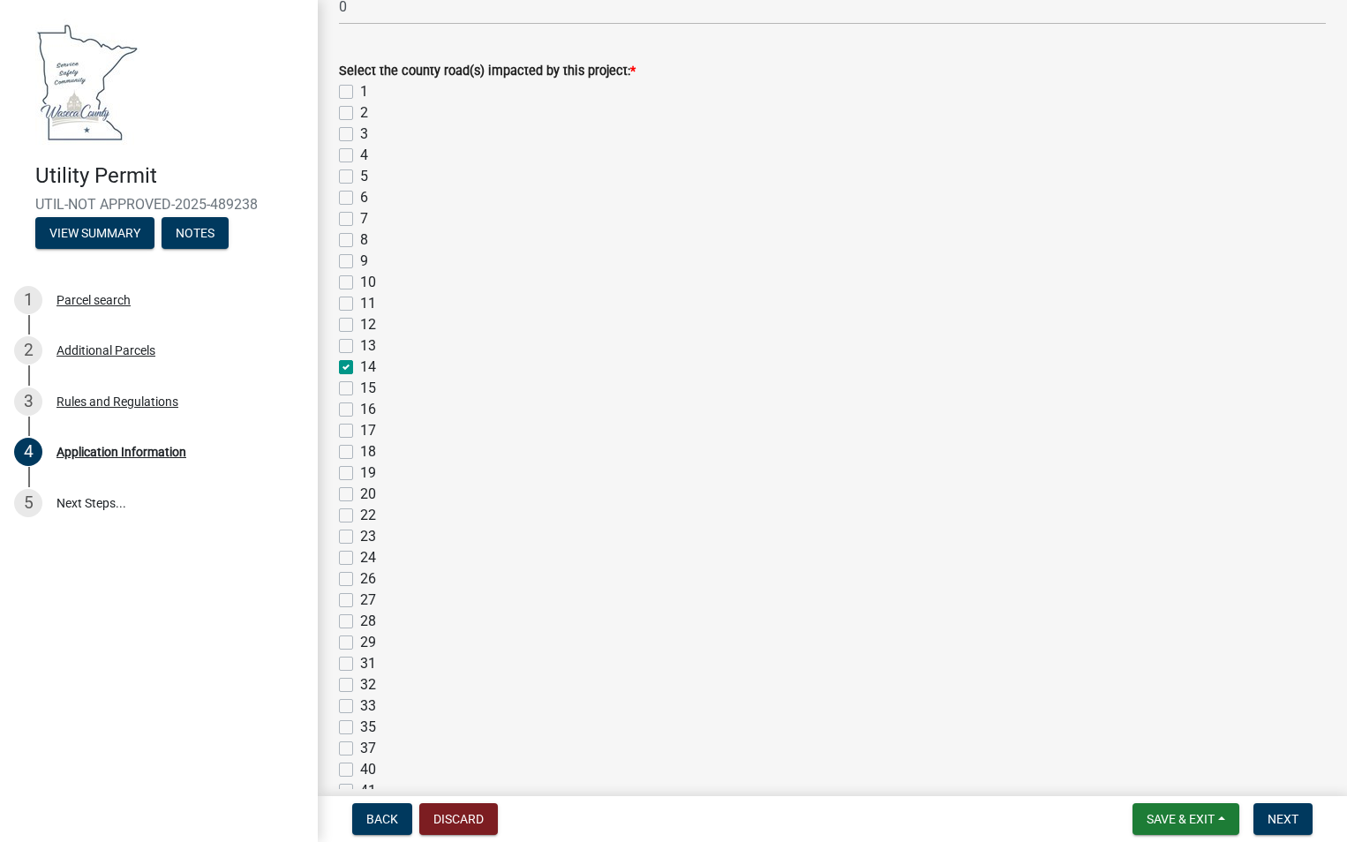
scroll to position [1765, 0]
click at [360, 569] on label "37" at bounding box center [368, 571] width 16 height 21
click at [360, 569] on input "37" at bounding box center [365, 566] width 11 height 11
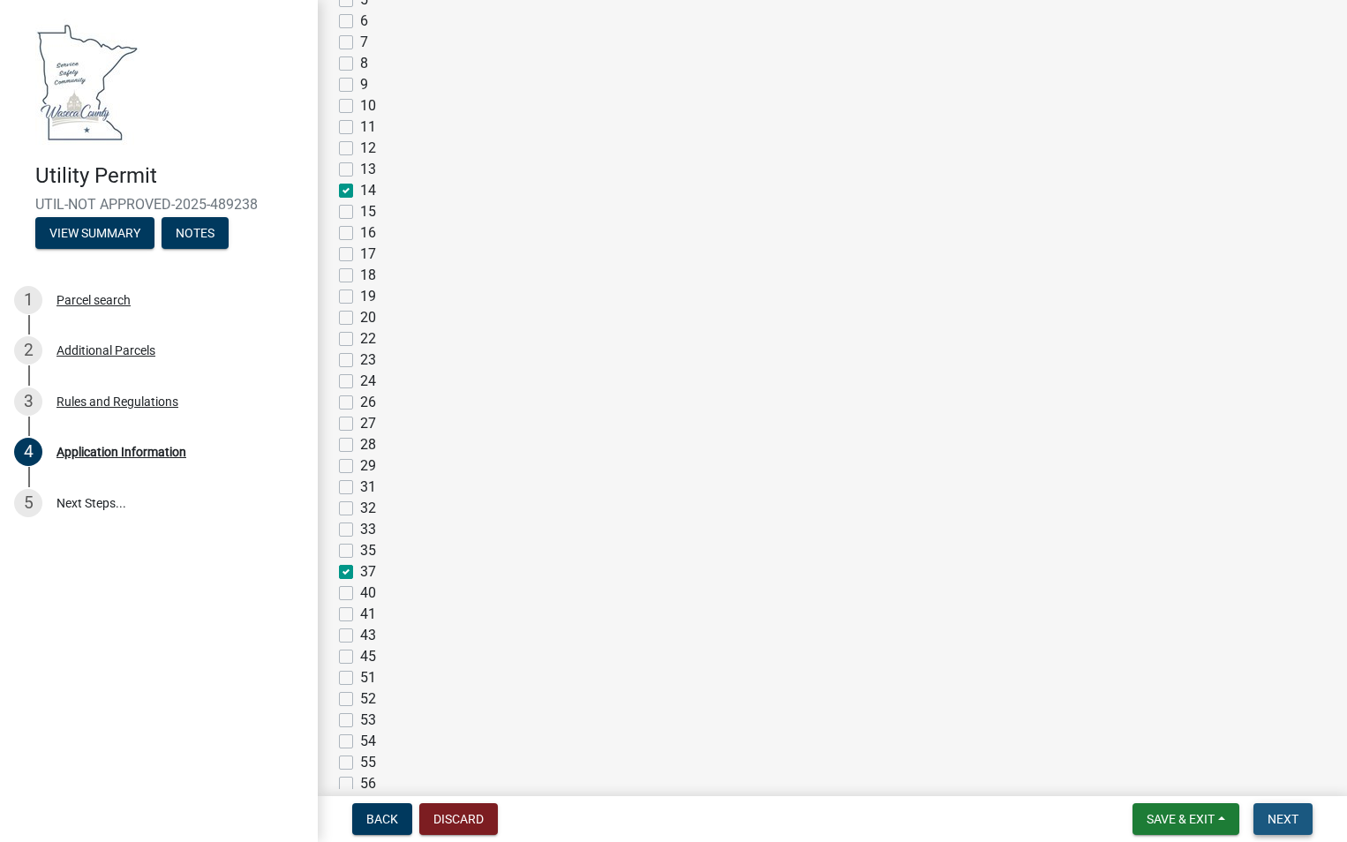
click at [1283, 819] on span "Next" at bounding box center [1283, 819] width 31 height 14
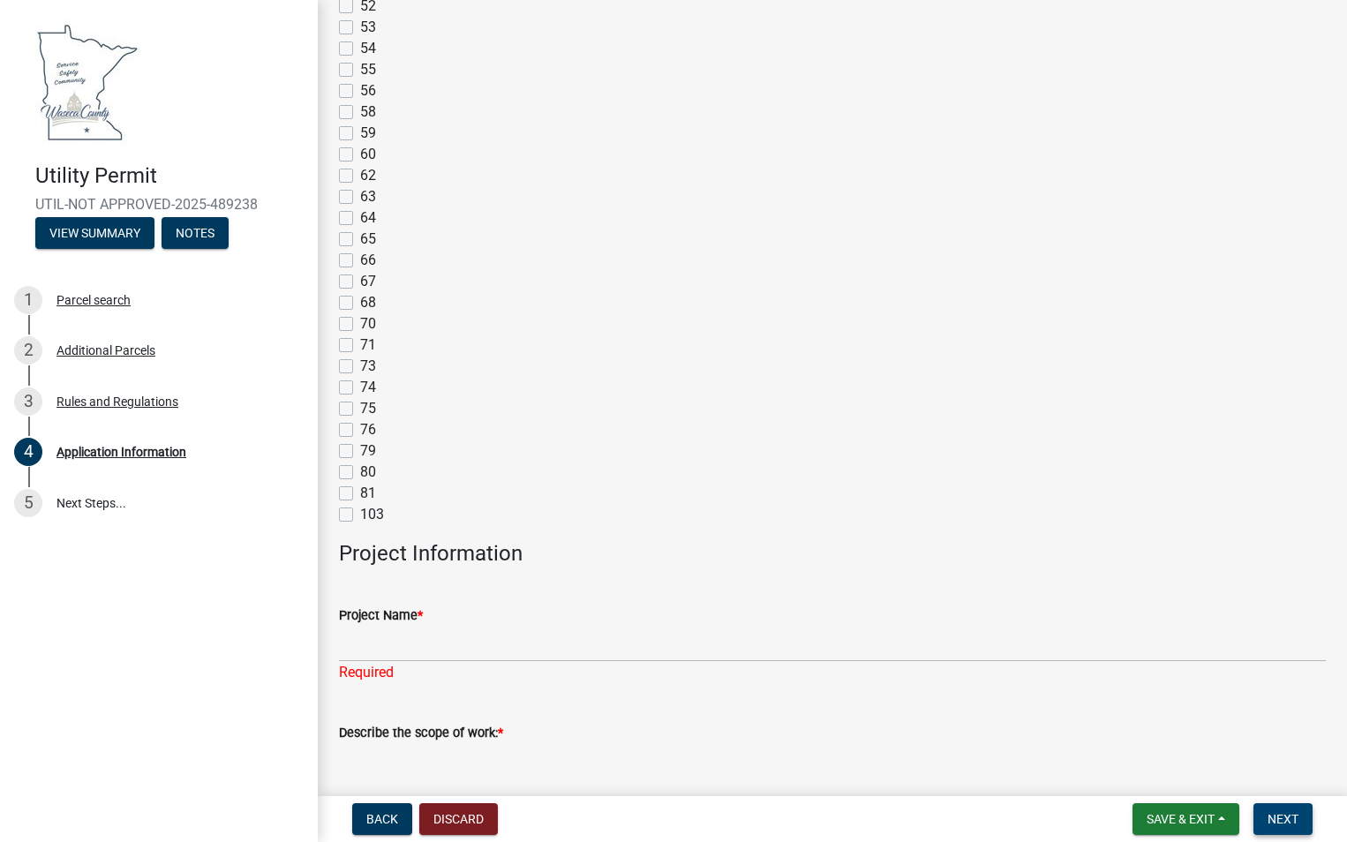
scroll to position [2683, 0]
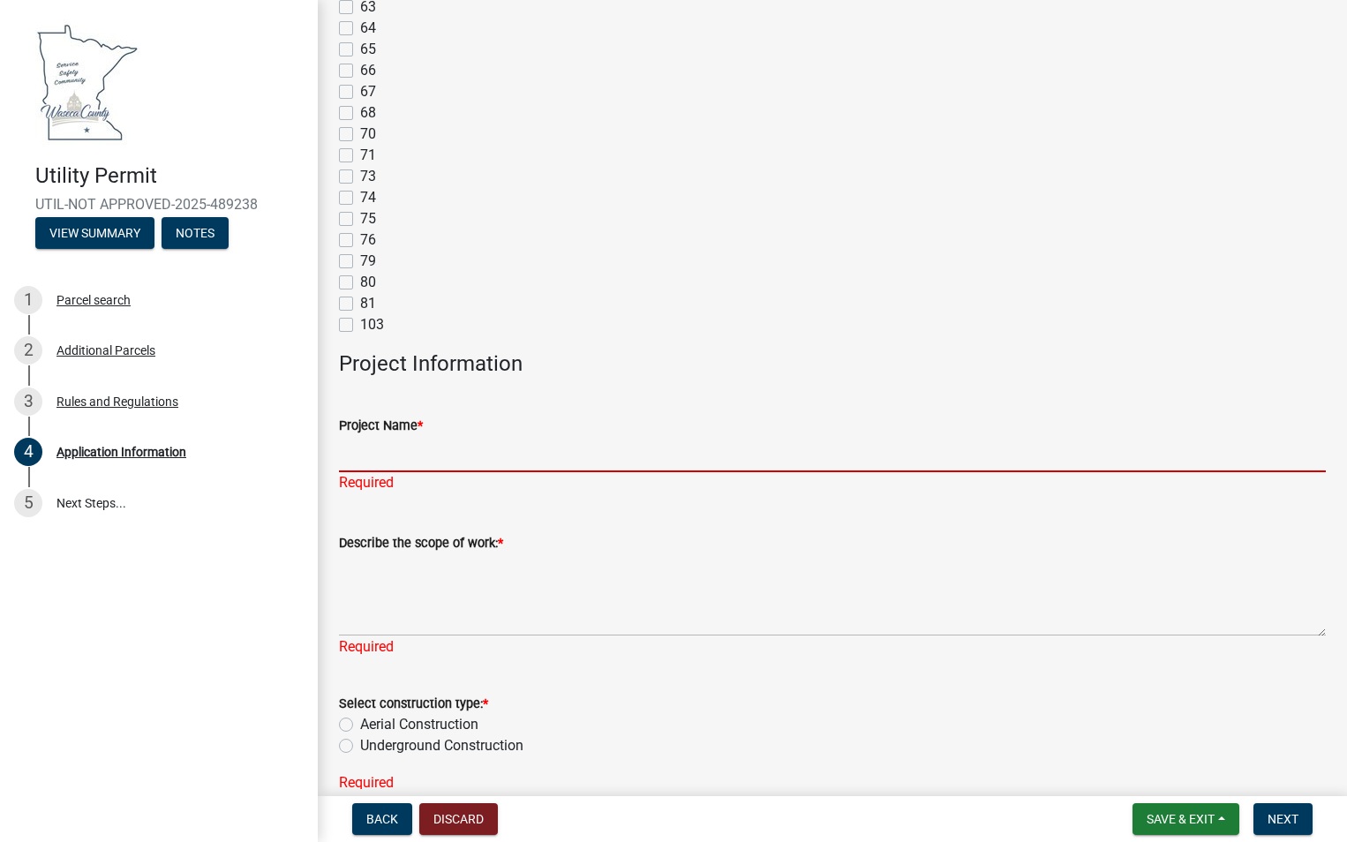
click at [448, 464] on input "Project Name *" at bounding box center [832, 454] width 987 height 36
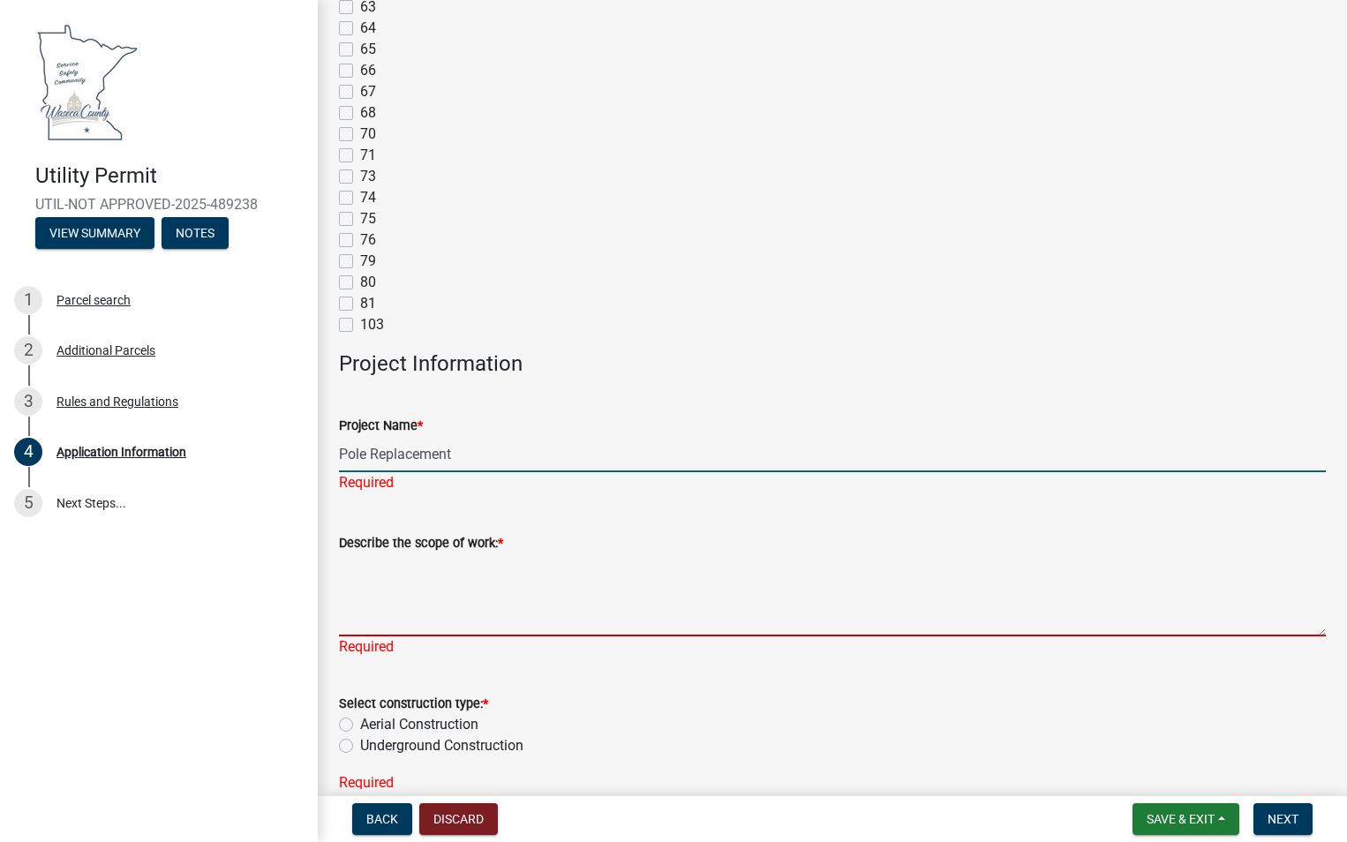
click at [424, 625] on div "Describe the scope of work: * Required" at bounding box center [832, 583] width 987 height 150
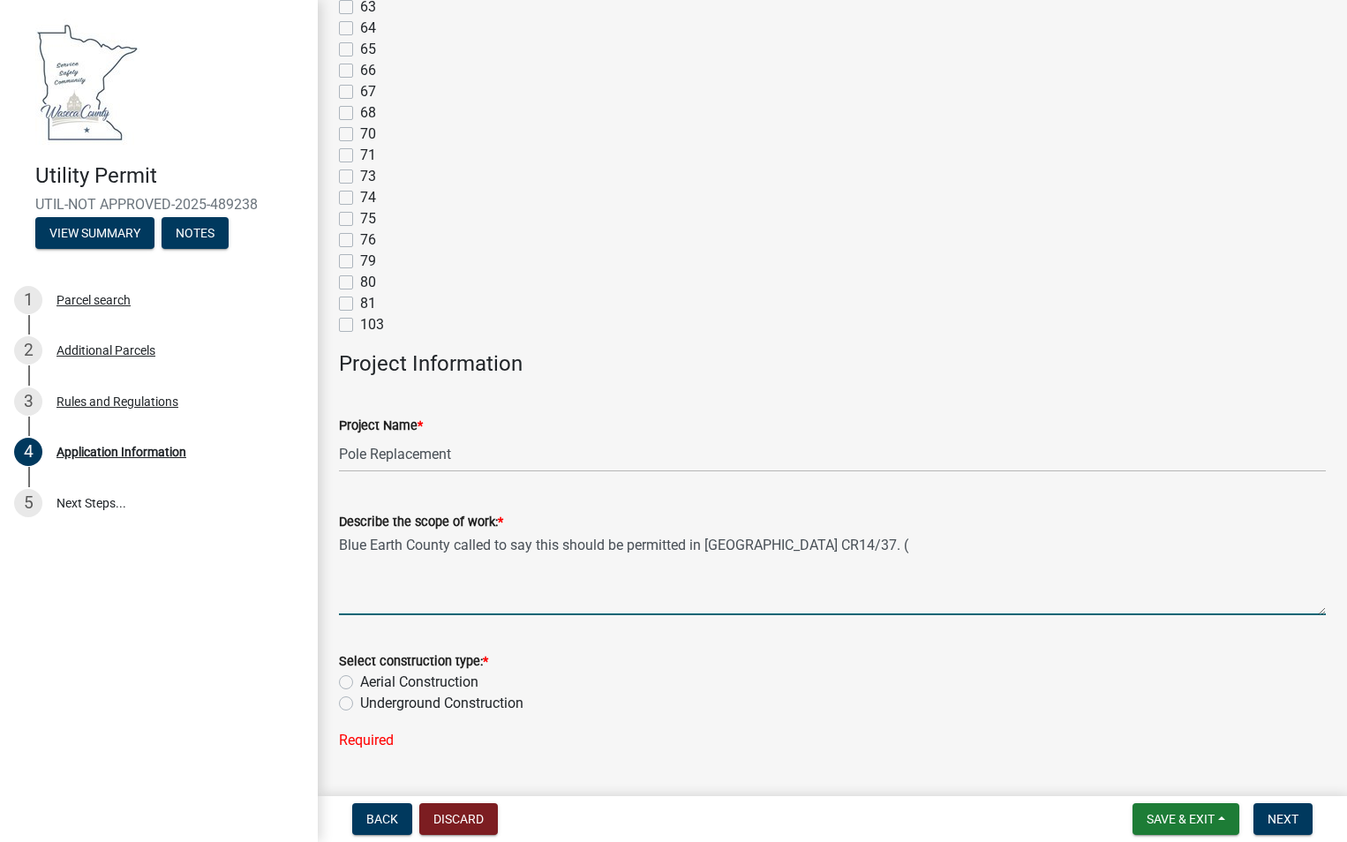
click at [883, 546] on textarea "Blue Earth County called to say this should be permitted in [GEOGRAPHIC_DATA] C…" at bounding box center [832, 573] width 987 height 83
paste textarea "44.10724 -93.768249"
click at [455, 561] on textarea "Blue Earth County called to say this should be permitted in [GEOGRAPHIC_DATA] C…" at bounding box center [832, 573] width 987 height 83
click at [634, 558] on textarea "Blue Earth County called to say this should be permitted in [GEOGRAPHIC_DATA] C…" at bounding box center [832, 573] width 987 height 83
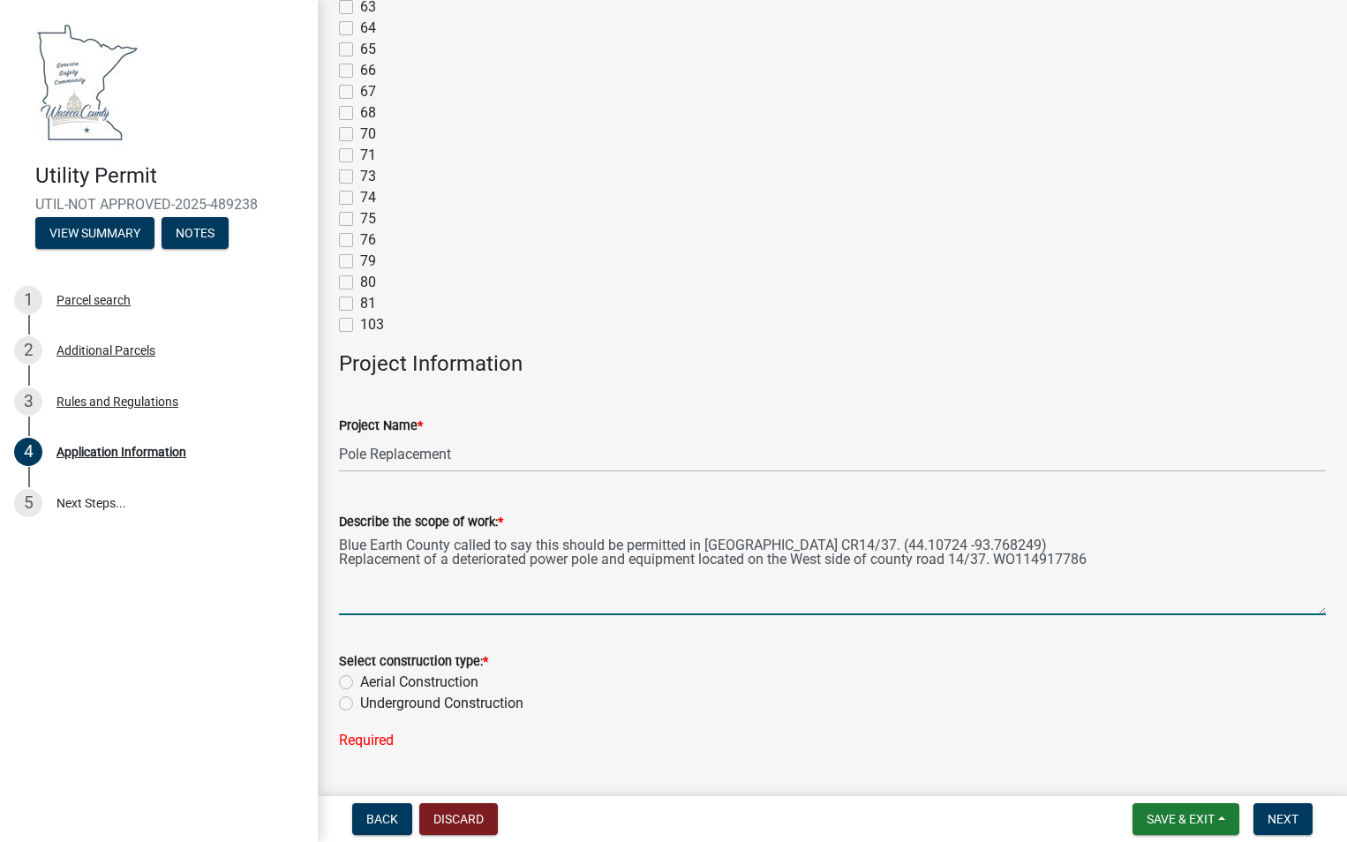
click at [352, 680] on div "Aerial Construction" at bounding box center [832, 682] width 987 height 21
click at [360, 684] on label "Aerial Construction" at bounding box center [419, 682] width 118 height 21
click at [360, 683] on input "Aerial Construction" at bounding box center [365, 677] width 11 height 11
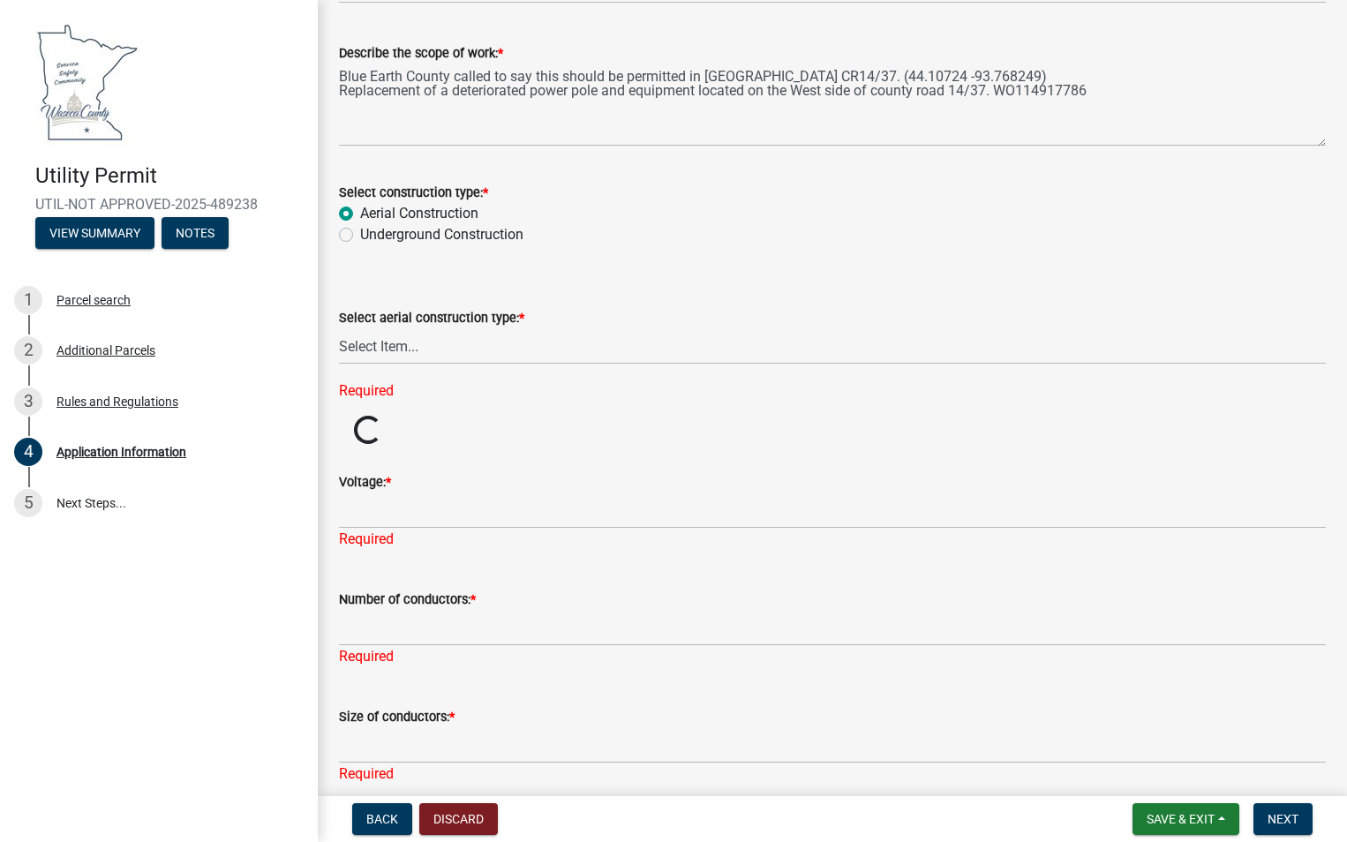
scroll to position [3213, 0]
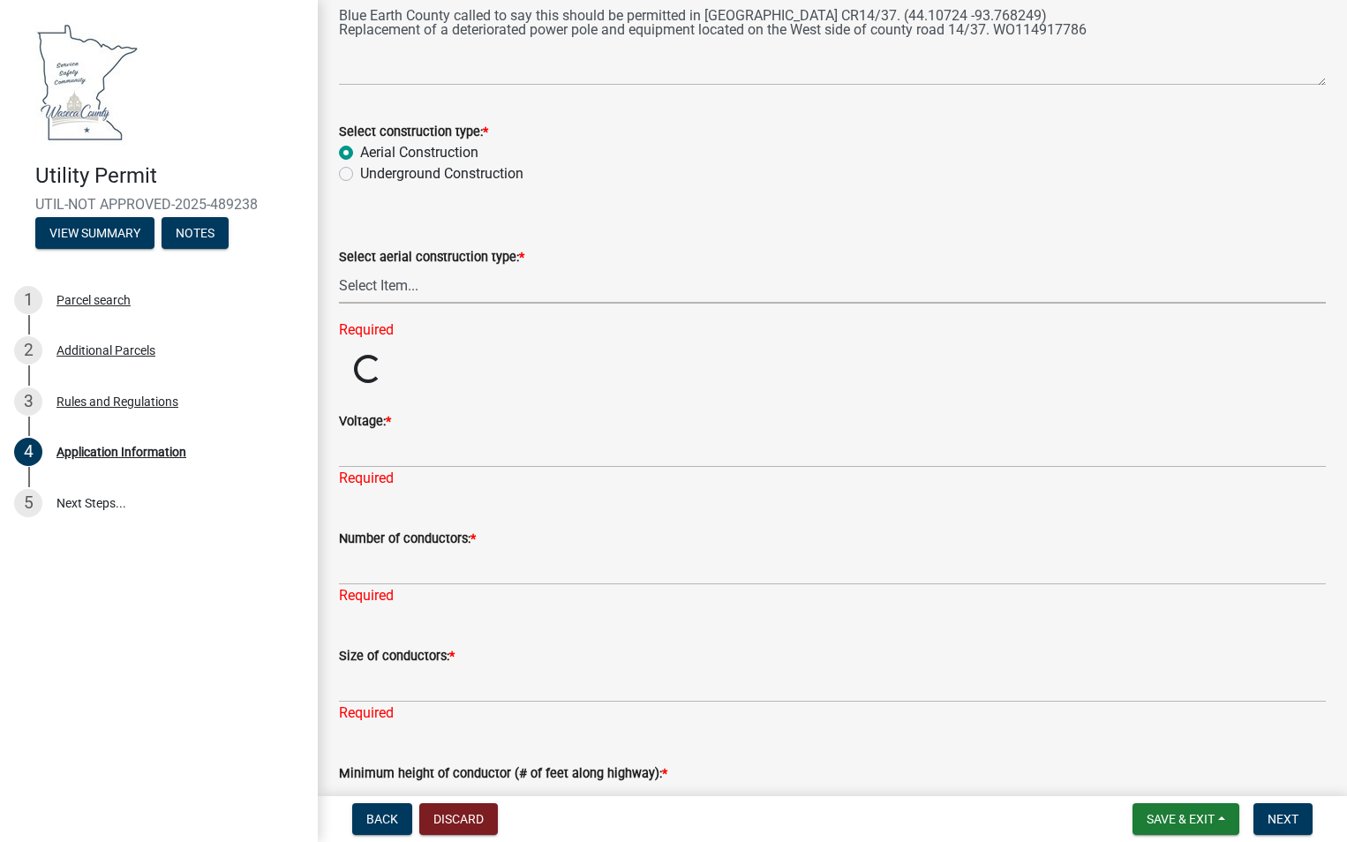
click at [441, 288] on select "Select Item... Single Pole H-Frame Single Pole and H-Frame Steel Tower Open Wir…" at bounding box center [832, 285] width 987 height 36
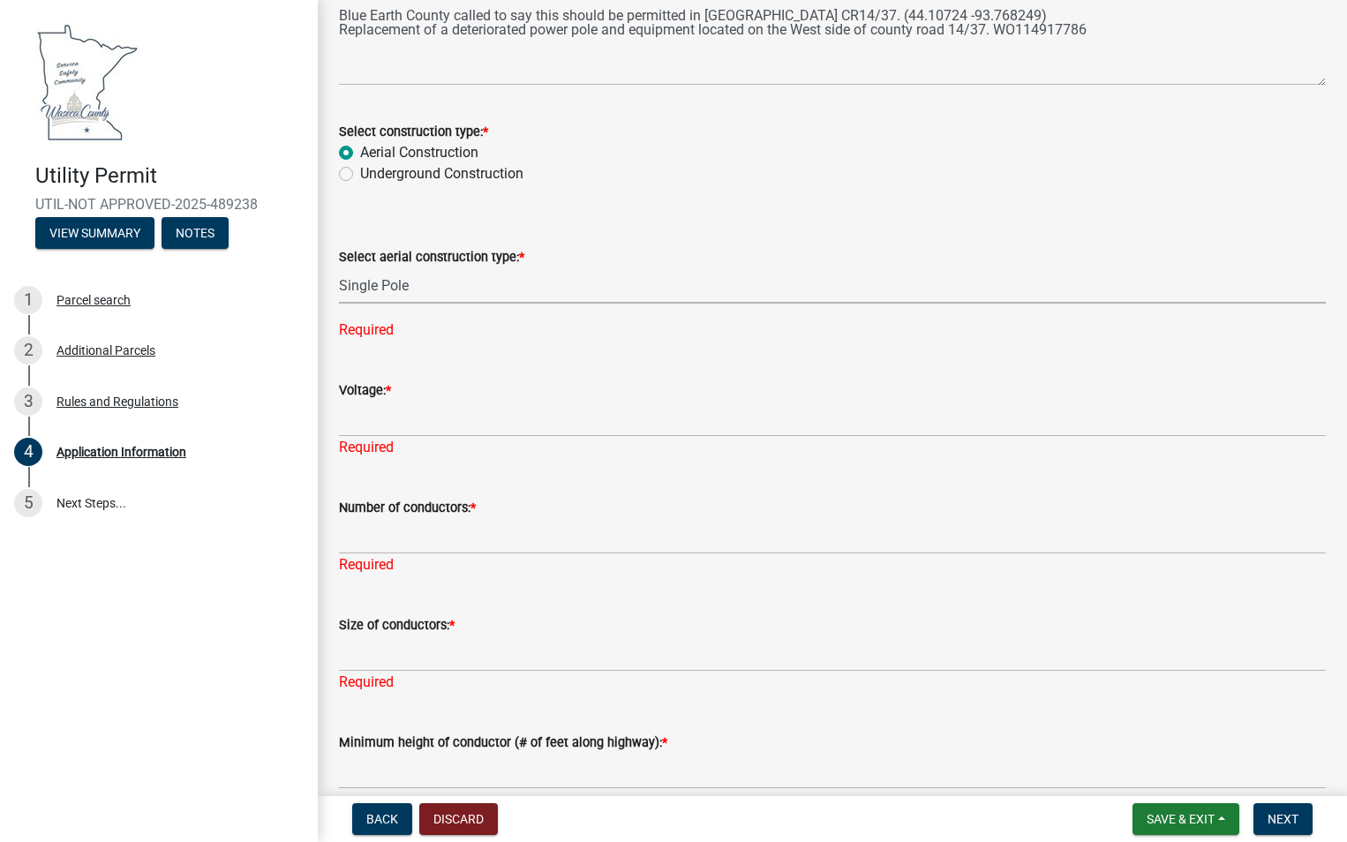
click at [339, 267] on select "Select Item... Single Pole H-Frame Single Pole and H-Frame Steel Tower Open Wir…" at bounding box center [832, 285] width 987 height 36
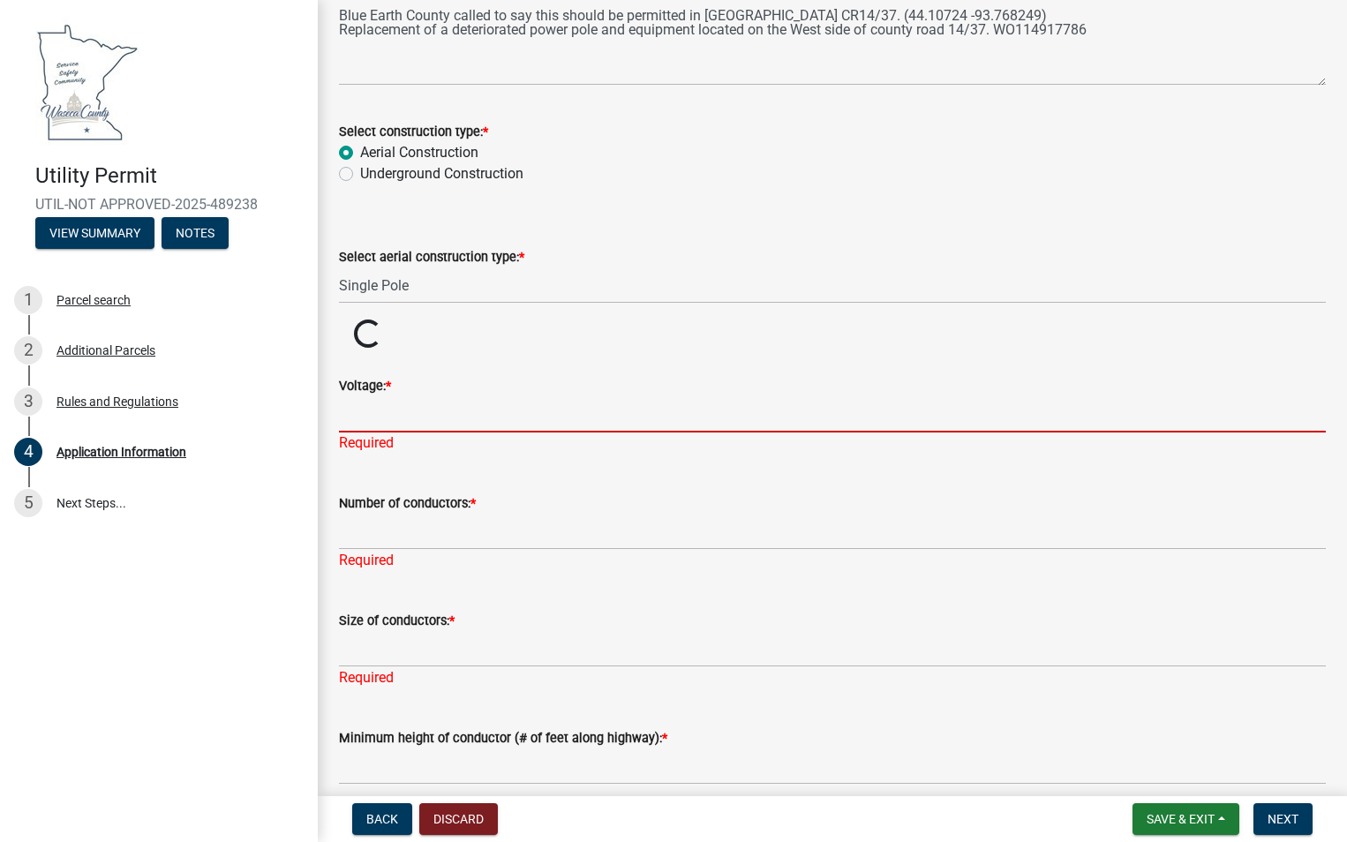
click at [357, 418] on div "Voltage: * Required" at bounding box center [832, 401] width 987 height 103
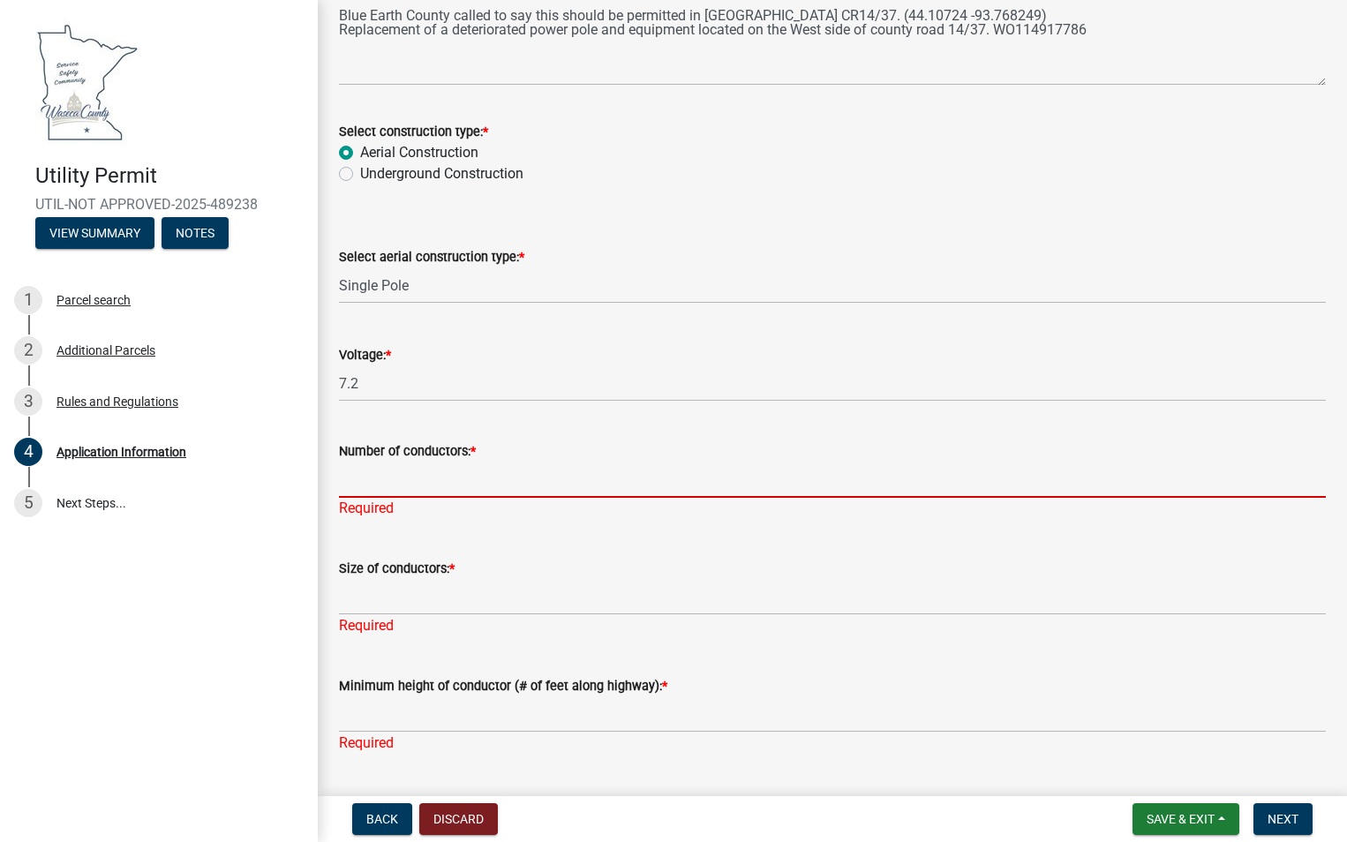
click at [409, 493] on input "Number of conductors: *" at bounding box center [832, 480] width 987 height 36
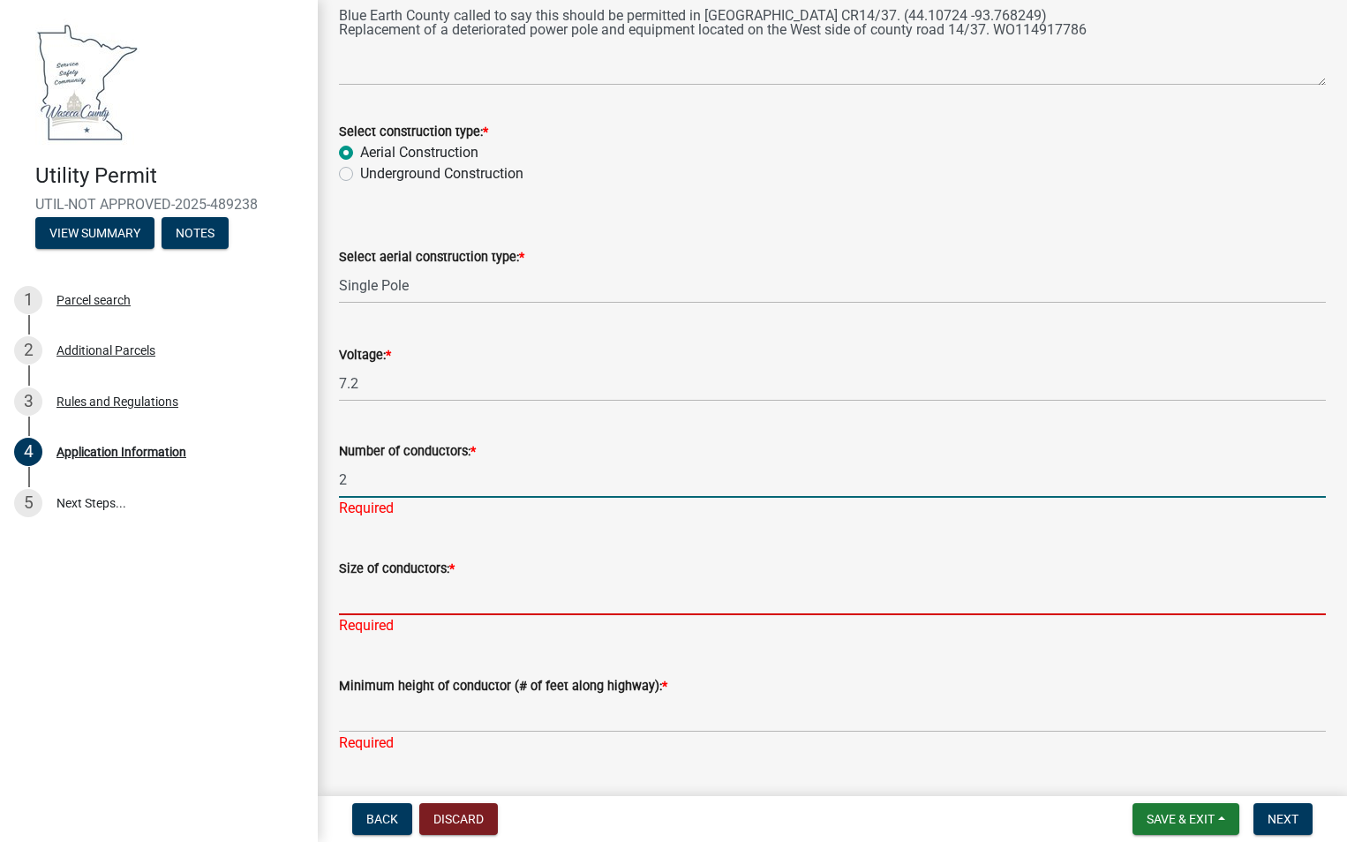
click at [398, 601] on div "Size of conductors: * Required" at bounding box center [832, 584] width 987 height 103
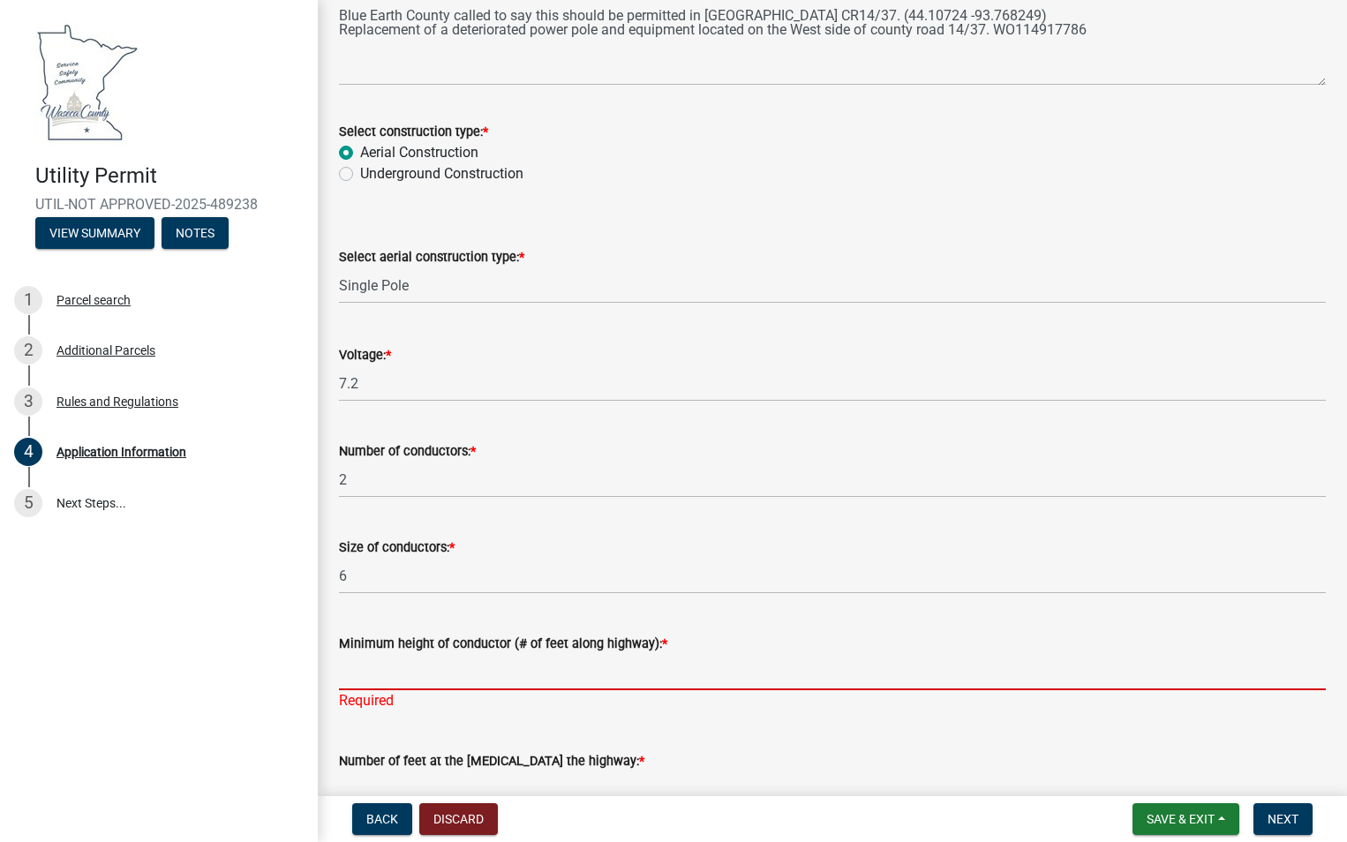
click at [437, 688] on input "Minimum height of conductor (# of feet along highway): *" at bounding box center [832, 672] width 987 height 36
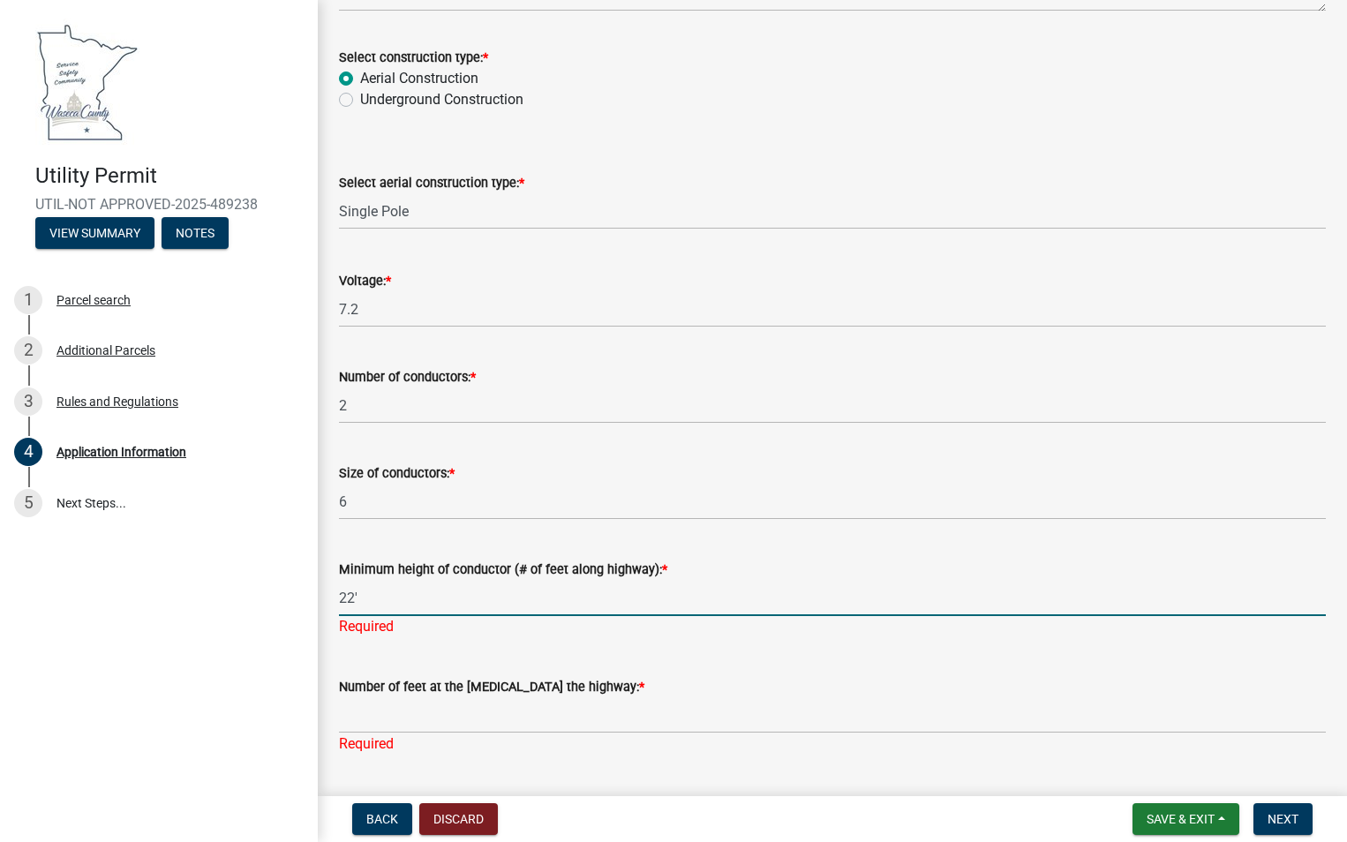
scroll to position [3389, 0]
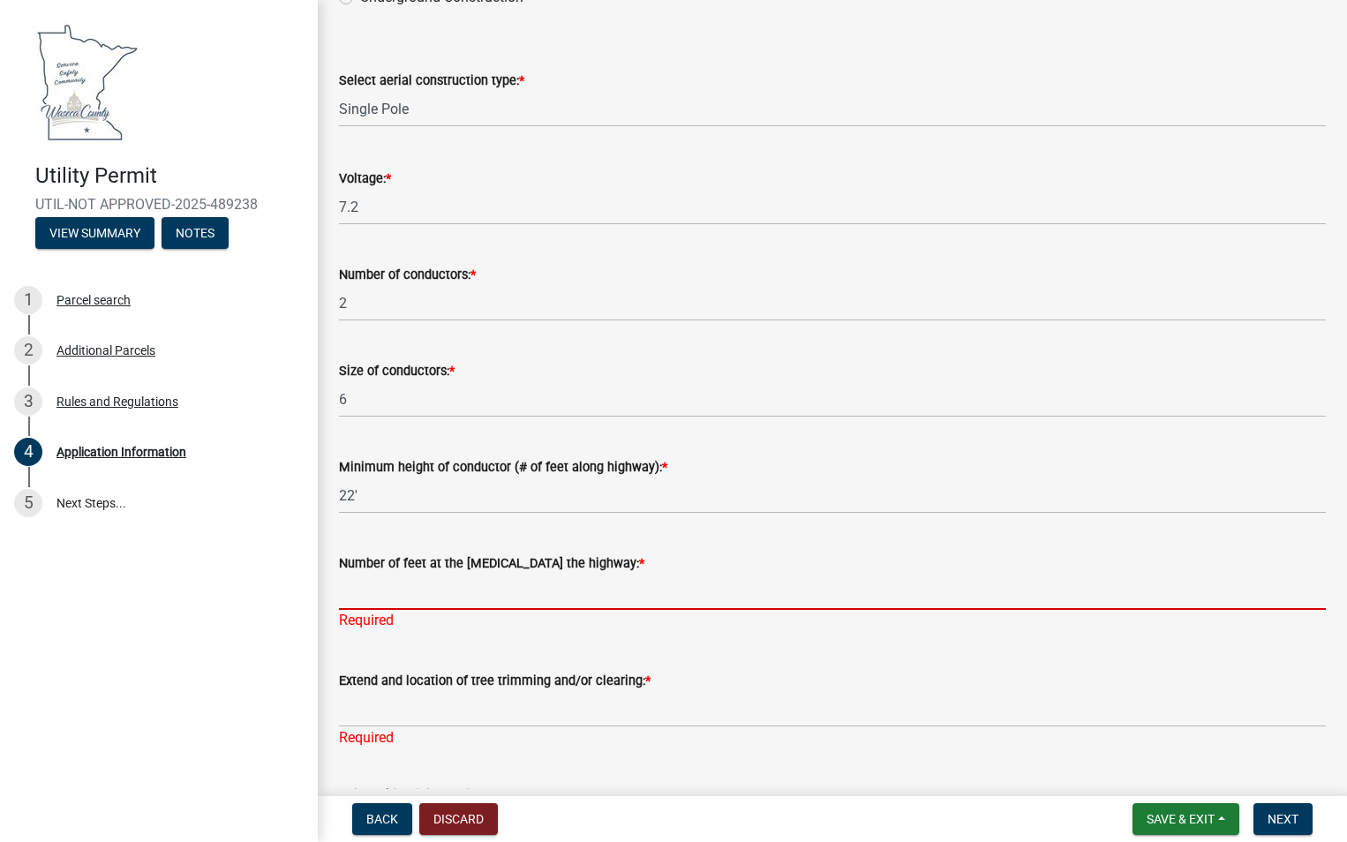
click at [383, 621] on div "Number of feet at the [MEDICAL_DATA] the highway: * Required" at bounding box center [832, 579] width 987 height 103
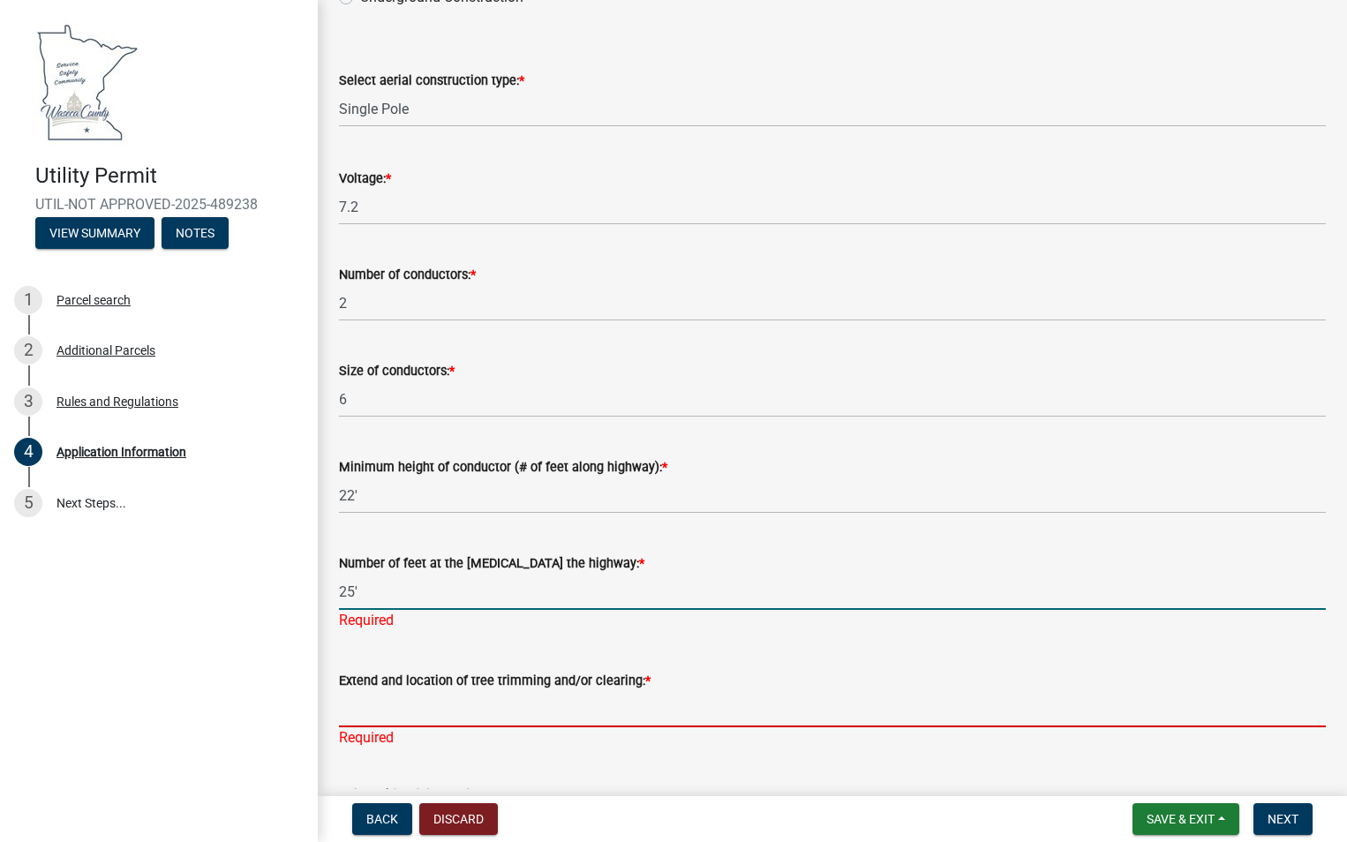
click at [393, 699] on input "Extend and location of tree trimming and/or clearing: *" at bounding box center [832, 709] width 987 height 36
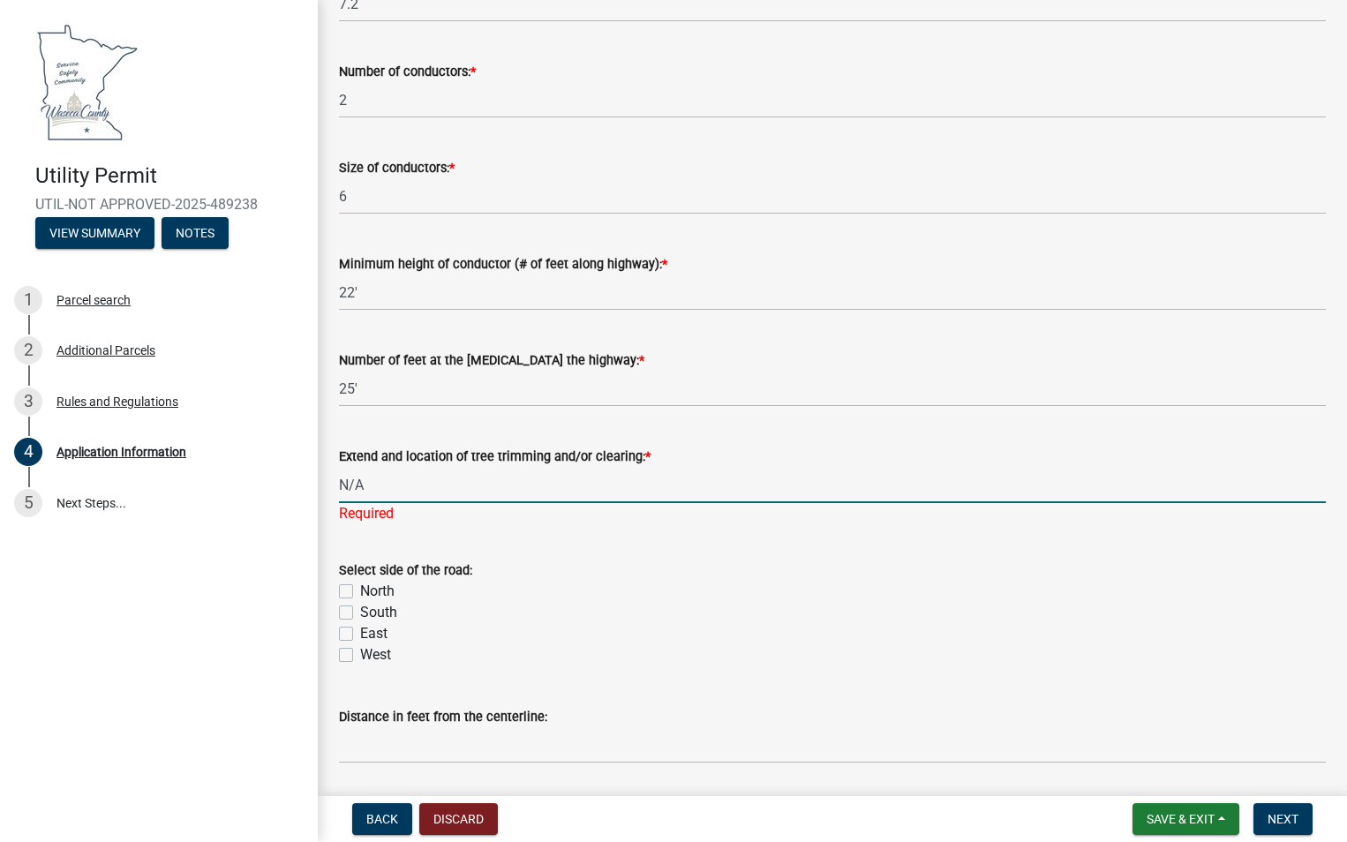
scroll to position [3654, 0]
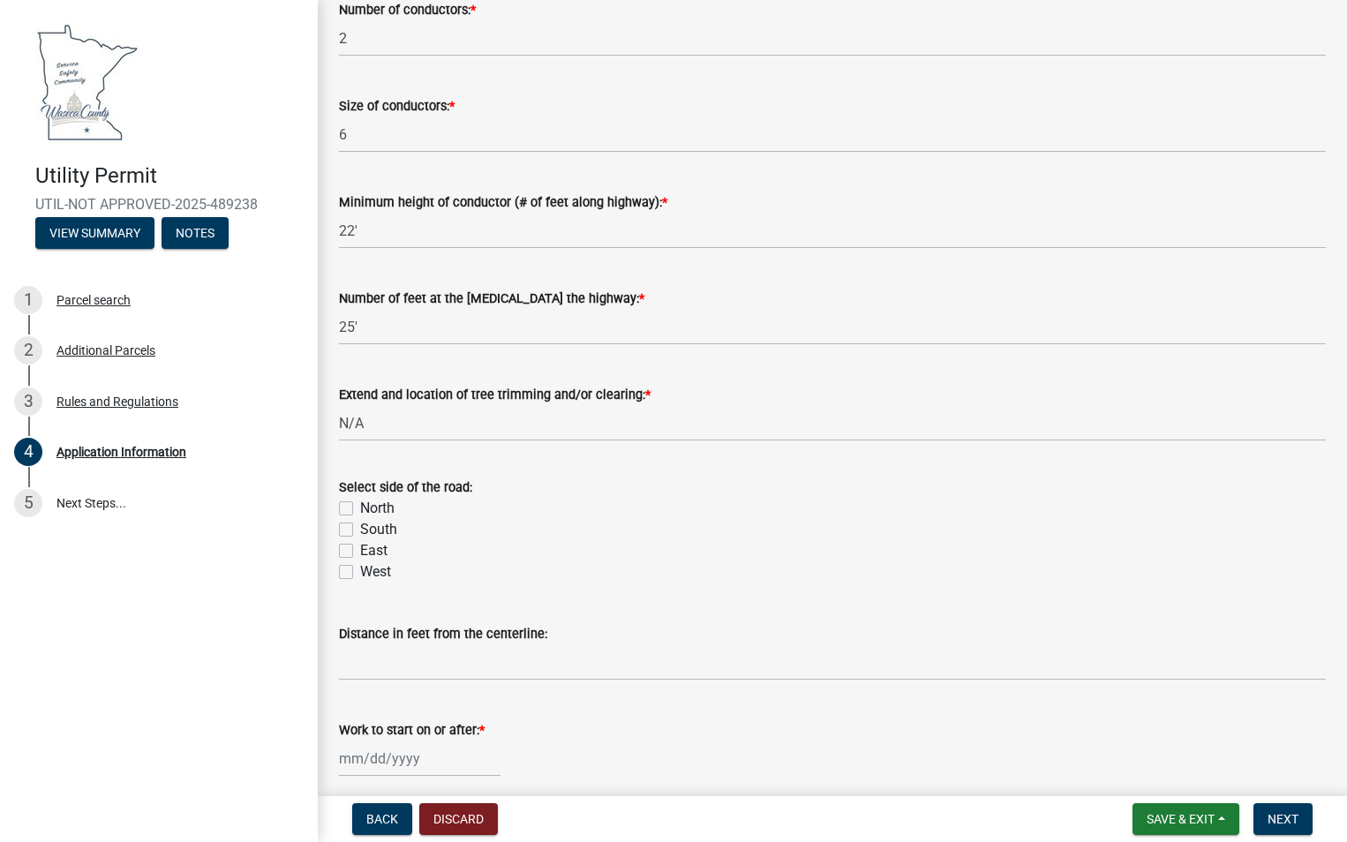
drag, startPoint x: 341, startPoint y: 594, endPoint x: 441, endPoint y: 598, distance: 100.7
click at [345, 591] on wm-data-entity-input "Select side of the road: [GEOGRAPHIC_DATA]" at bounding box center [832, 526] width 987 height 143
click at [390, 572] on label "West" at bounding box center [375, 571] width 31 height 21
click at [372, 572] on input "West" at bounding box center [365, 566] width 11 height 11
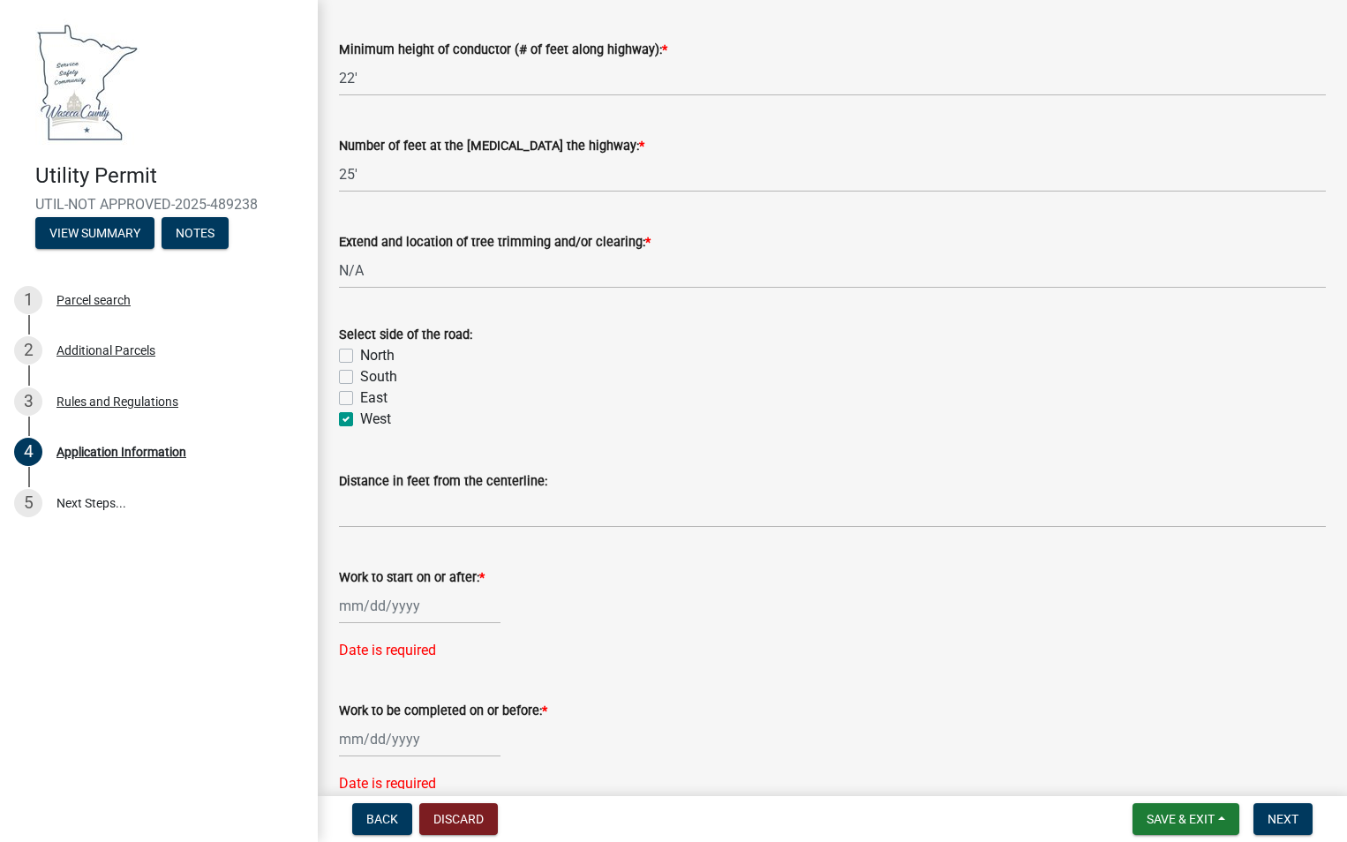
scroll to position [3831, 0]
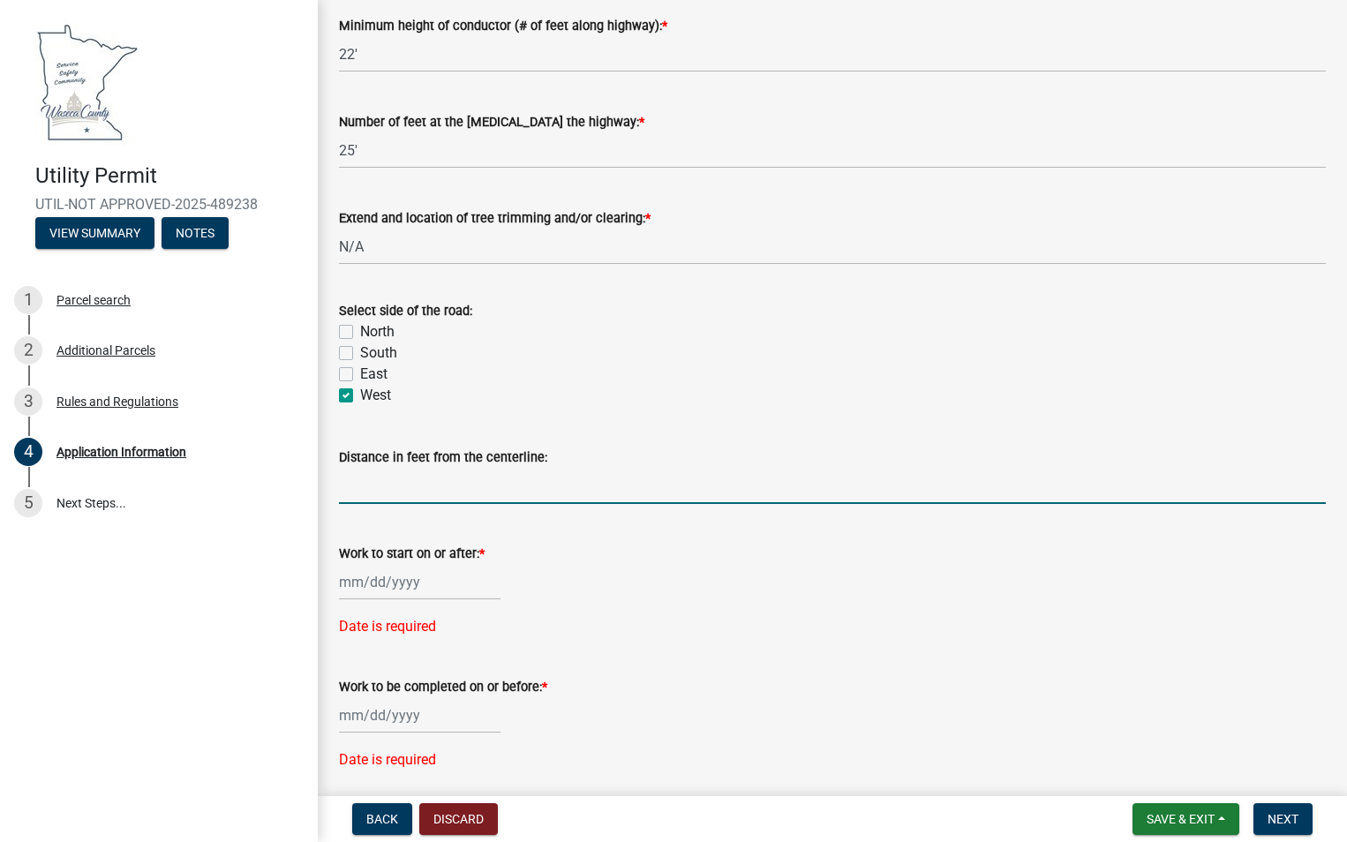
click at [463, 492] on input "Distance in feet from the centerline:" at bounding box center [832, 486] width 987 height 36
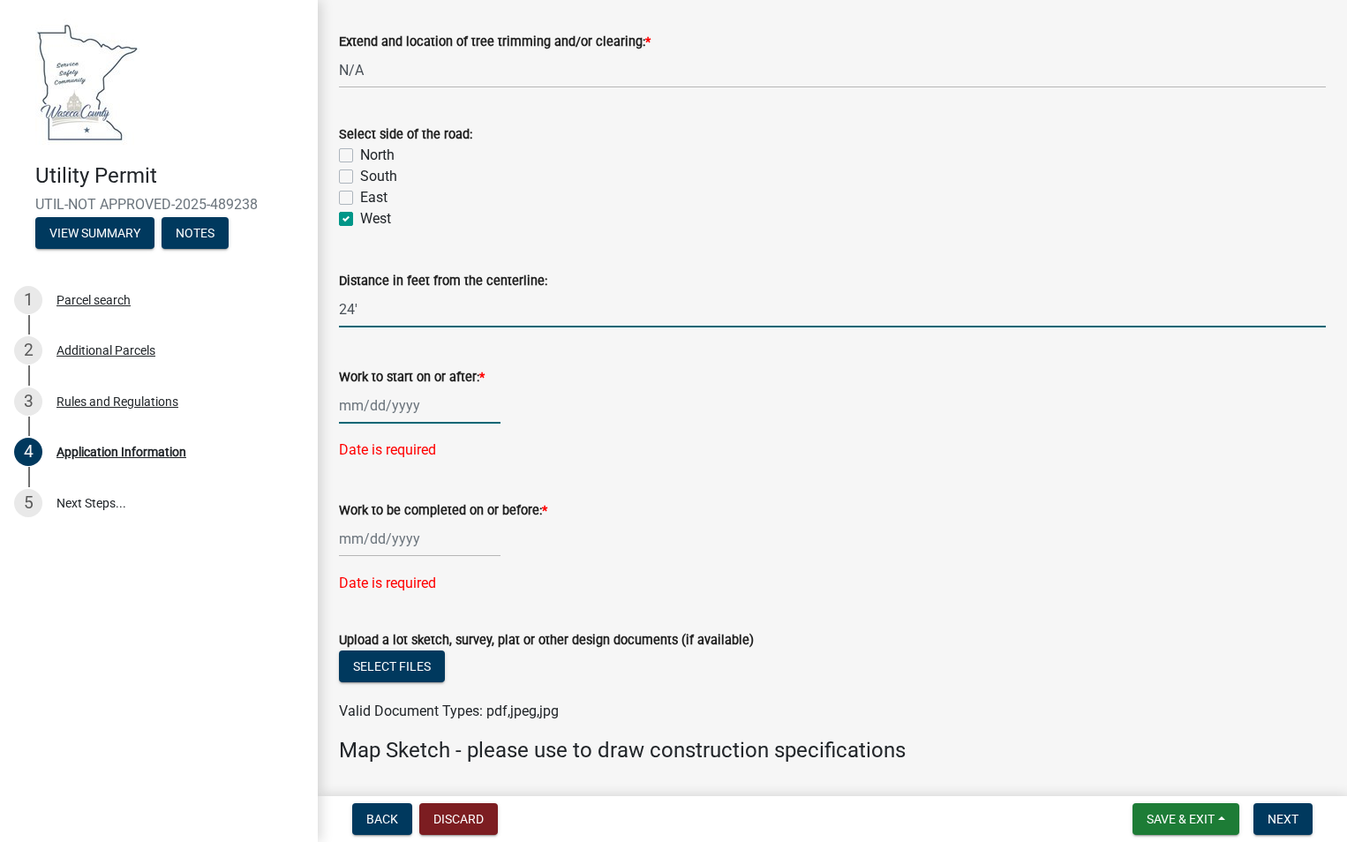
click at [351, 409] on div at bounding box center [420, 405] width 162 height 36
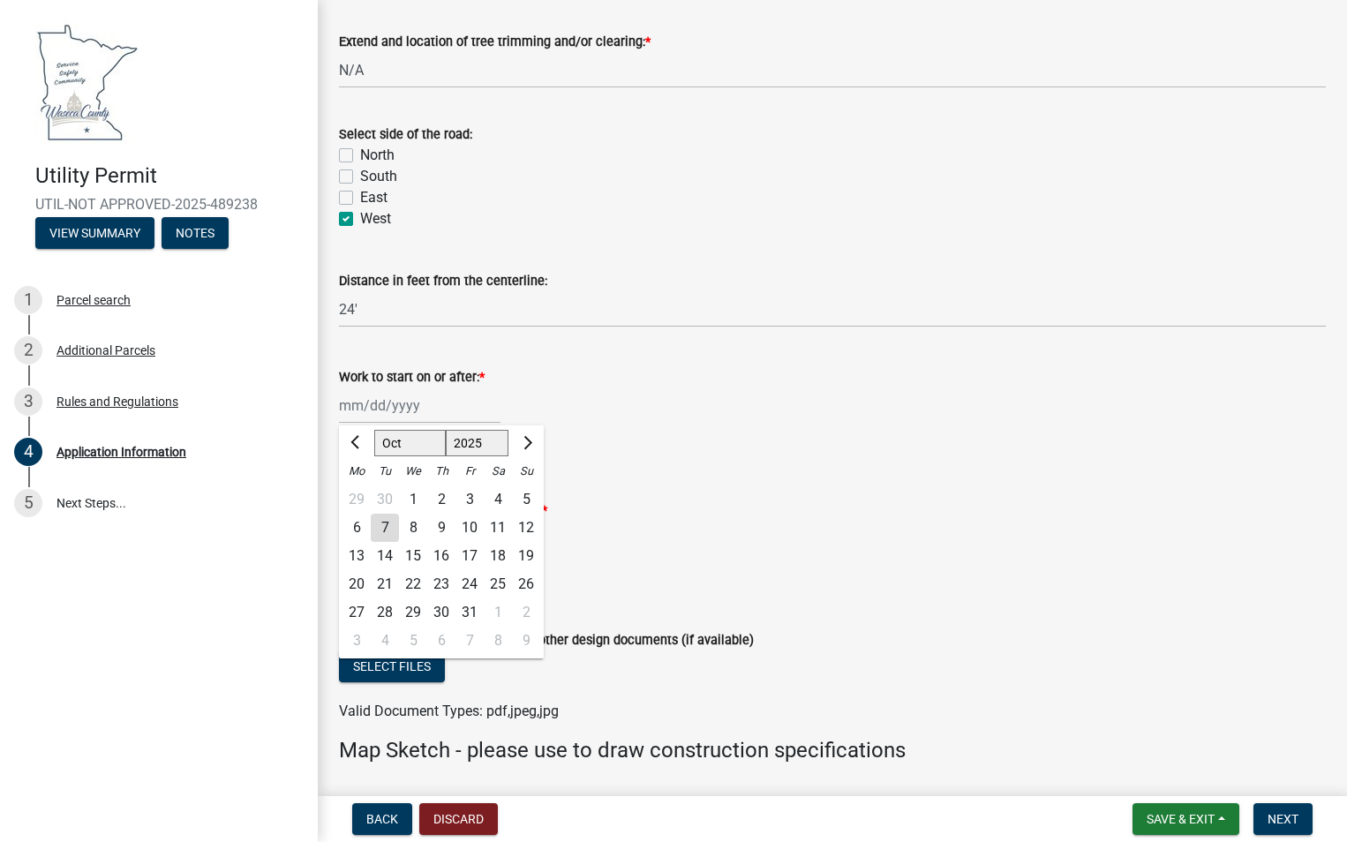
click at [469, 528] on div "10" at bounding box center [469, 528] width 28 height 28
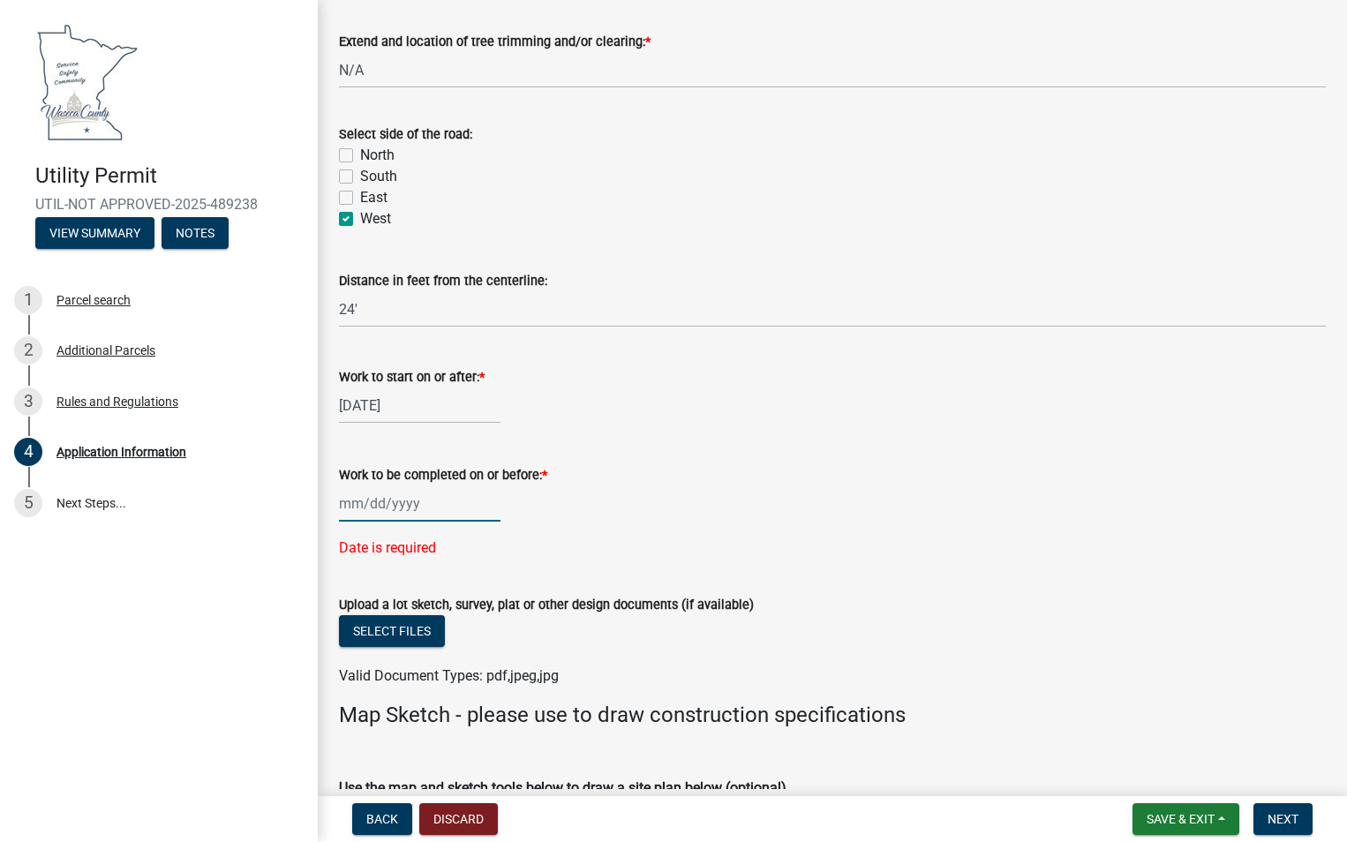
click at [439, 514] on div at bounding box center [420, 503] width 162 height 36
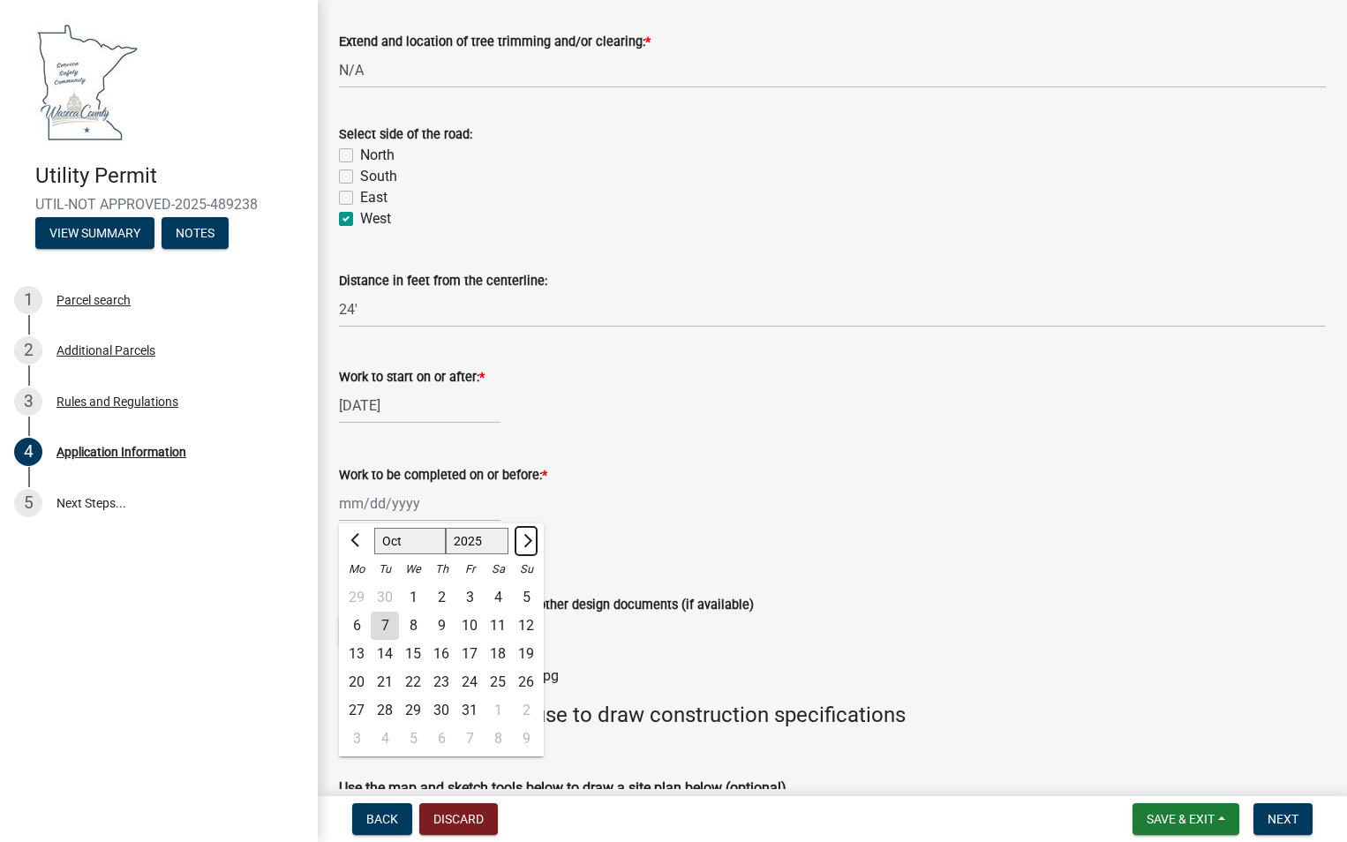
click at [528, 543] on span "Next month" at bounding box center [525, 540] width 13 height 13
click at [394, 652] on div "16" at bounding box center [385, 654] width 28 height 28
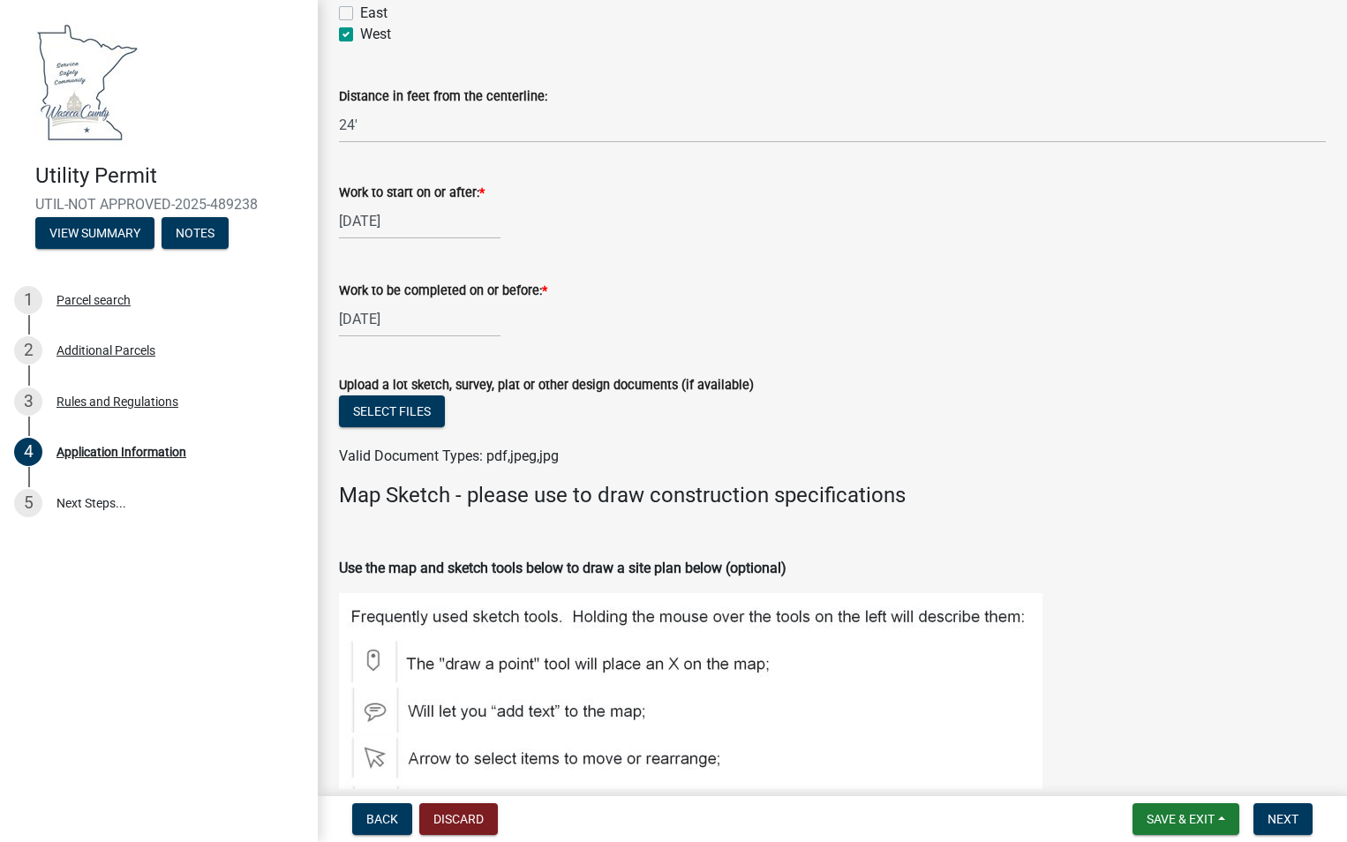
scroll to position [4272, 0]
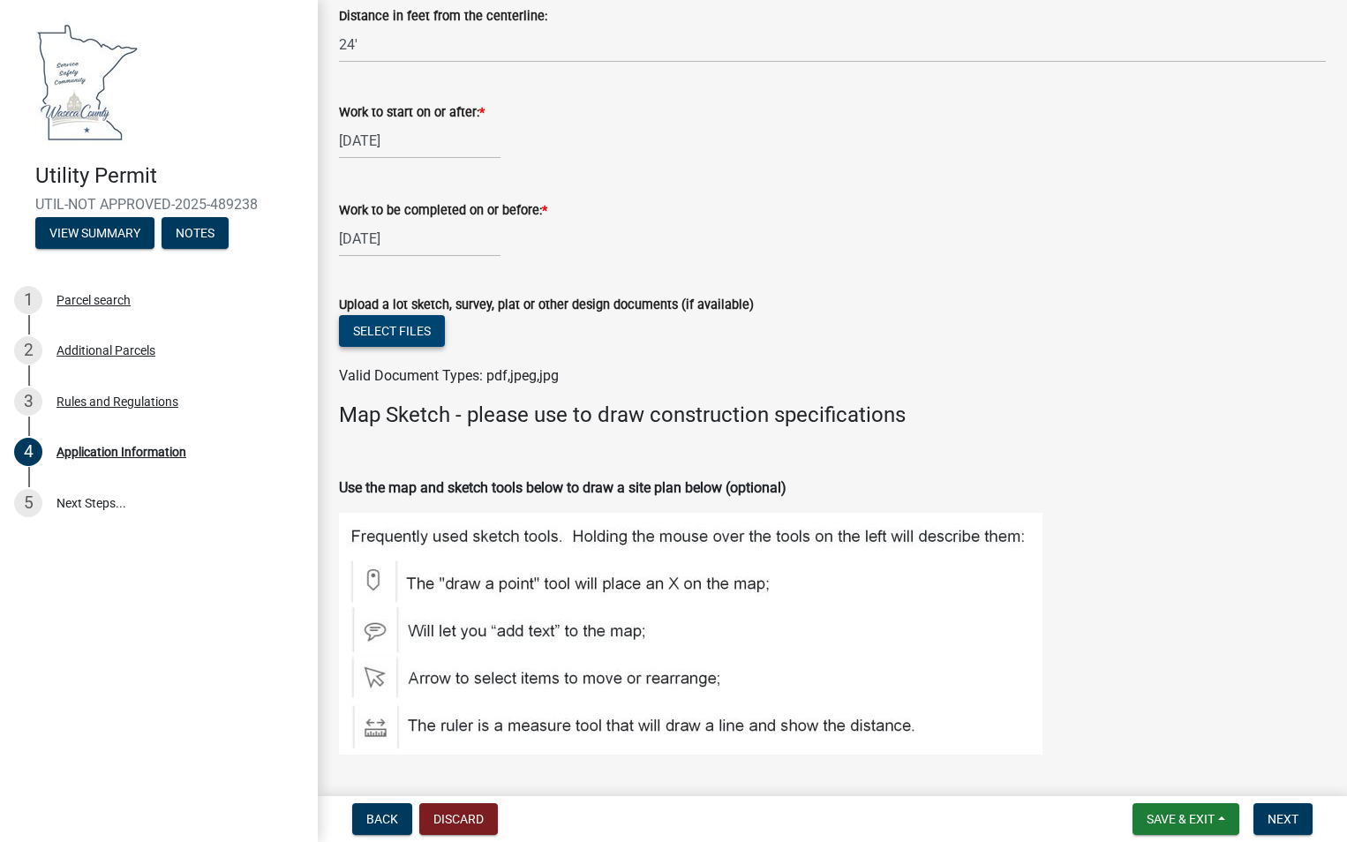
click at [365, 333] on button "Select files" at bounding box center [392, 331] width 106 height 32
click at [406, 330] on button "Select files" at bounding box center [392, 331] width 106 height 32
click at [395, 335] on button "Select files" at bounding box center [392, 331] width 106 height 32
click at [1194, 813] on span "Save & Exit" at bounding box center [1181, 819] width 68 height 14
click at [1176, 778] on button "Save & Exit" at bounding box center [1168, 773] width 141 height 42
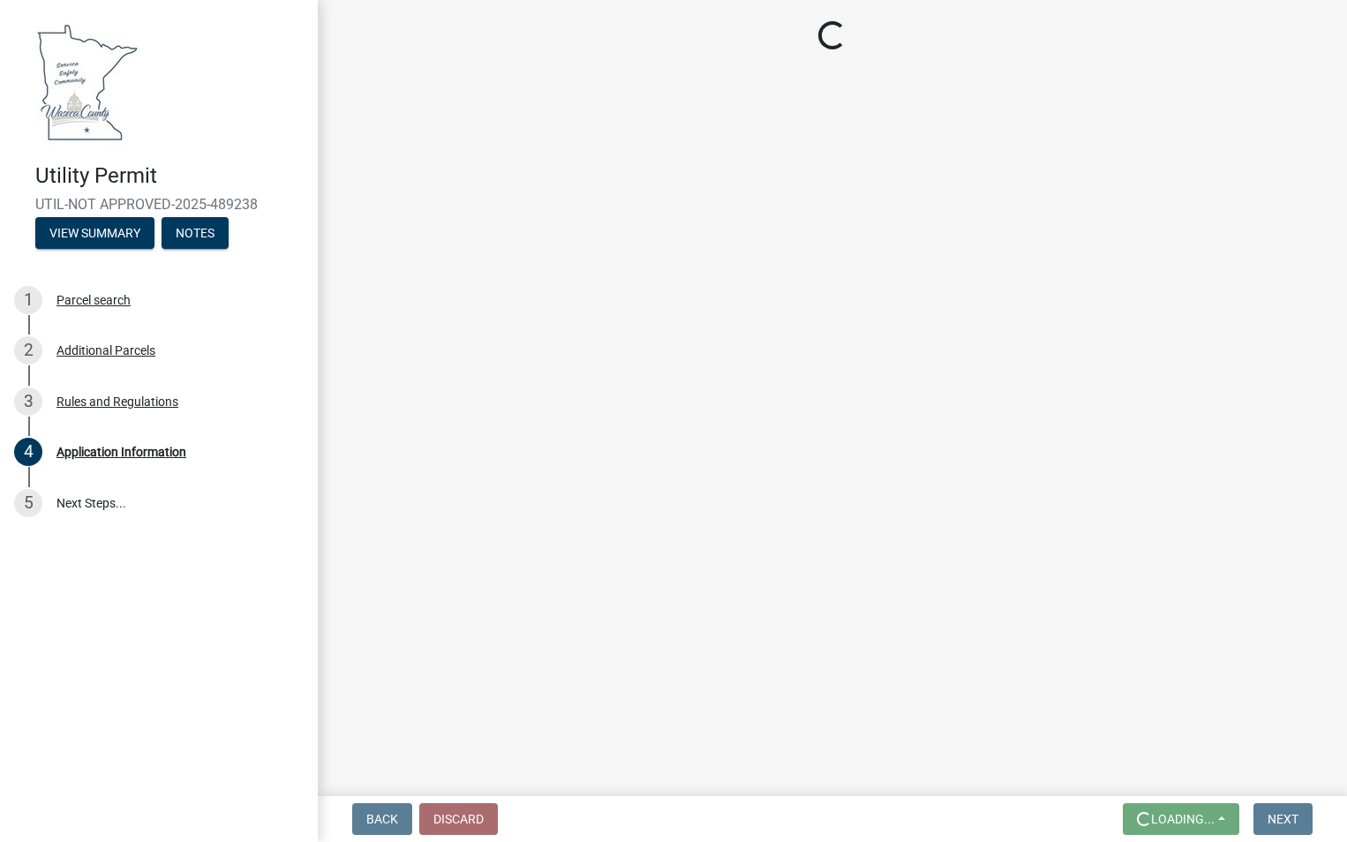
scroll to position [0, 0]
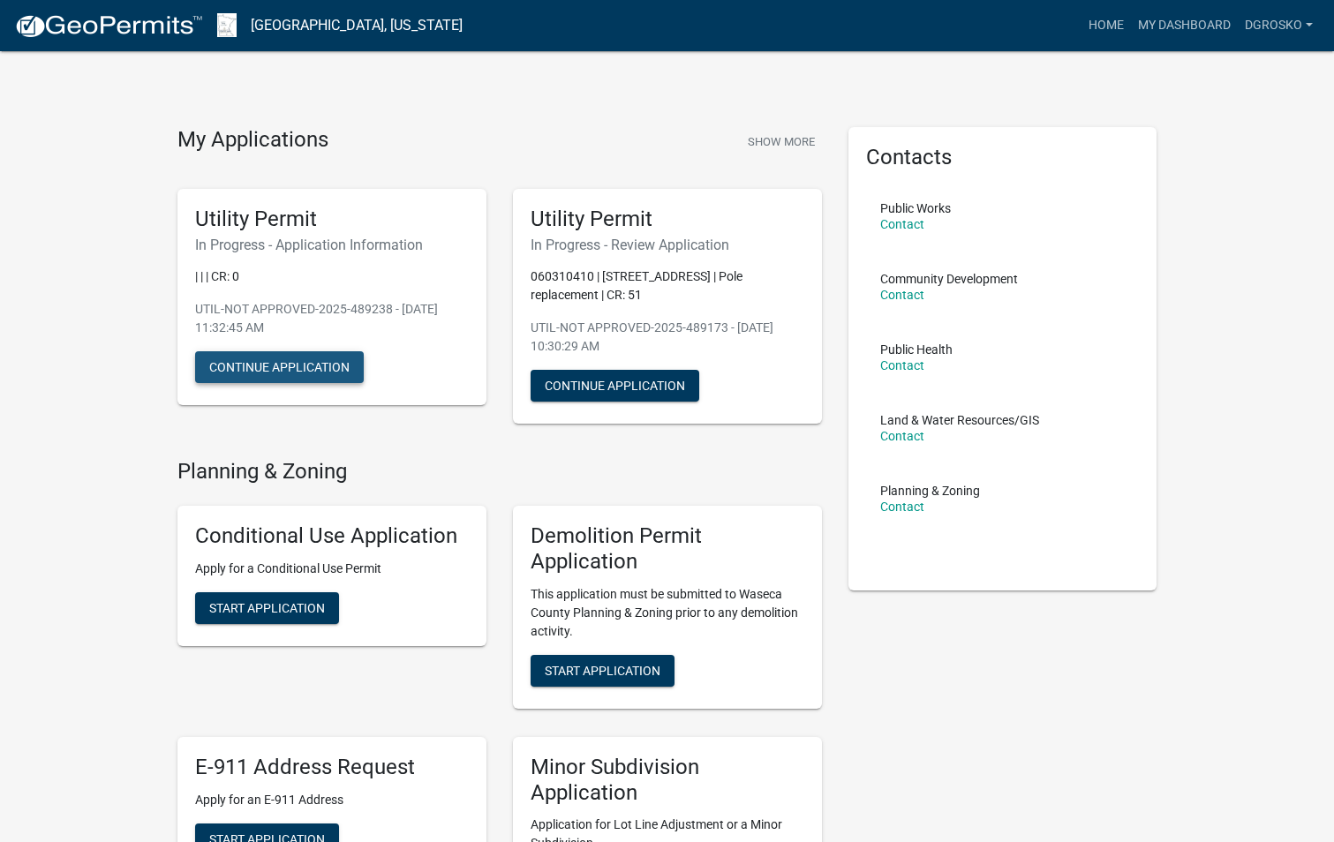
click at [346, 369] on button "Continue Application" at bounding box center [279, 367] width 169 height 32
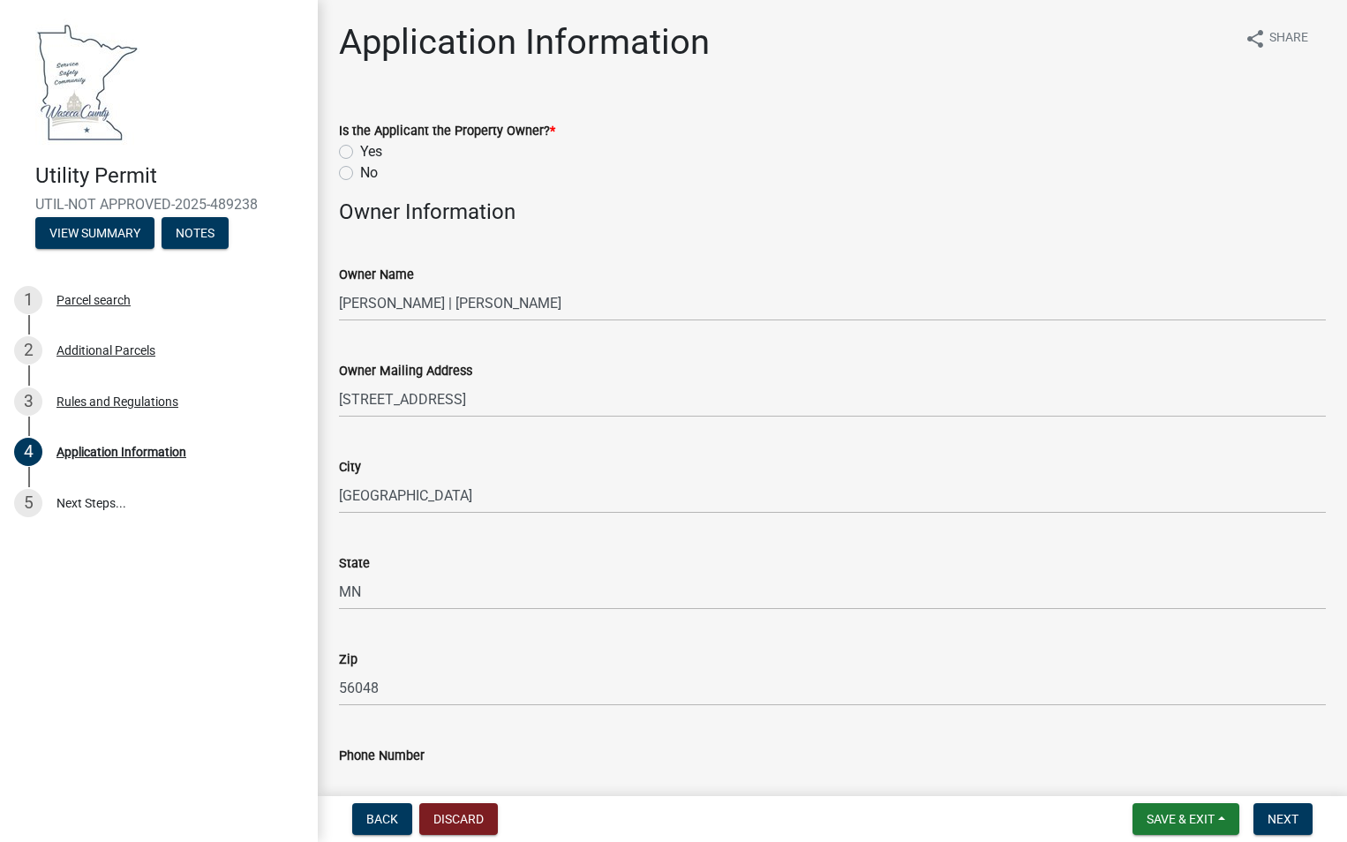
click at [360, 172] on label "No" at bounding box center [369, 172] width 18 height 21
click at [360, 172] on input "No" at bounding box center [365, 167] width 11 height 11
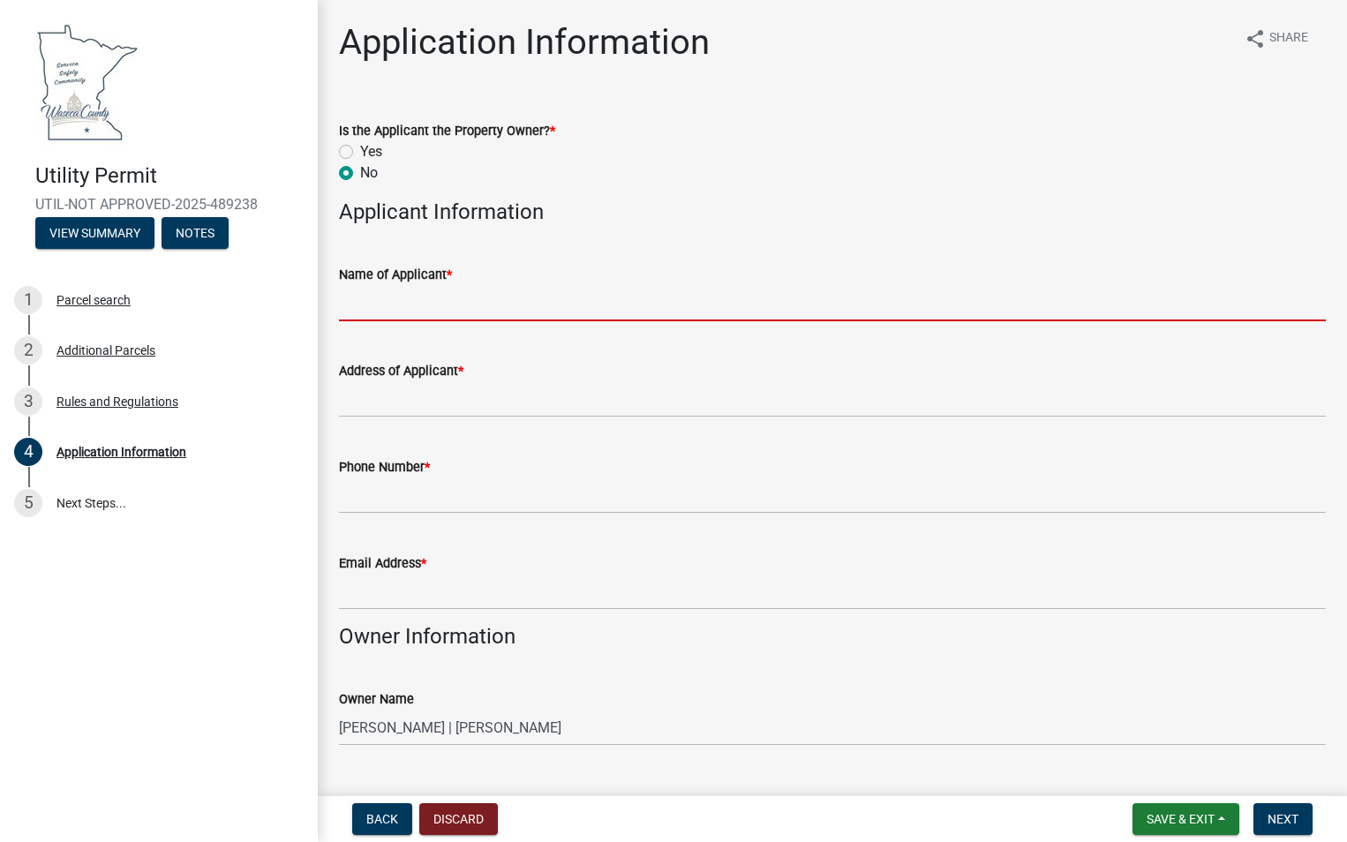
click at [470, 290] on input "Name of Applicant *" at bounding box center [832, 303] width 987 height 36
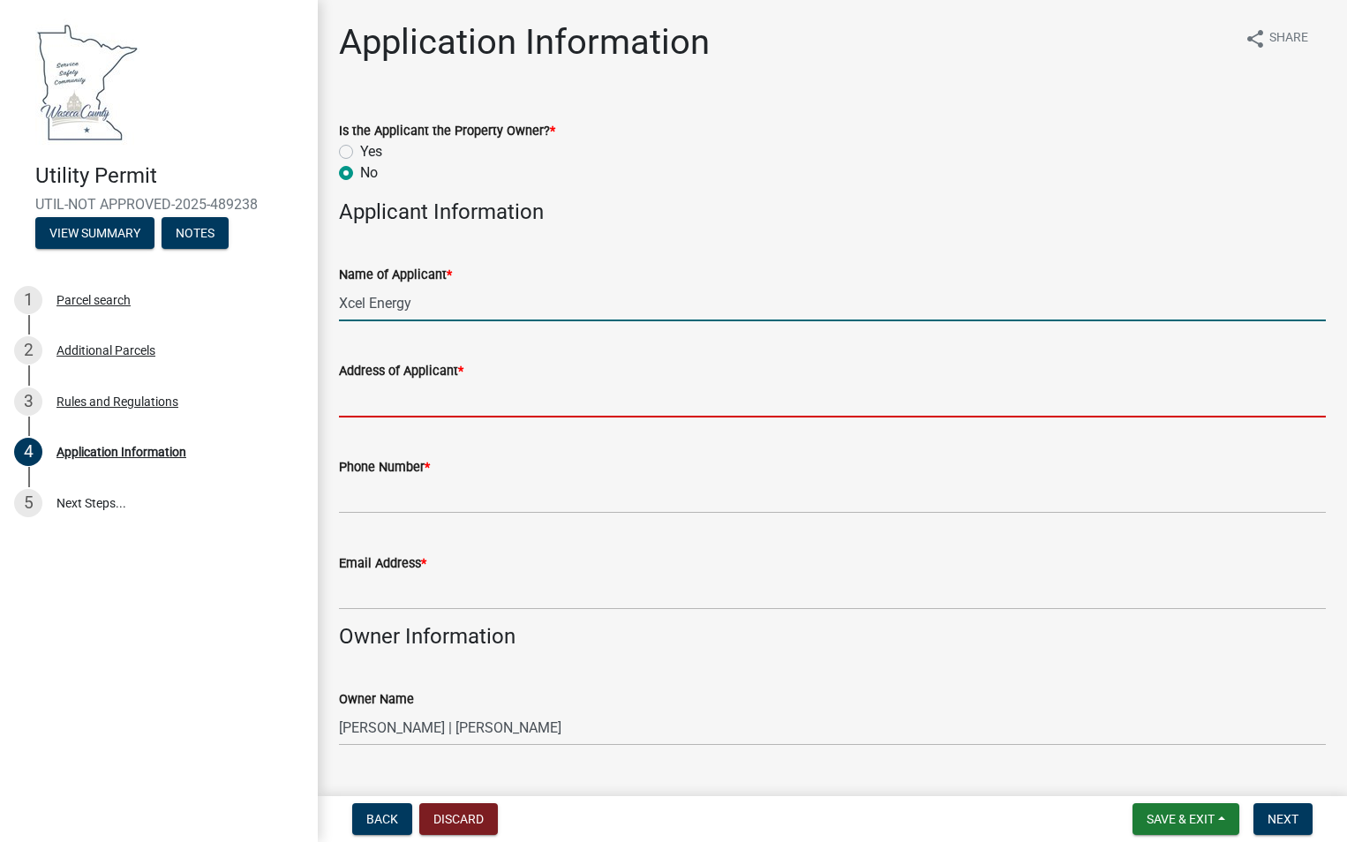
click at [688, 410] on input "Address of Applicant *" at bounding box center [832, 399] width 987 height 36
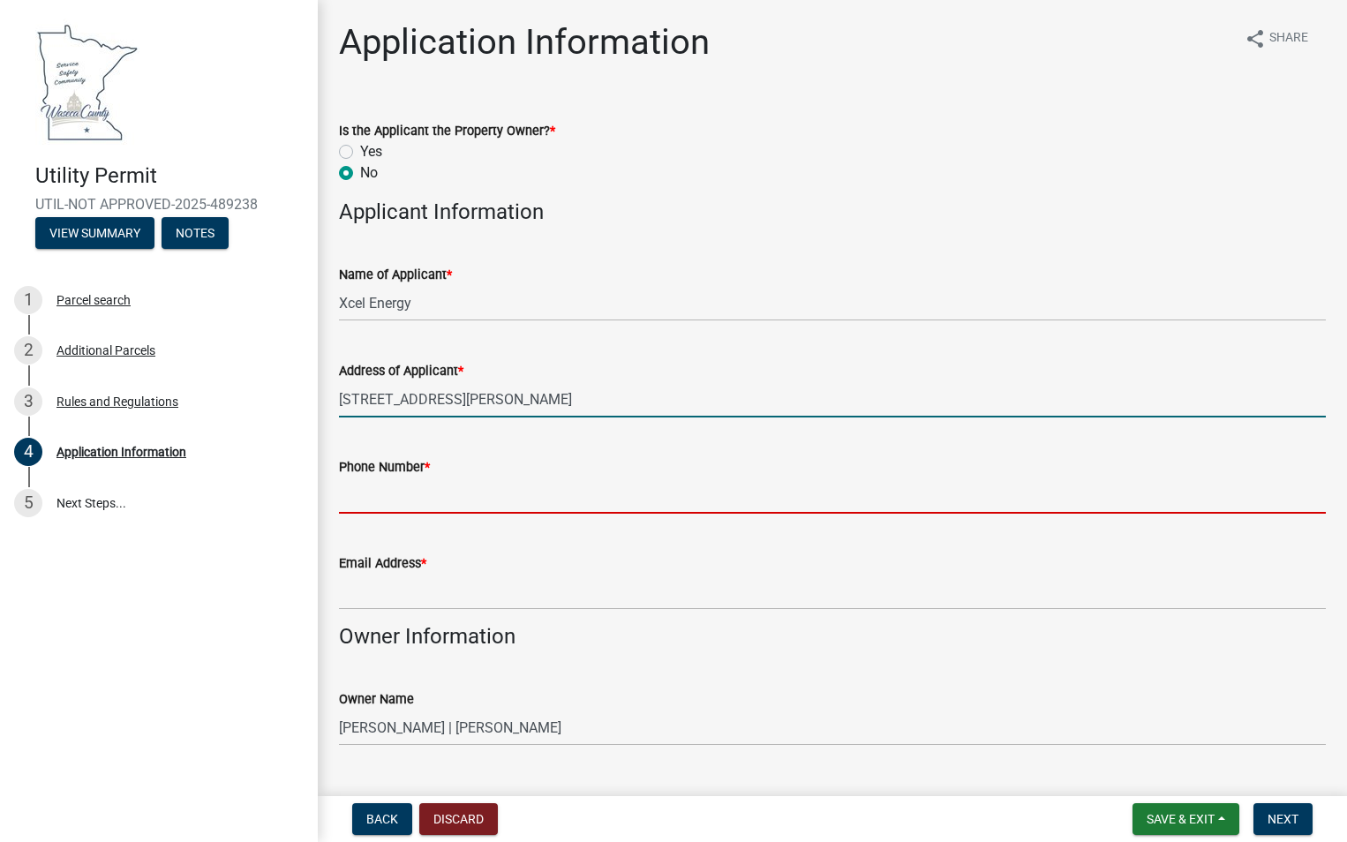
click at [512, 502] on input "Phone Number *" at bounding box center [832, 496] width 987 height 36
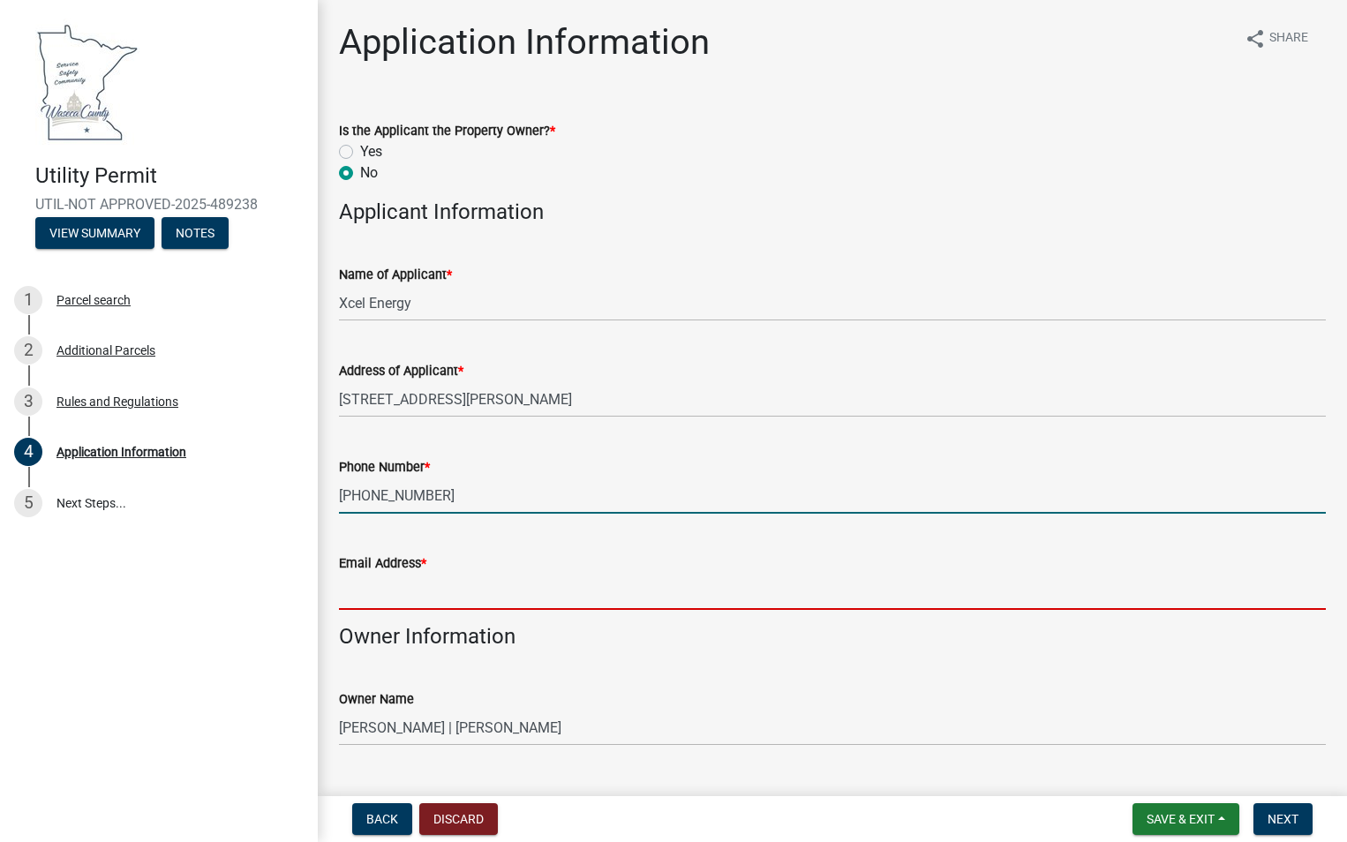
click at [558, 589] on input "Email Address *" at bounding box center [832, 592] width 987 height 36
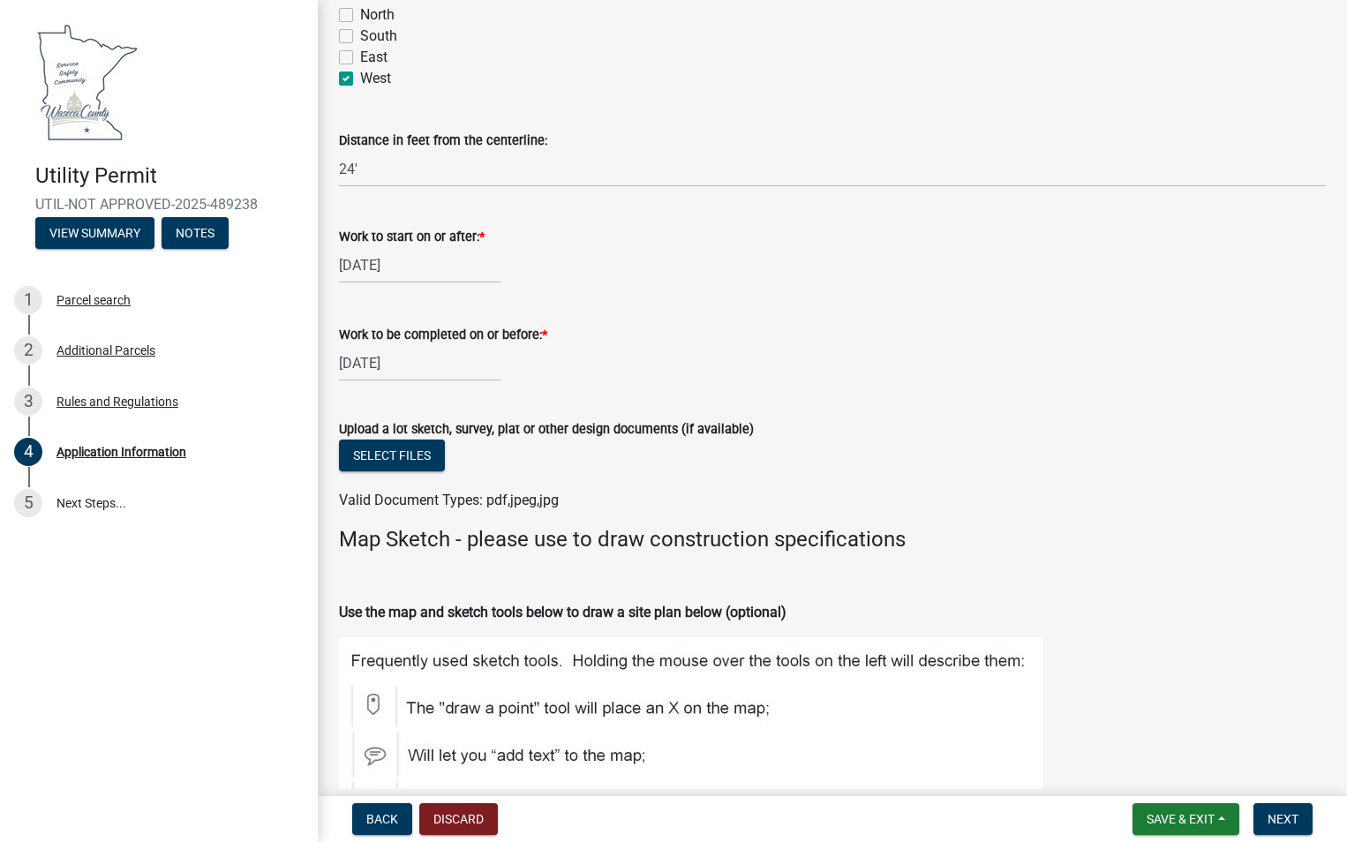
scroll to position [5031, 0]
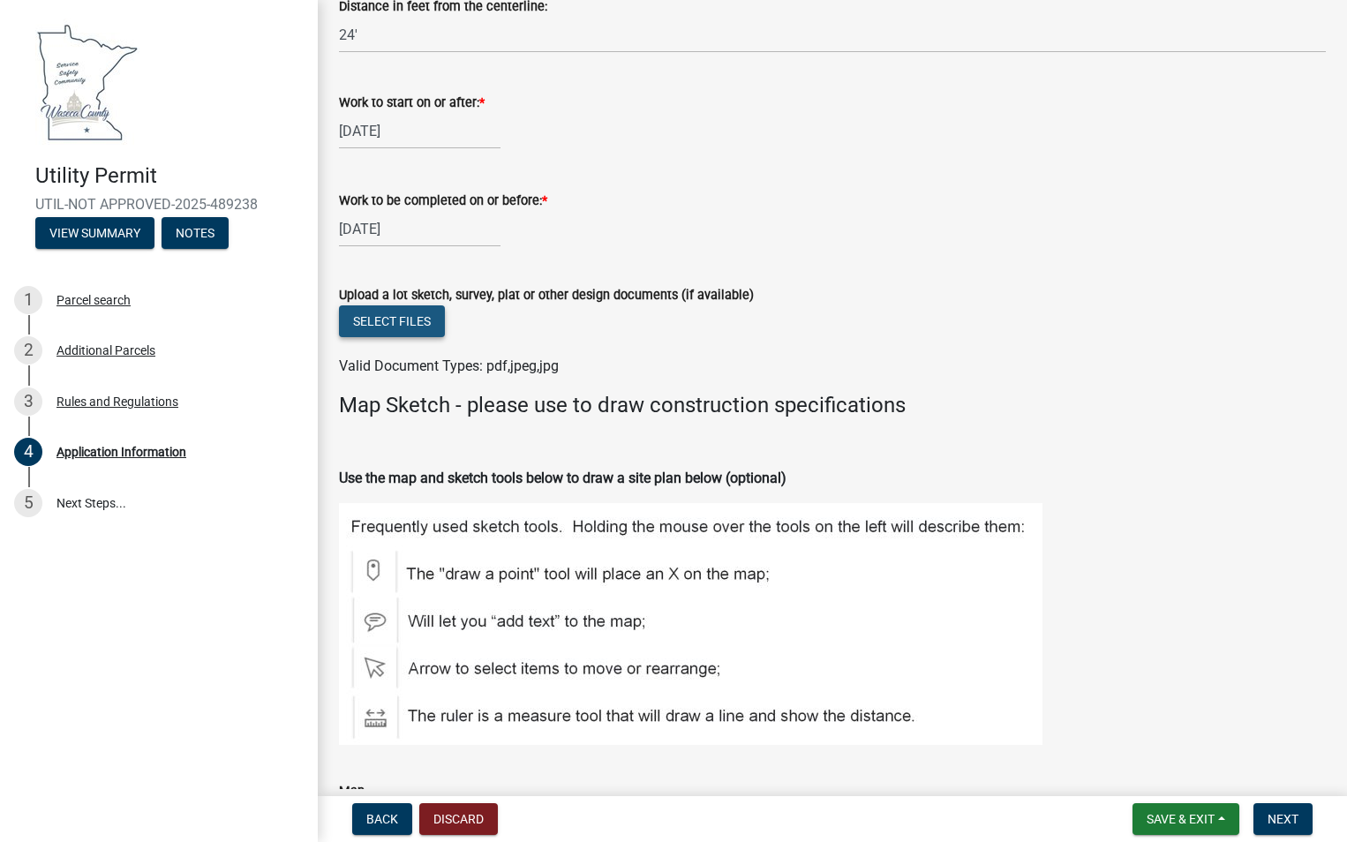
click at [418, 320] on button "Select files" at bounding box center [392, 321] width 106 height 32
click at [1203, 819] on span "Save & Exit" at bounding box center [1181, 819] width 68 height 14
click at [1188, 778] on button "Save & Exit" at bounding box center [1168, 773] width 141 height 42
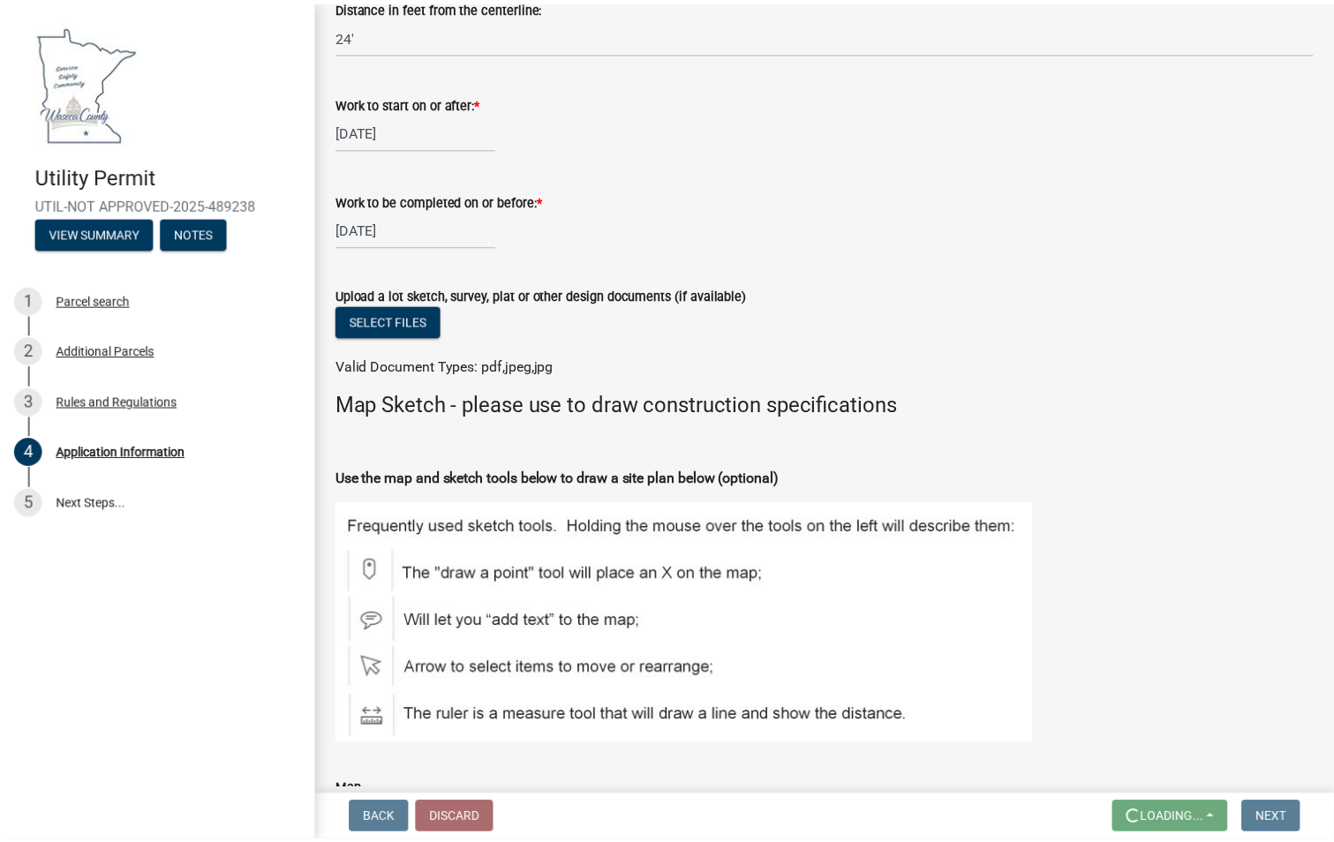
scroll to position [0, 0]
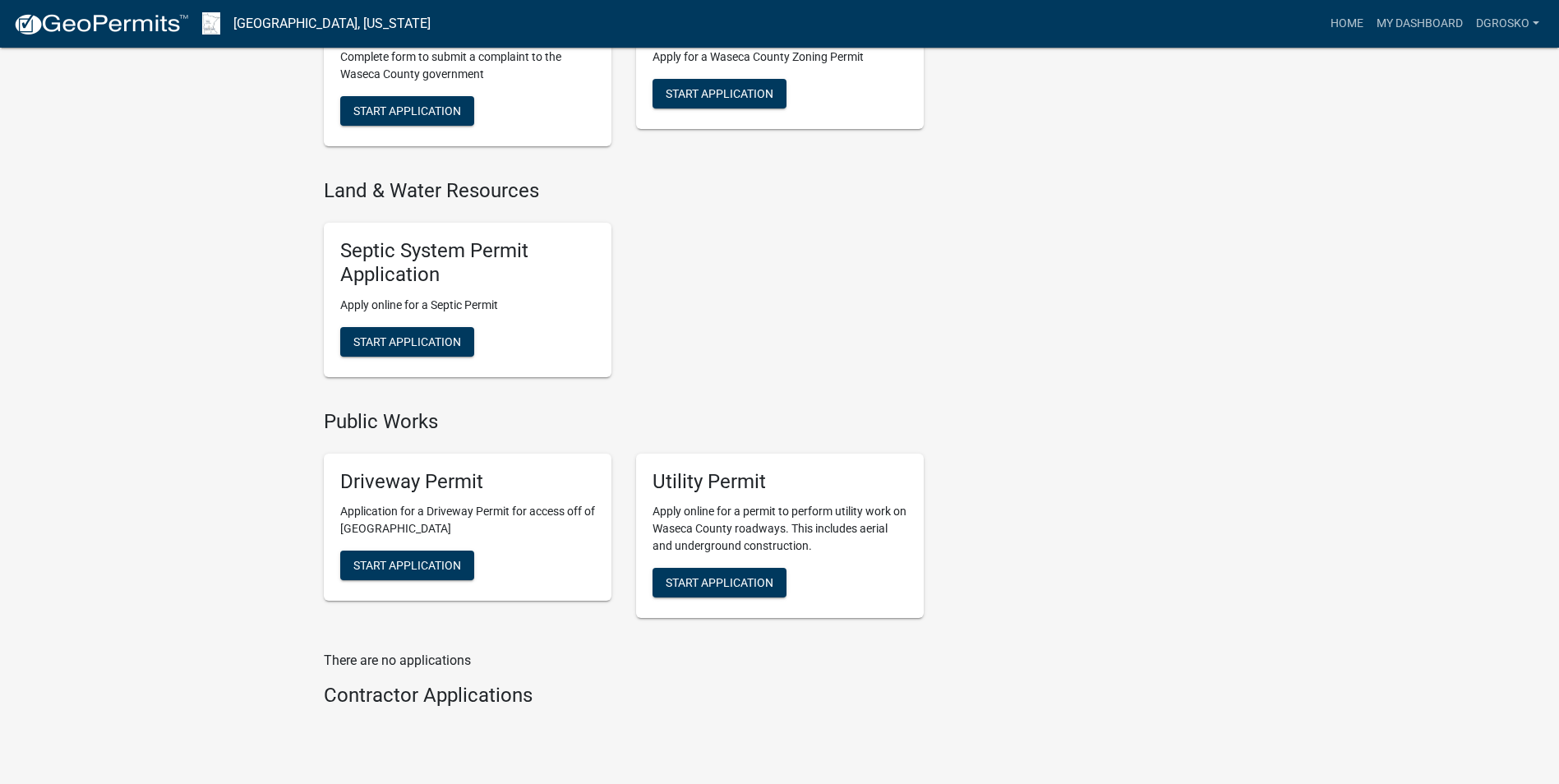
scroll to position [1151, 0]
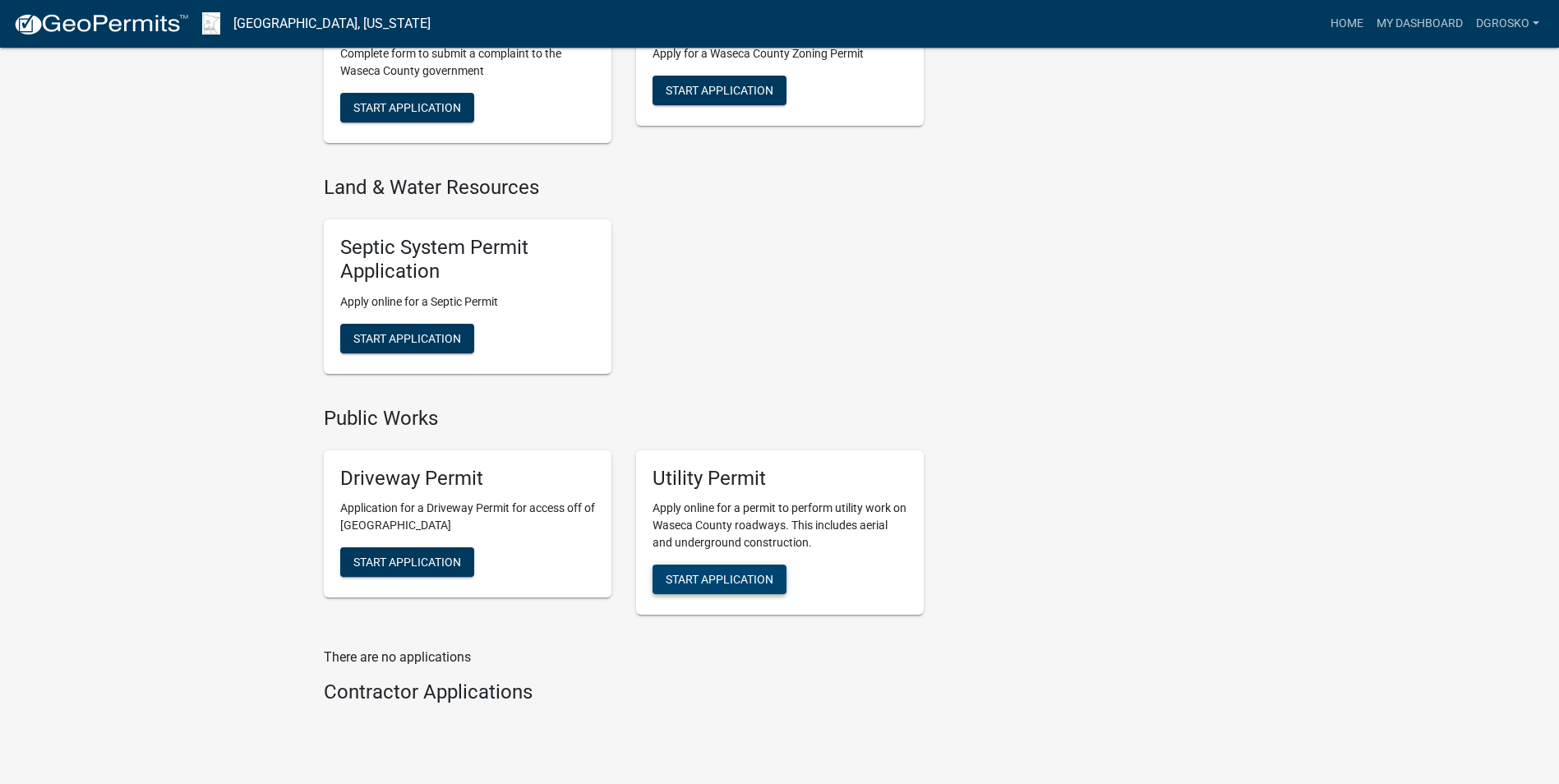
click at [727, 571] on button "Start Application" at bounding box center [720, 579] width 134 height 30
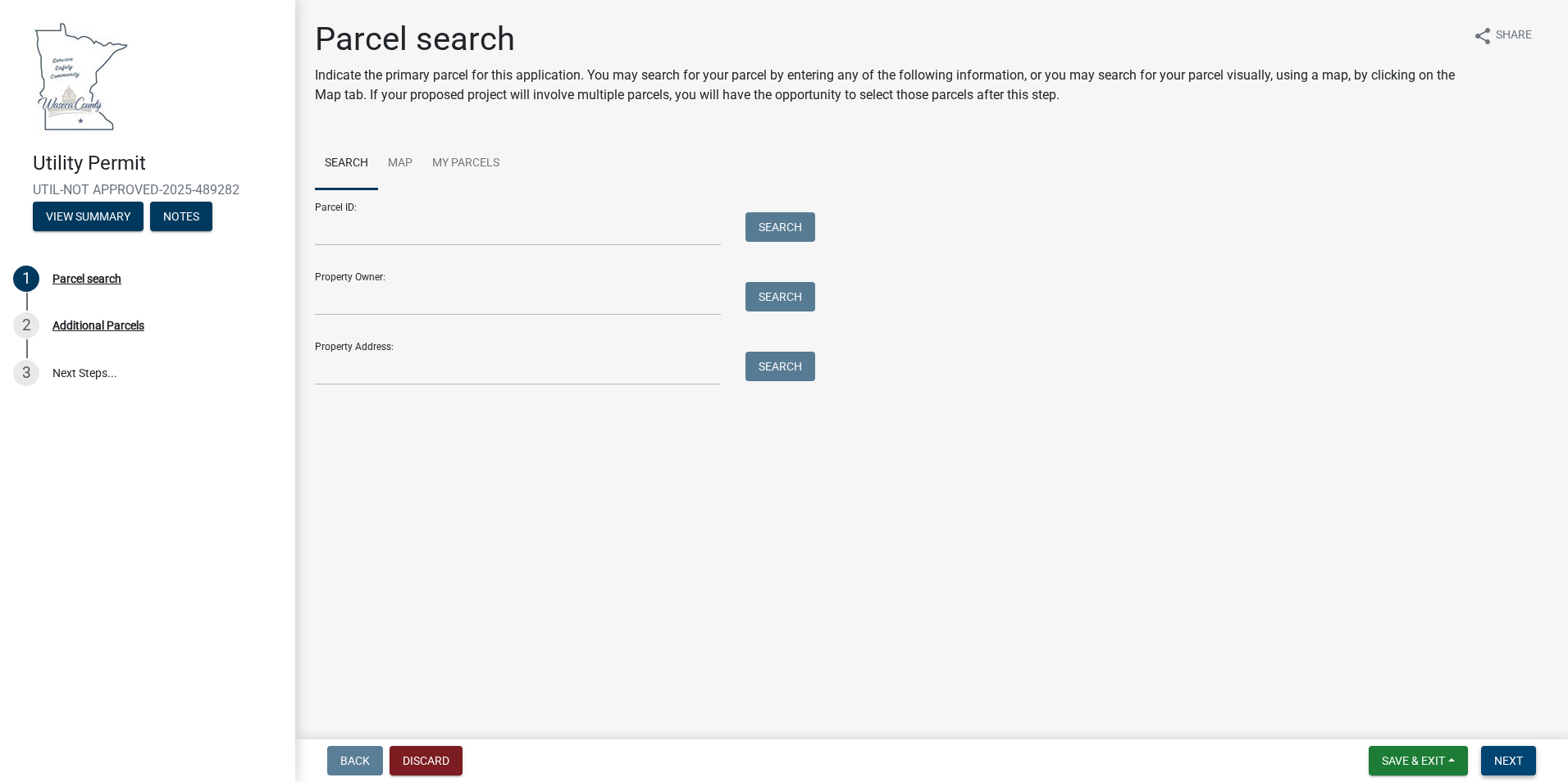
click at [1520, 760] on span "Next" at bounding box center [1508, 761] width 29 height 13
click at [418, 749] on button "Discard" at bounding box center [425, 761] width 73 height 30
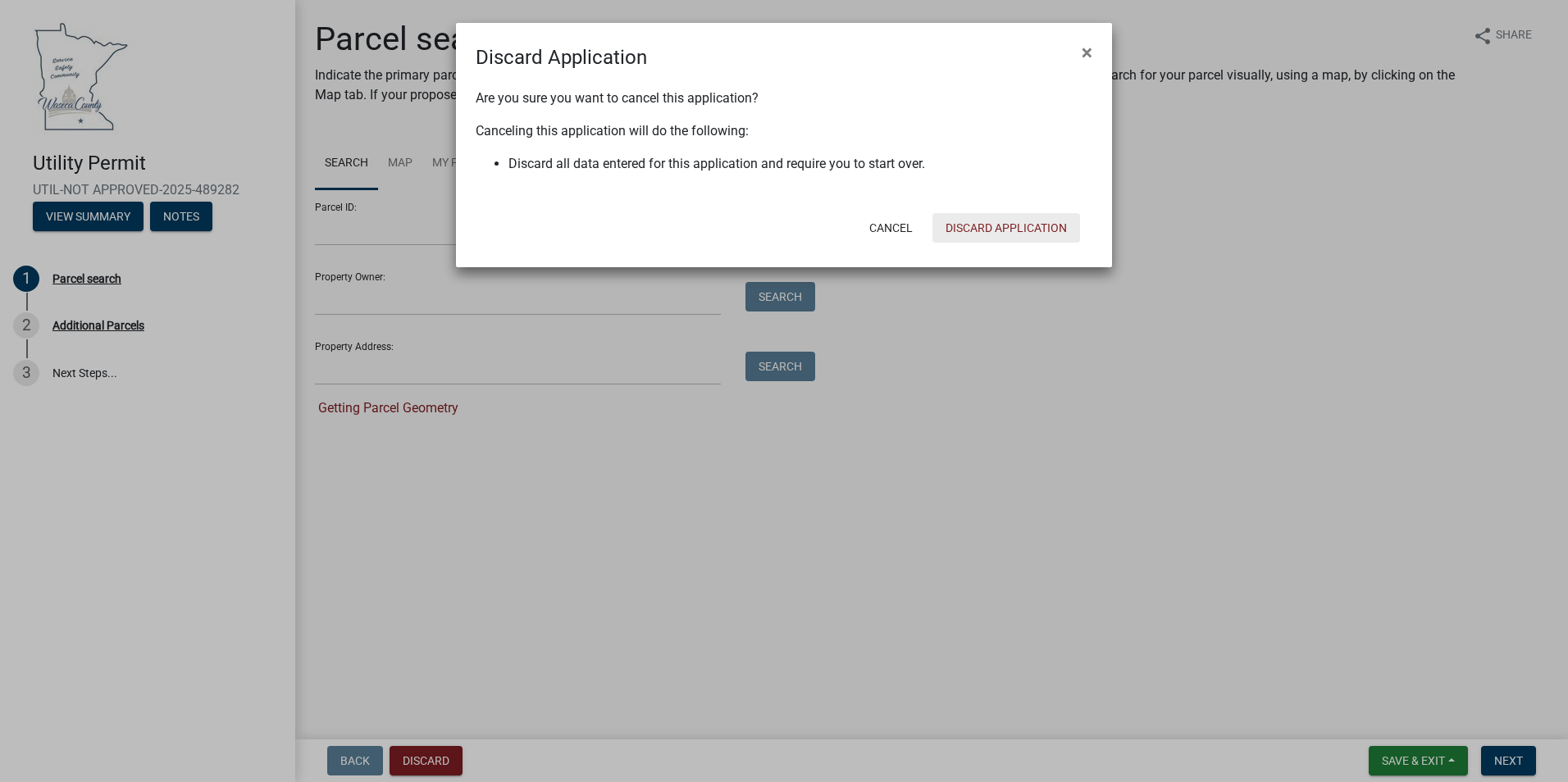
click at [1007, 221] on button "Discard Application" at bounding box center [1006, 228] width 148 height 30
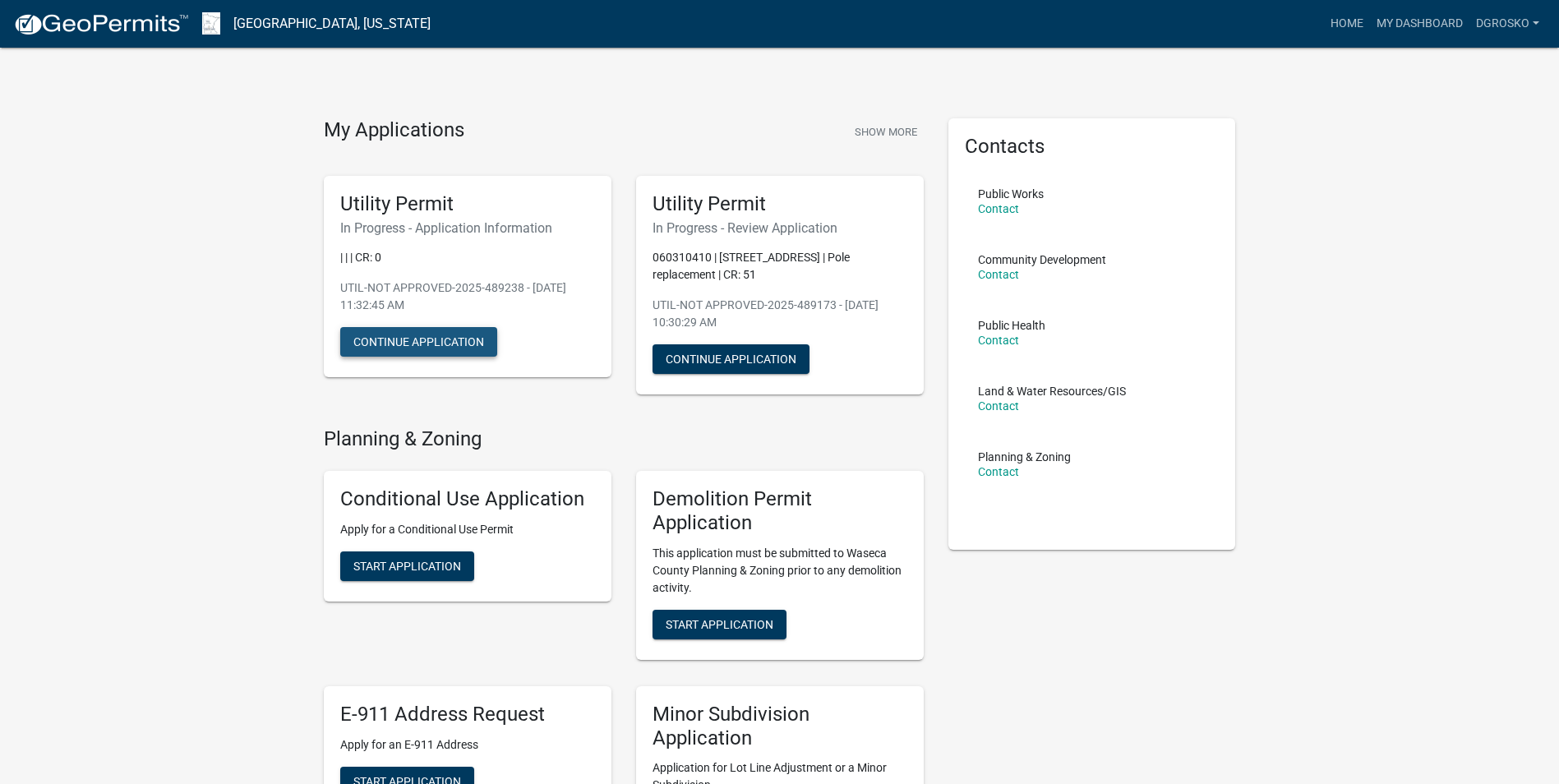
click at [382, 337] on button "Continue Application" at bounding box center [418, 342] width 157 height 30
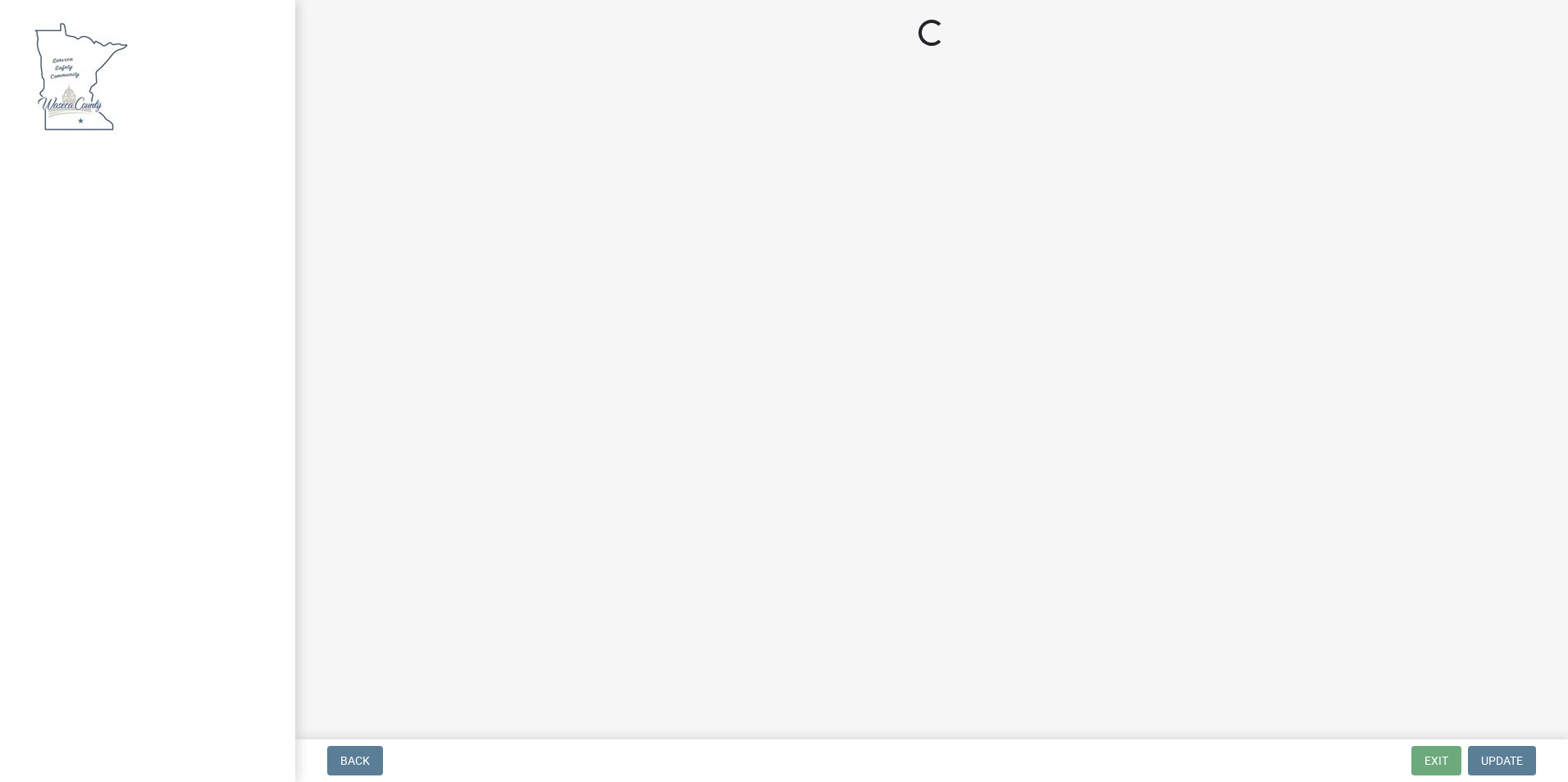
select select "19304c16-e6a5-4f91-ab96-d6aebb4c23b6"
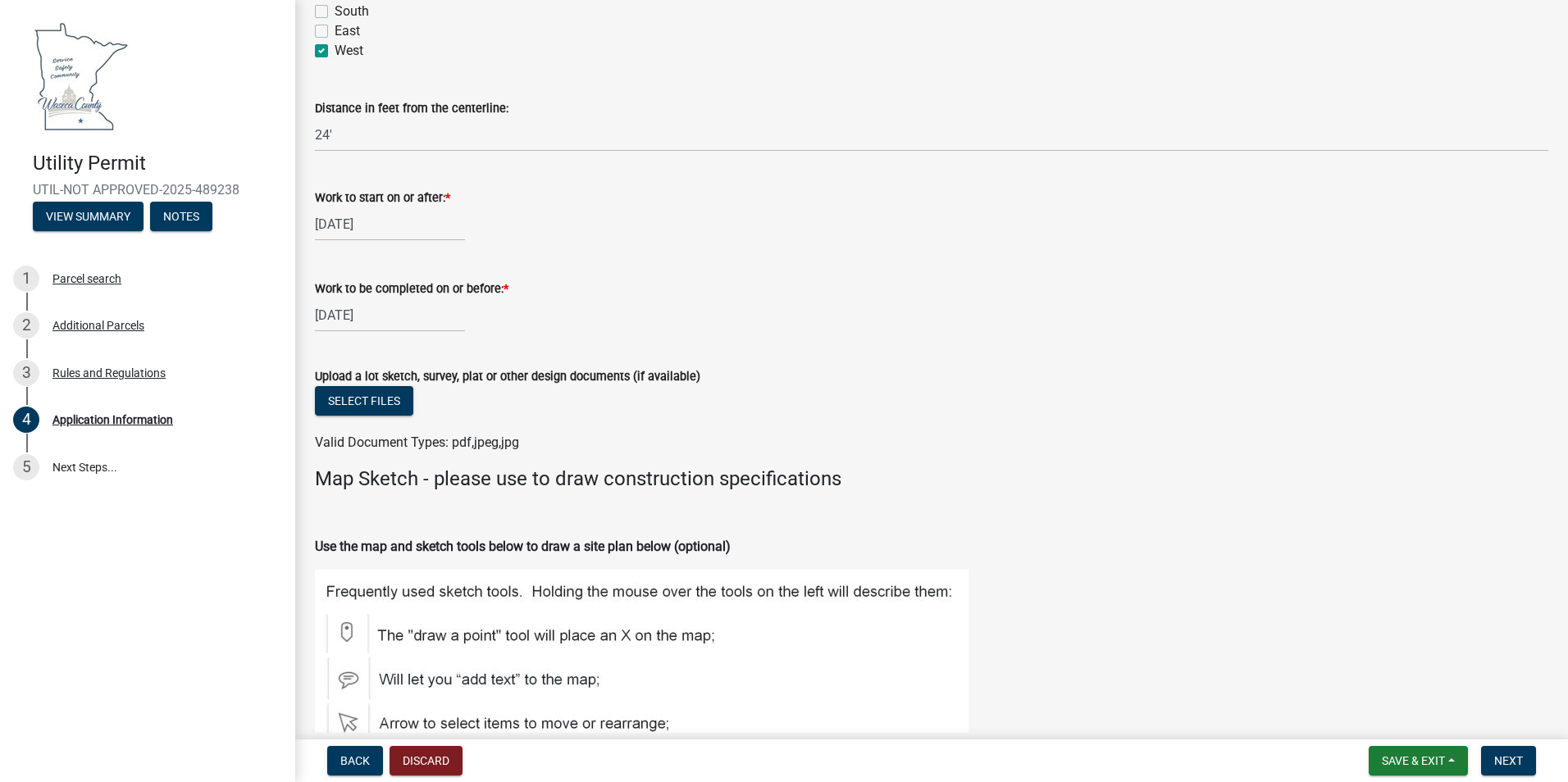
scroll to position [4591, 0]
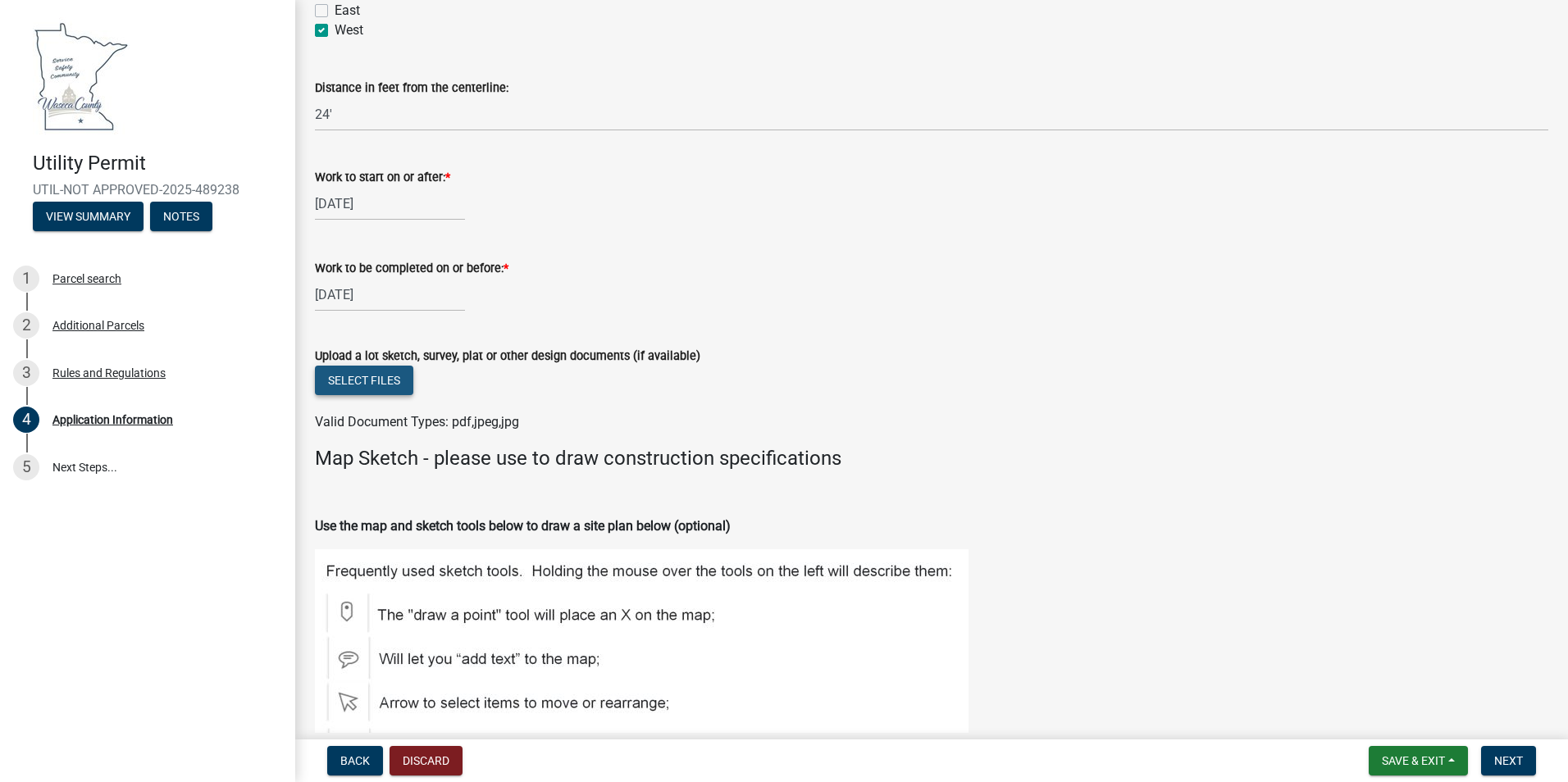
click at [399, 387] on button "Select files" at bounding box center [364, 381] width 98 height 30
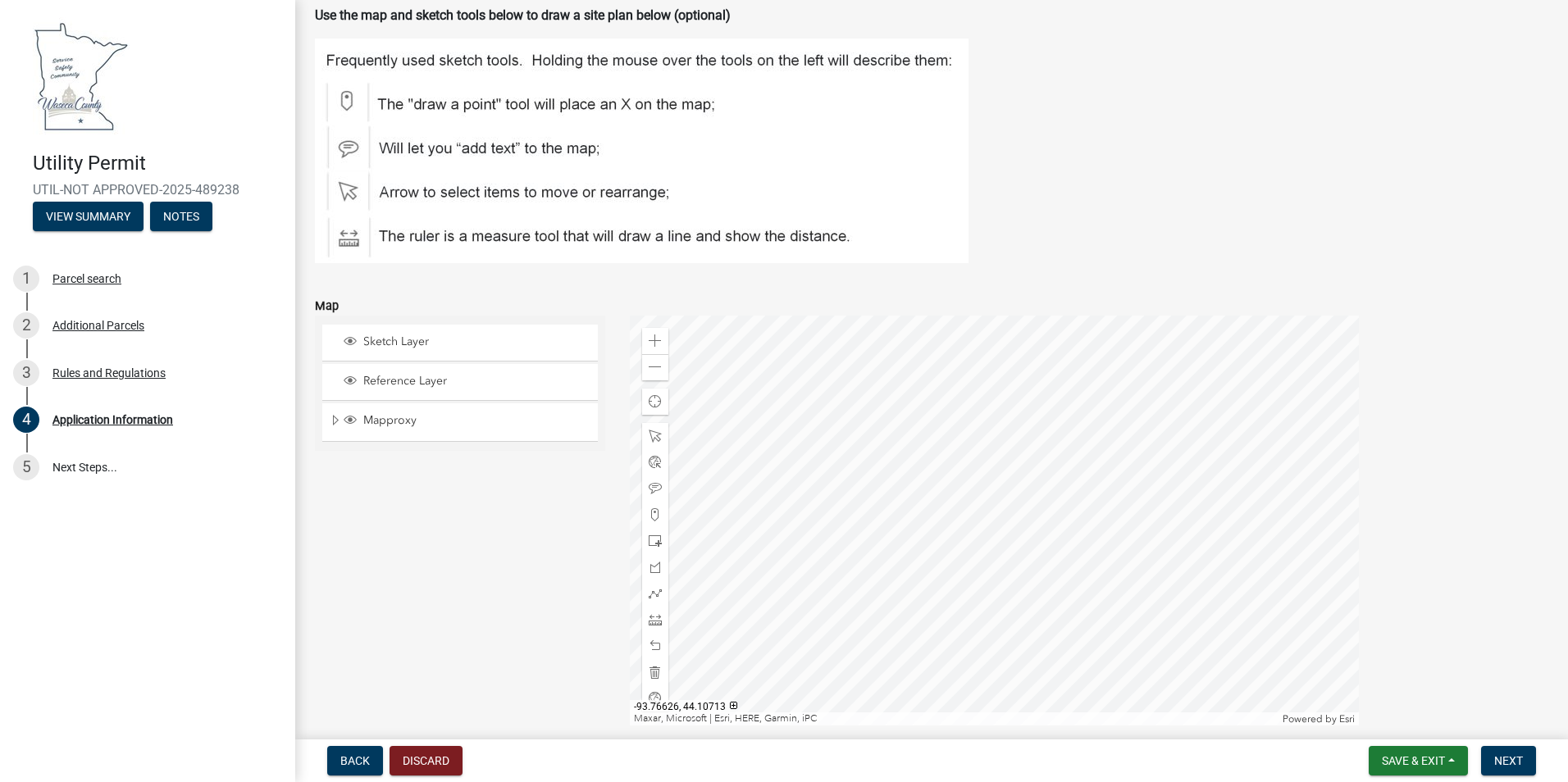
scroll to position [5165, 0]
click at [652, 514] on span at bounding box center [655, 512] width 13 height 13
click at [889, 379] on div at bounding box center [994, 516] width 729 height 410
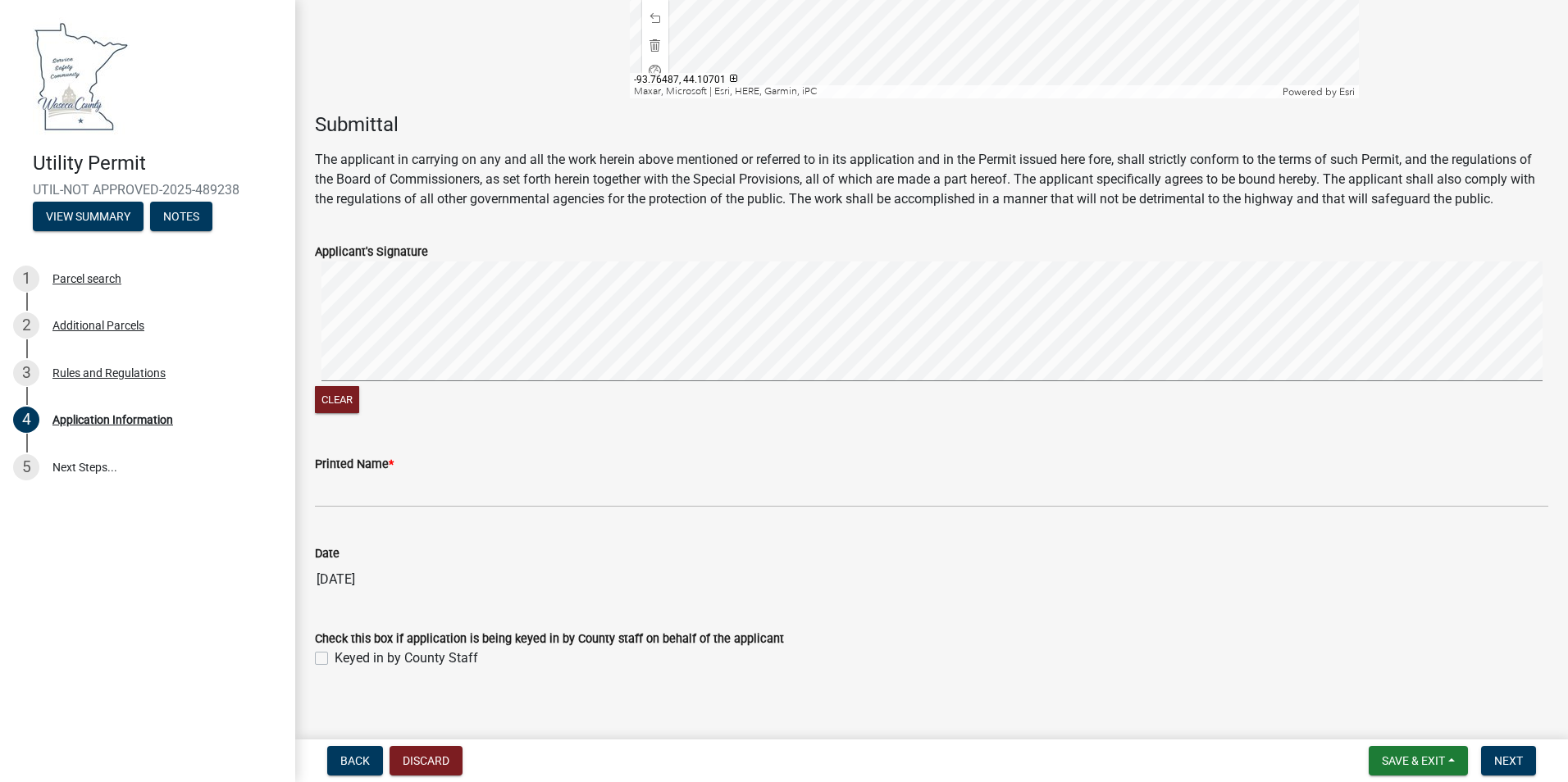
scroll to position [5803, 0]
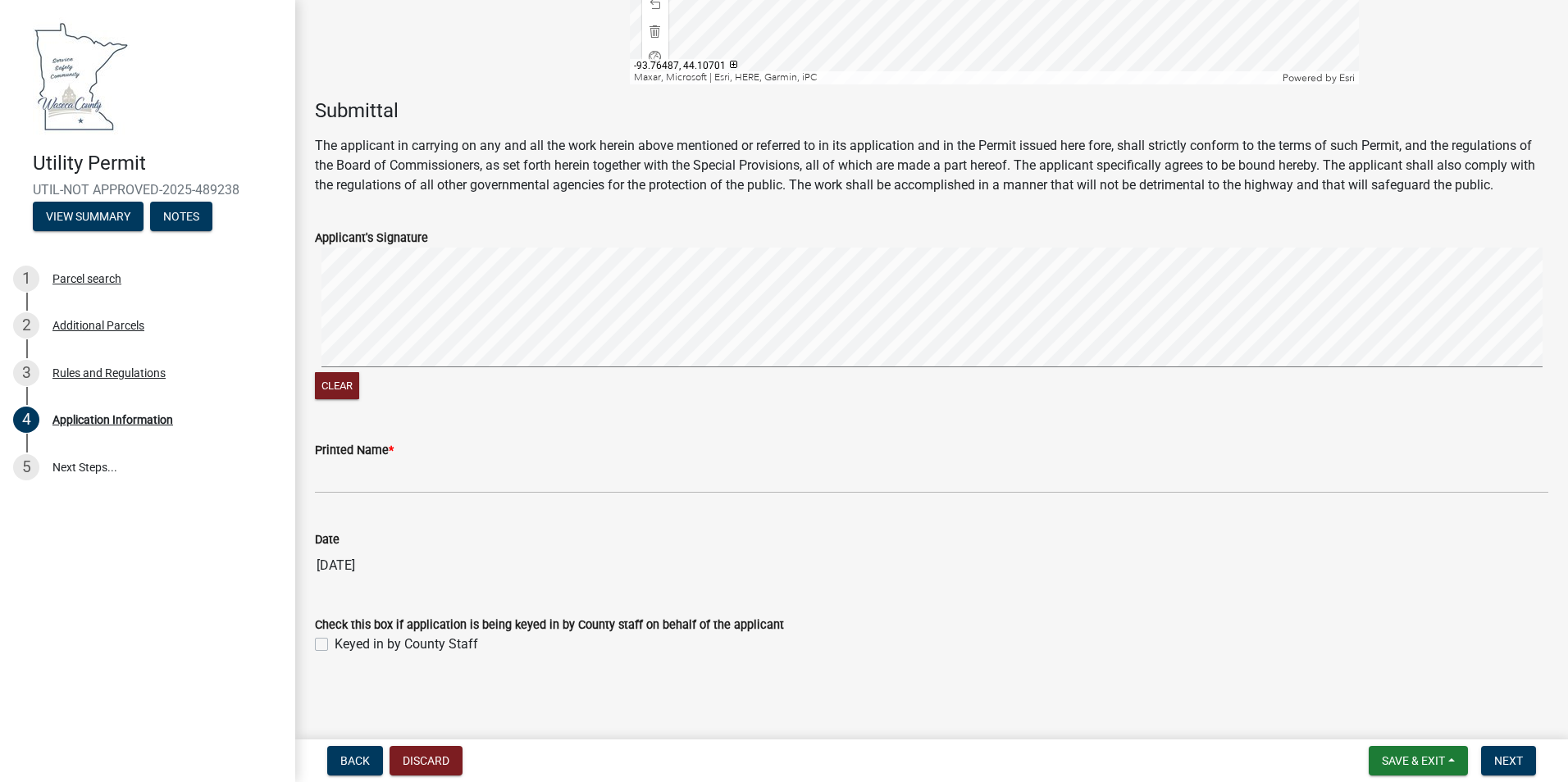
click at [514, 371] on signature-pad at bounding box center [932, 310] width 1234 height 124
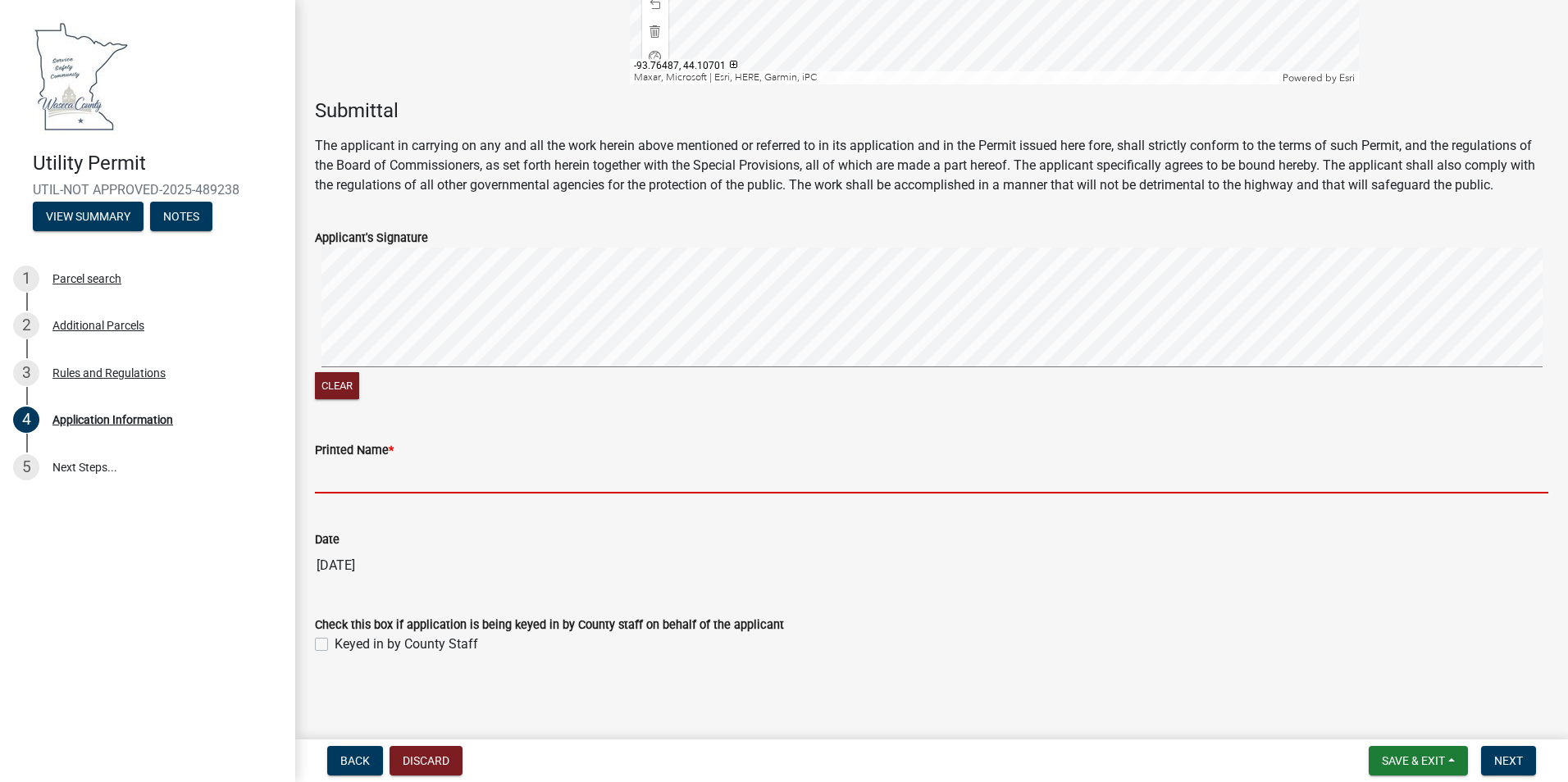
click at [453, 483] on input "Printed Name *" at bounding box center [932, 476] width 1234 height 33
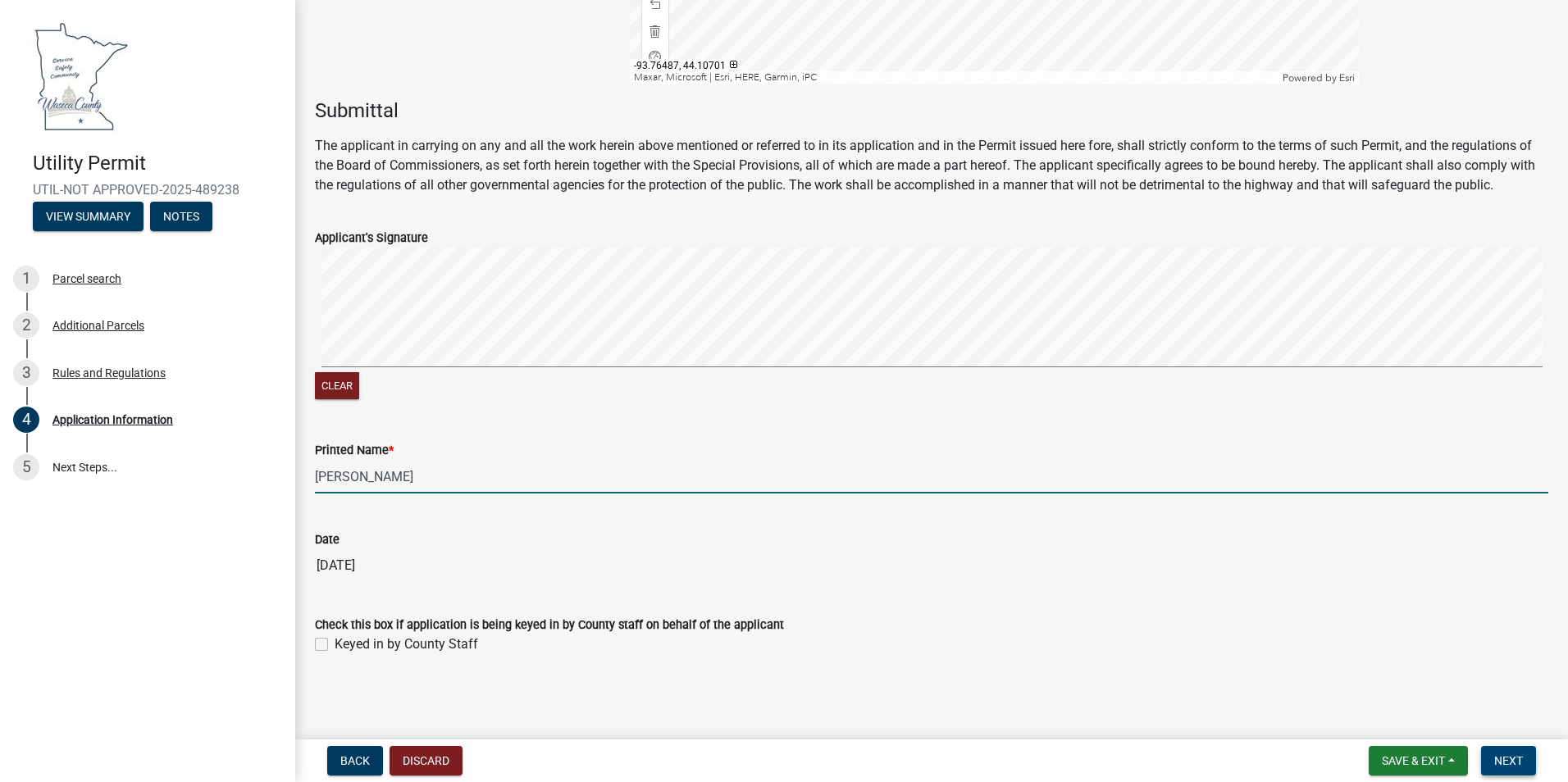
type input "[PERSON_NAME]"
click at [1520, 756] on span "Next" at bounding box center [1508, 761] width 29 height 13
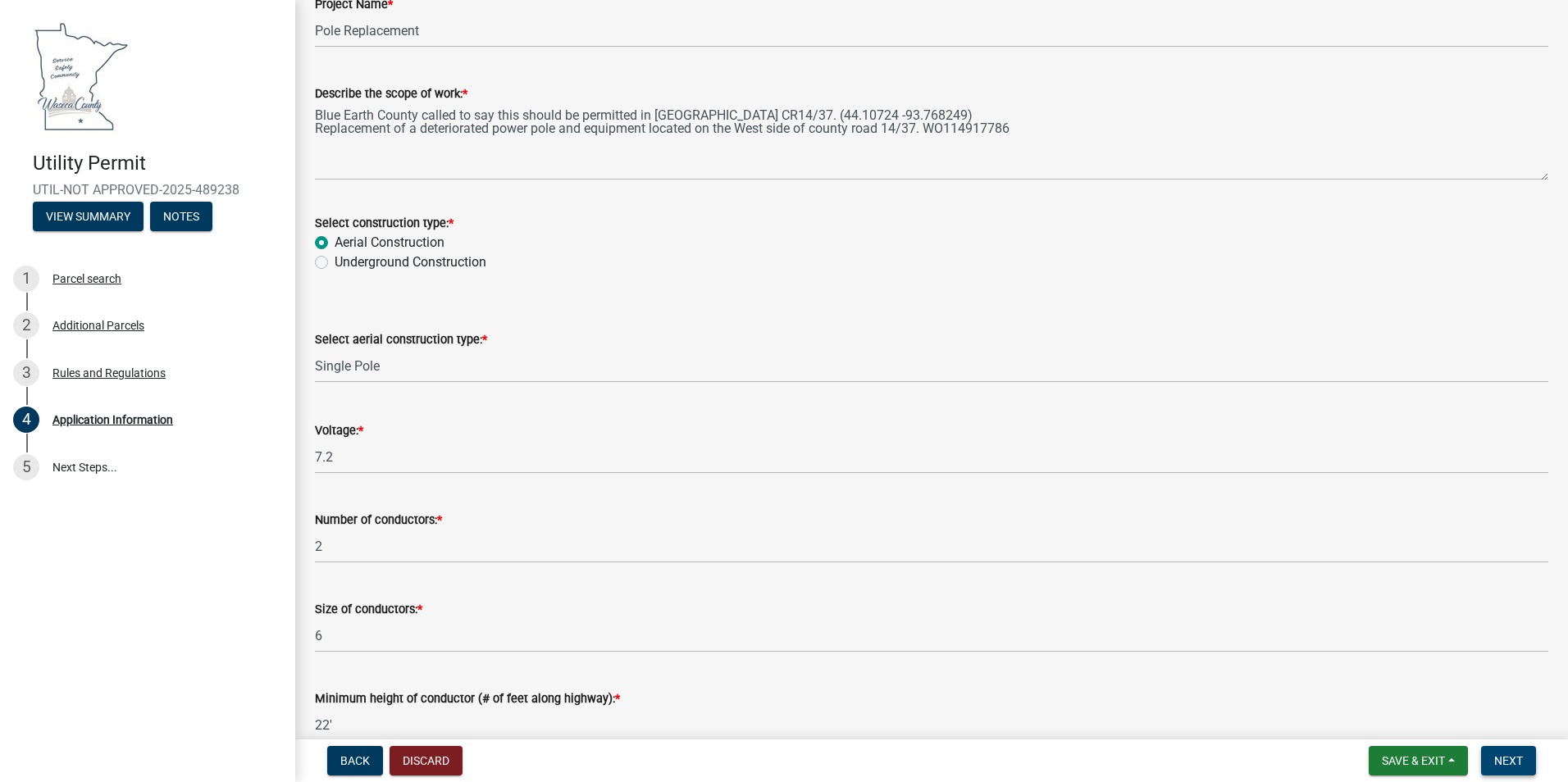
scroll to position [3196, 0]
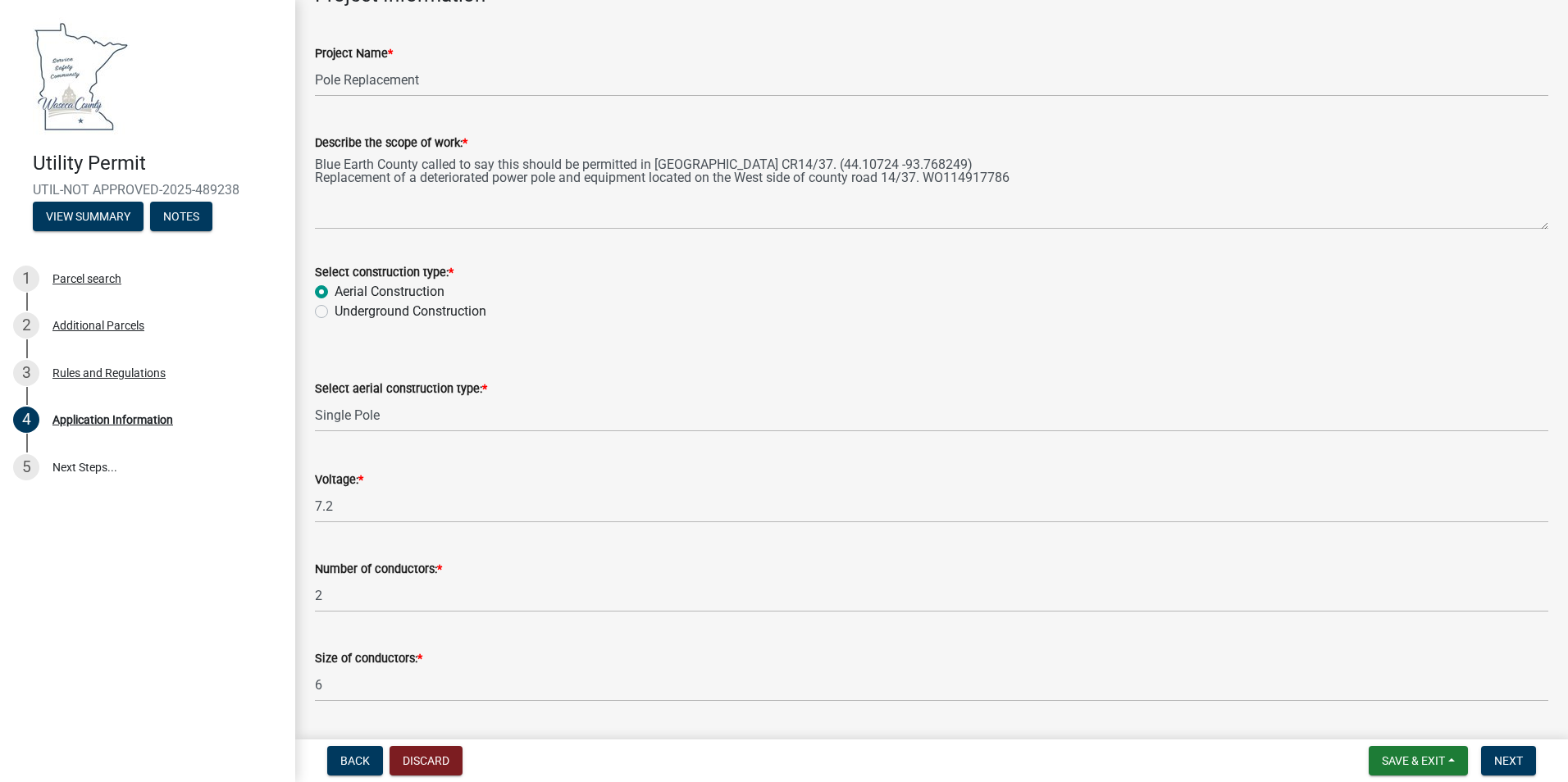
click at [334, 293] on label "Aerial Construction" at bounding box center [389, 292] width 110 height 20
click at [334, 293] on input "Aerial Construction" at bounding box center [339, 287] width 10 height 10
click at [334, 311] on label "Underground Construction" at bounding box center [410, 311] width 151 height 20
click at [334, 311] on input "Underground Construction" at bounding box center [339, 306] width 10 height 10
radio input "true"
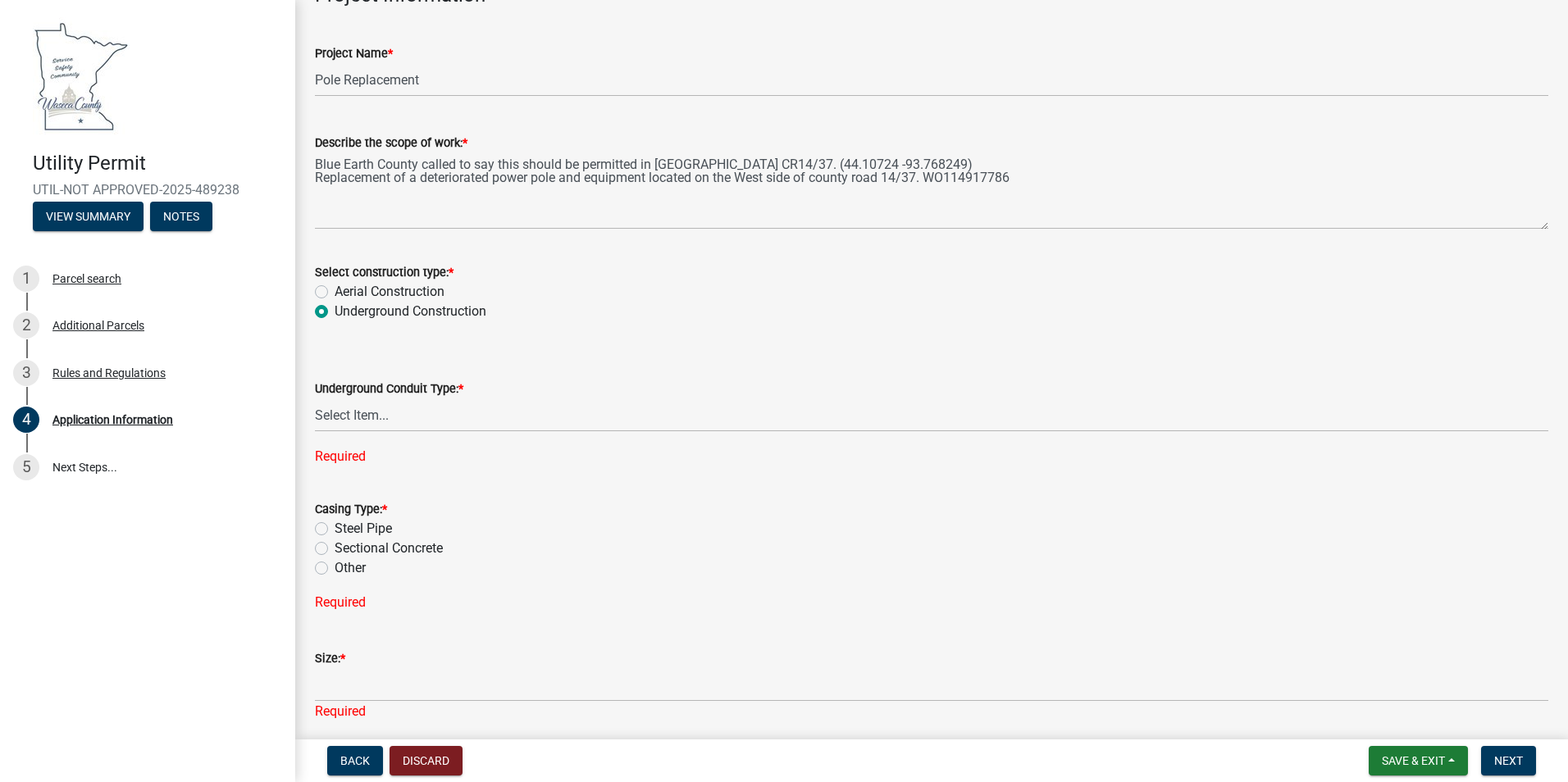
click at [334, 292] on label "Aerial Construction" at bounding box center [389, 292] width 110 height 20
click at [334, 292] on input "Aerial Construction" at bounding box center [339, 287] width 10 height 10
radio input "true"
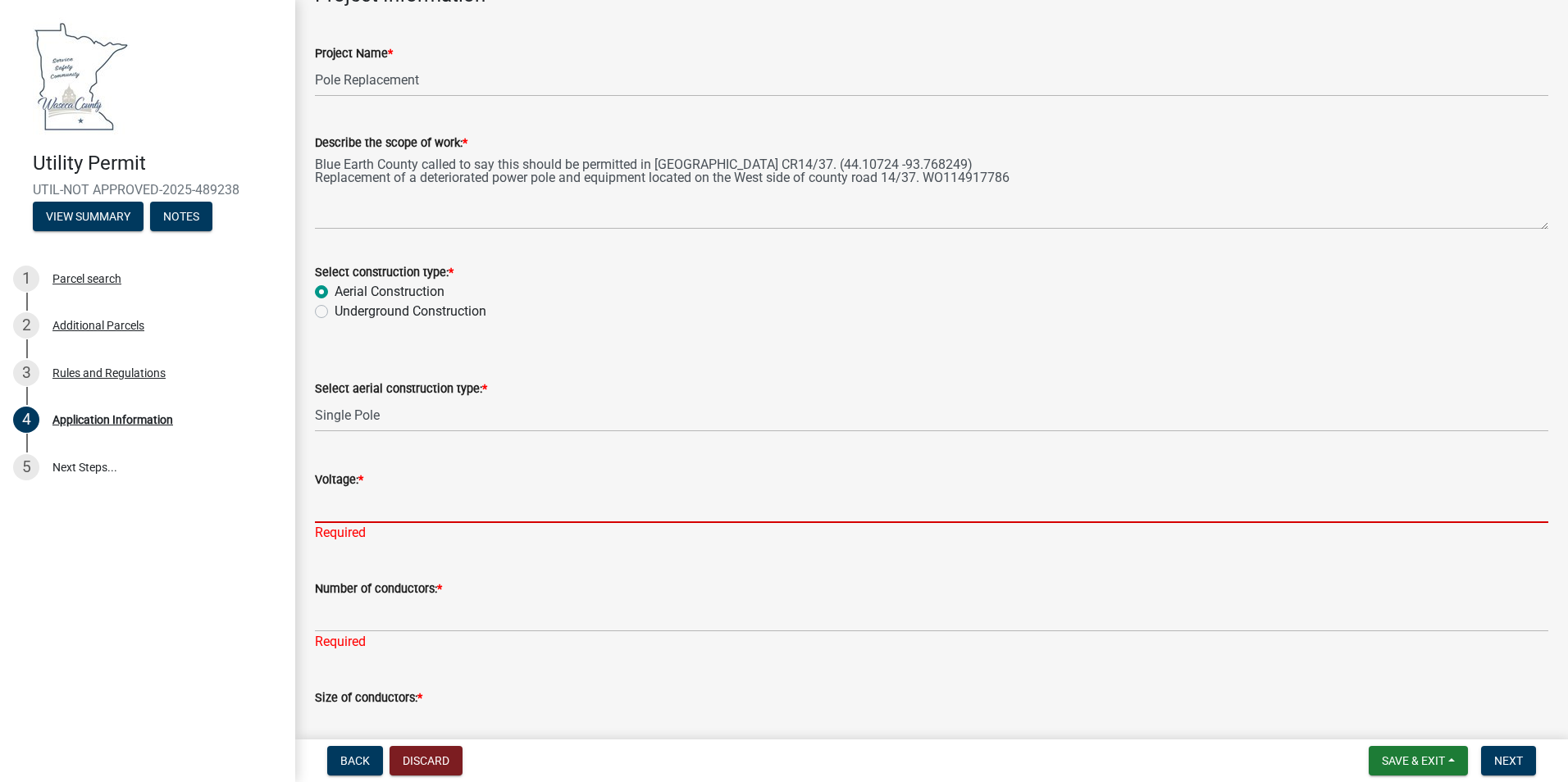
click at [399, 511] on input "Voltage: *" at bounding box center [932, 506] width 1234 height 33
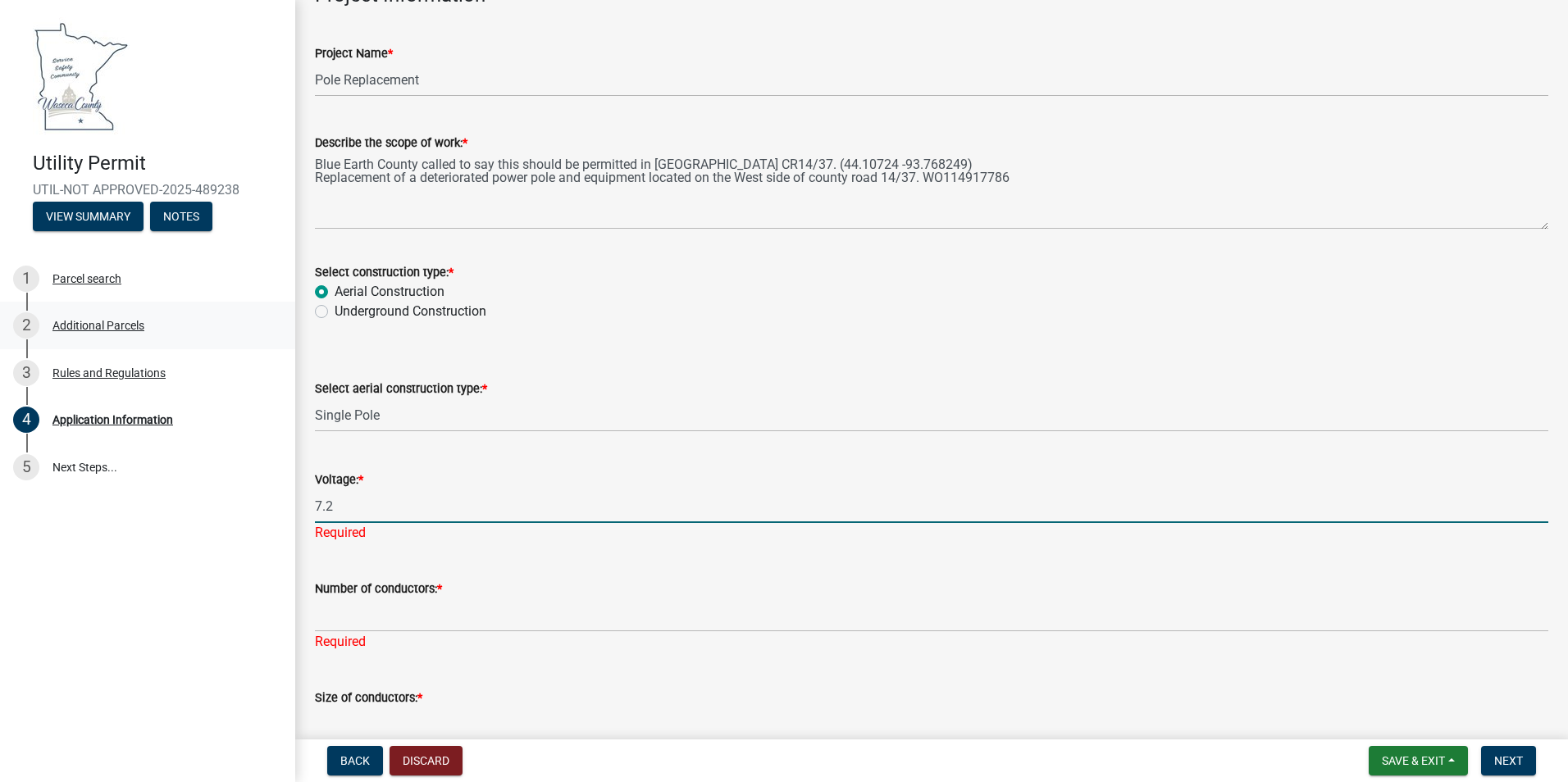
type input "7.2"
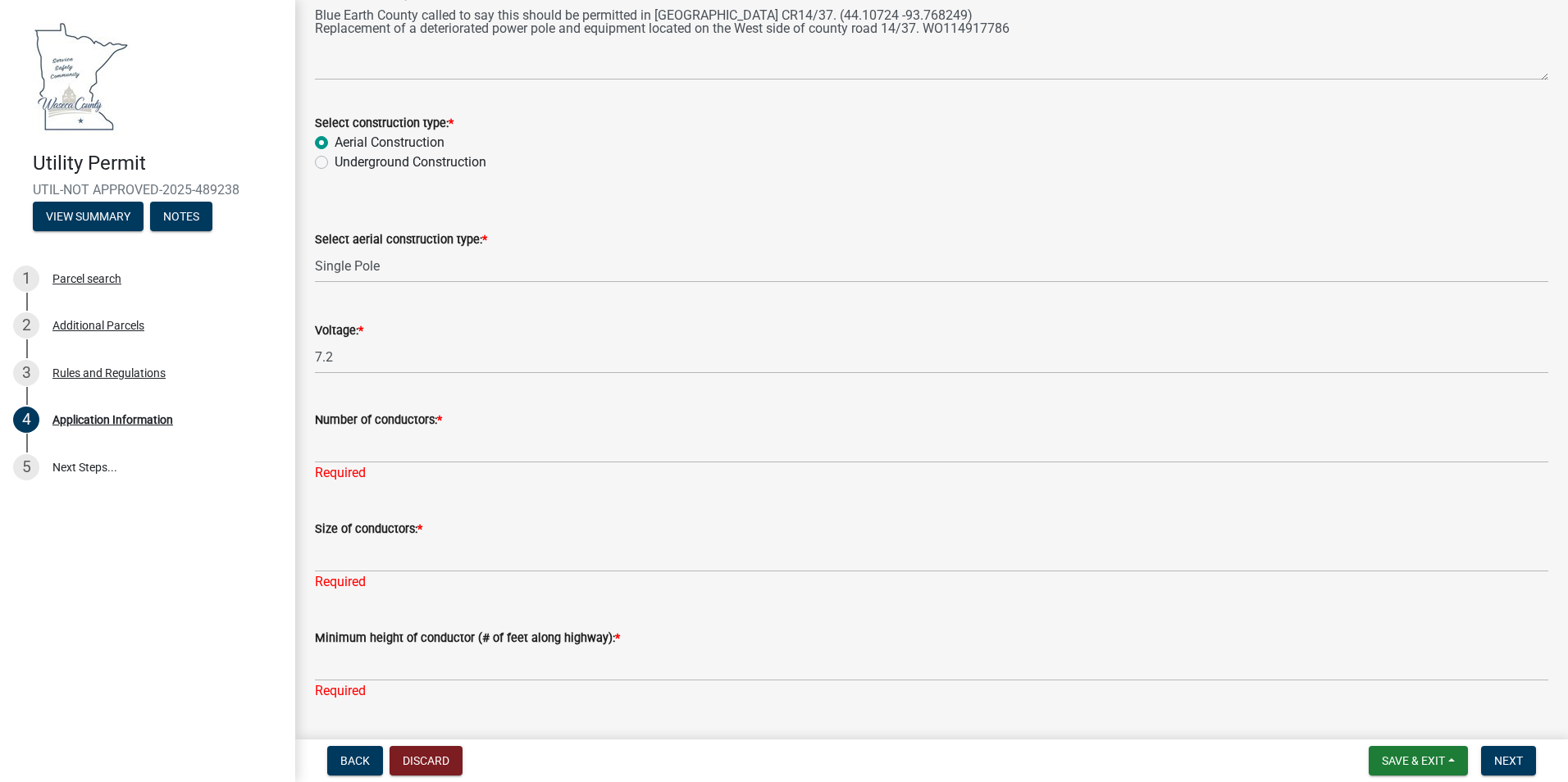
scroll to position [3359, 0]
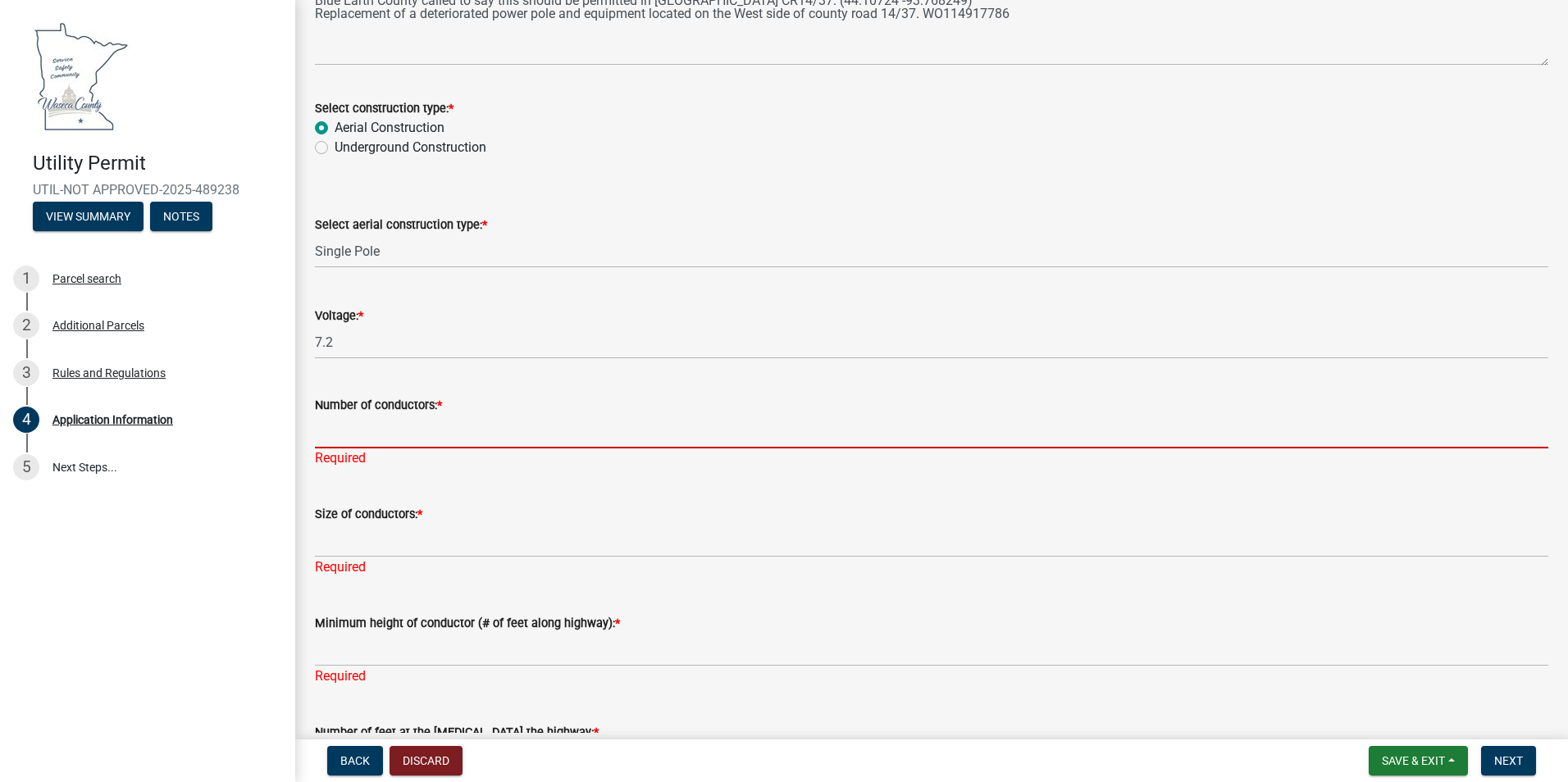
click at [415, 438] on input "Number of conductors: *" at bounding box center [932, 432] width 1234 height 33
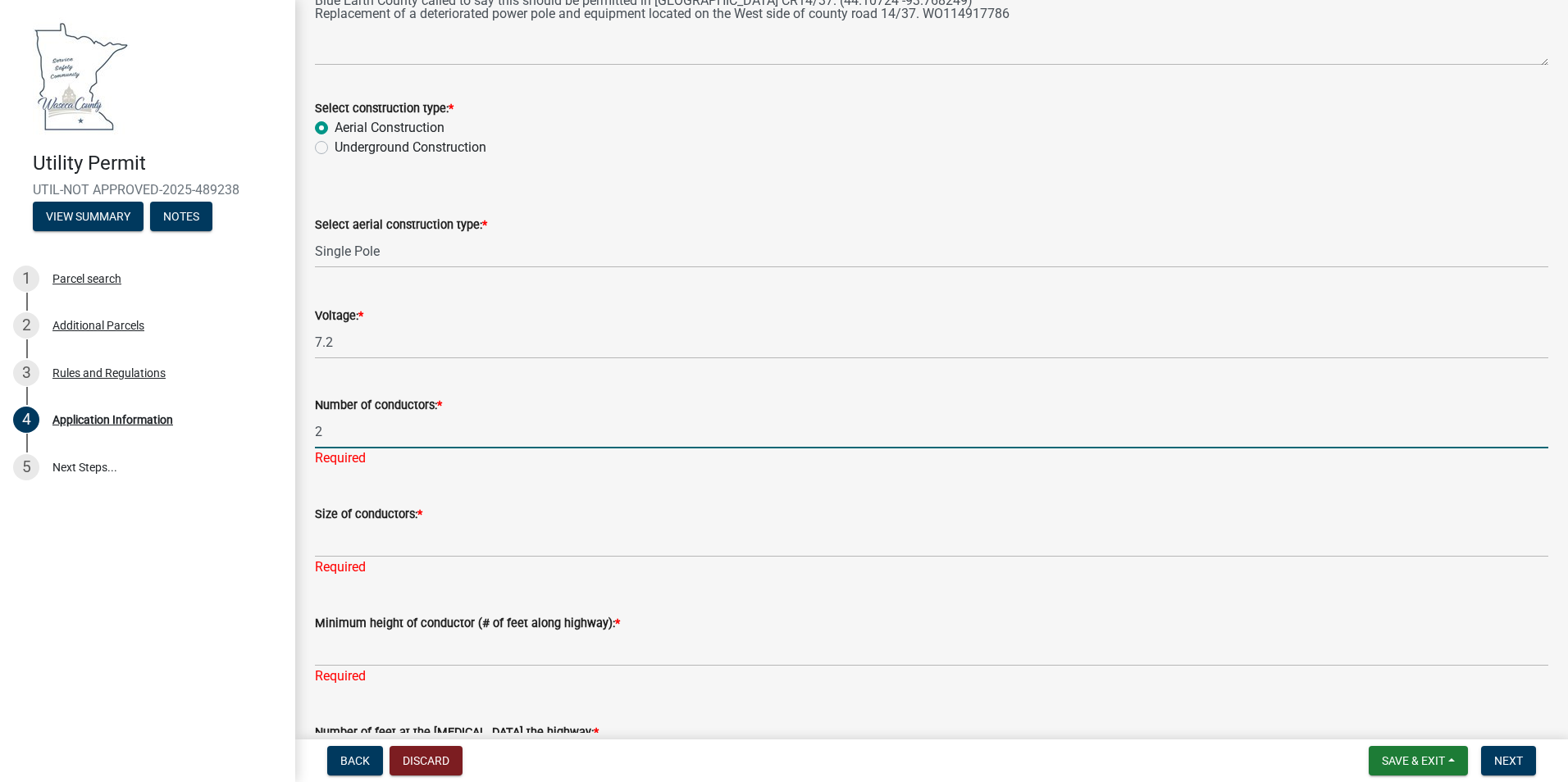
type input "2"
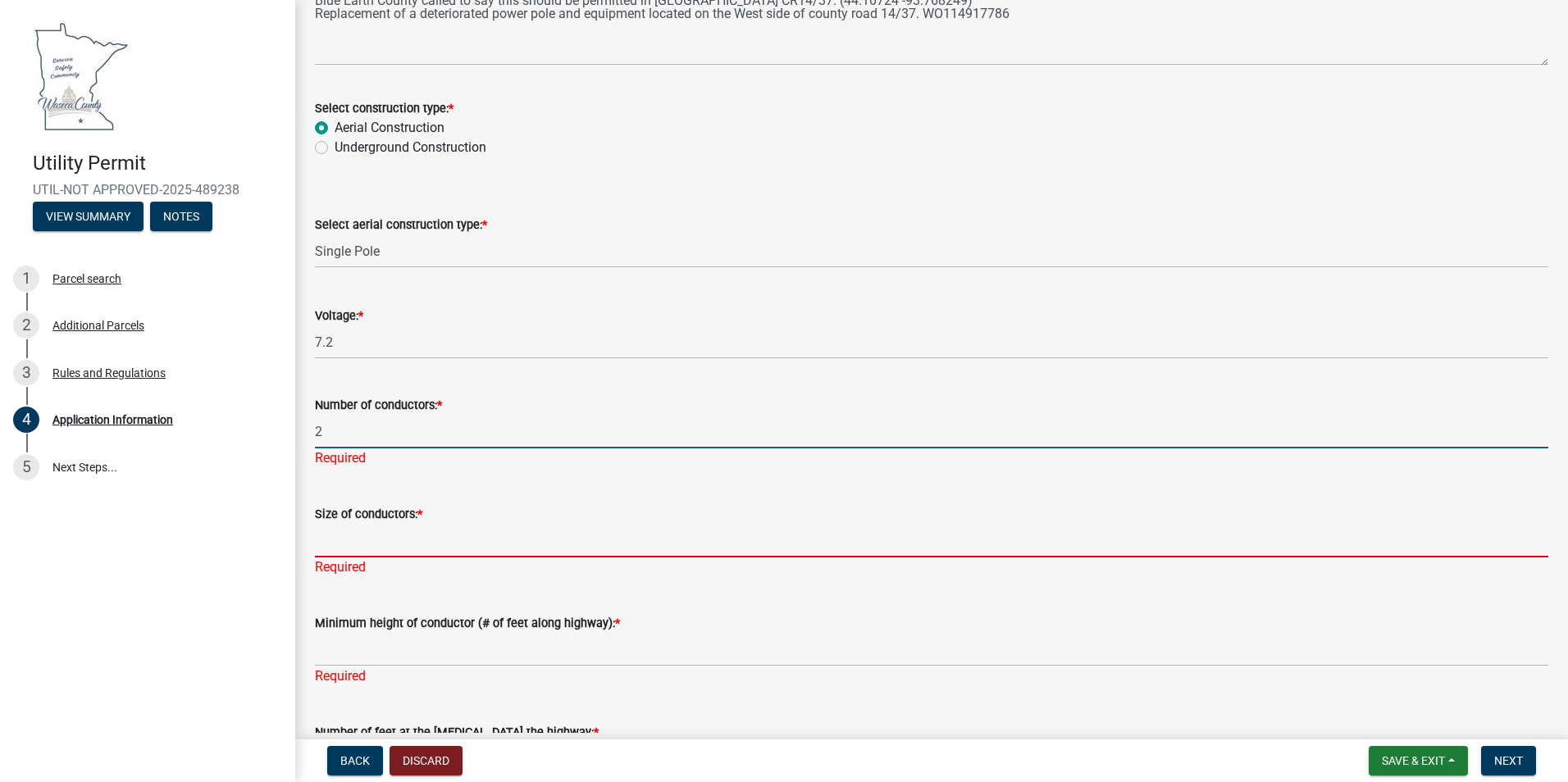
click at [462, 549] on div "Size of conductors: * Required" at bounding box center [932, 528] width 1234 height 96
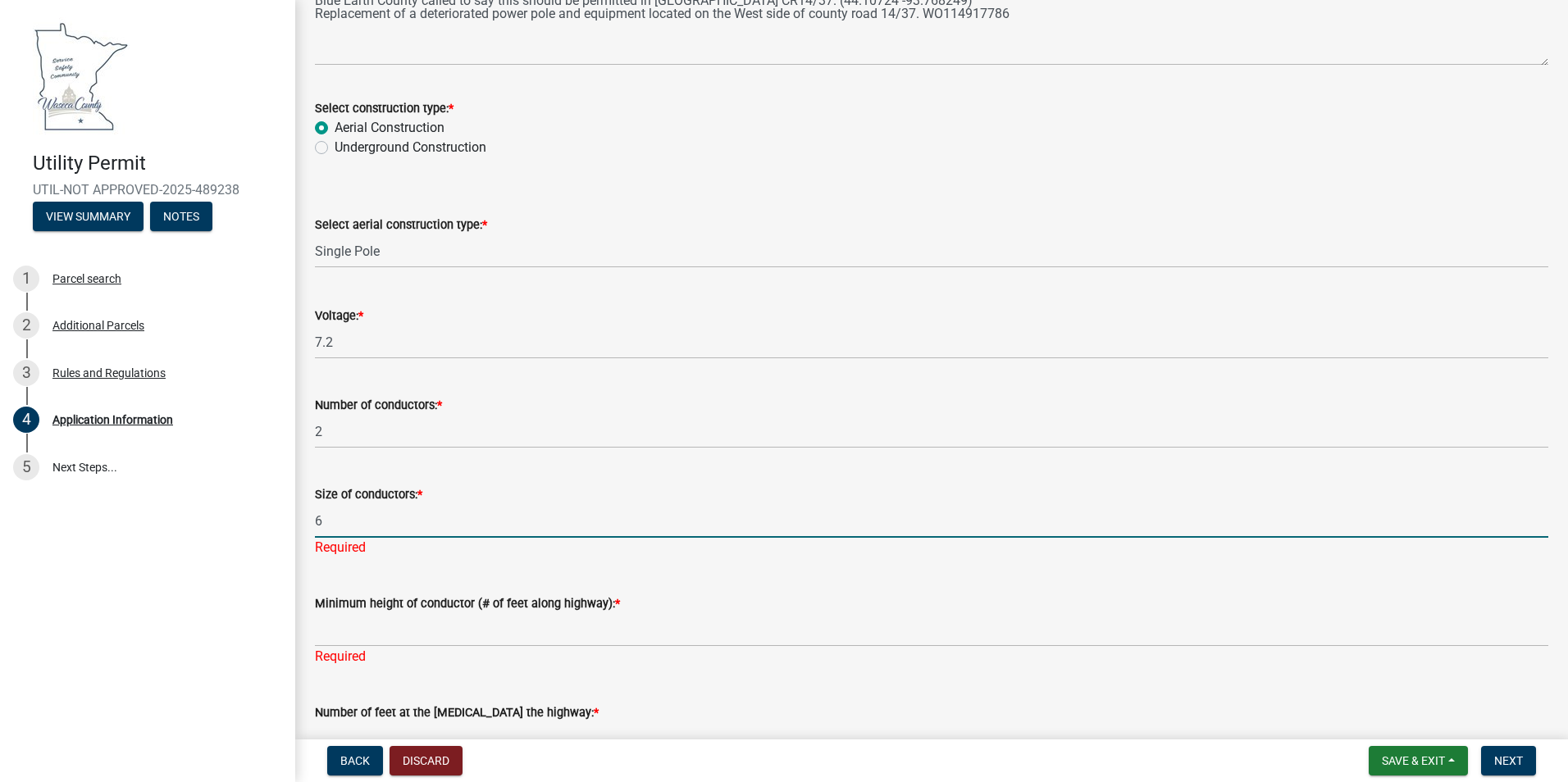
type input "6"
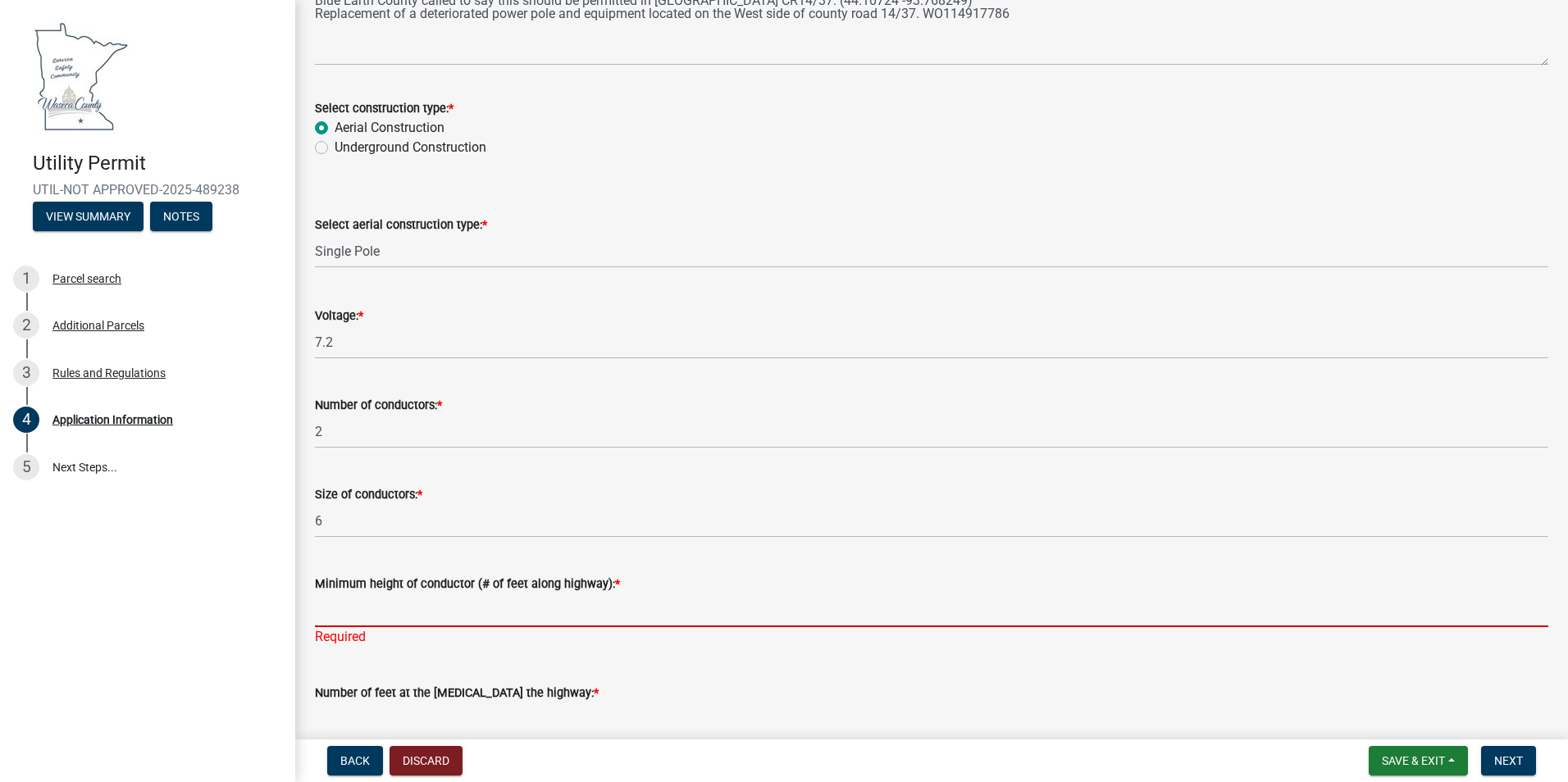
click at [458, 637] on div "Minimum height of conductor (# of feet along highway): * Required" at bounding box center [932, 598] width 1234 height 96
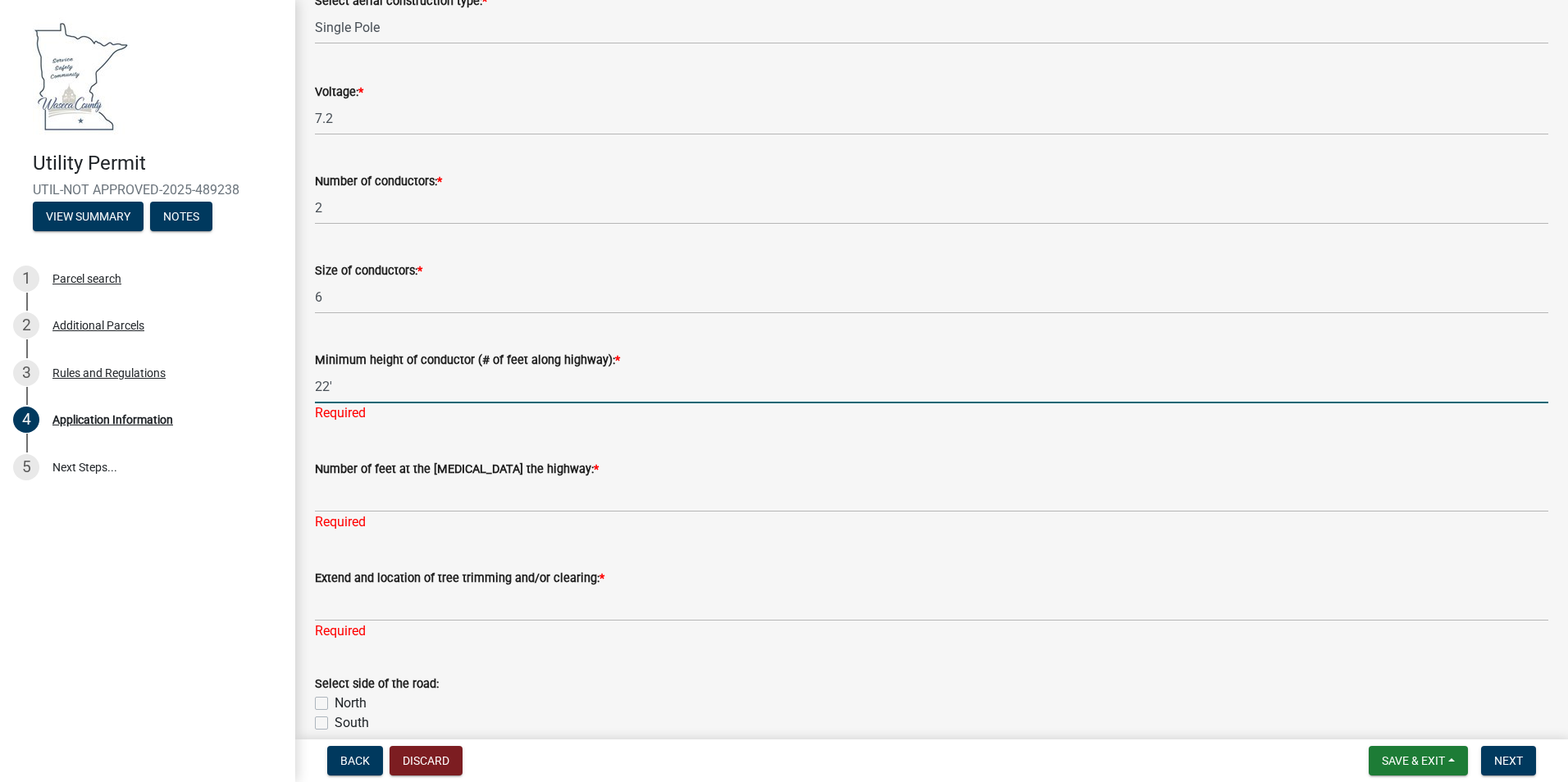
scroll to position [3605, 0]
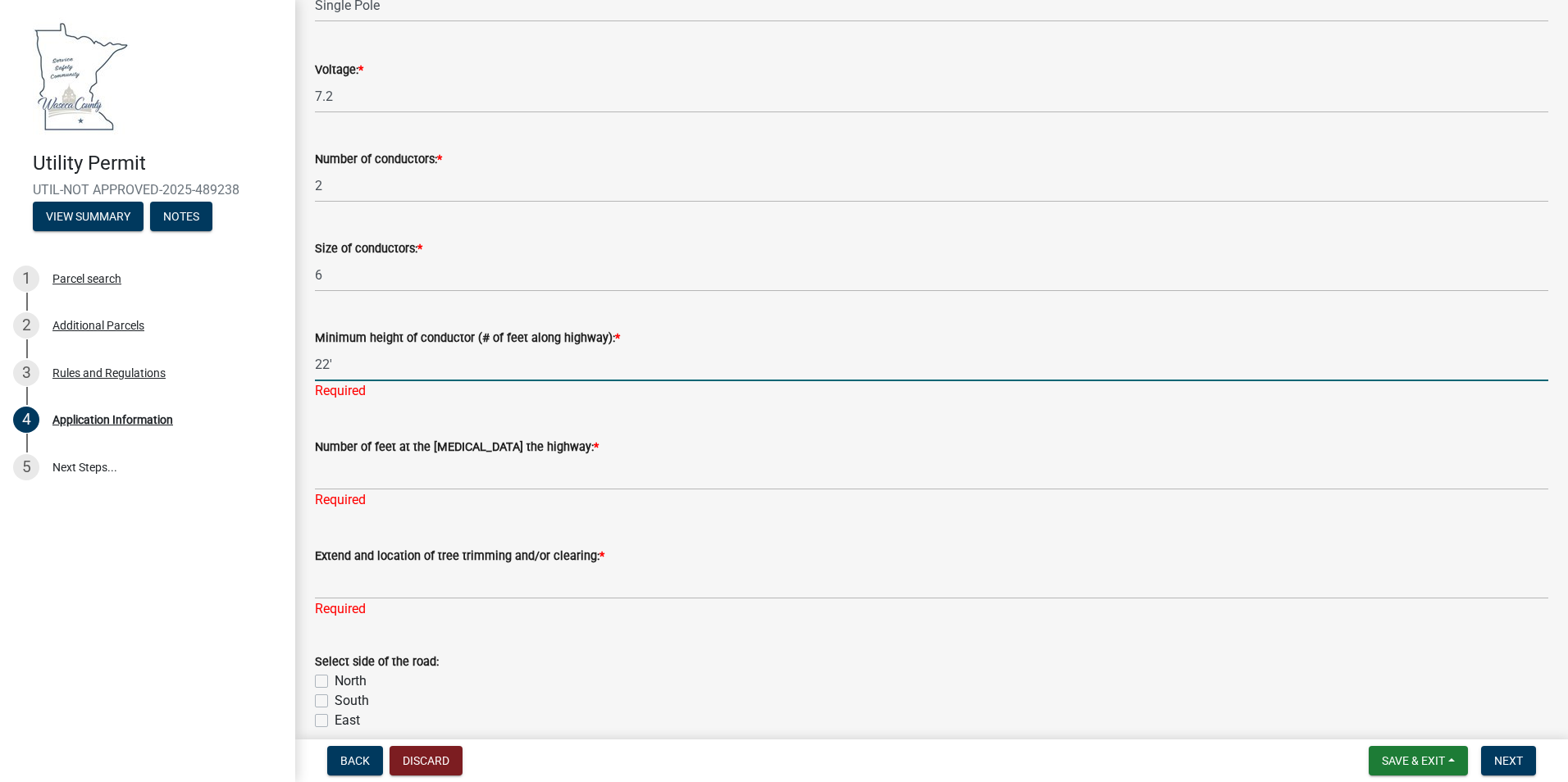
type input "22'"
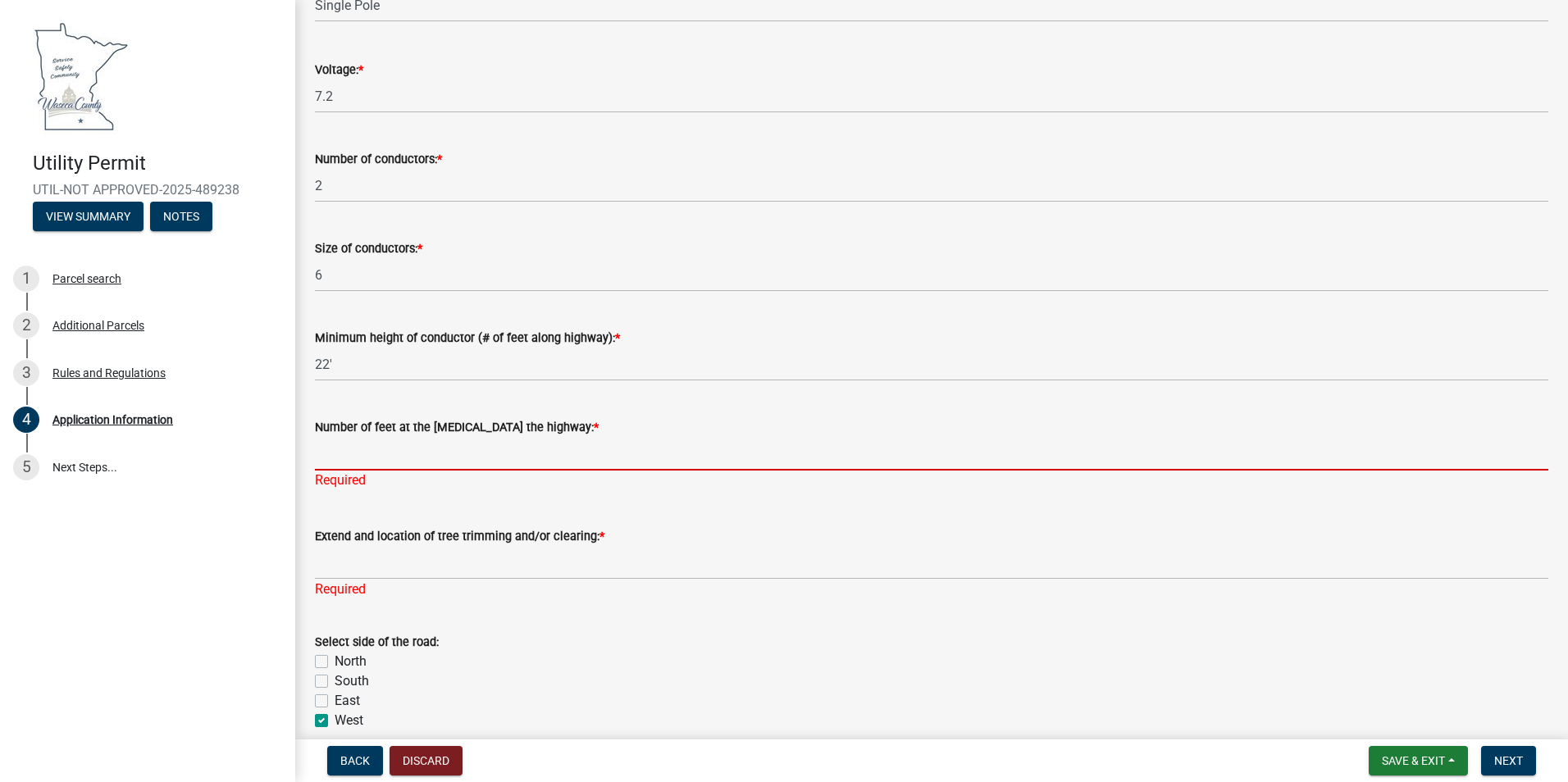
click at [365, 471] on div "Number of feet at the [MEDICAL_DATA] the highway: * Required" at bounding box center [932, 442] width 1234 height 96
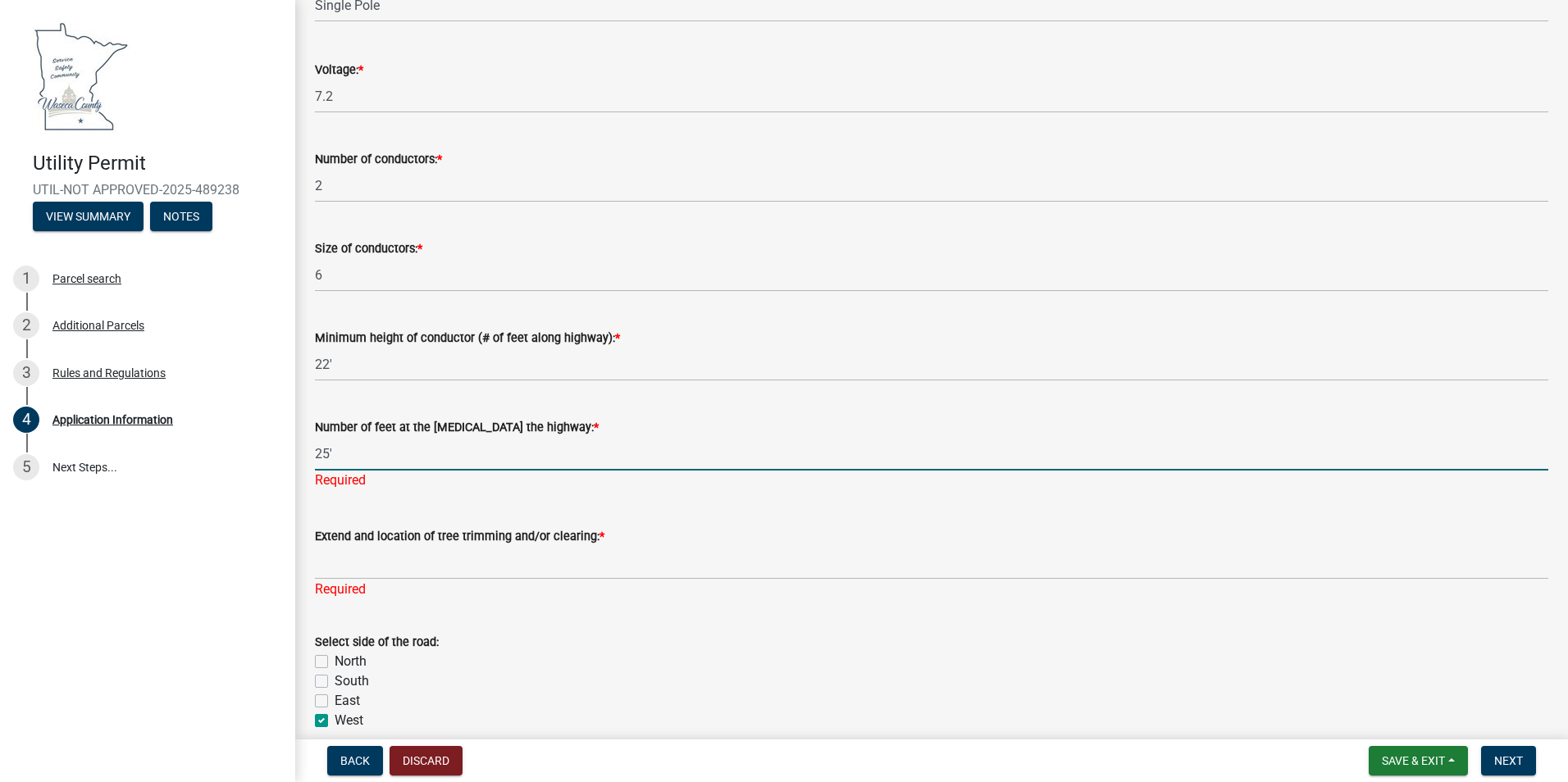
type input "25'"
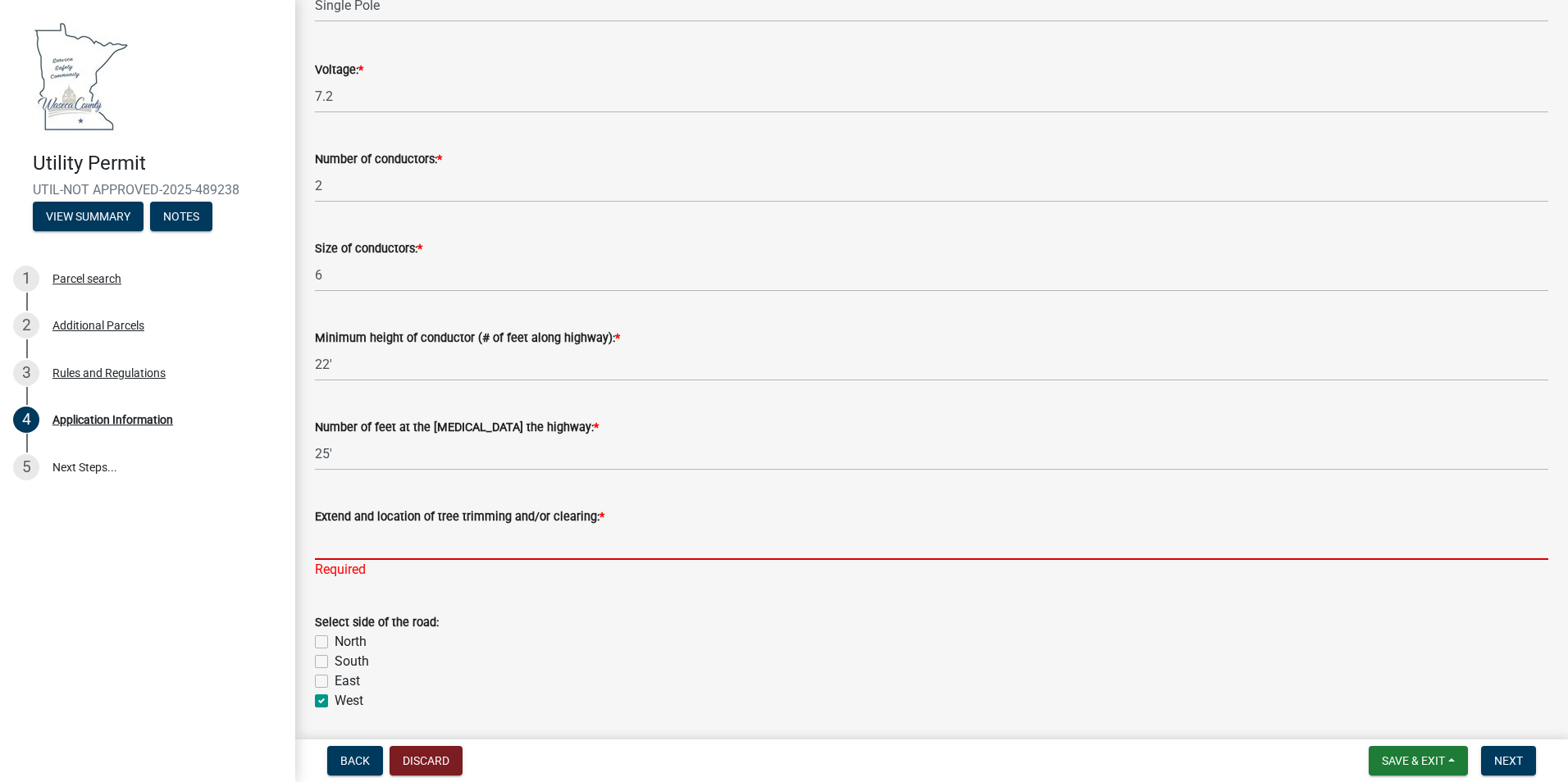
click at [394, 563] on div "Extend and location of tree trimming and/or clearing: * Required" at bounding box center [932, 531] width 1234 height 96
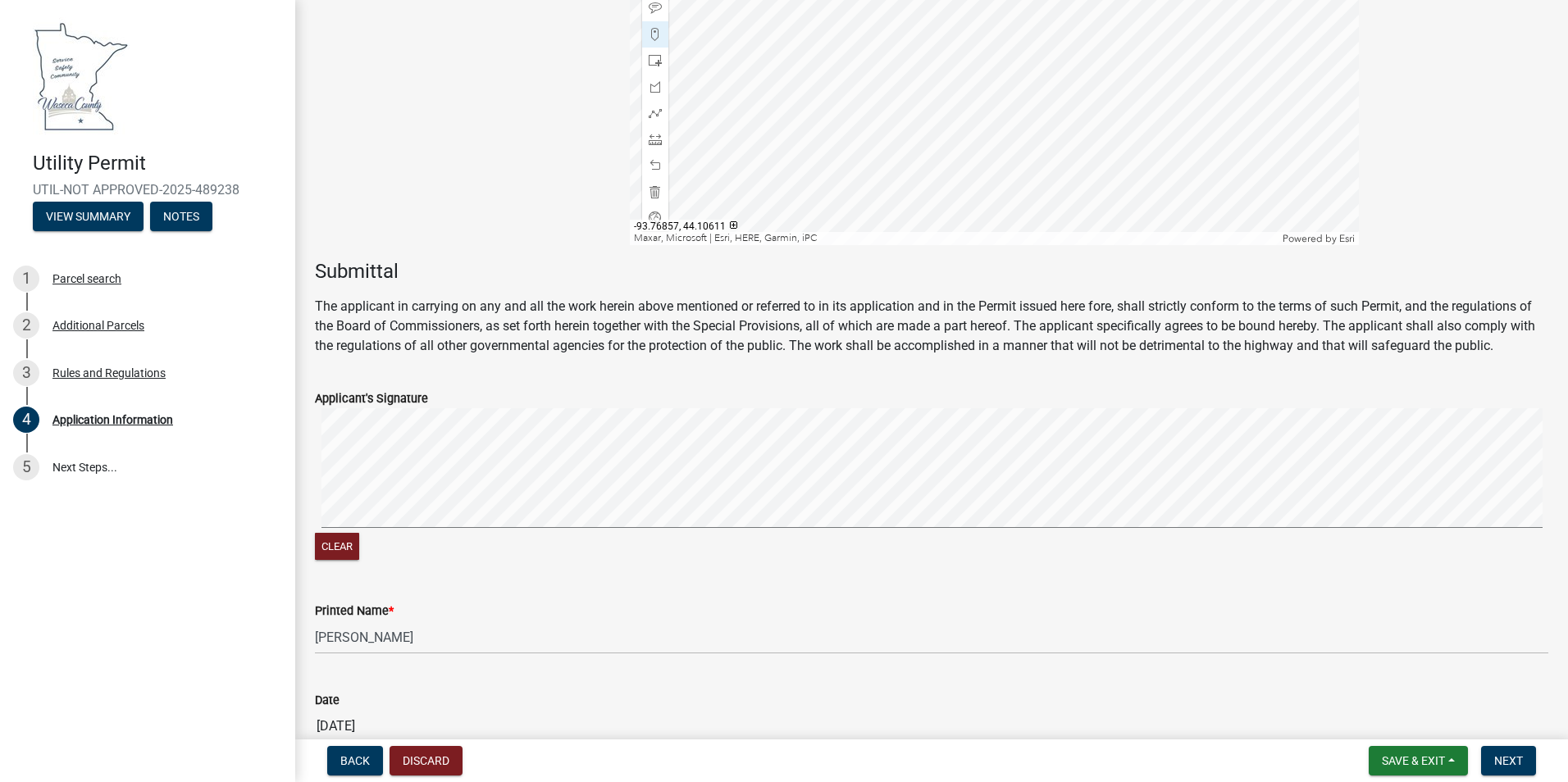
scroll to position [5488, 0]
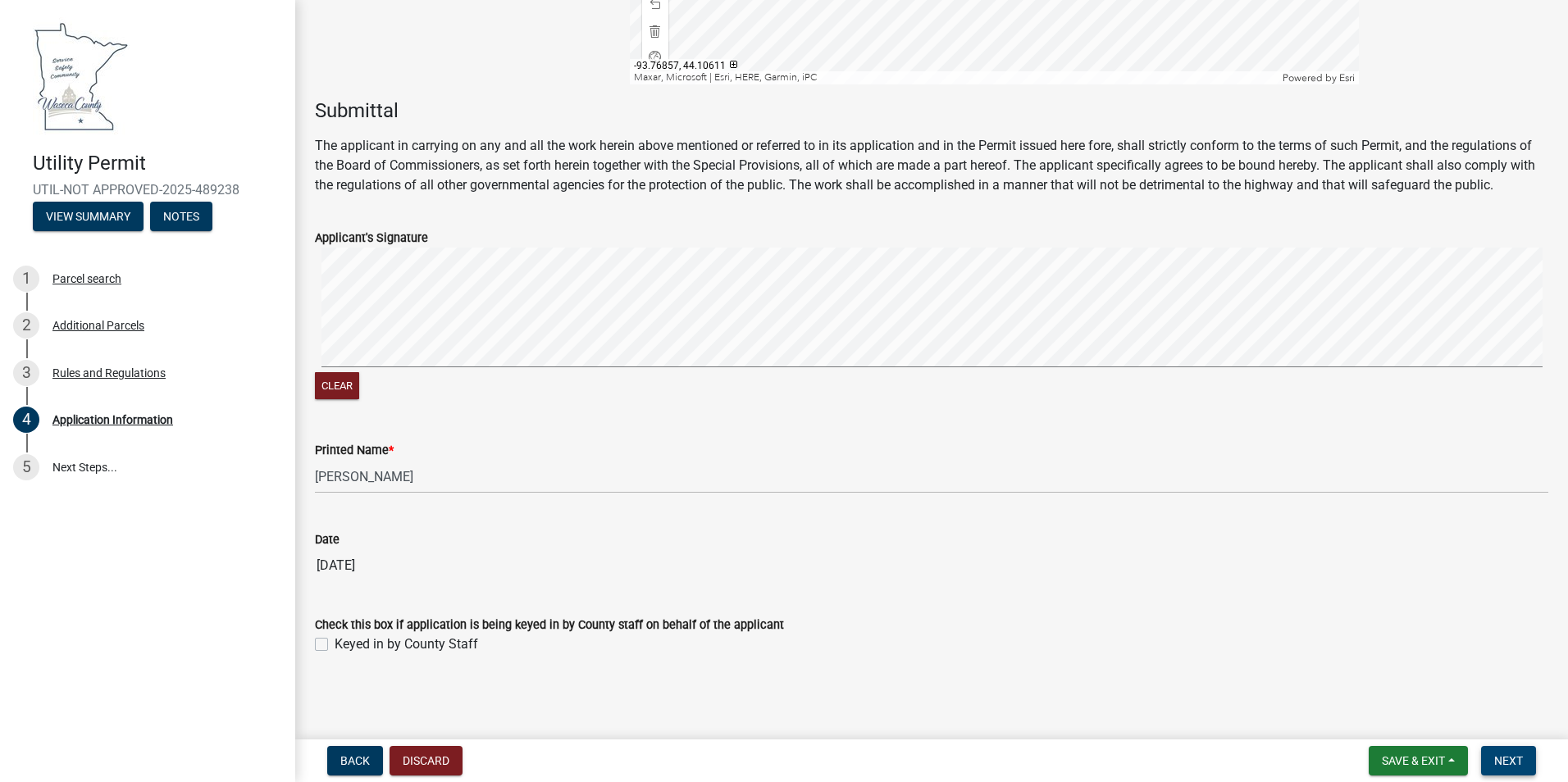
type input "N/A"
click at [1512, 758] on span "Next" at bounding box center [1508, 761] width 29 height 13
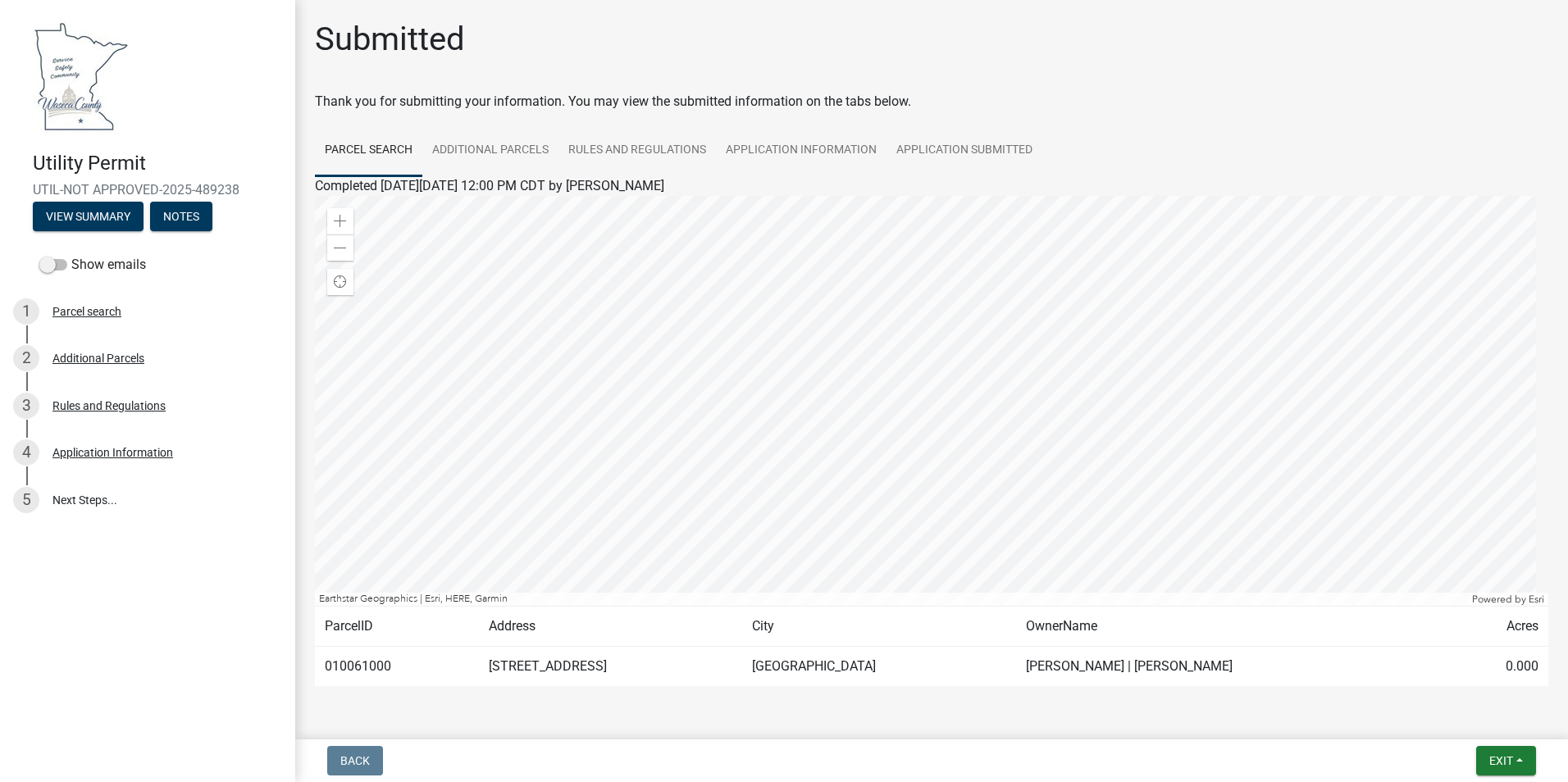
scroll to position [50, 0]
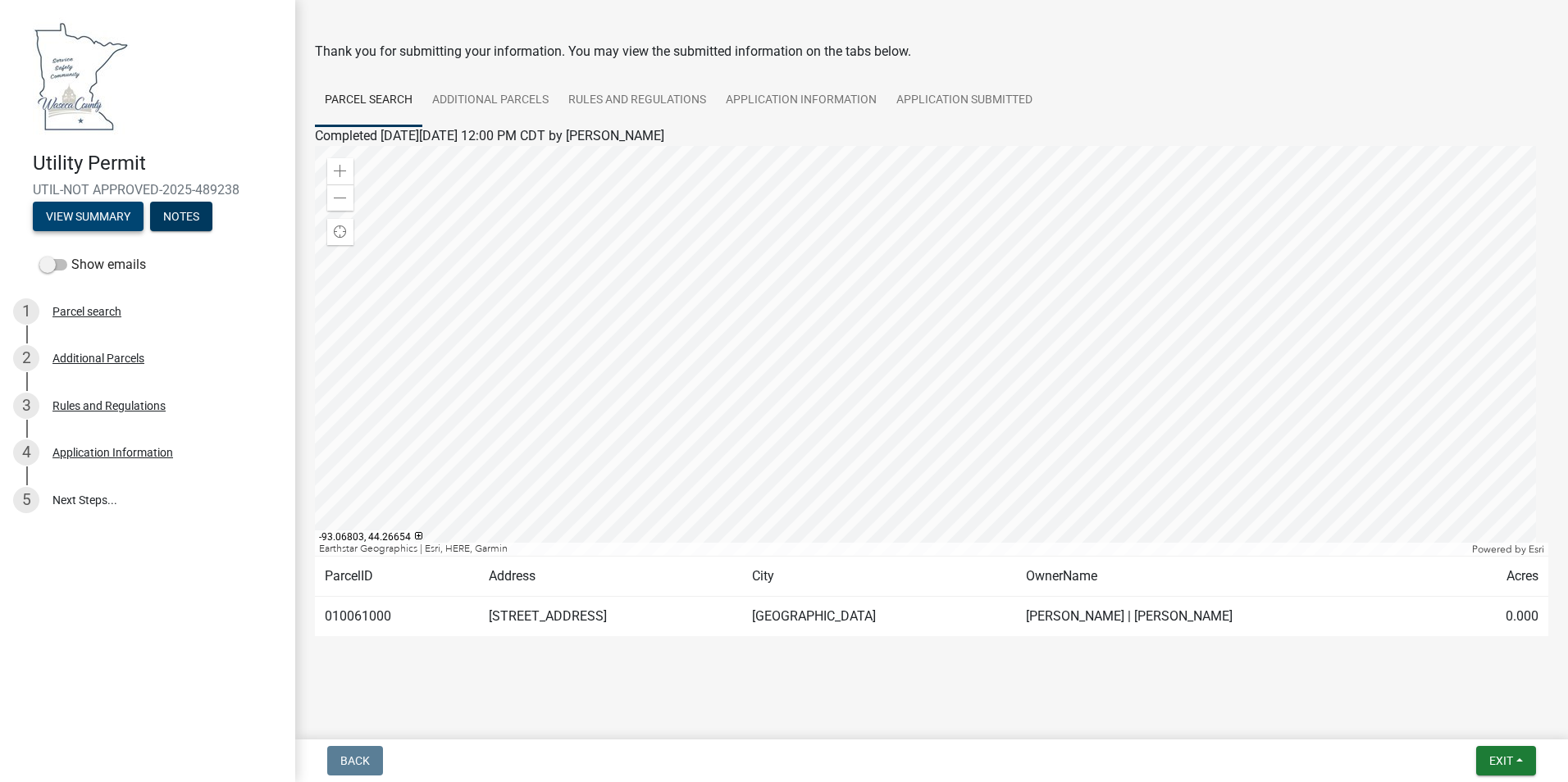
click at [109, 214] on button "View Summary" at bounding box center [87, 216] width 111 height 30
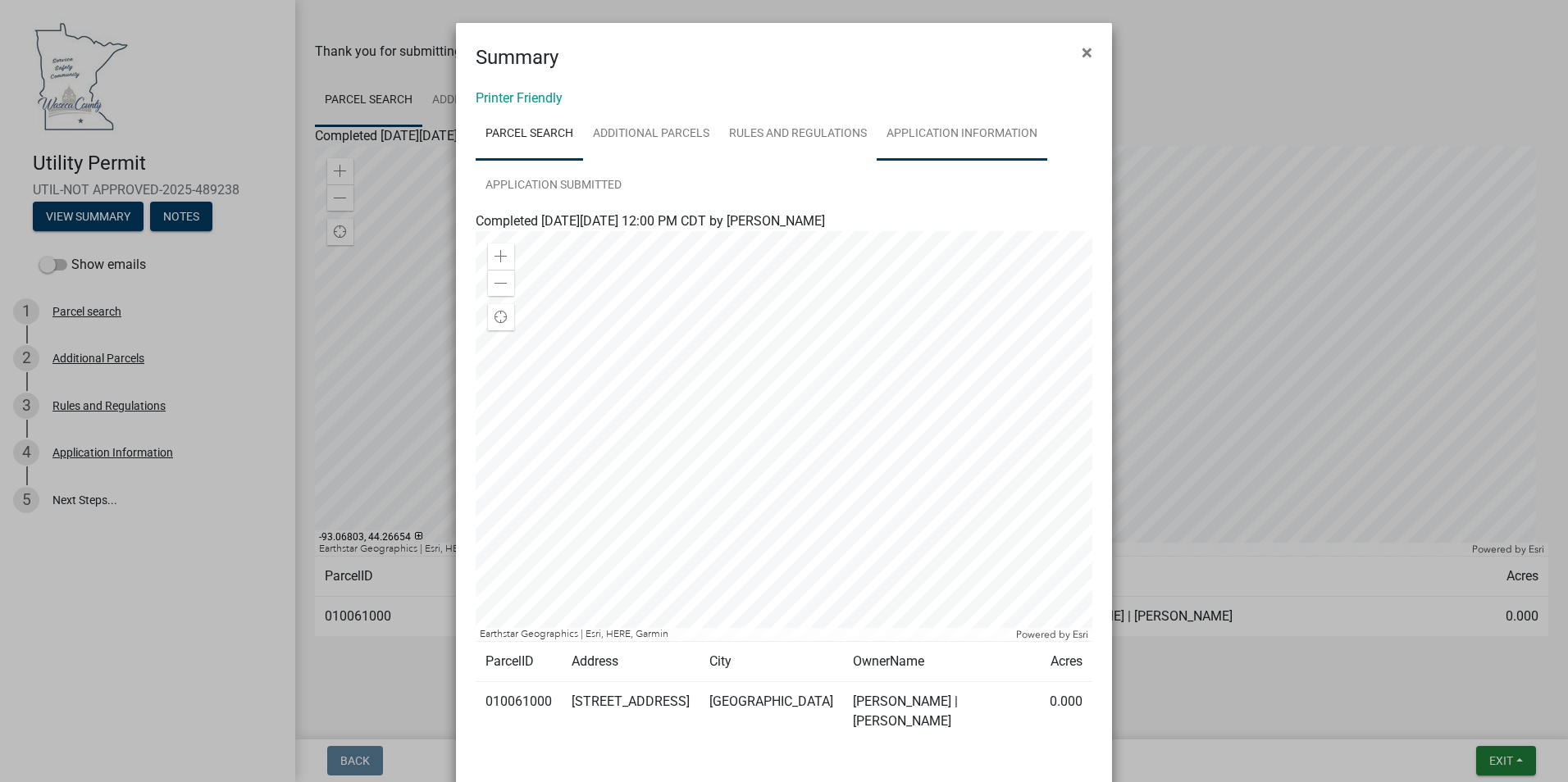
click at [1004, 131] on link "Application Information" at bounding box center [962, 135] width 171 height 52
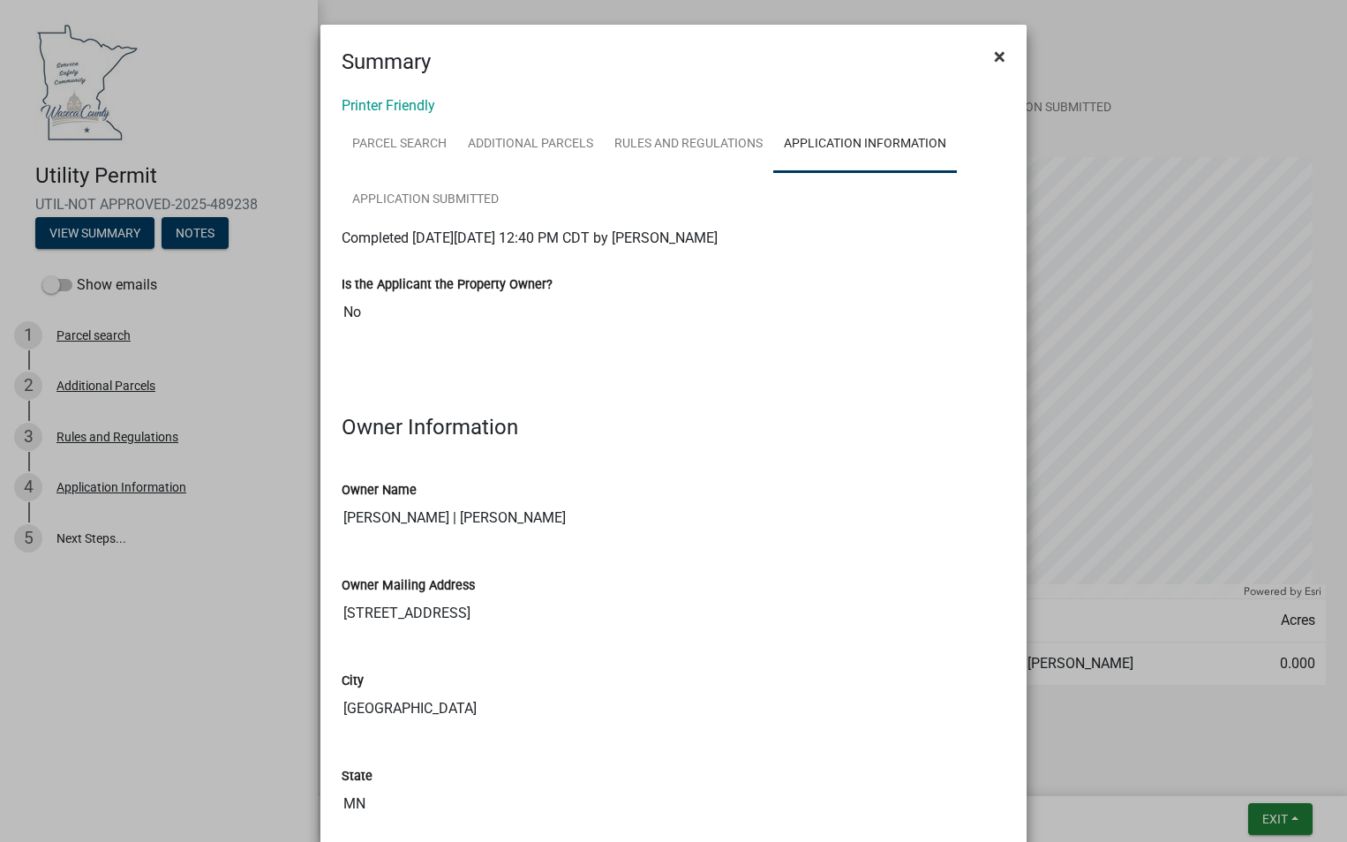
click at [996, 55] on span "×" at bounding box center [999, 56] width 11 height 25
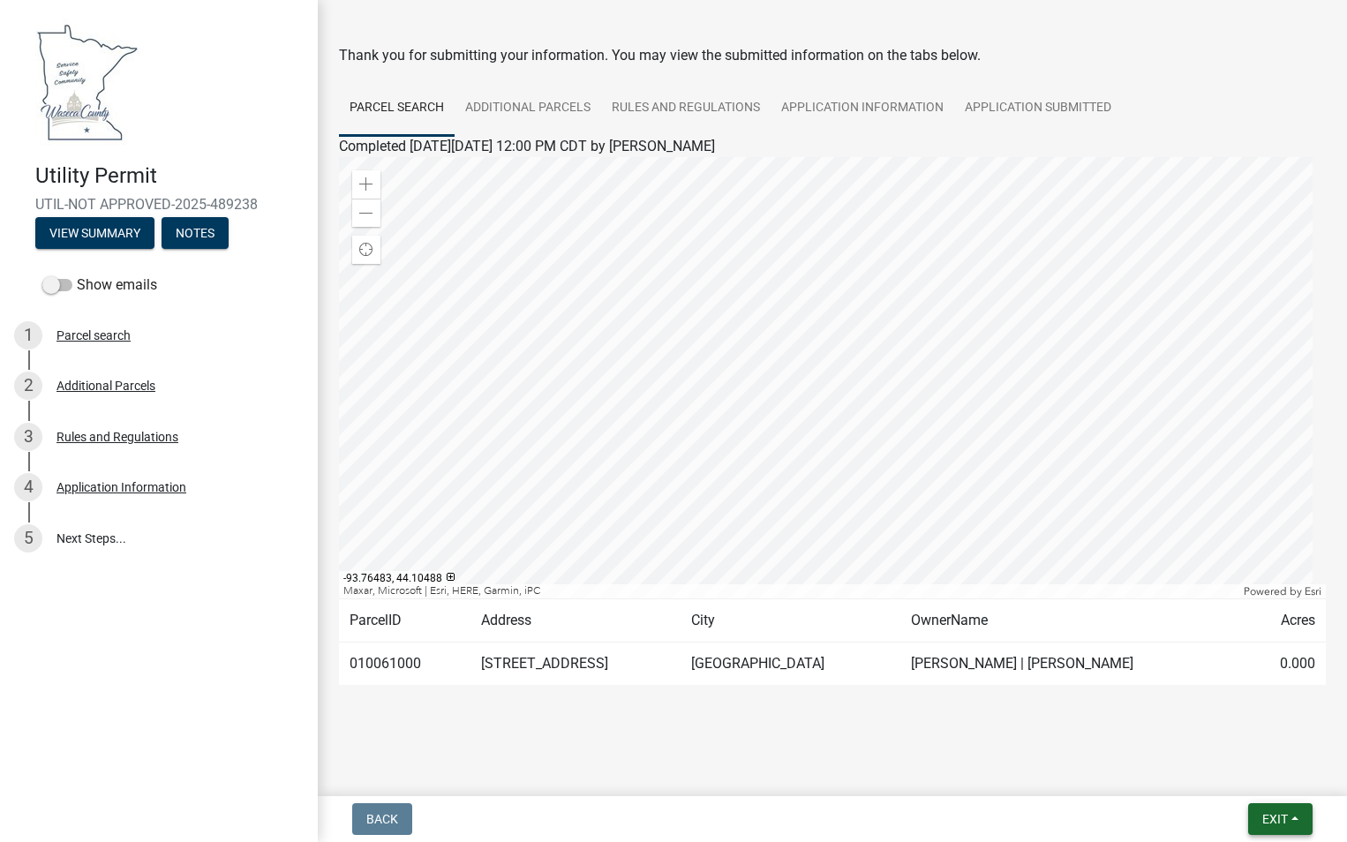
click at [1255, 823] on button "Exit" at bounding box center [1280, 819] width 64 height 32
click at [1233, 782] on button "Save & Exit" at bounding box center [1241, 773] width 141 height 42
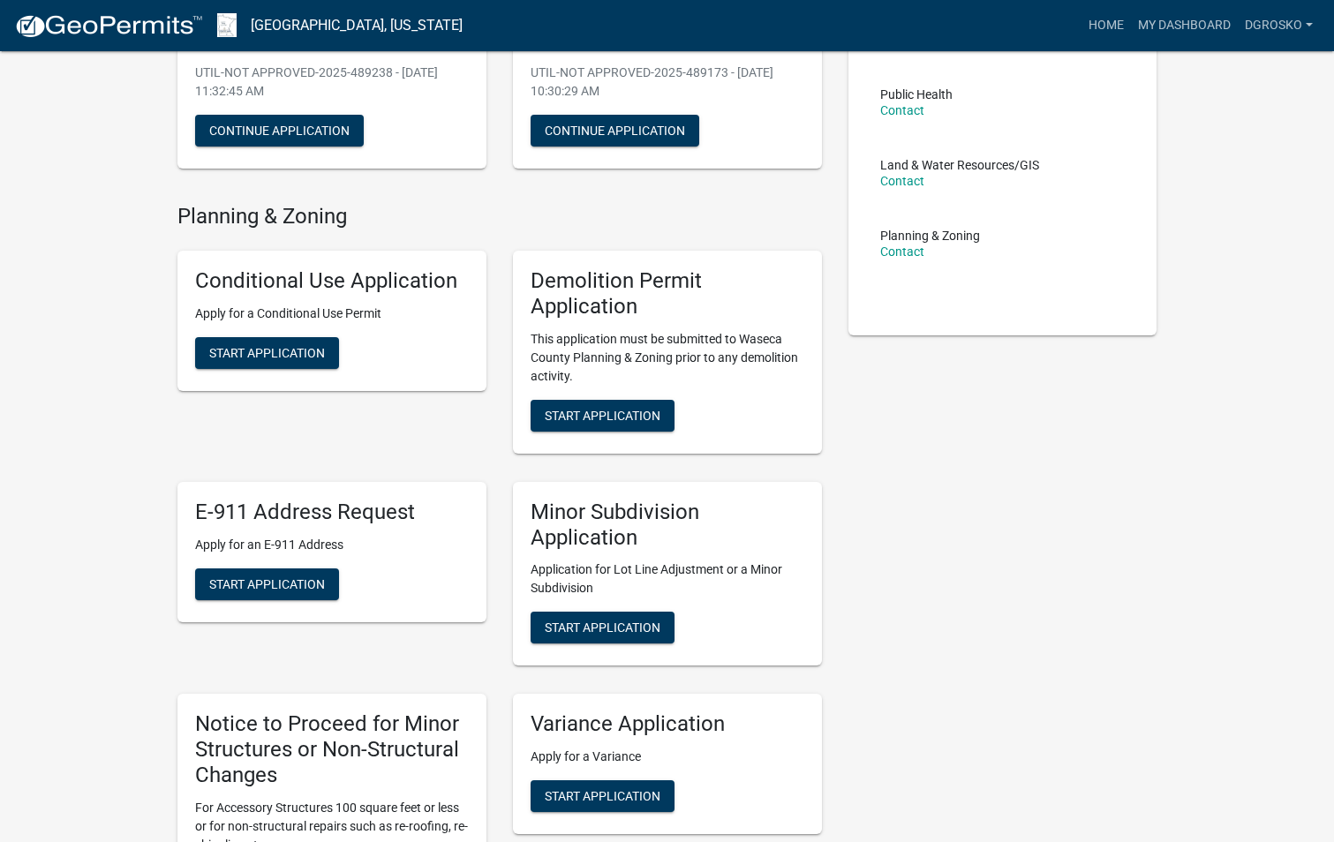
scroll to position [265, 0]
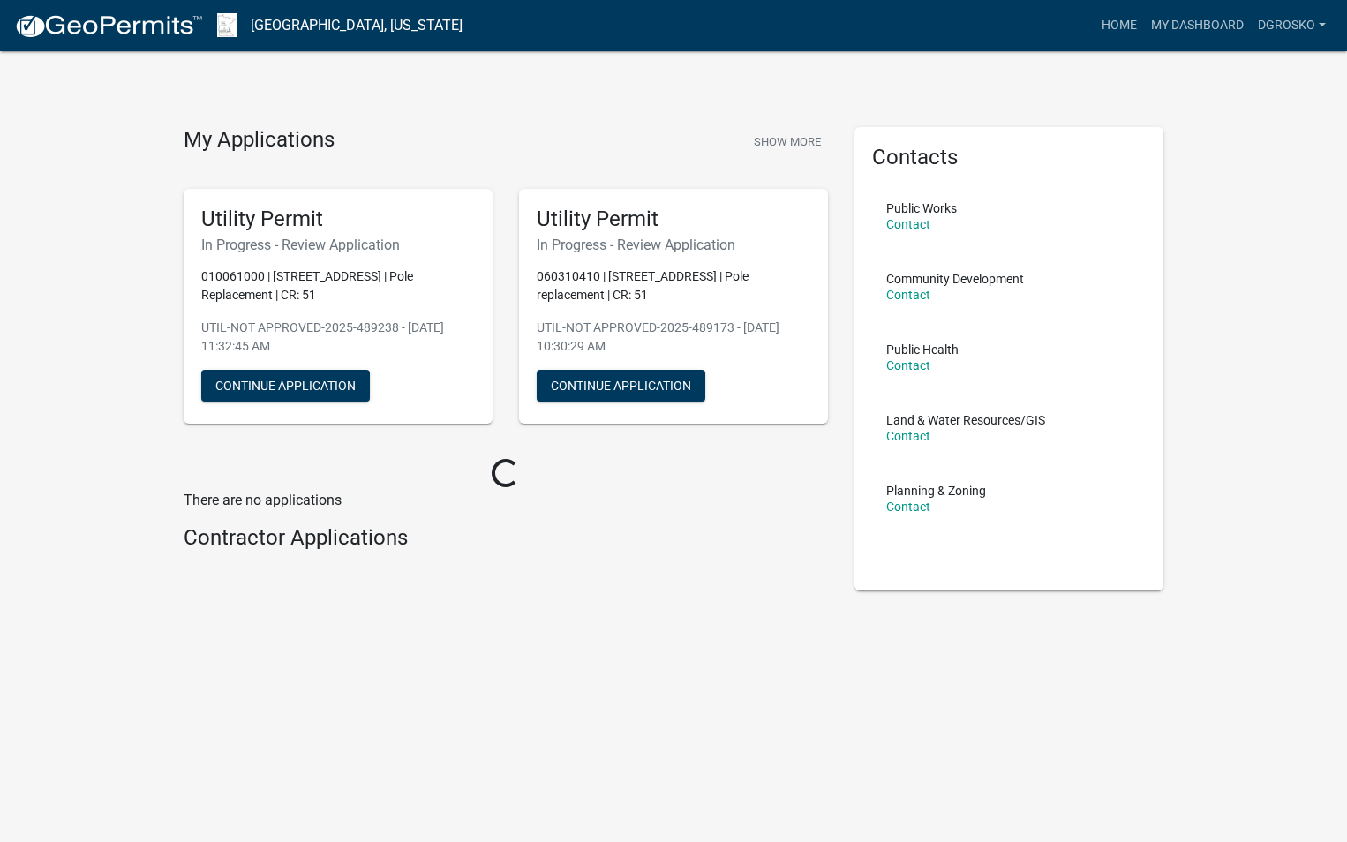
click at [140, 34] on img at bounding box center [108, 26] width 189 height 26
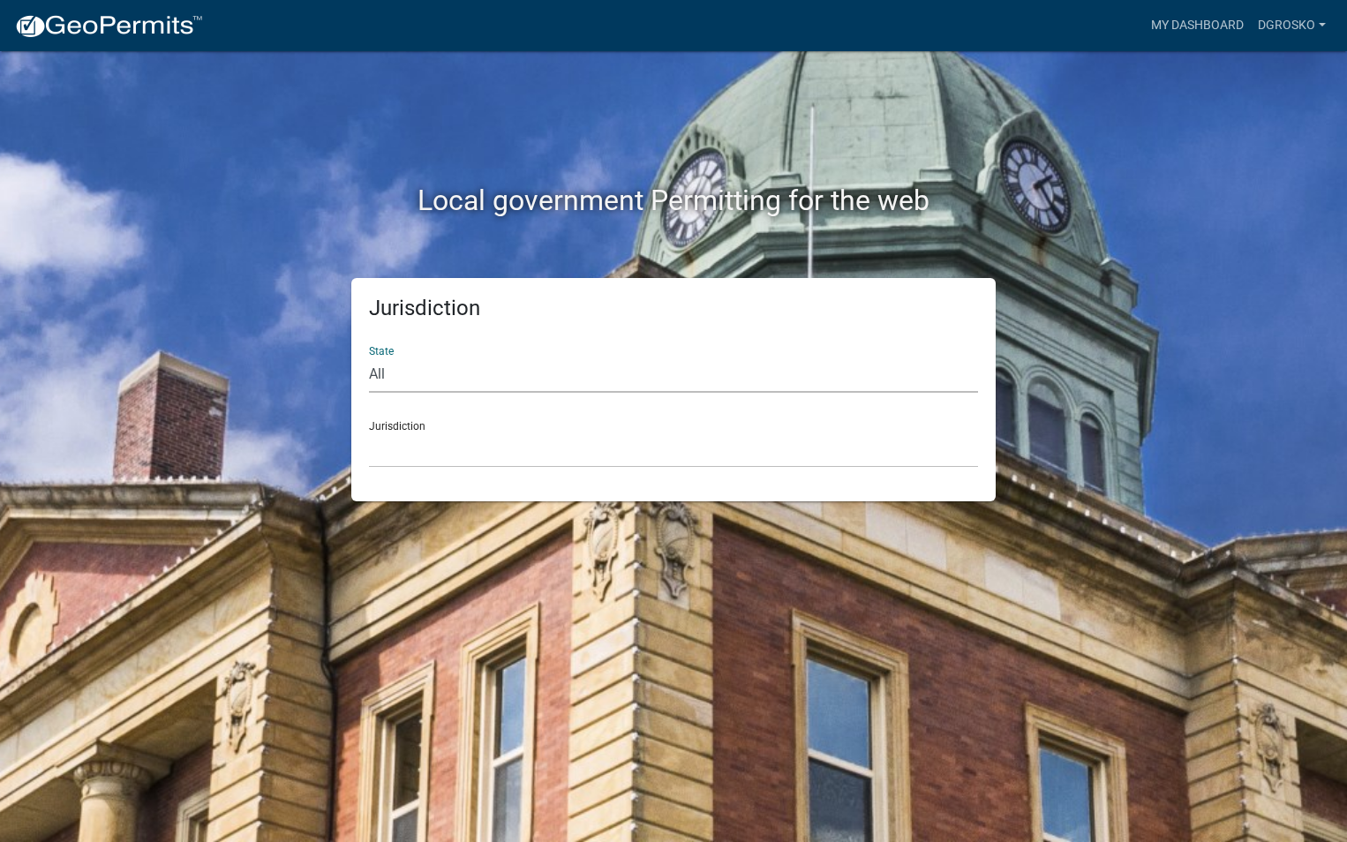
click at [375, 374] on select "All Colorado Georgia Indiana Iowa Kansas Minnesota Ohio South Carolina Wisconsin" at bounding box center [673, 375] width 609 height 36
select select "[US_STATE]"
click at [369, 357] on select "All [US_STATE] [US_STATE] [US_STATE] [US_STATE] [US_STATE] [US_STATE] [US_STATE…" at bounding box center [673, 375] width 609 height 36
click at [412, 447] on select "[GEOGRAPHIC_DATA], [US_STATE] [GEOGRAPHIC_DATA], [US_STATE] [GEOGRAPHIC_DATA], …" at bounding box center [673, 450] width 609 height 36
click at [322, 465] on div "Jurisdiction State All Colorado Georgia Indiana Iowa Kansas Minnesota Ohio Sout…" at bounding box center [673, 389] width 1006 height 223
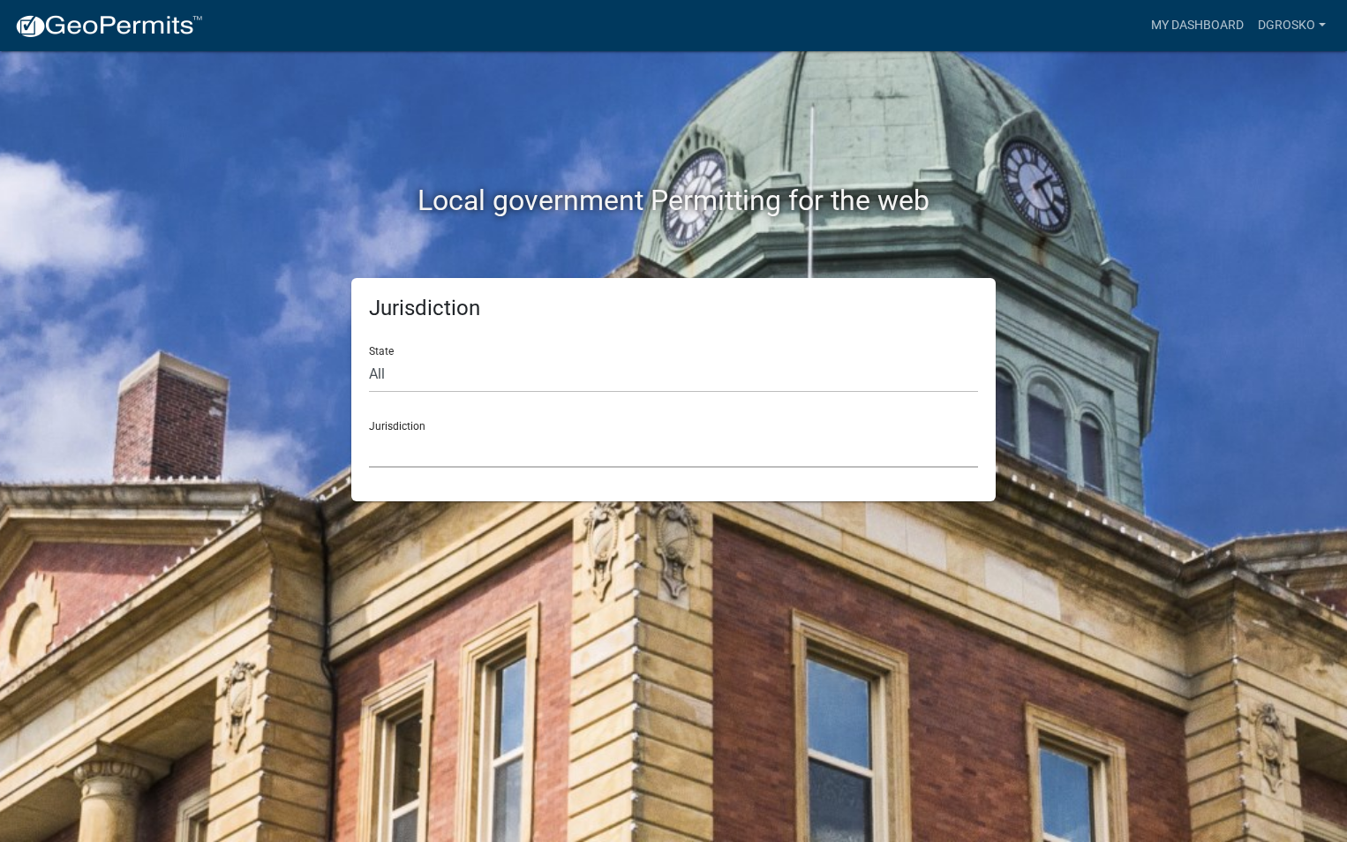
click at [417, 450] on select "[GEOGRAPHIC_DATA], [US_STATE] [GEOGRAPHIC_DATA], [US_STATE] [GEOGRAPHIC_DATA], …" at bounding box center [673, 450] width 609 height 36
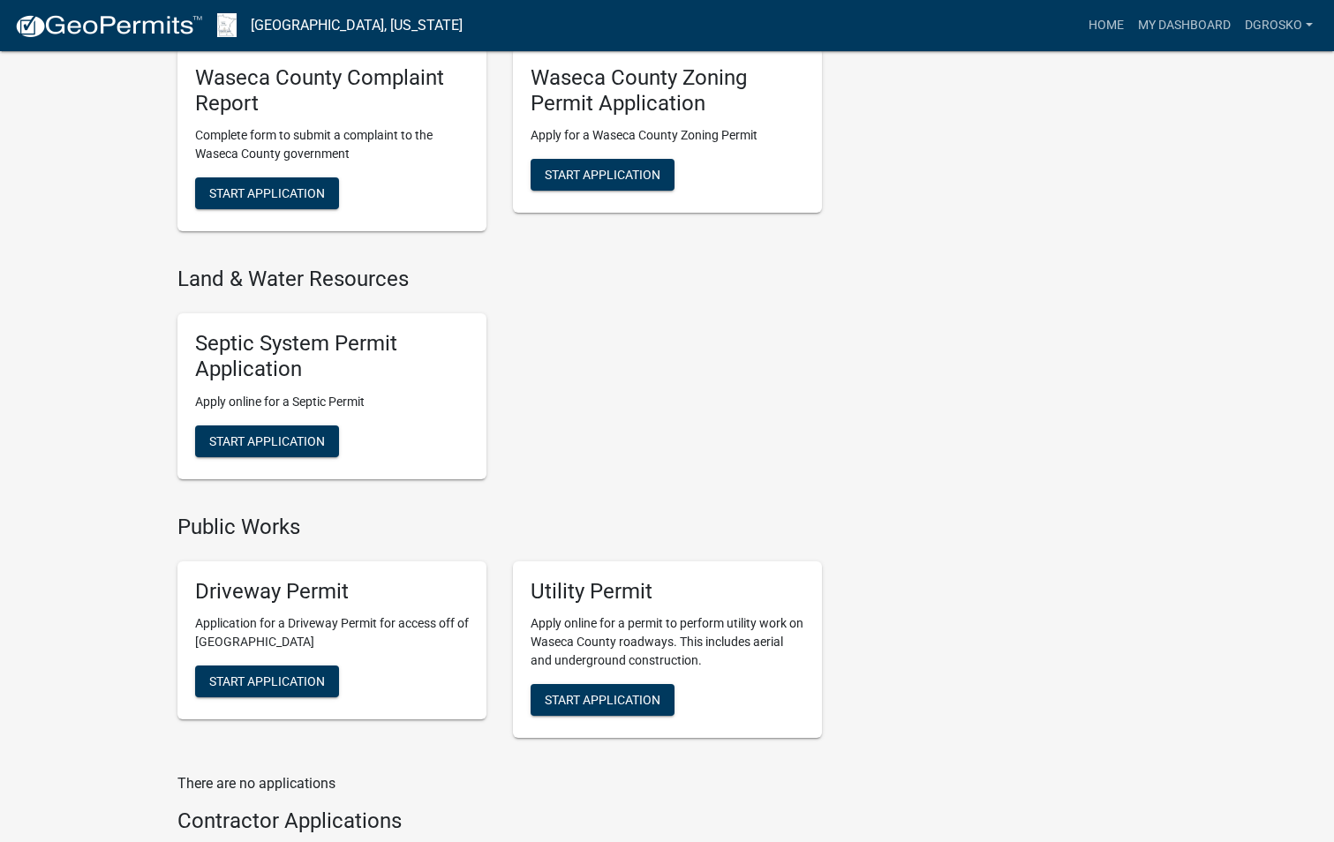
scroll to position [1295, 0]
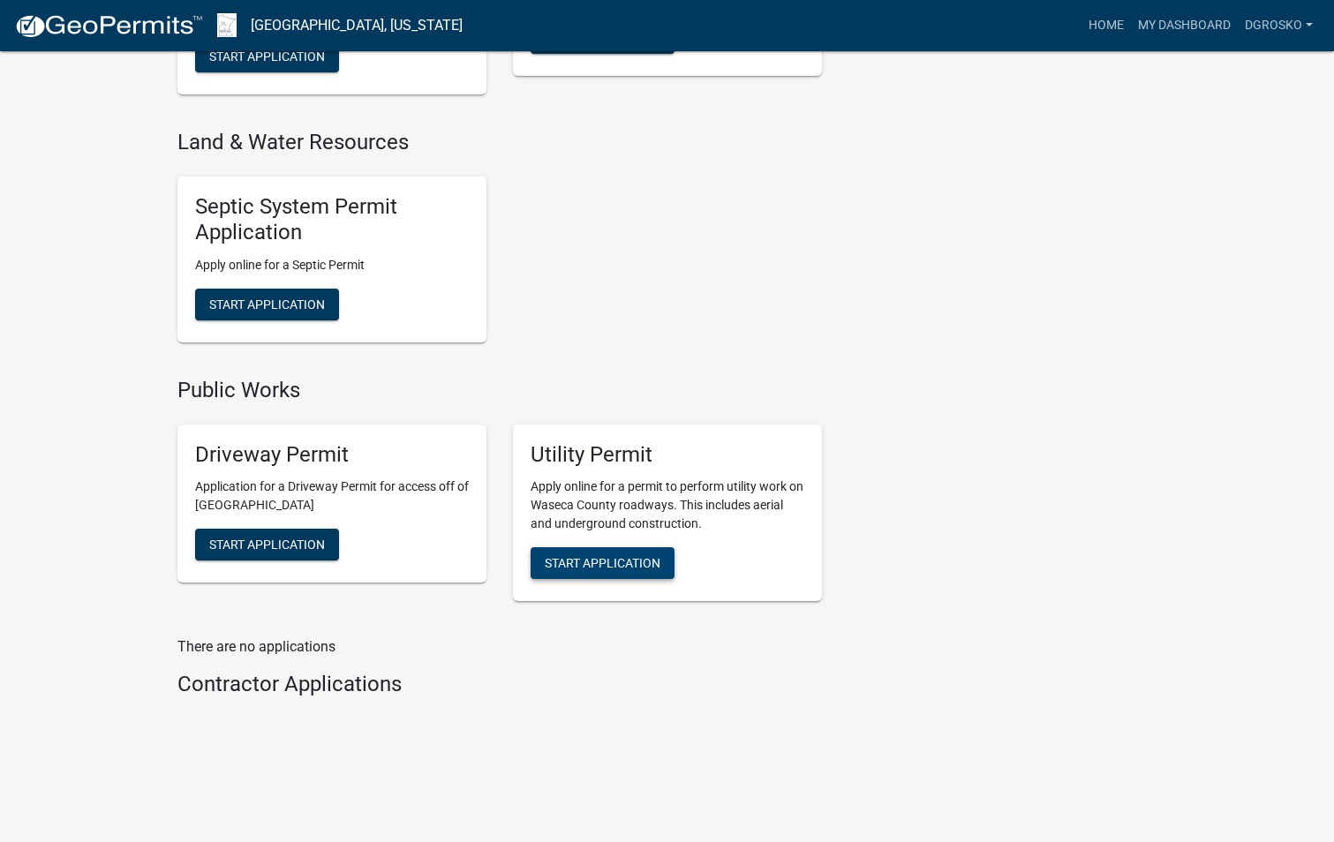
click at [564, 570] on span "Start Application" at bounding box center [603, 563] width 116 height 14
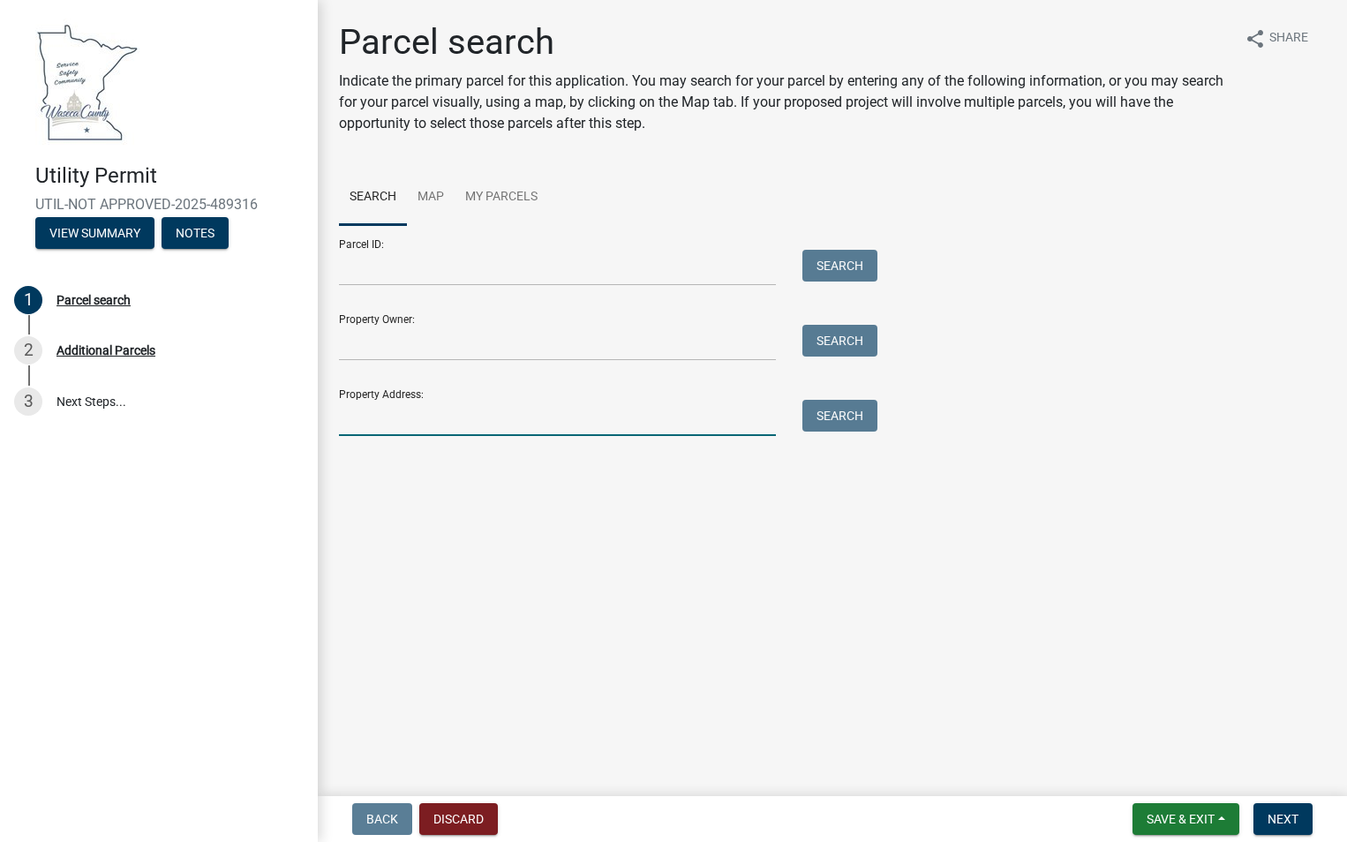
click at [351, 428] on input "Property Address:" at bounding box center [557, 418] width 437 height 36
paste input "37582 15th St,"
type input "37582 15th St,"
click at [843, 424] on button "Search" at bounding box center [839, 416] width 75 height 32
